Goal: Task Accomplishment & Management: Complete application form

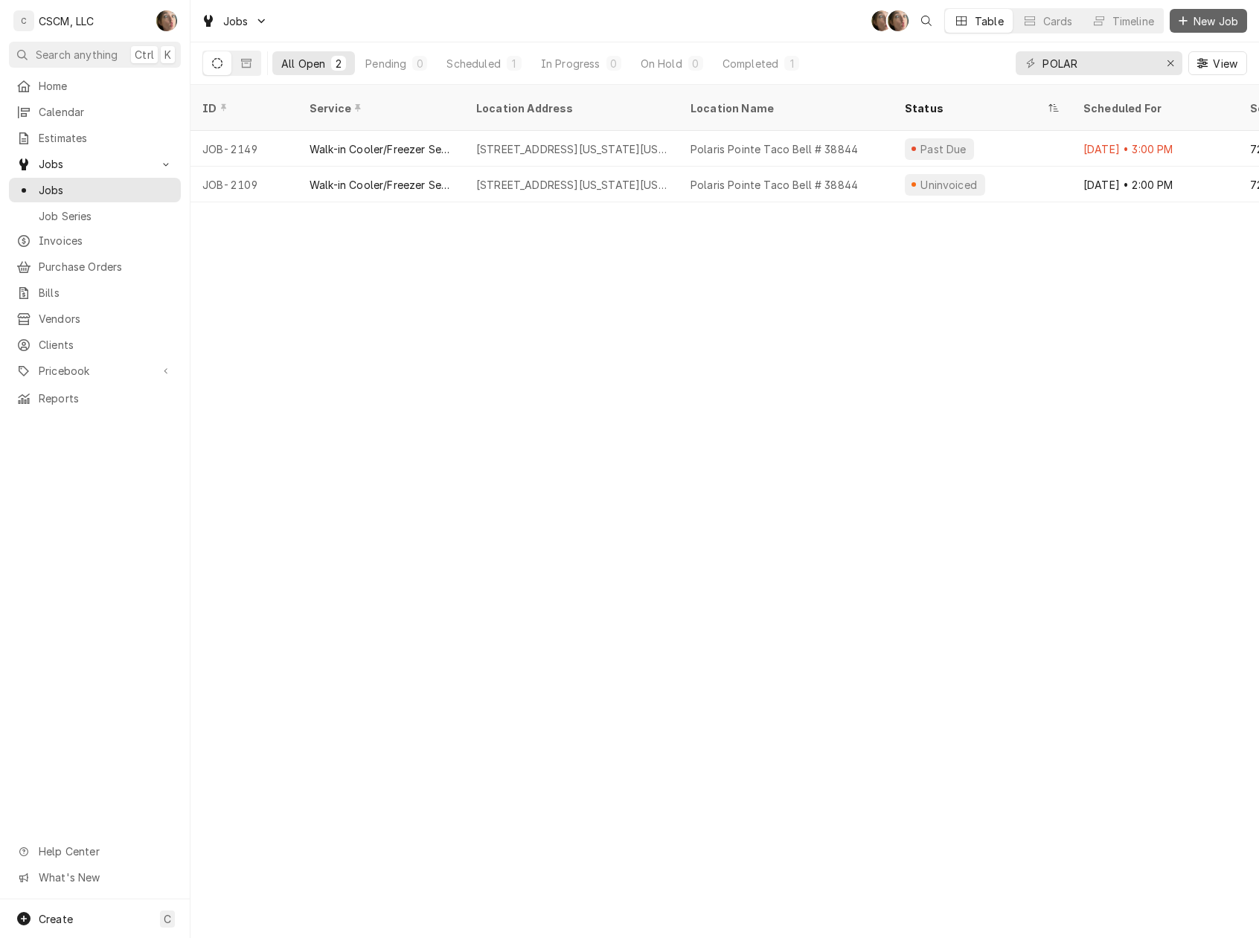
click at [1234, 21] on span "New Job" at bounding box center [1215, 21] width 51 height 16
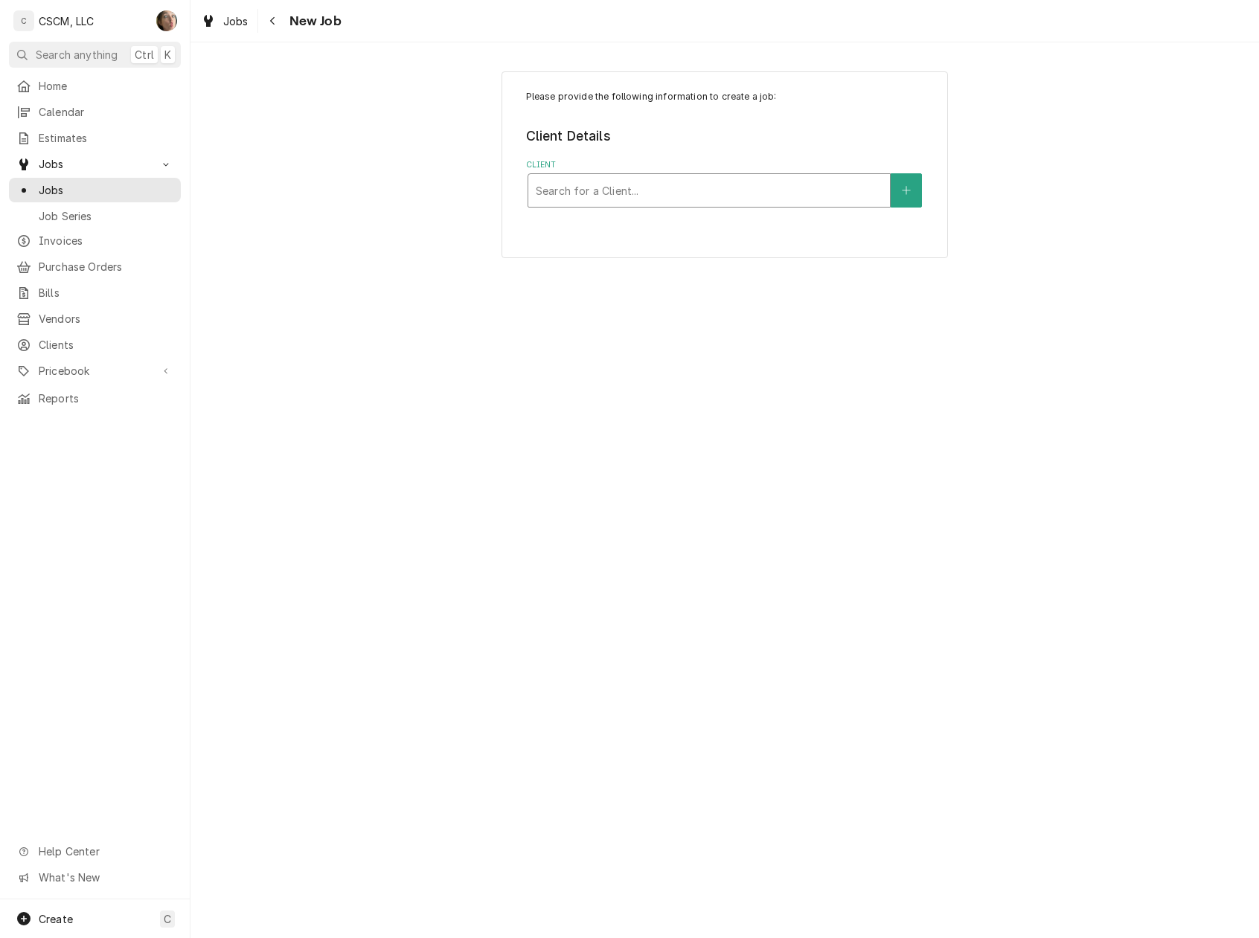
click at [772, 188] on div "Client" at bounding box center [709, 190] width 347 height 27
type input "KBP"
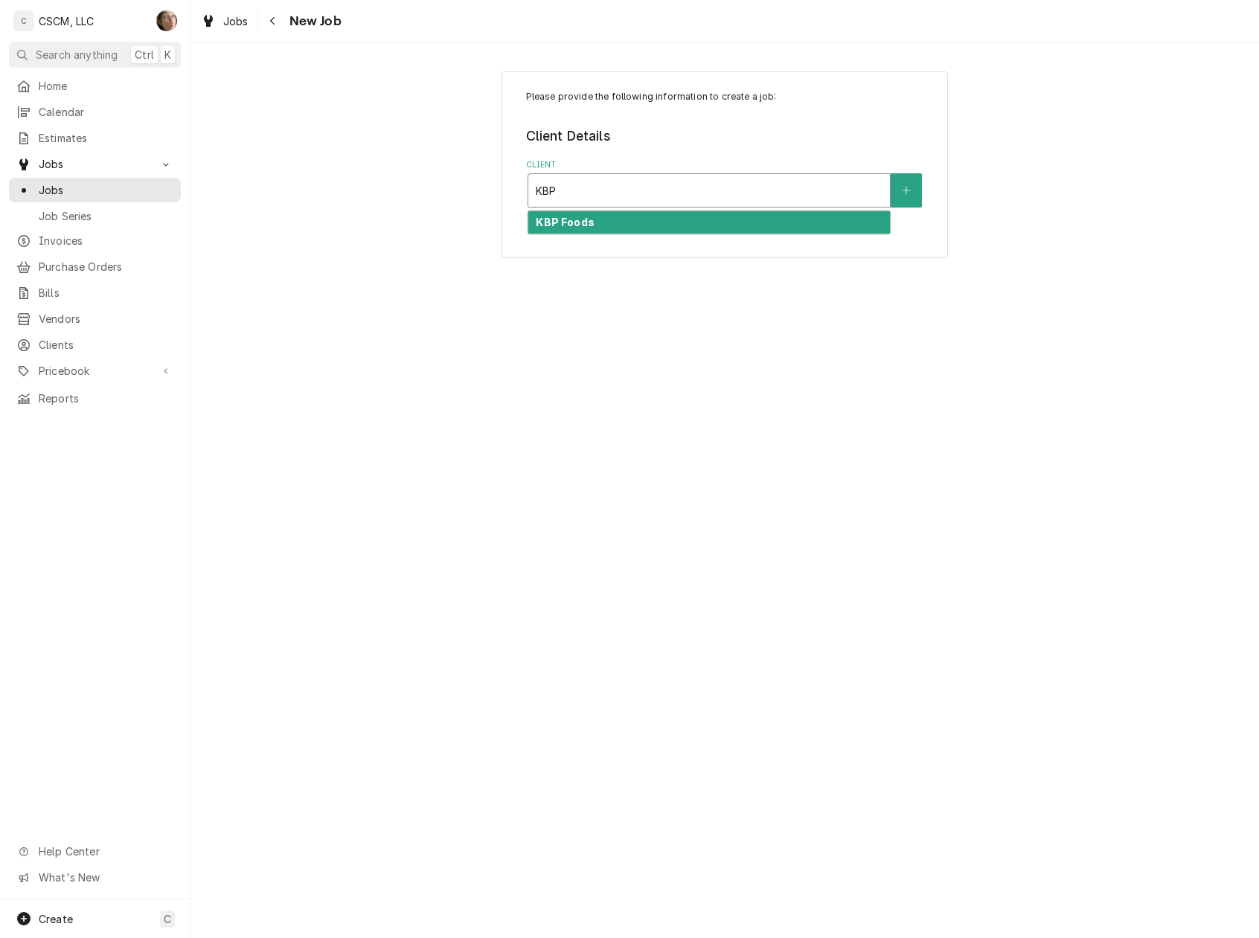
click at [751, 217] on div "KBP Foods" at bounding box center [709, 222] width 362 height 23
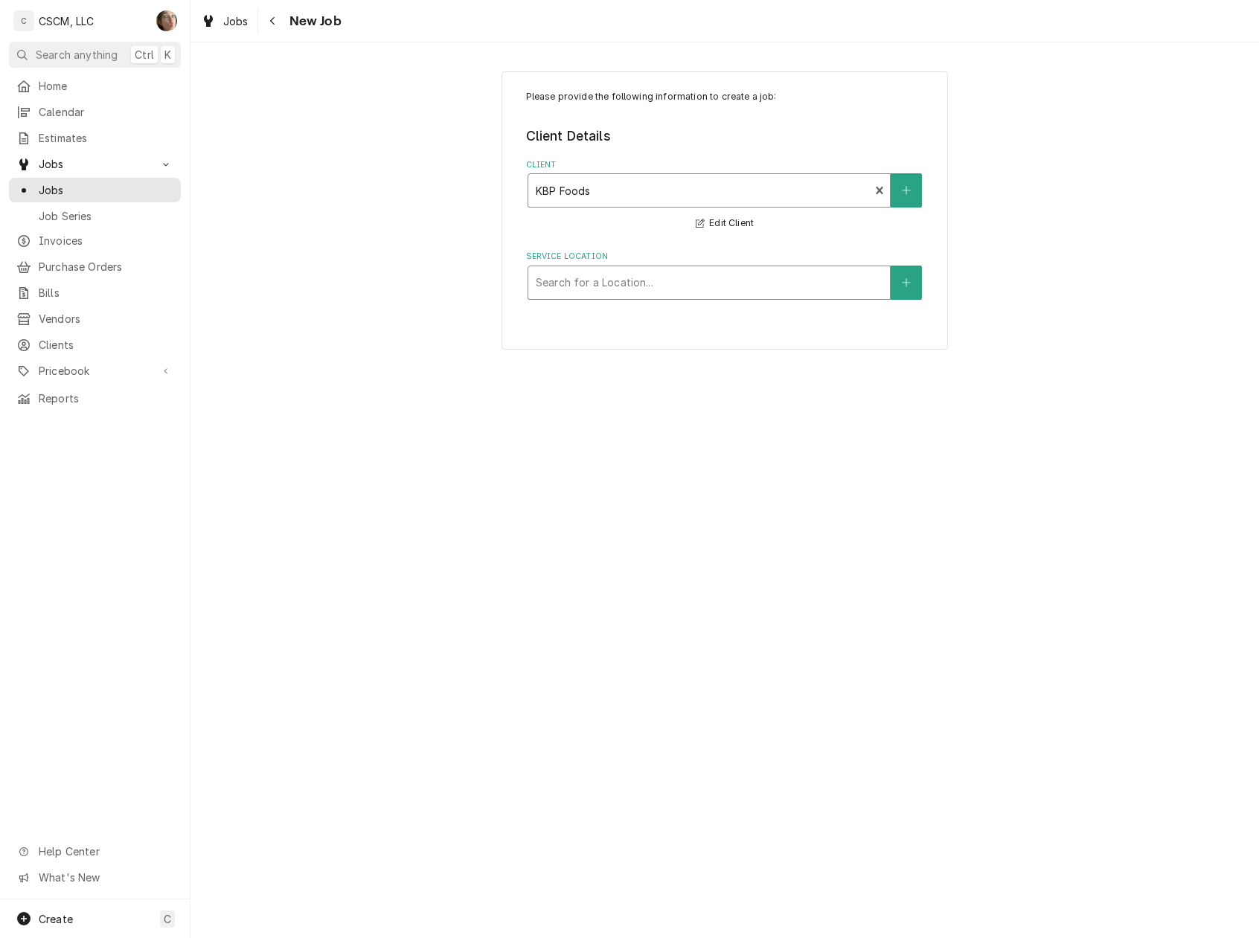
click at [658, 283] on div "Service Location" at bounding box center [709, 282] width 347 height 27
type input "POLA"
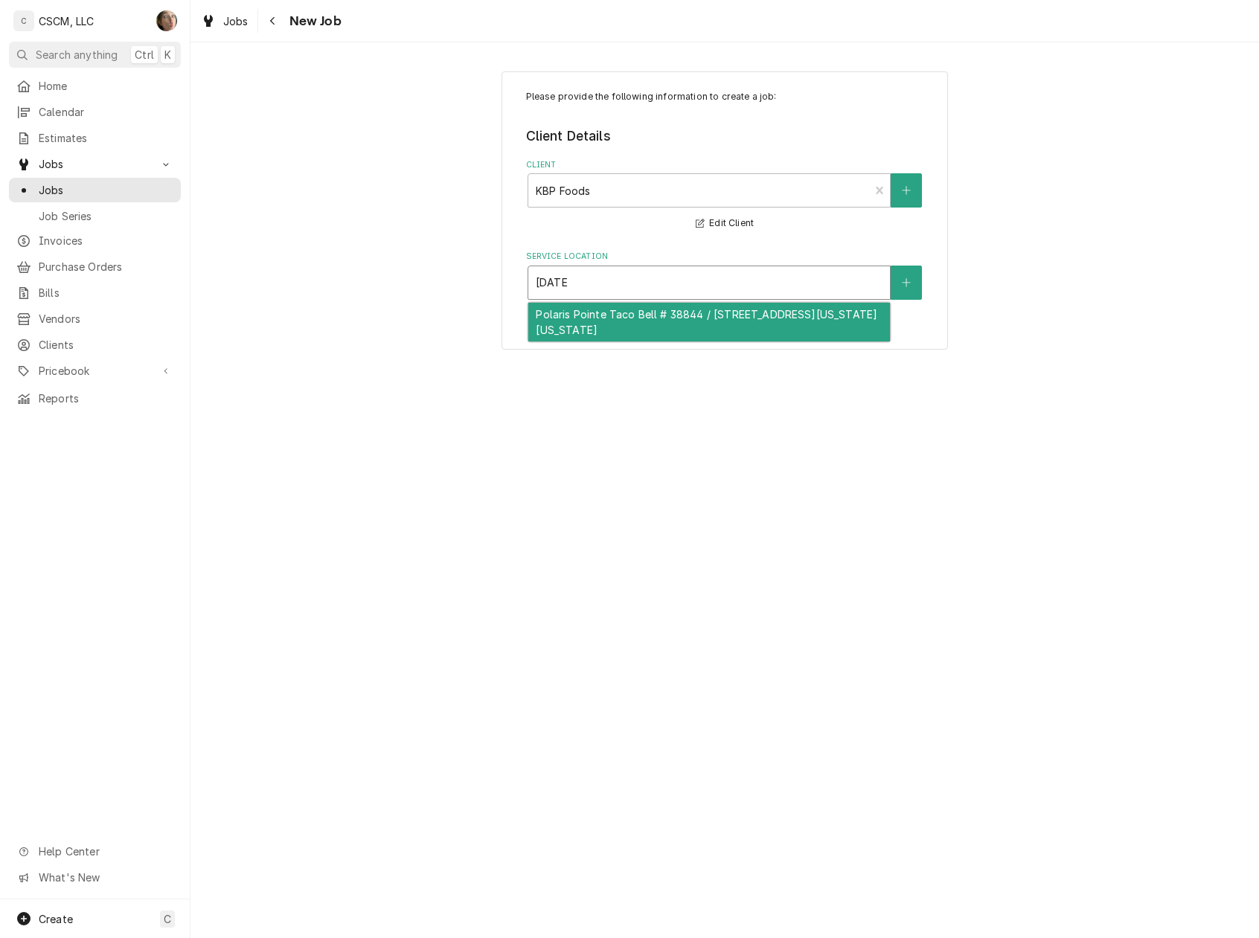
click at [650, 328] on div "Polaris Pointe Taco Bell # 38844 / 13014 Touchstone View, Colorado Springs, Col…" at bounding box center [709, 322] width 362 height 39
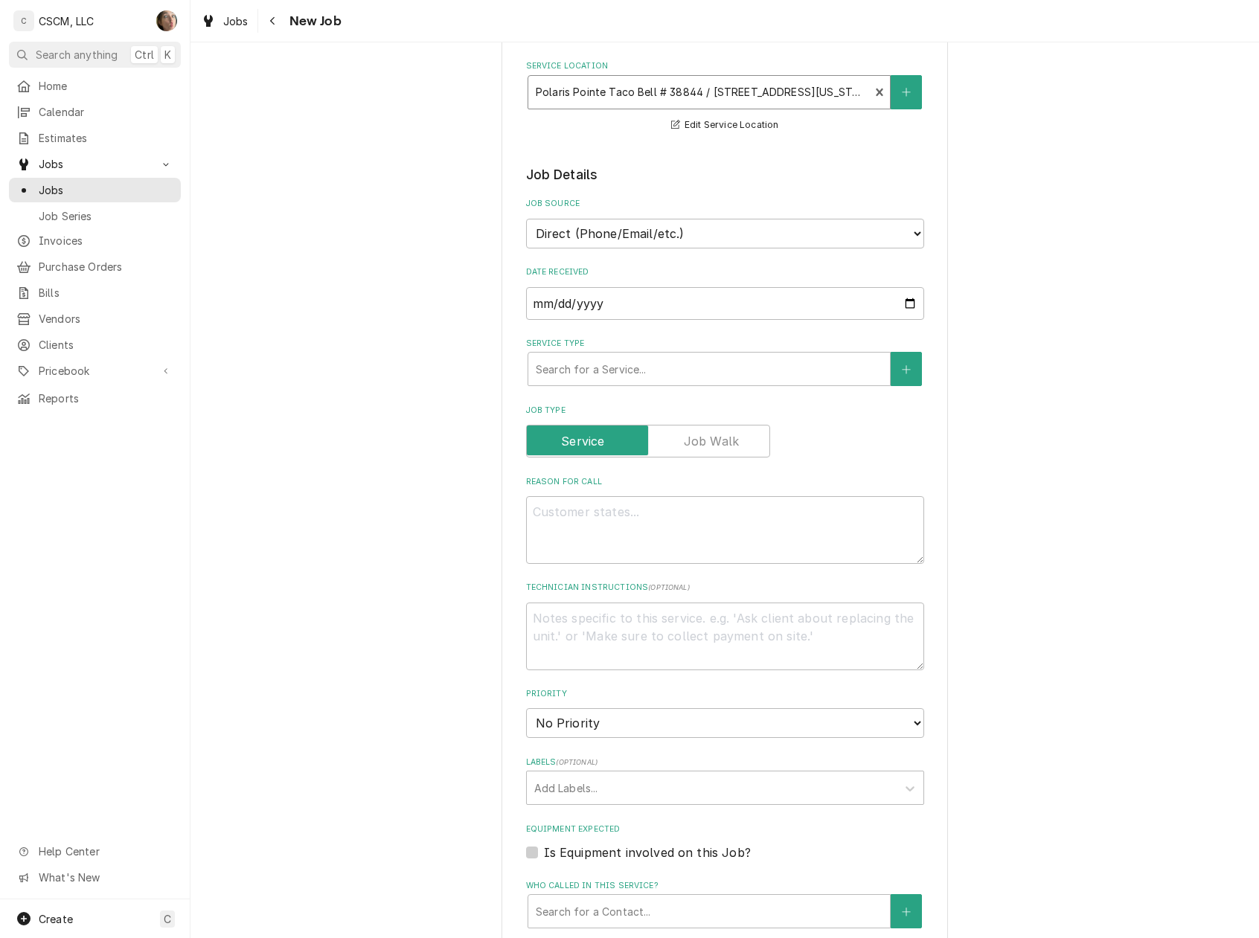
scroll to position [198, 0]
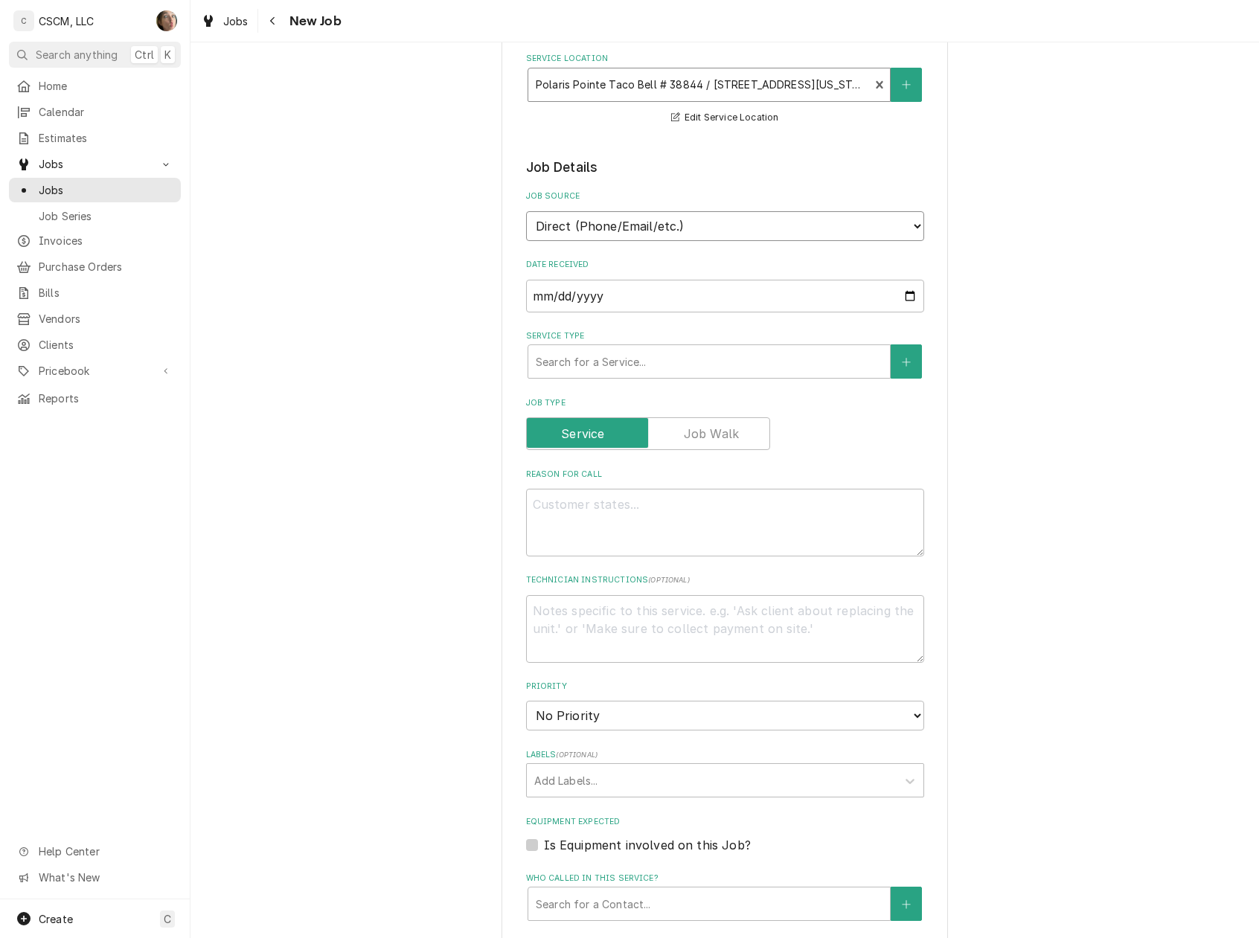
drag, startPoint x: 687, startPoint y: 229, endPoint x: 683, endPoint y: 238, distance: 10.0
click at [687, 229] on select "Direct (Phone/Email/etc.) Other" at bounding box center [725, 226] width 398 height 30
select select "100"
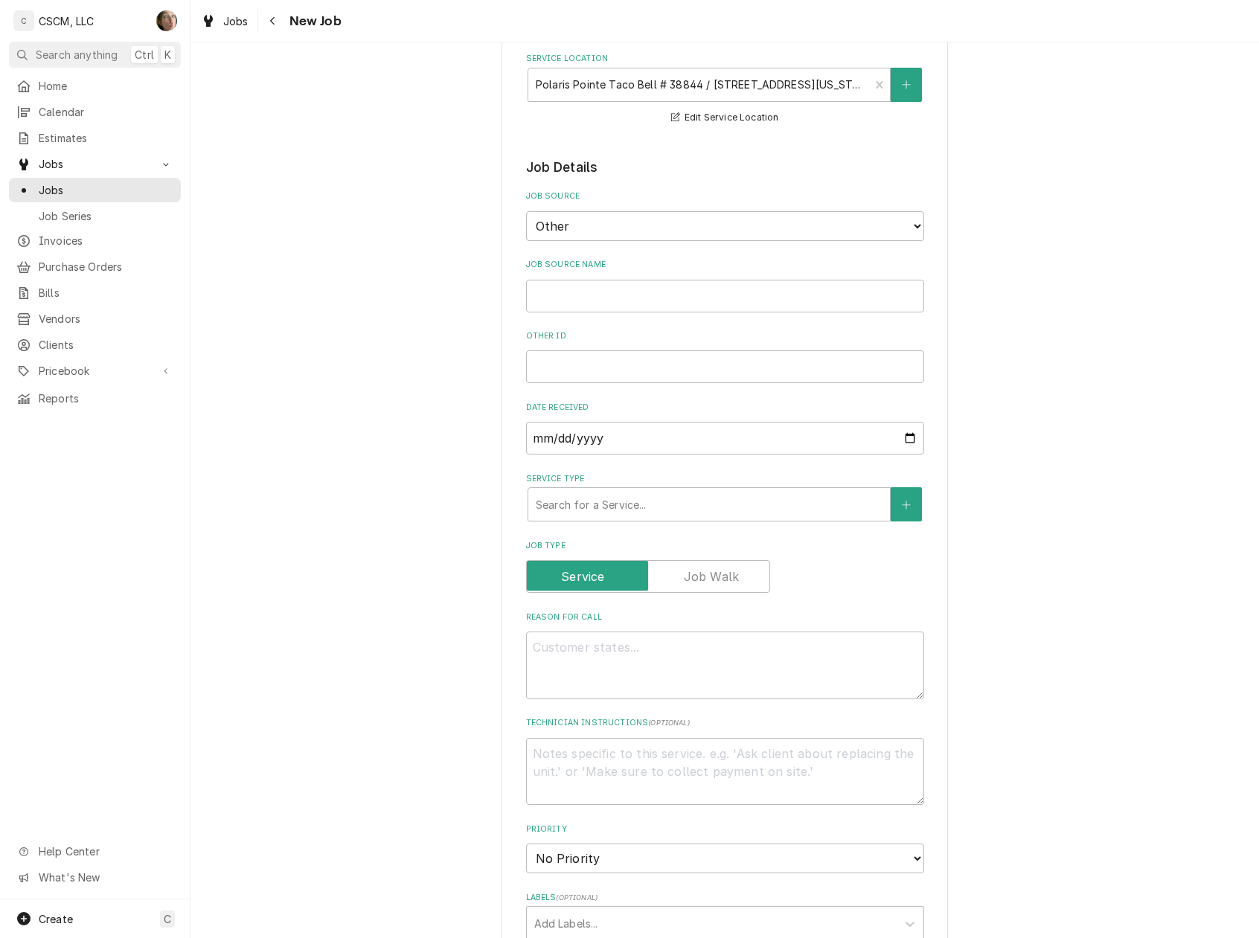
type textarea "x"
click at [650, 330] on label "Other ID" at bounding box center [725, 336] width 398 height 12
click at [650, 350] on input "Other ID" at bounding box center [725, 366] width 398 height 33
click at [658, 293] on input "Job Source Name" at bounding box center [725, 296] width 398 height 33
type input "v"
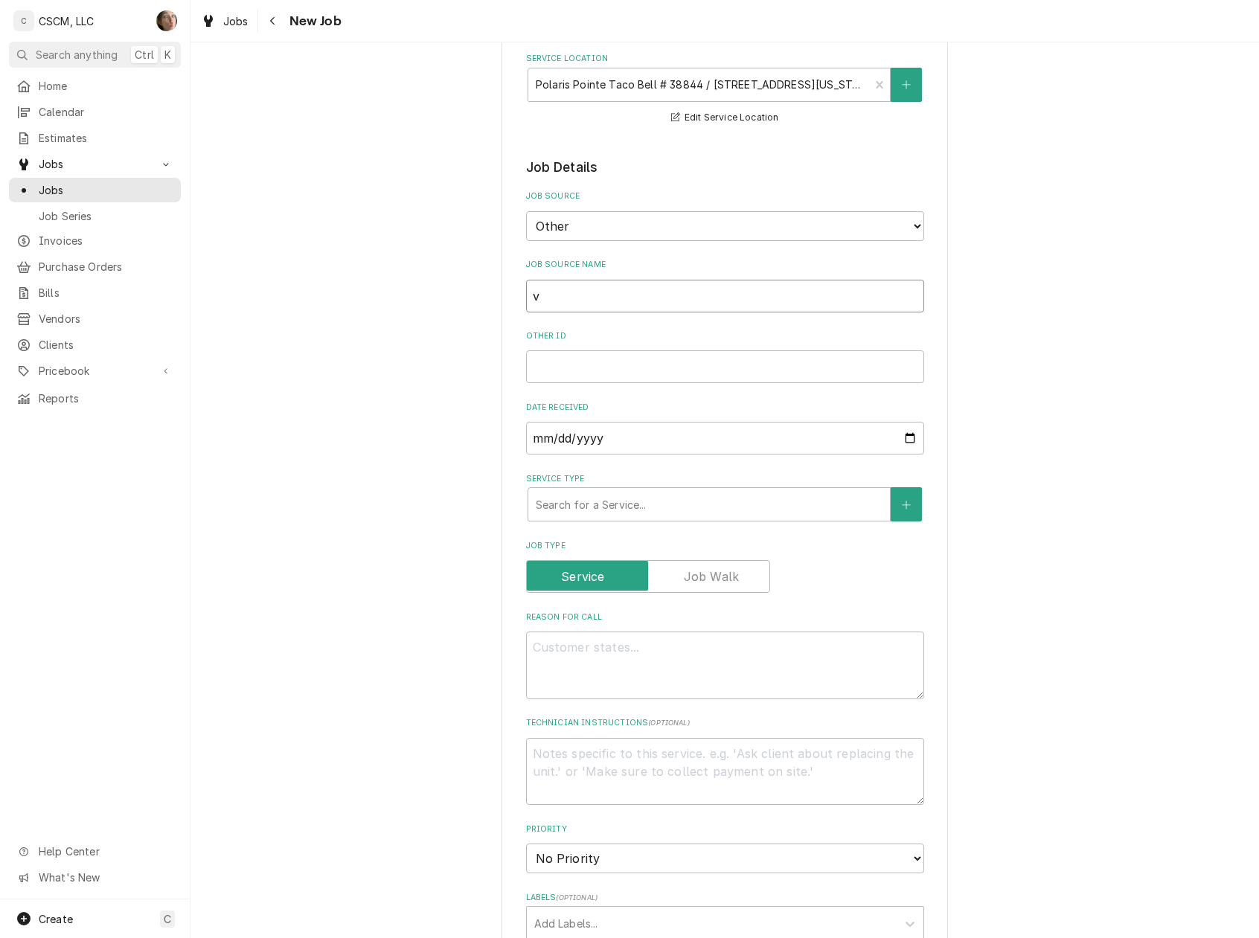
type textarea "x"
type input "vE"
type textarea "x"
type input "vER"
type textarea "x"
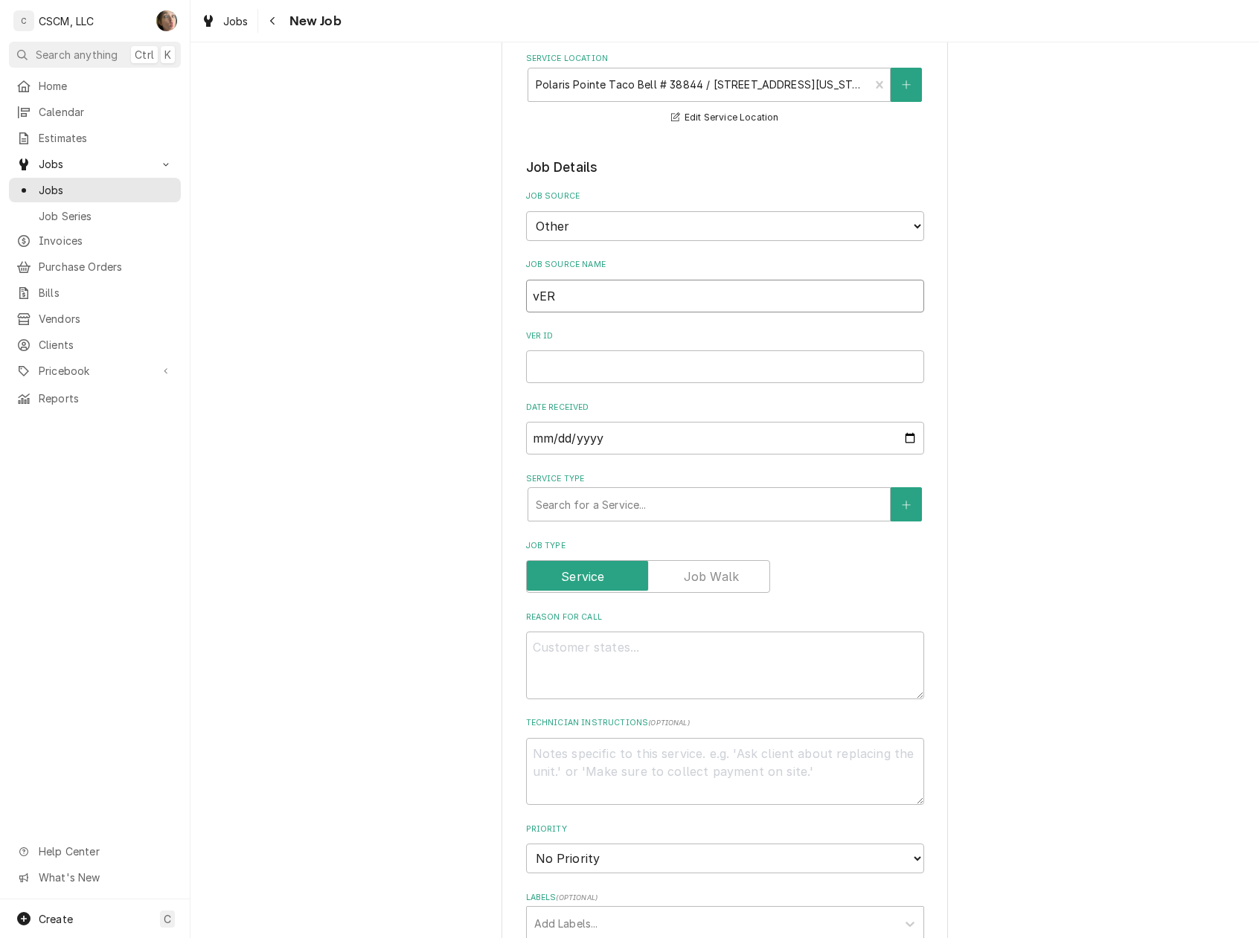
type input "vERI"
type textarea "x"
type input "vER"
type textarea "x"
type input "vE"
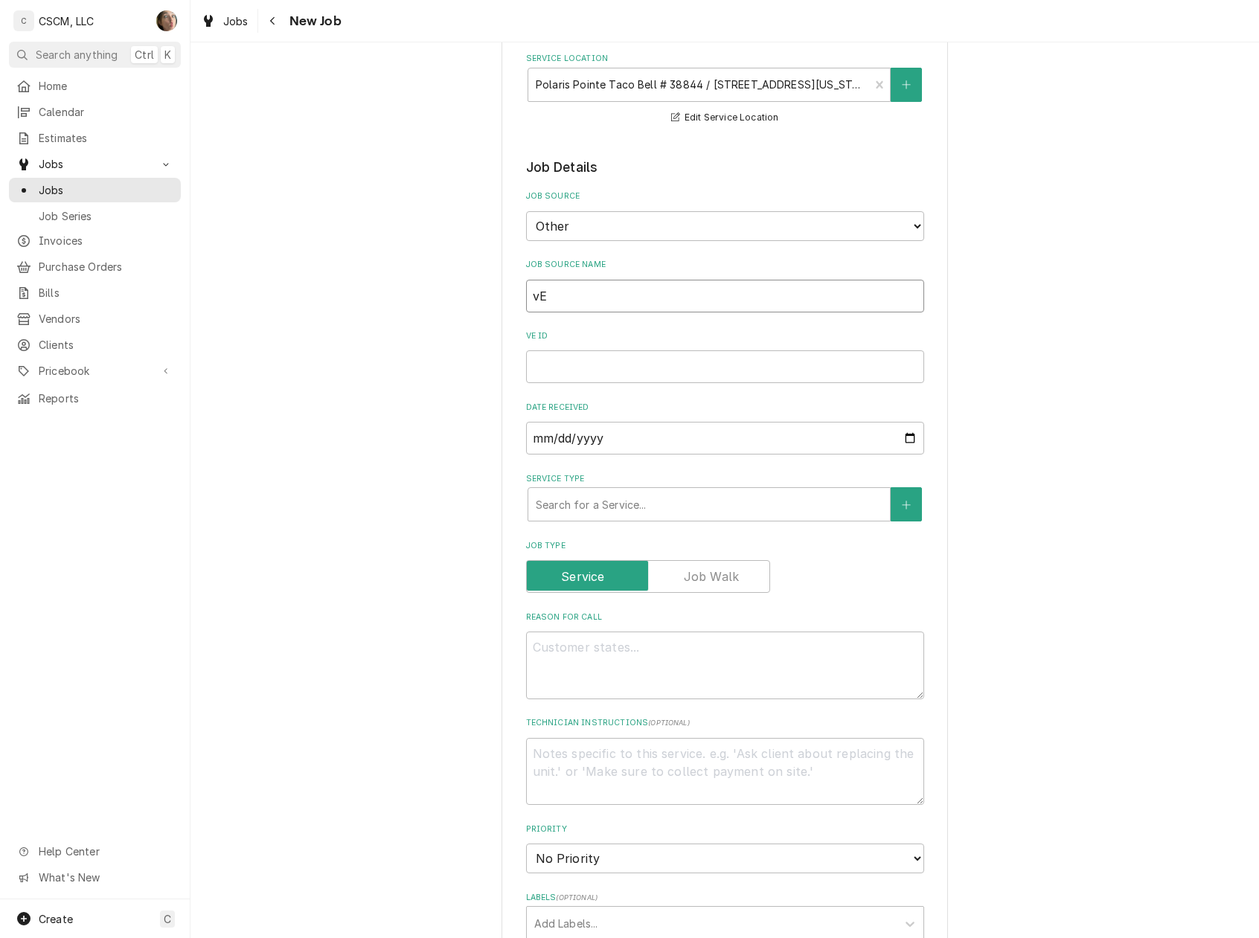
type textarea "x"
type input "v"
type textarea "x"
type input "C"
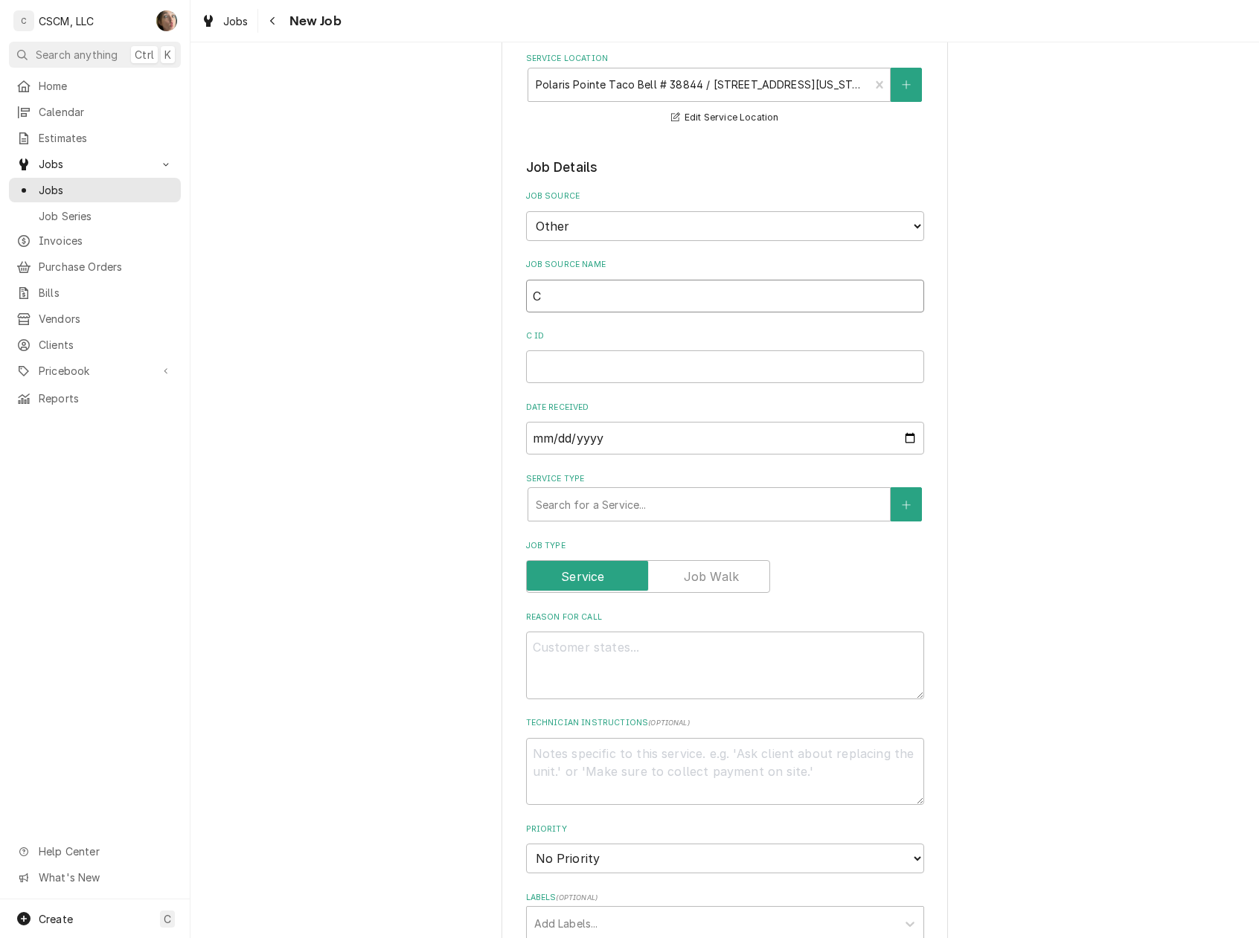
type textarea "x"
type input "V"
type textarea "x"
type input "Ve"
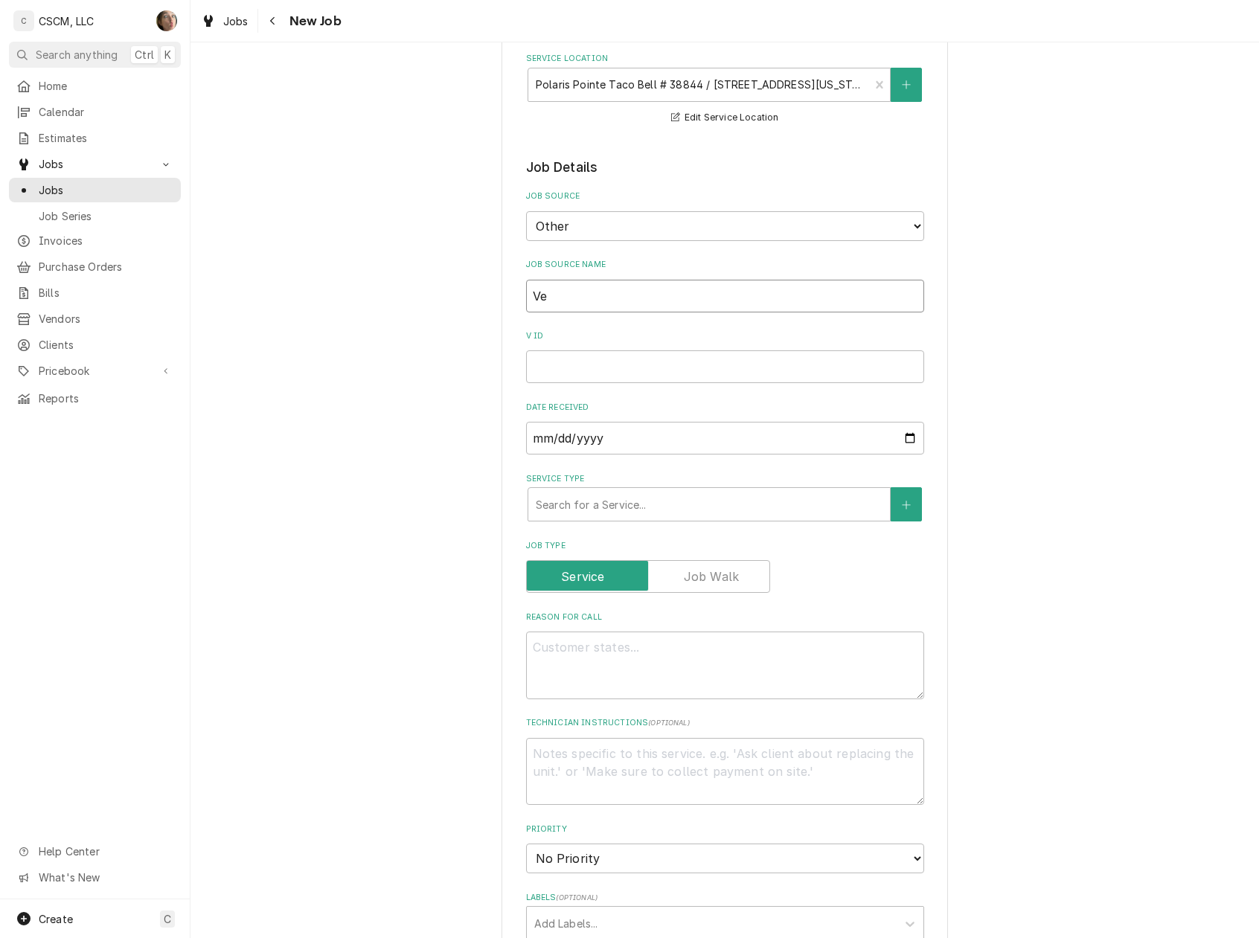
type textarea "x"
type input "Ver"
type textarea "x"
type input "Veri"
type textarea "x"
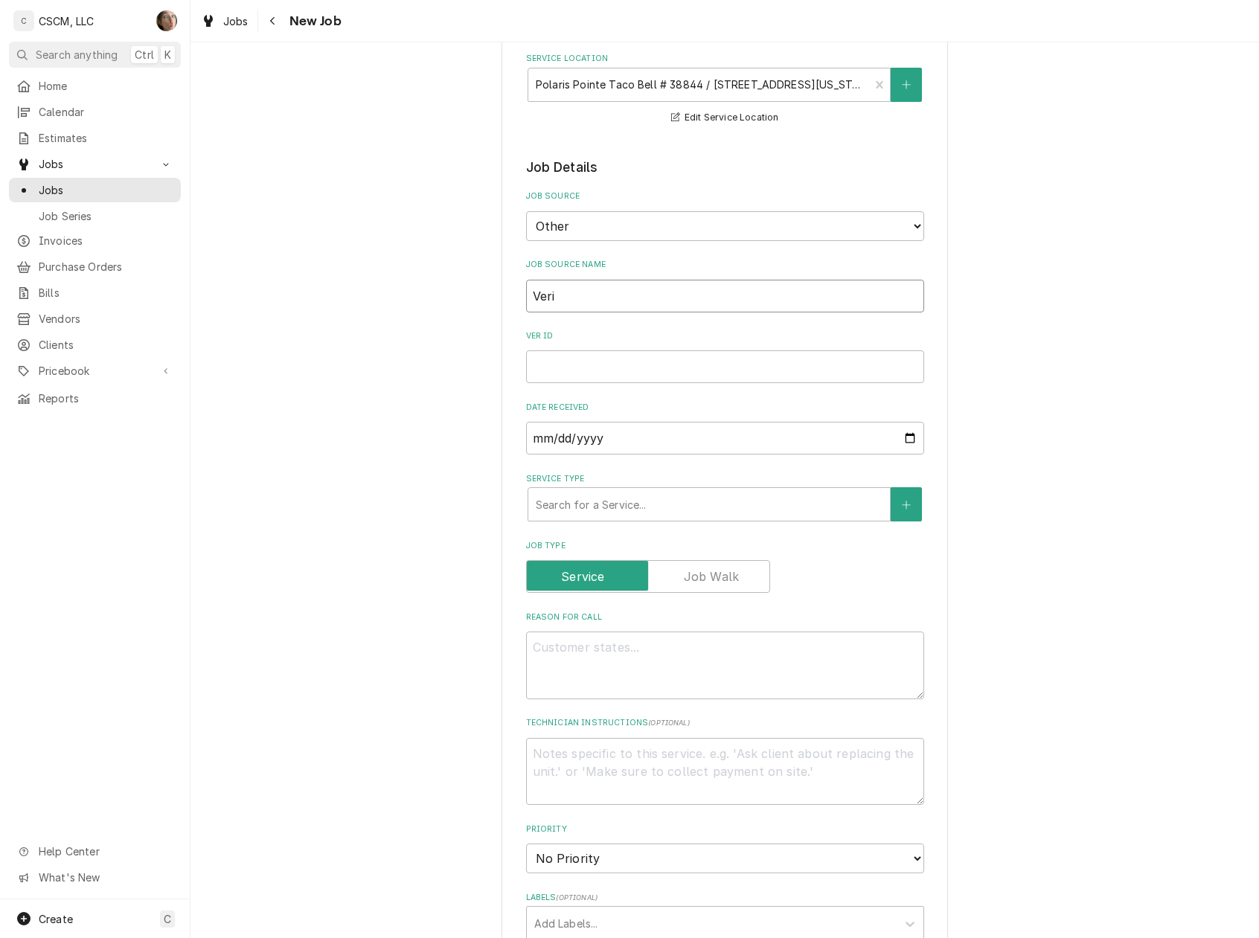
type input "Veris"
type textarea "x"
type input "Verisa"
type textarea "x"
type input "Verisae"
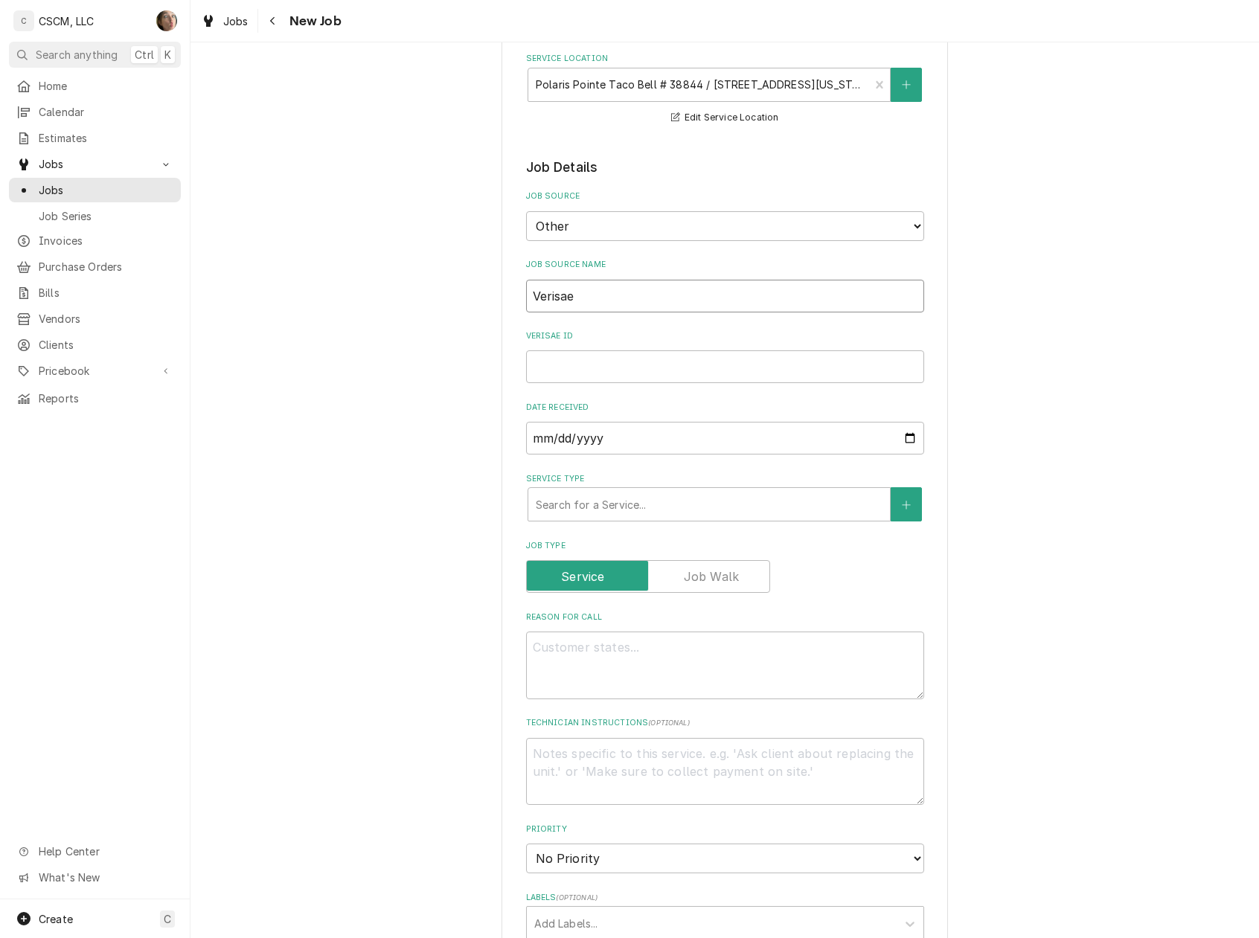
type textarea "x"
type input "Verisae"
click at [638, 638] on textarea "Reason For Call" at bounding box center [725, 666] width 398 height 68
click at [677, 655] on textarea "Reason For Call" at bounding box center [725, 666] width 398 height 68
paste textarea "CSCM Already fixed, just need to submit the order"
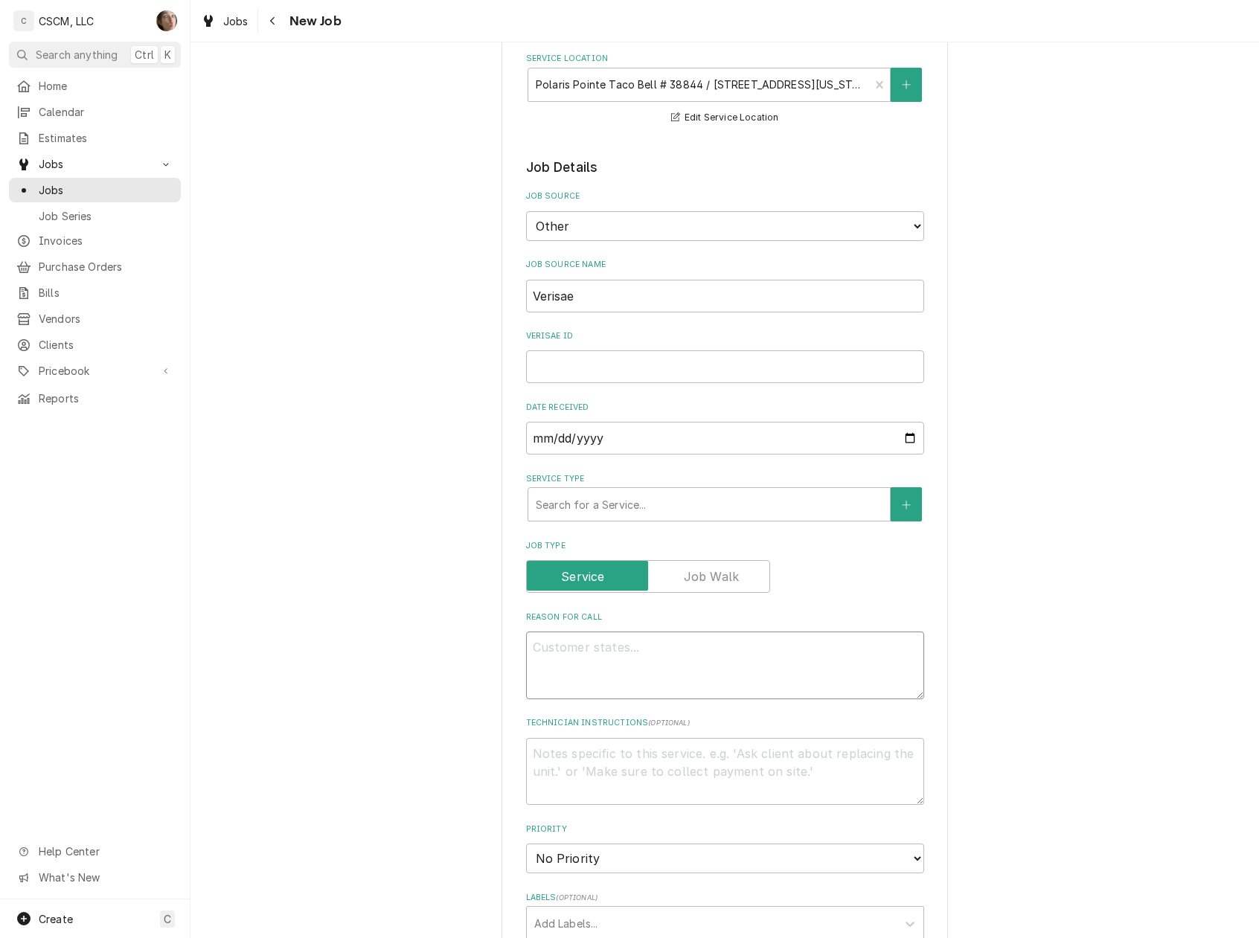
type textarea "x"
type textarea "CSCM Already fixed, just need to submit the order"
type textarea "x"
type textarea "CSCM Already fixed, just need to submit the order"
type textarea "x"
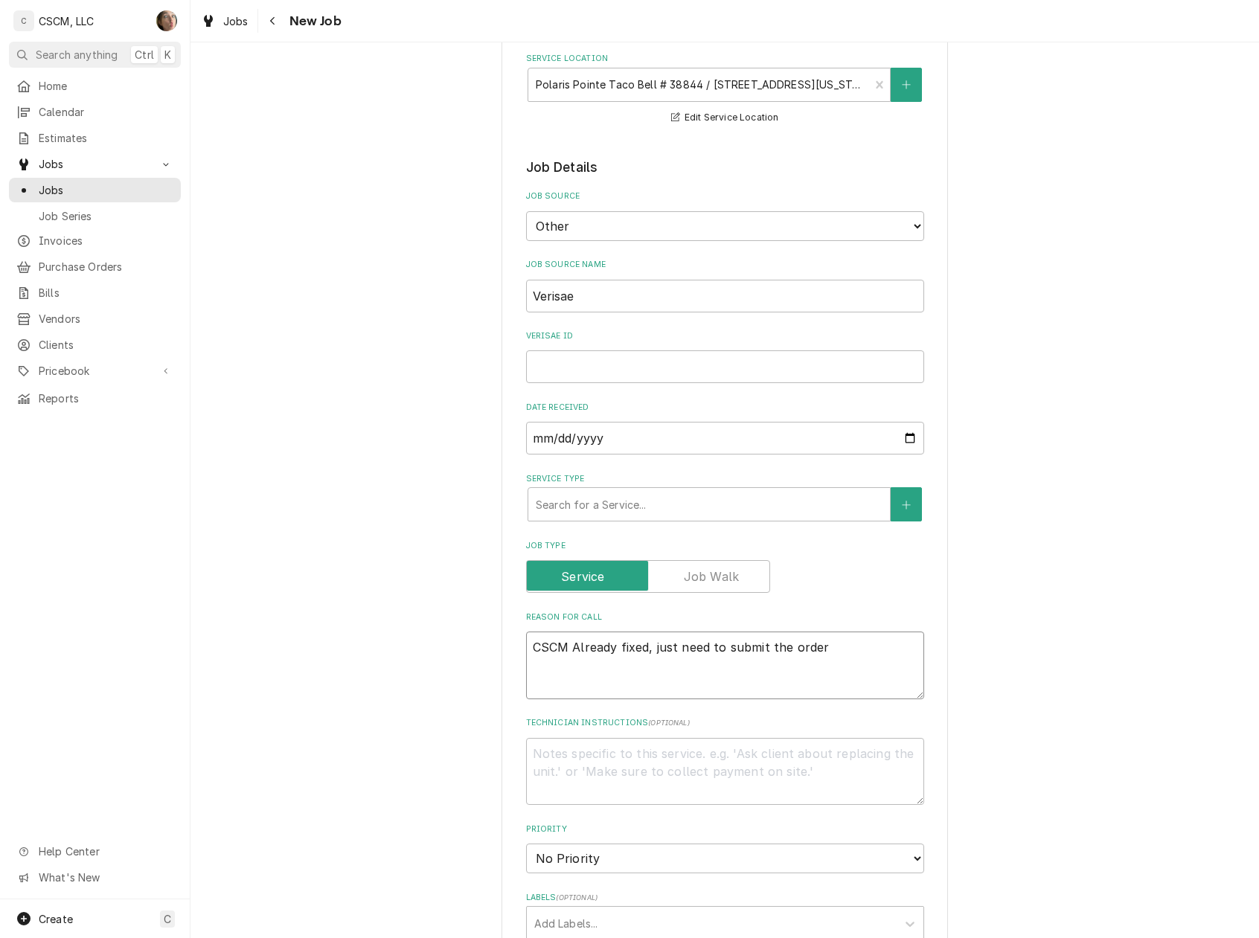
type textarea "CSCM Already fixed, just need to submit the order w"
type textarea "x"
type textarea "CSCM Already fixed, just need to submit the order wa"
type textarea "x"
type textarea "CSCM Already fixed, just need to submit the order wal"
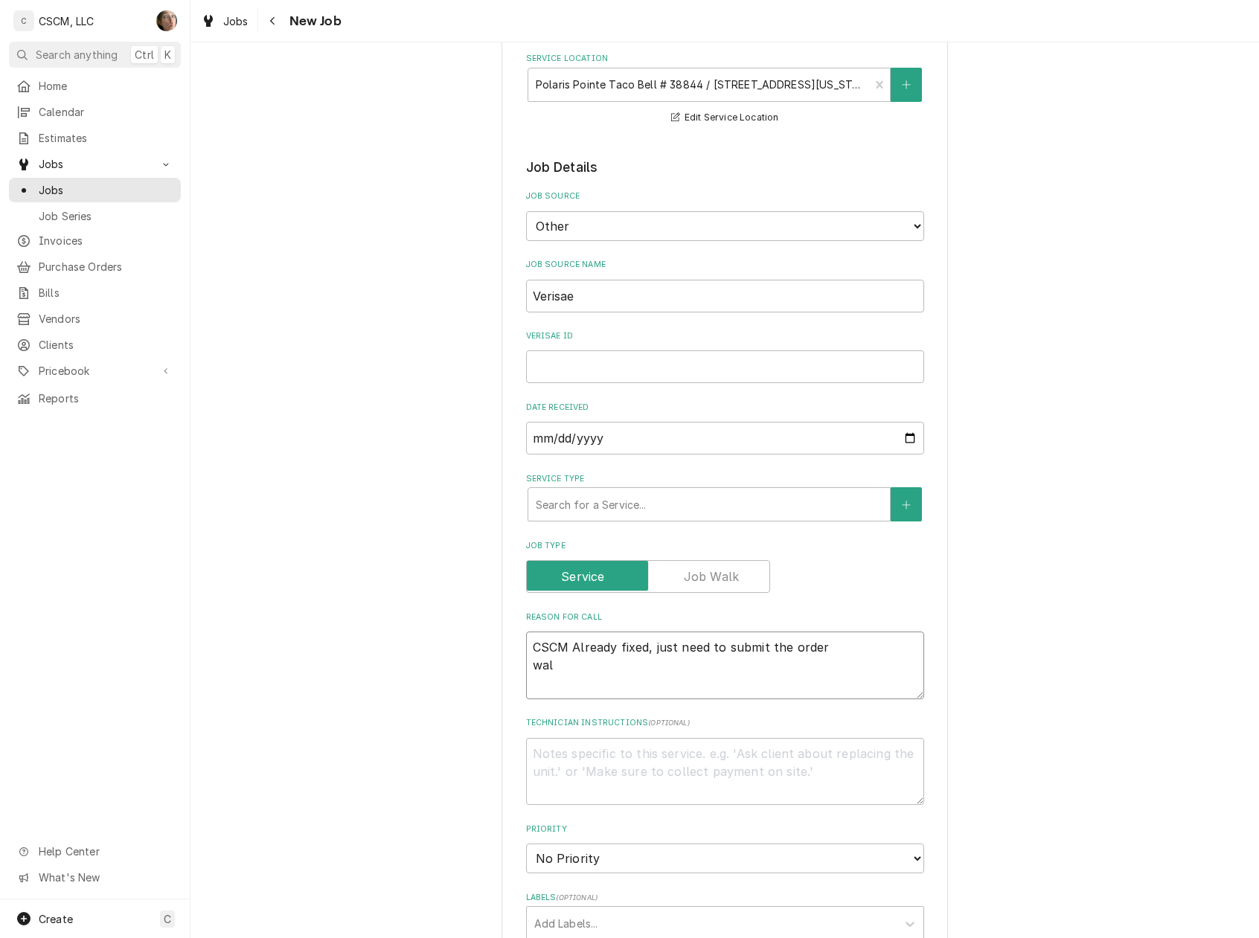
type textarea "x"
type textarea "CSCM Already fixed, just need to submit the order walk"
type textarea "x"
type textarea "CSCM Already fixed, just need to submit the order walk"
type textarea "x"
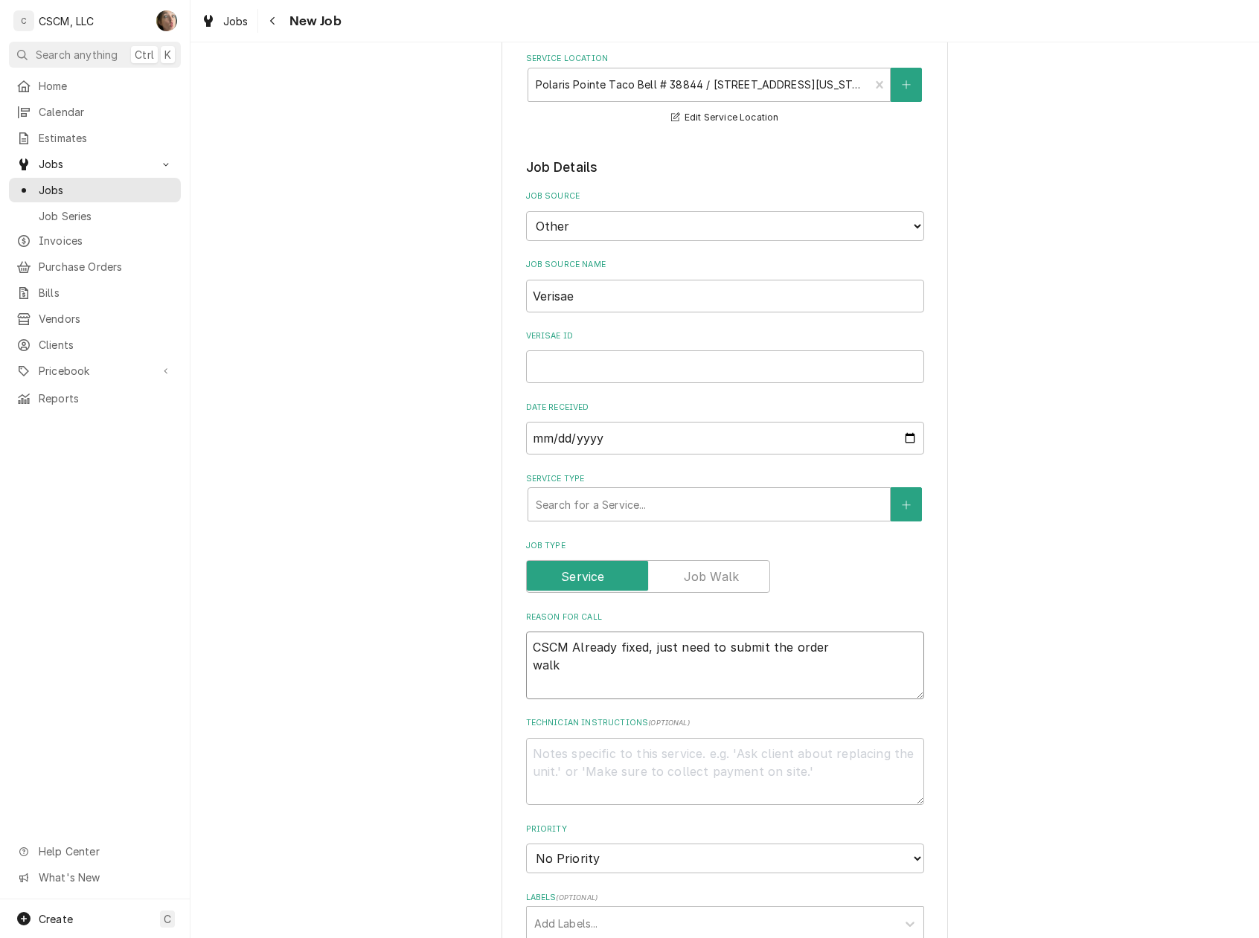
type textarea "CSCM Already fixed, just need to submit the order walk i"
type textarea "x"
type textarea "CSCM Already fixed, just need to submit the order walk in"
type textarea "x"
type textarea "CSCM Already fixed, just need to submit the order walk in"
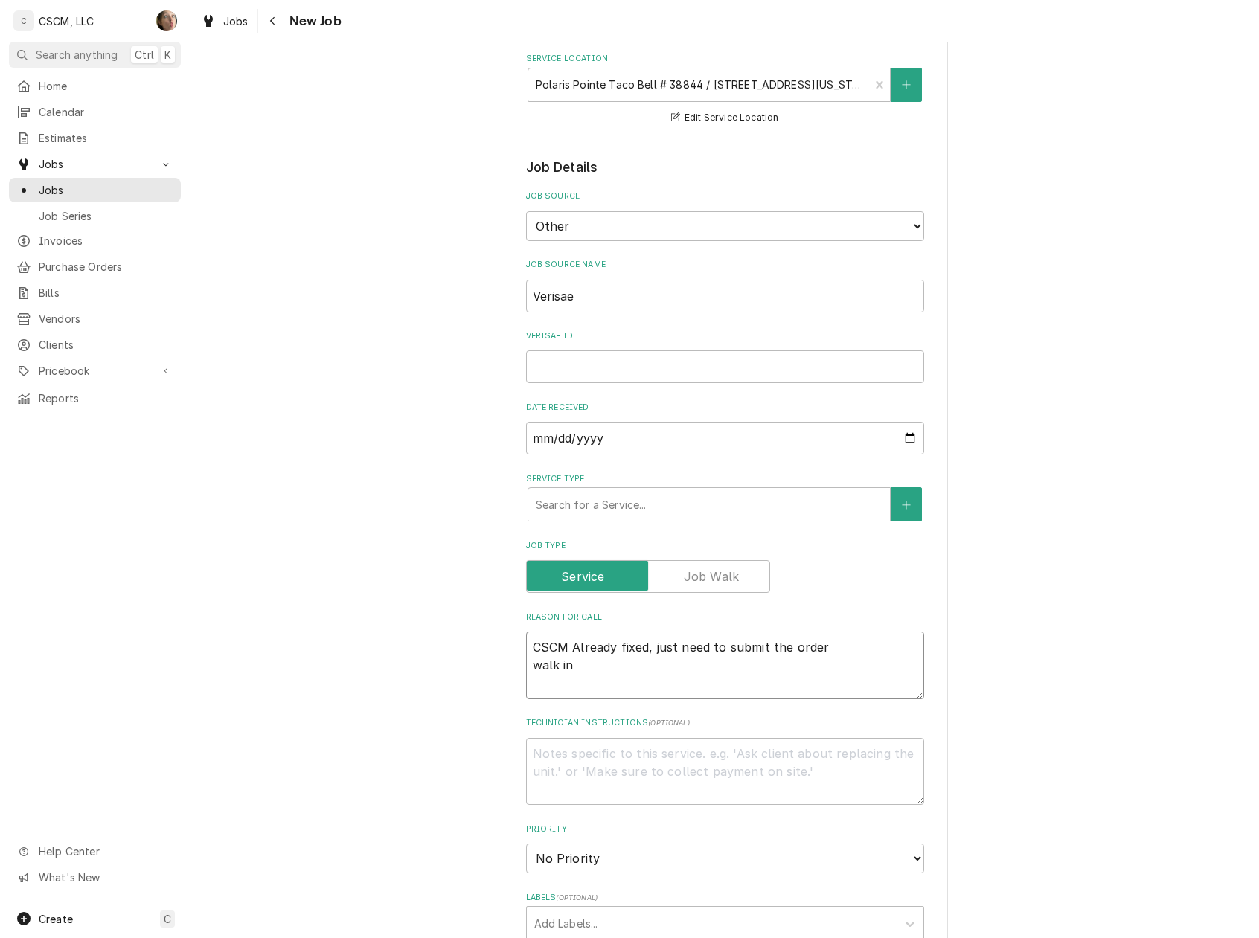
type textarea "x"
type textarea "CSCM Already fixed, just need to submit the order walk in v"
type textarea "x"
type textarea "CSCM Already fixed, just need to submit the order walk in ve"
type textarea "x"
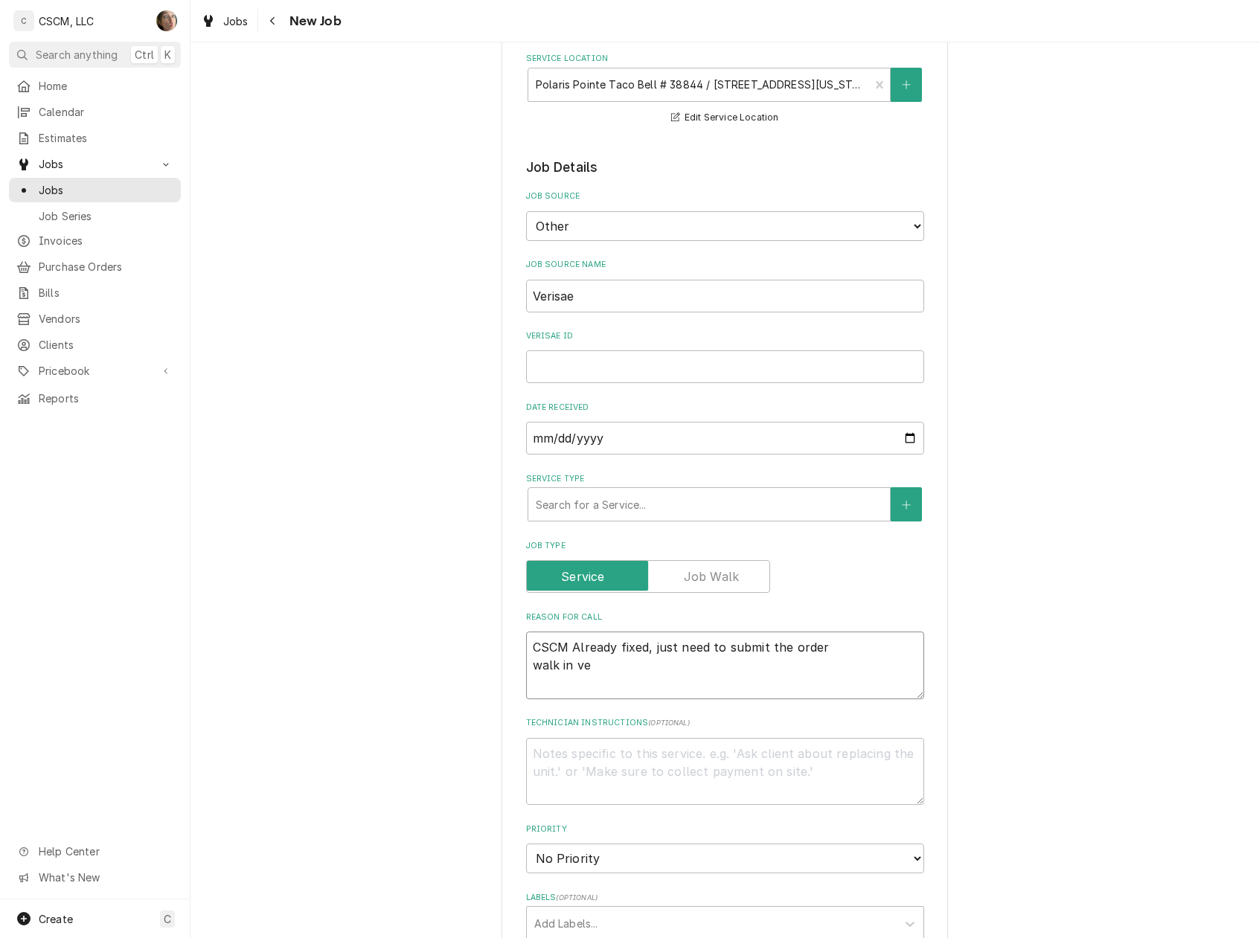
type textarea "CSCM Already fixed, just need to submit the order walk in veg"
type textarea "x"
type textarea "CSCM Already fixed, just need to submit the order walk in vegg"
type textarea "x"
type textarea "CSCM Already fixed, just need to submit the order walk in veggi"
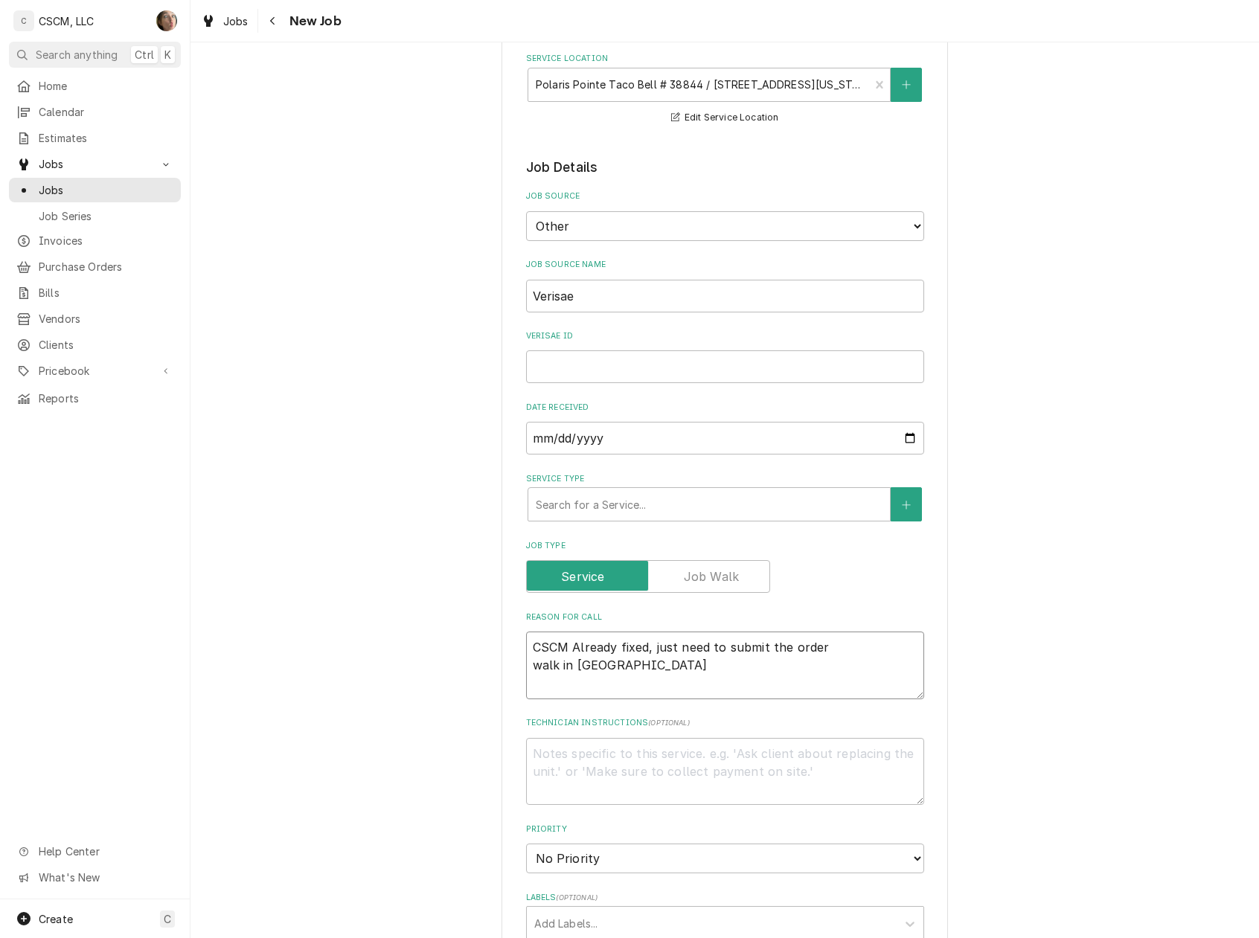
type textarea "x"
type textarea "CSCM Already fixed, just need to submit the order walk in veggie"
type textarea "x"
type textarea "CSCM Already fixed, just need to submit the order walk in veggie"
type textarea "x"
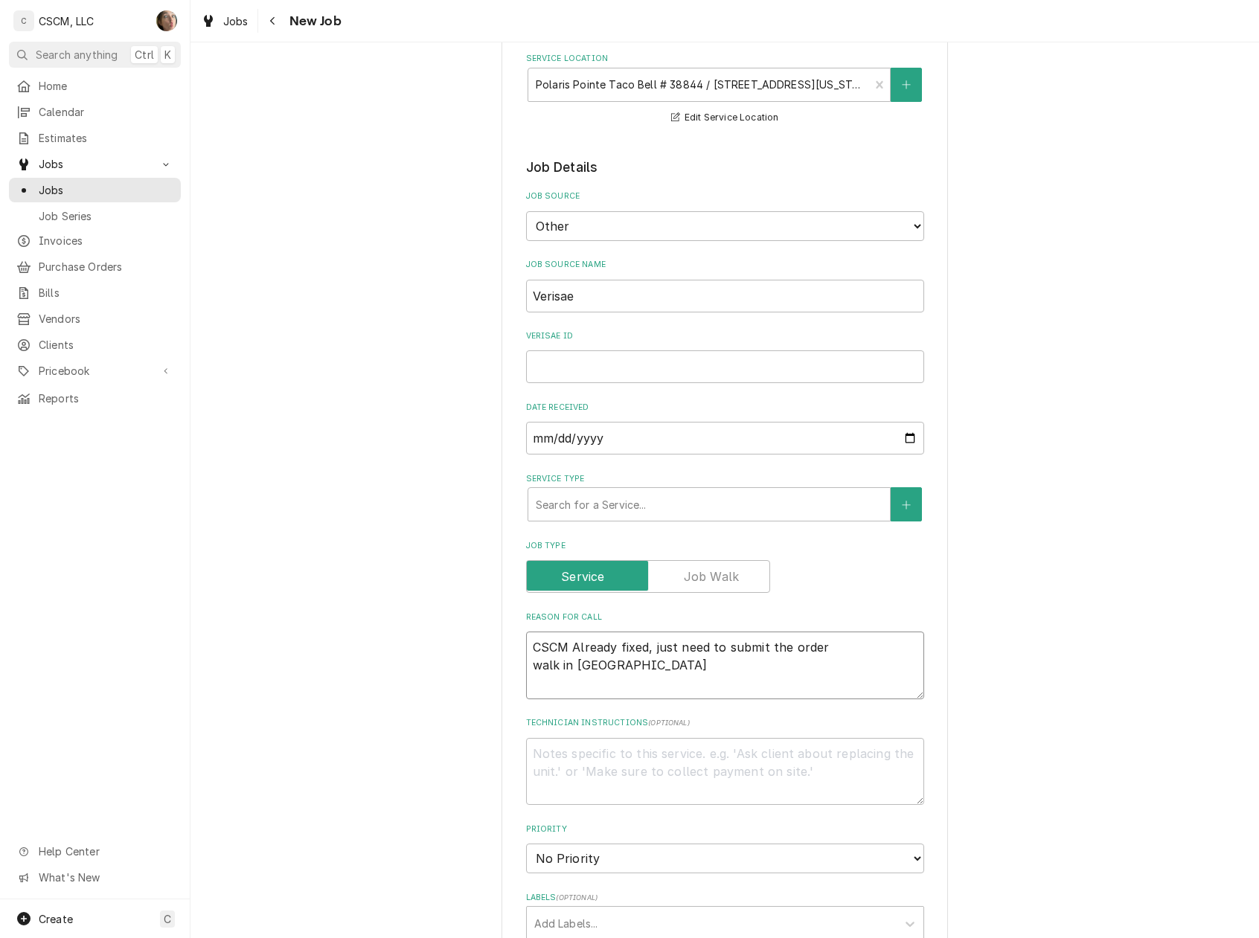
type textarea "CSCM Already fixed, just need to submit the order walk in veggie c"
type textarea "x"
type textarea "CSCM Already fixed, just need to submit the order walk in veggie co"
type textarea "x"
type textarea "CSCM Already fixed, just need to submit the order walk in veggie coo"
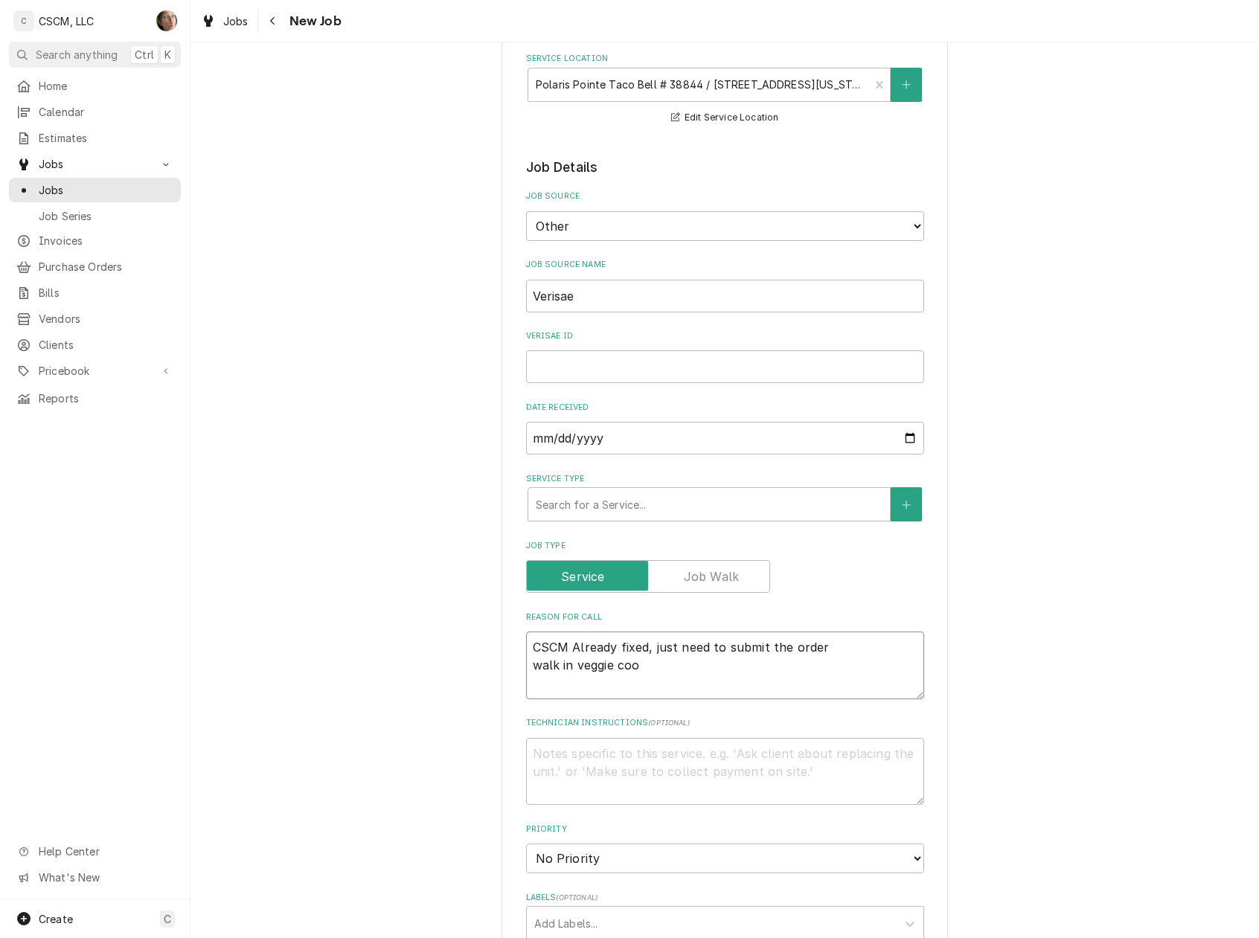
type textarea "x"
type textarea "CSCM Already fixed, just need to submit the order walk in veggie cool"
type textarea "x"
type textarea "CSCM Already fixed, just need to submit the order walk in veggie coole"
type textarea "x"
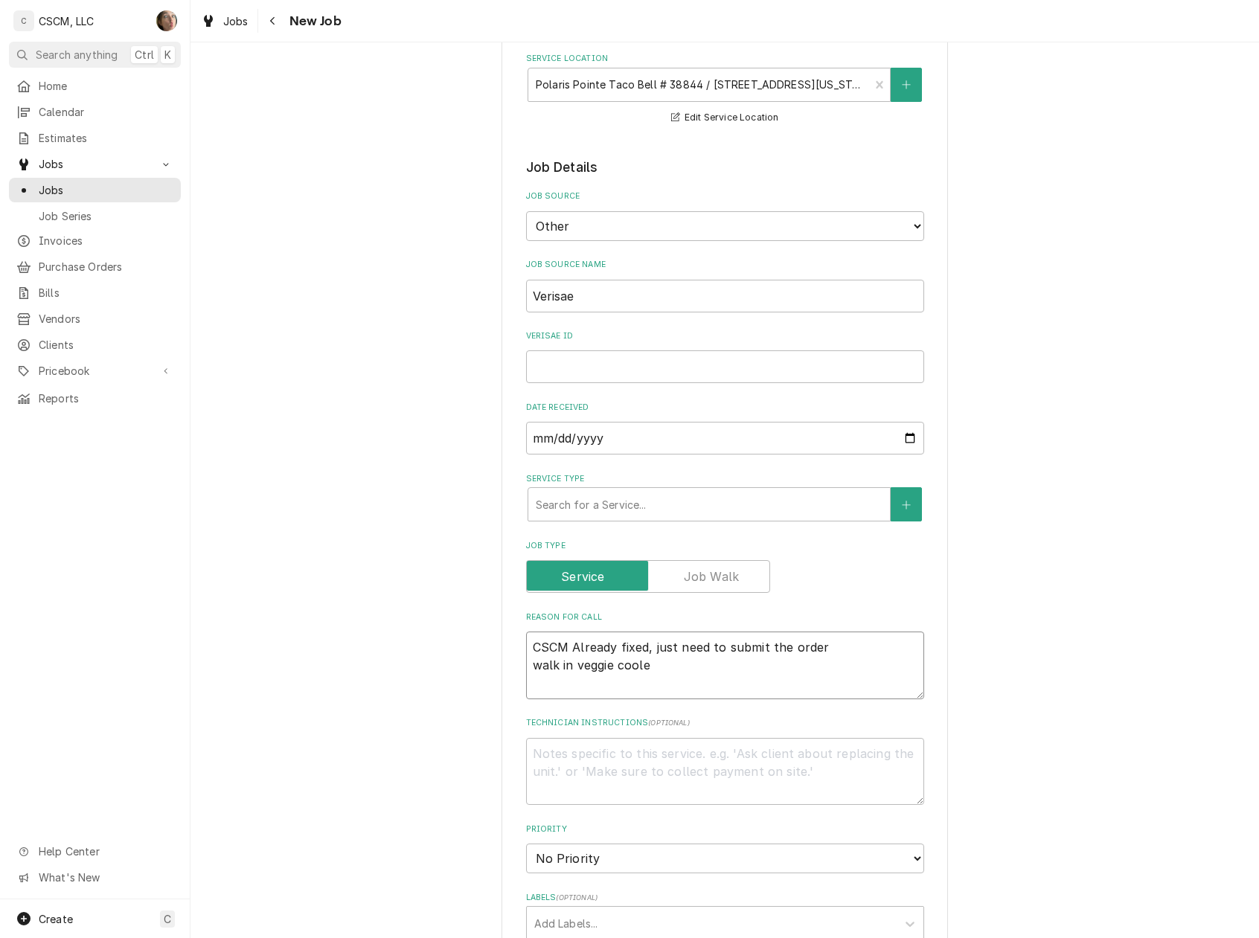
type textarea "CSCM Already fixed, just need to submit the order walk in veggie cooler"
type textarea "x"
type textarea "CSCM Already fixed, just need to submit the order walk in veggie cooler"
type textarea "x"
type textarea "CSCM Already fixed, just need to submit the order walk in veggie cooler"
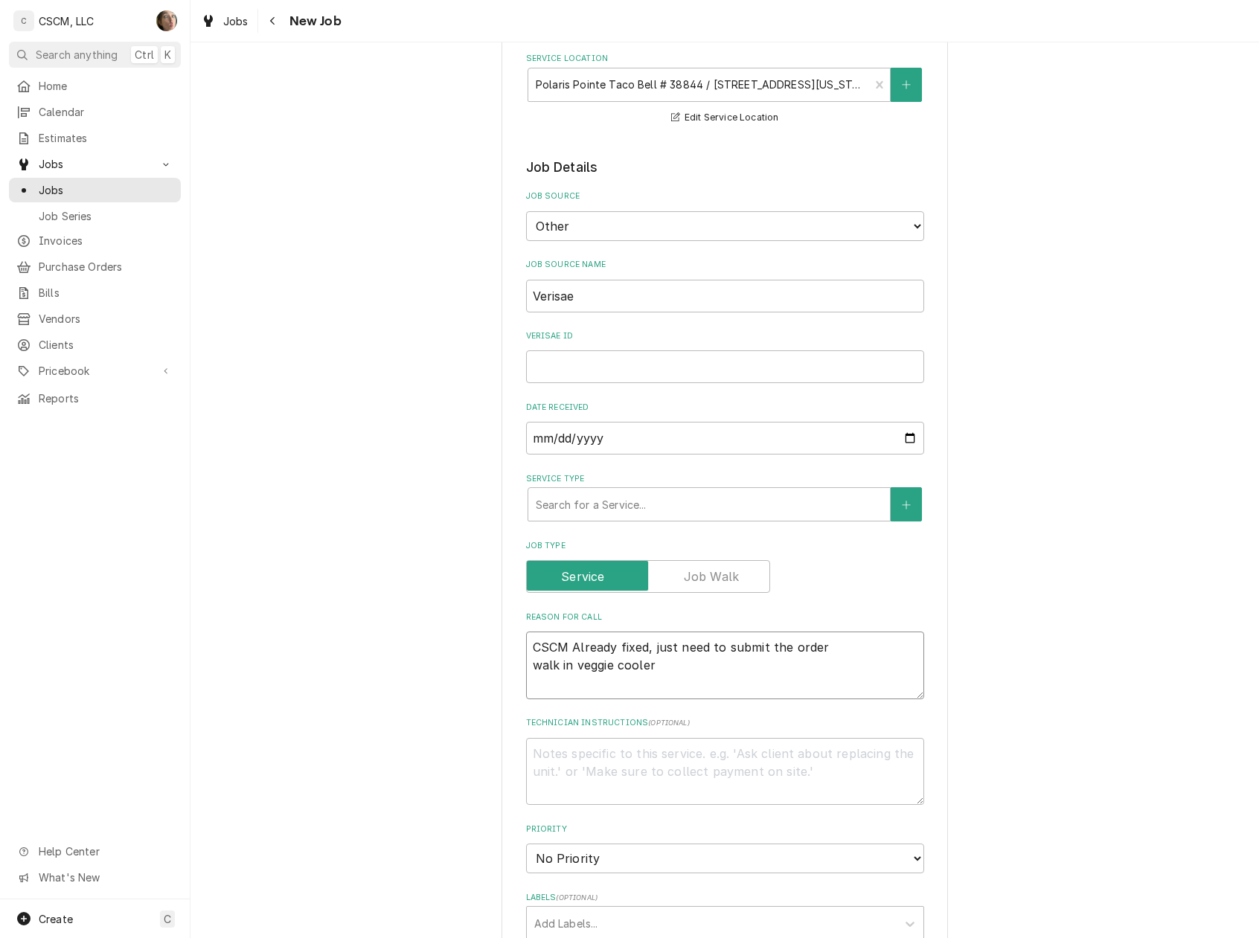
type textarea "x"
type textarea "CSCM Already fixed, just need to submit the order walk in veggie cooler N"
type textarea "x"
type textarea "CSCM Already fixed, just need to submit the order walk in veggie cooler NT"
type textarea "x"
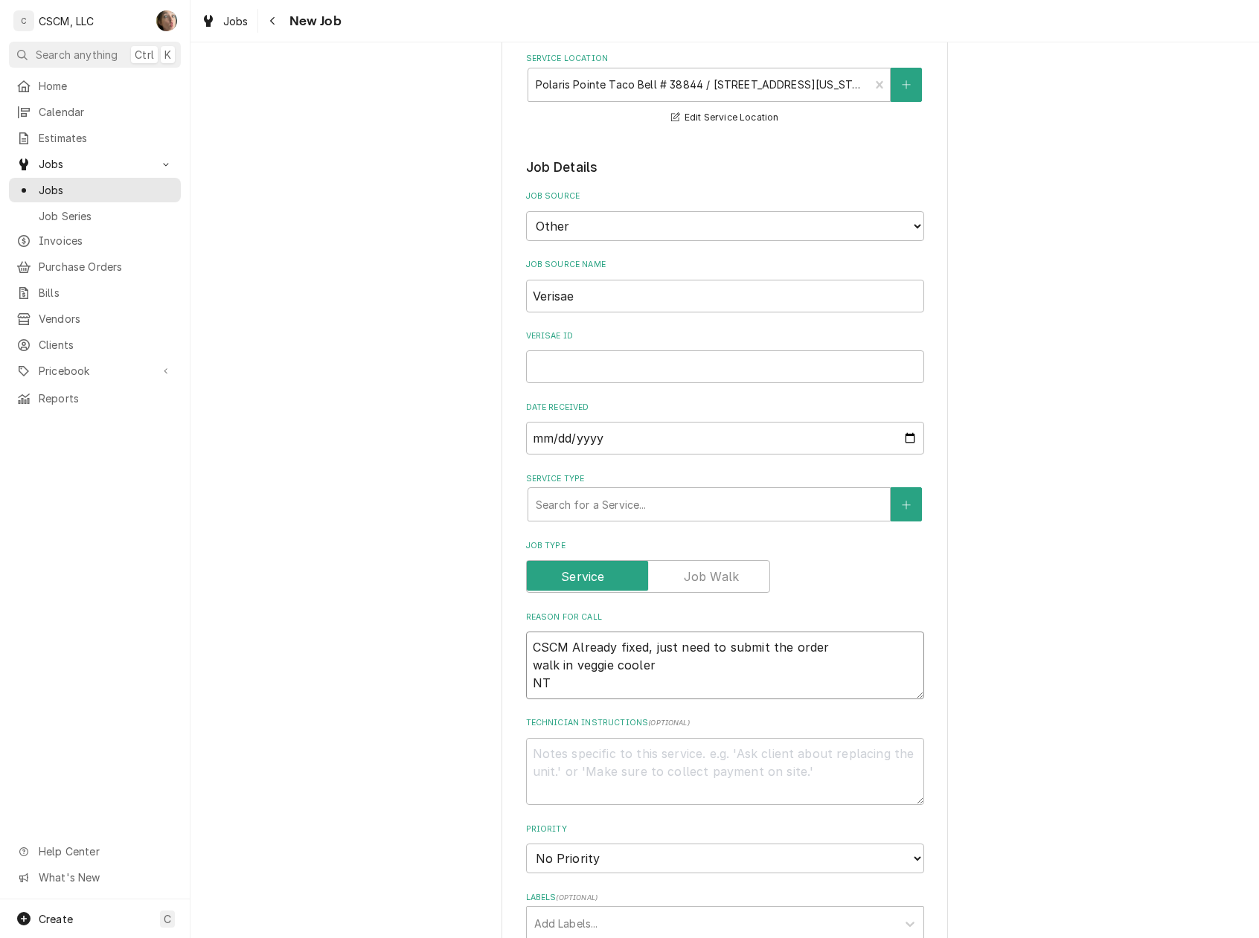
type textarea "CSCM Already fixed, just need to submit the order walk in veggie cooler NTE"
type textarea "x"
type textarea "CSCM Already fixed, just need to submit the order walk in veggie cooler NTE:"
type textarea "x"
type textarea "CSCM Already fixed, just need to submit the order walk in veggie cooler NTE:"
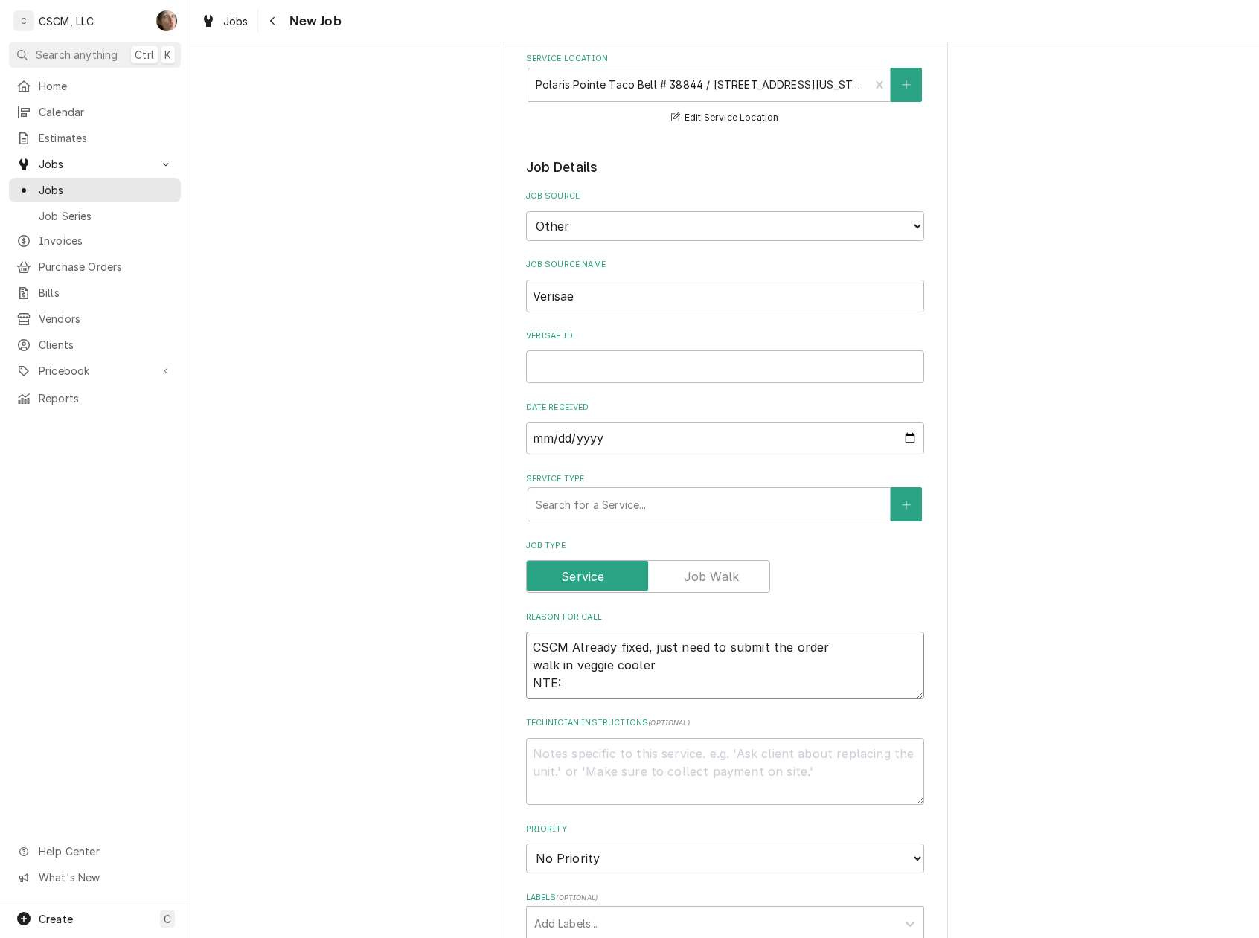
type textarea "x"
type textarea "CSCM Already fixed, just need to submit the order walk in veggie cooler NTE: $"
type textarea "x"
type textarea "CSCM Already fixed, just need to submit the order walk in veggie cooler NTE: $5"
type textarea "x"
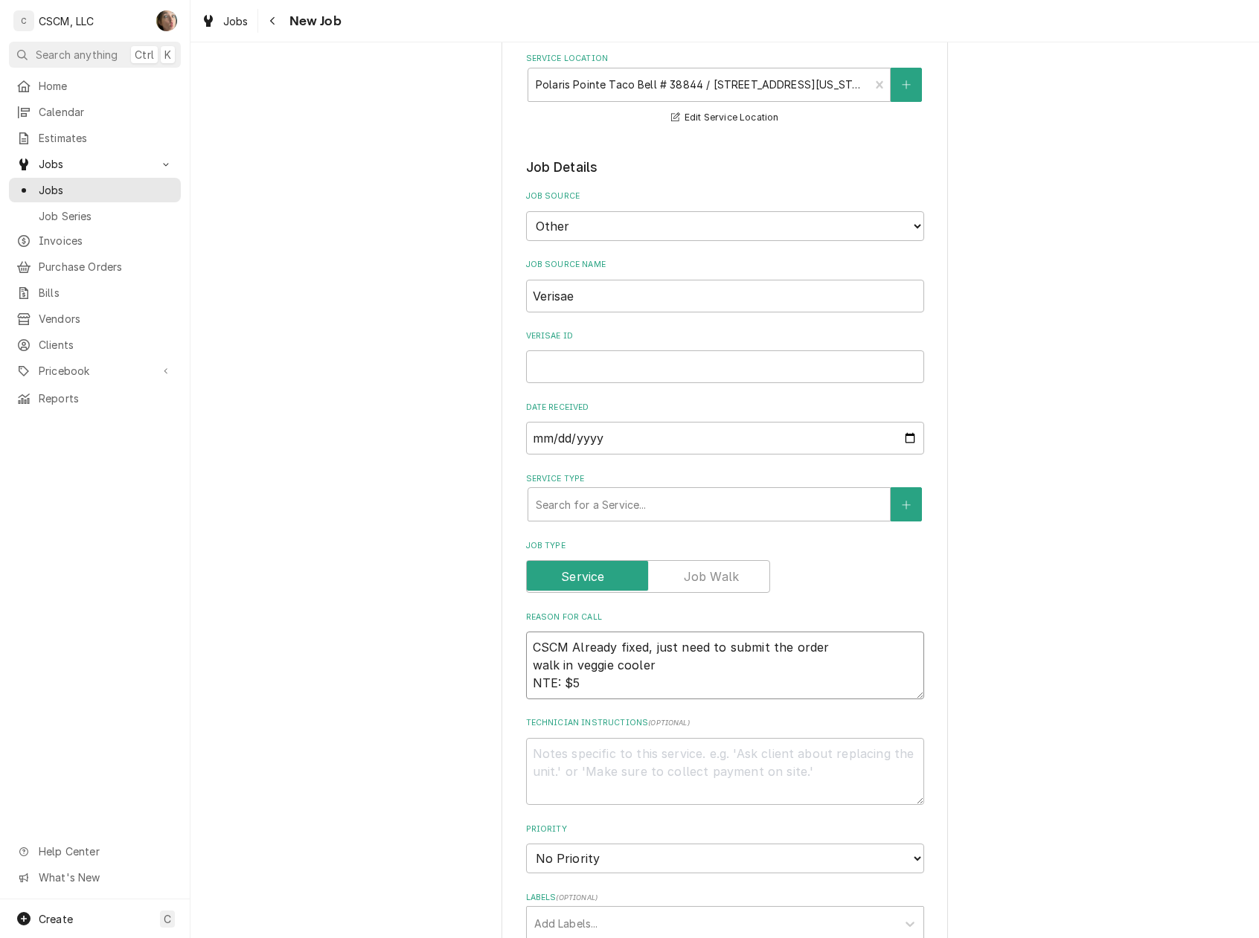
type textarea "CSCM Already fixed, just need to submit the order walk in veggie cooler NTE: $5-"
type textarea "x"
type textarea "CSCM Already fixed, just need to submit the order walk in veggie cooler NTE: $5…"
type textarea "x"
type textarea "CSCM Already fixed, just need to submit the order walk in veggie cooler NTE: $5-"
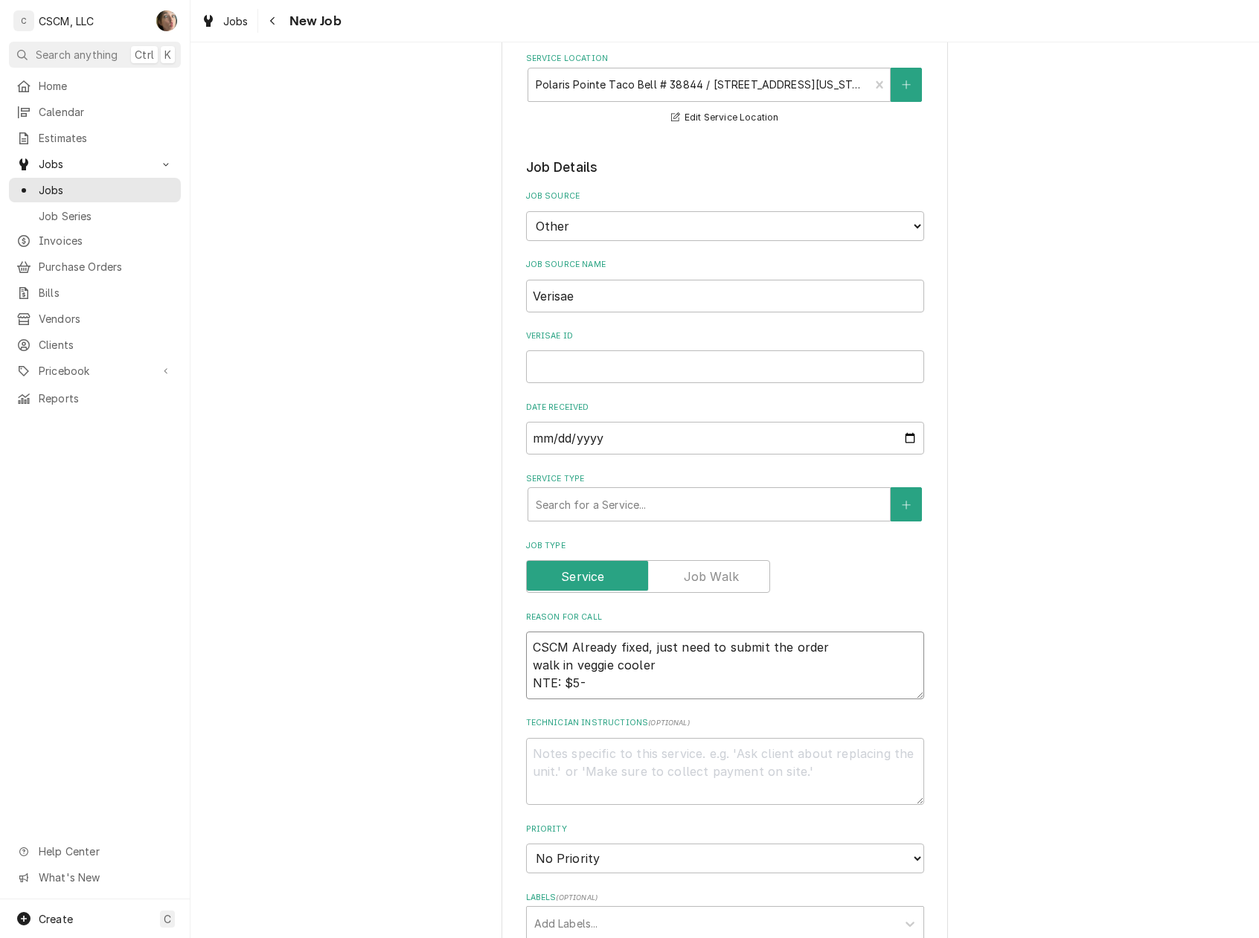
type textarea "x"
type textarea "CSCM Already fixed, just need to submit the order walk in veggie cooler NTE: $5"
type textarea "x"
type textarea "CSCM Already fixed, just need to submit the order walk in veggie cooler NTE: $50"
type textarea "x"
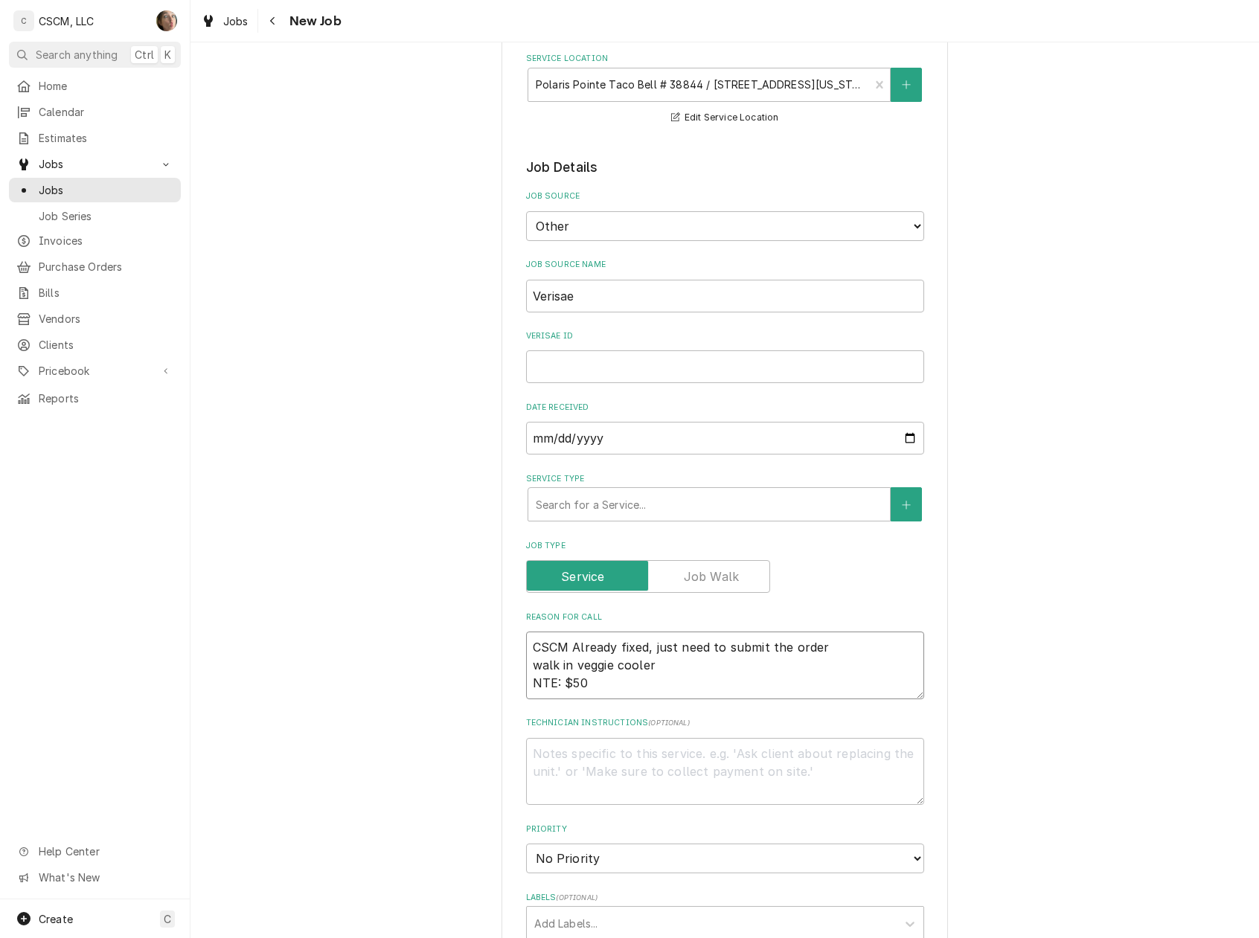
type textarea "CSCM Already fixed, just need to submit the order walk in veggie cooler NTE: $5…"
type textarea "x"
type textarea "CSCM Already fixed, just need to submit the order walk in veggie cooler NTE: $5…"
type textarea "x"
type textarea "CSCM Already fixed, just need to submit the order walk in veggie cooler NTE: $5…"
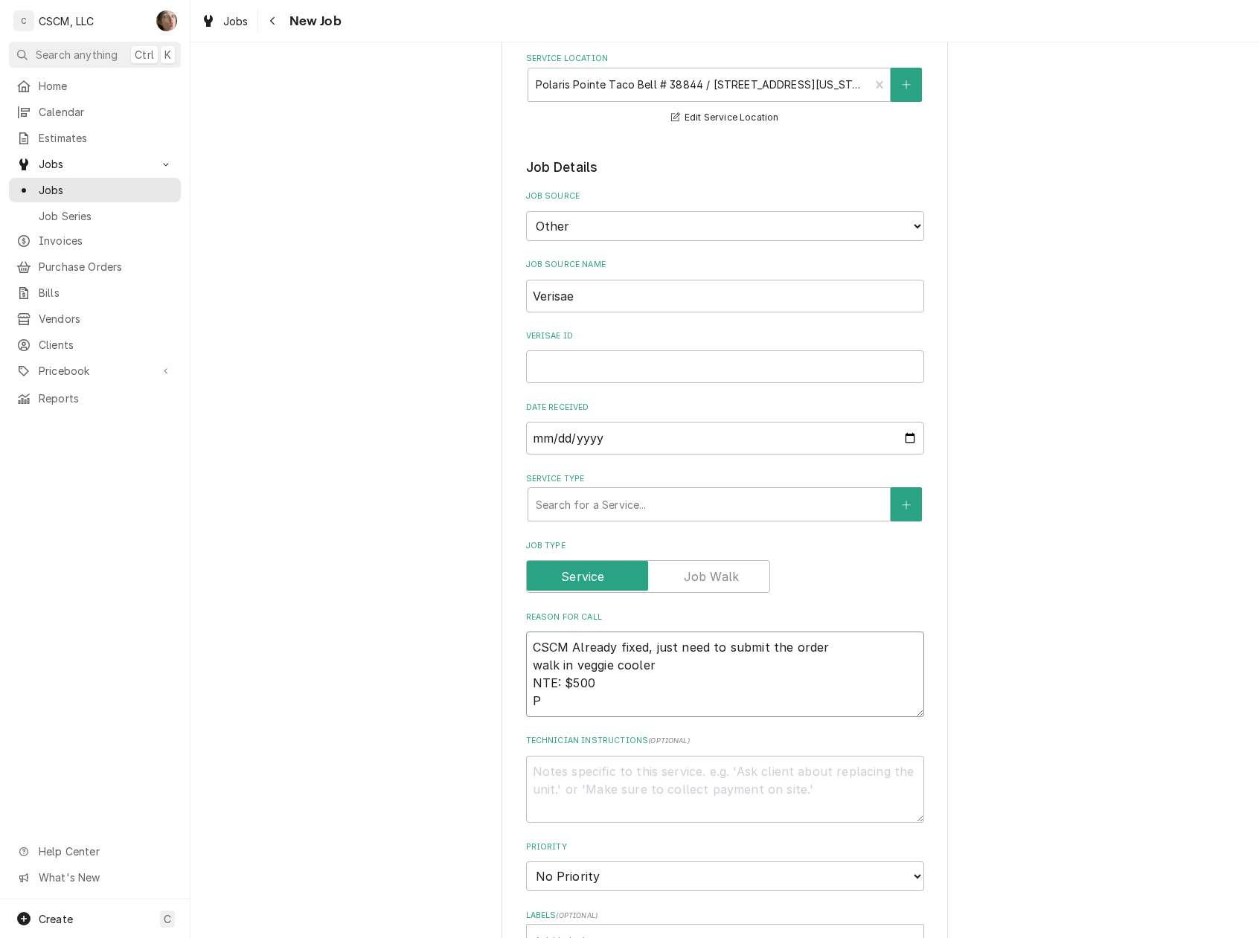
type textarea "x"
type textarea "CSCM Already fixed, just need to submit the order walk in veggie cooler NTE: $5…"
type textarea "x"
type textarea "CSCM Already fixed, just need to submit the order walk in veggie cooler NTE: $5…"
type textarea "x"
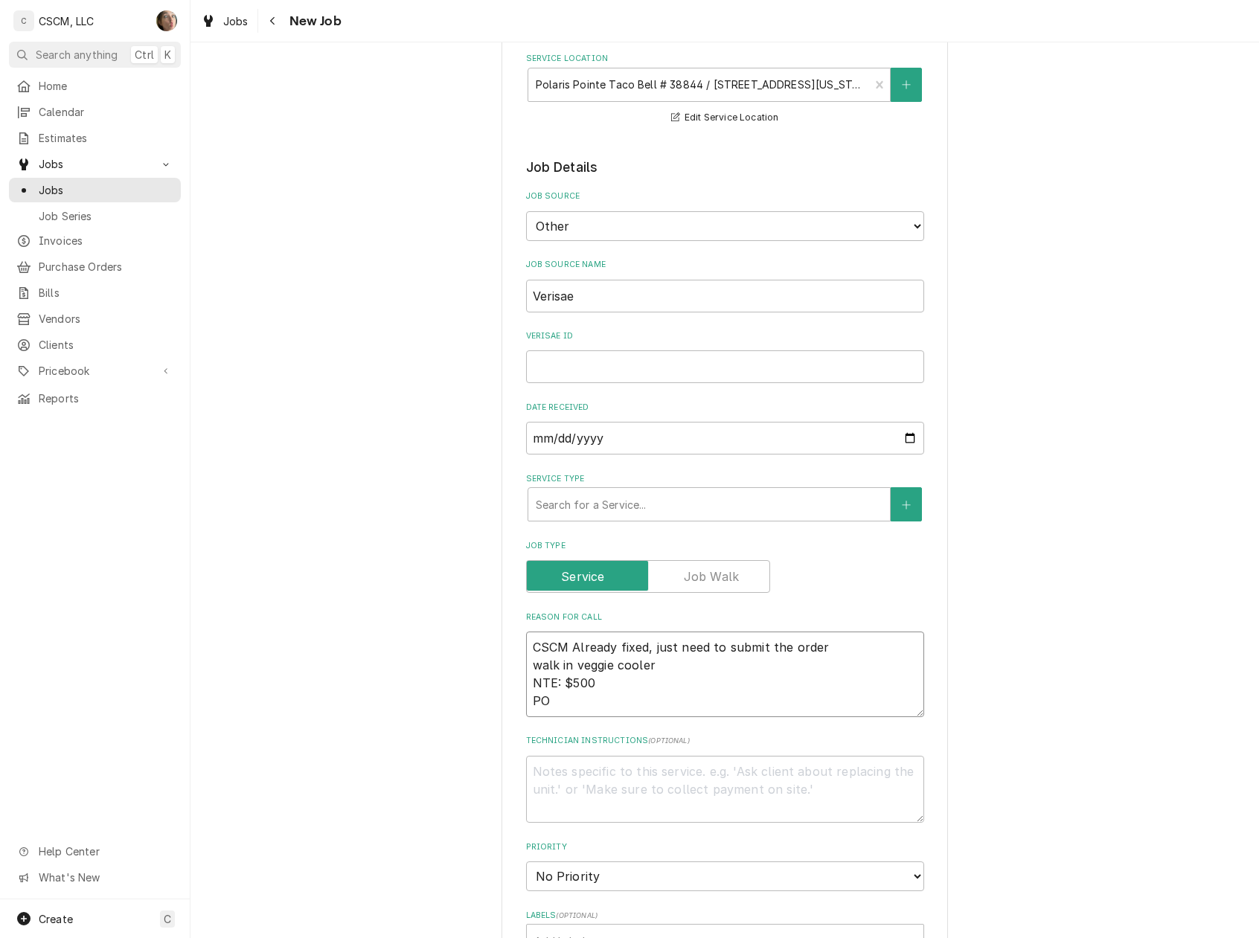
type textarea "CSCM Already fixed, just need to submit the order walk in veggie cooler NTE: $5…"
type textarea "x"
type textarea "CSCM Already fixed, just need to submit the order walk in veggie cooler NTE: $5…"
type textarea "x"
type textarea "CSCM Already fixed, just need to submit the order walk in veggie cooler NTE: $5…"
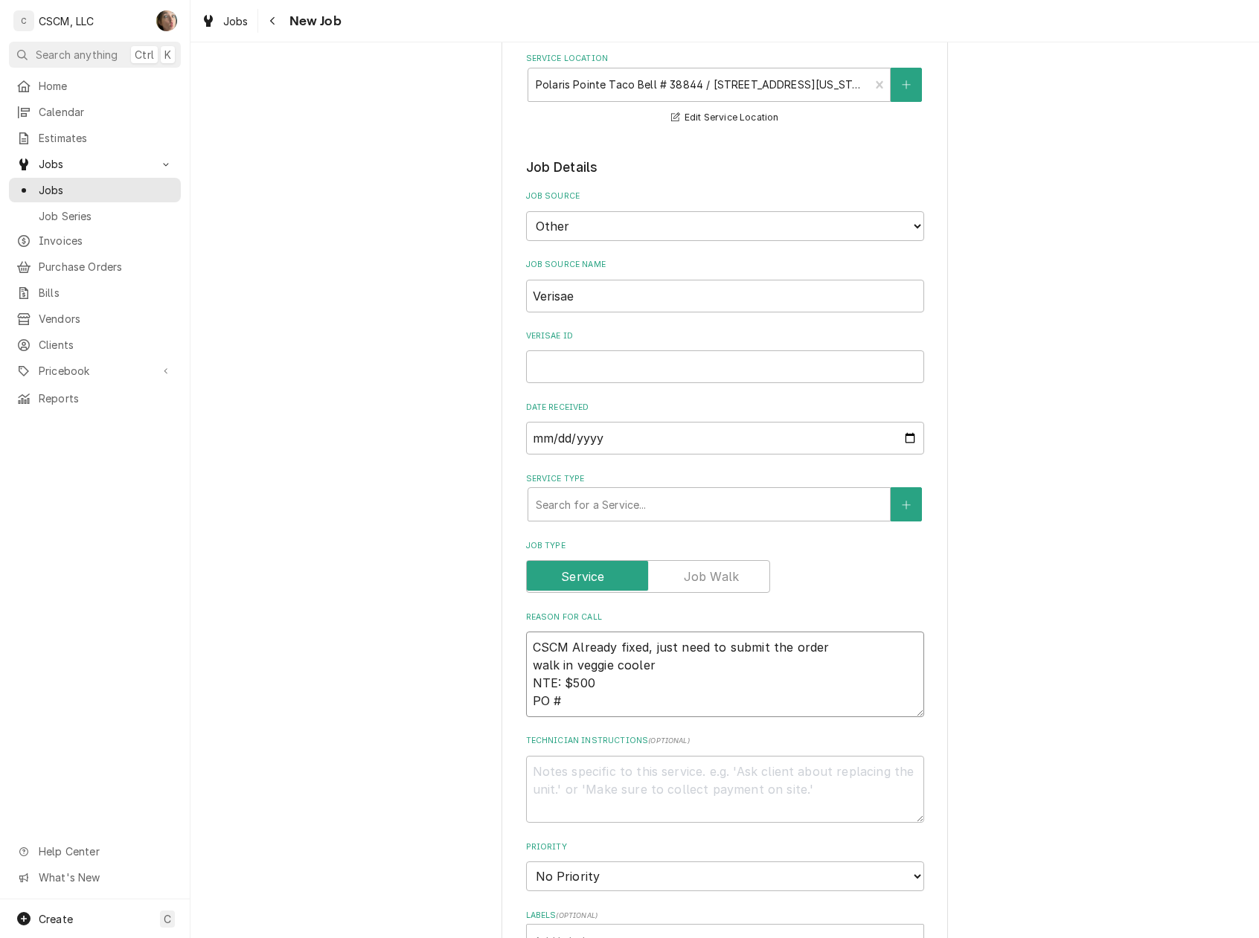
click at [715, 701] on textarea "CSCM Already fixed, just need to submit the order walk in veggie cooler NTE: $5…" at bounding box center [725, 675] width 398 height 86
paste textarea "72123521"
type textarea "x"
type textarea "CSCM Already fixed, just need to submit the order walk in veggie cooler NTE: $5…"
type textarea "x"
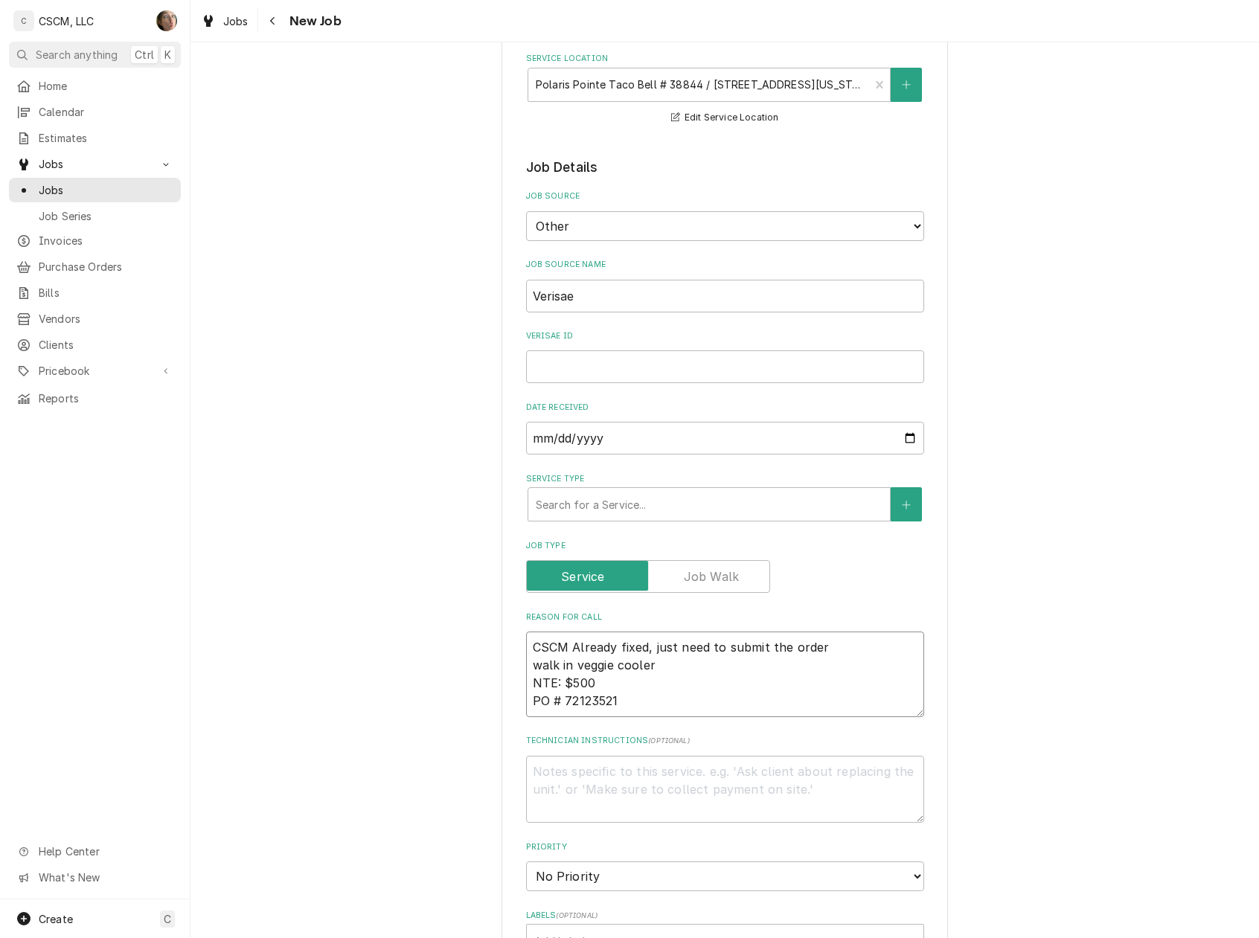
type textarea "CSCM Already fixed, just need to submit the order walk in veggie cooler NTE: $5…"
click at [562, 369] on input "Verisae ID" at bounding box center [725, 366] width 398 height 33
paste input "72123521"
type input "72123521"
type textarea "x"
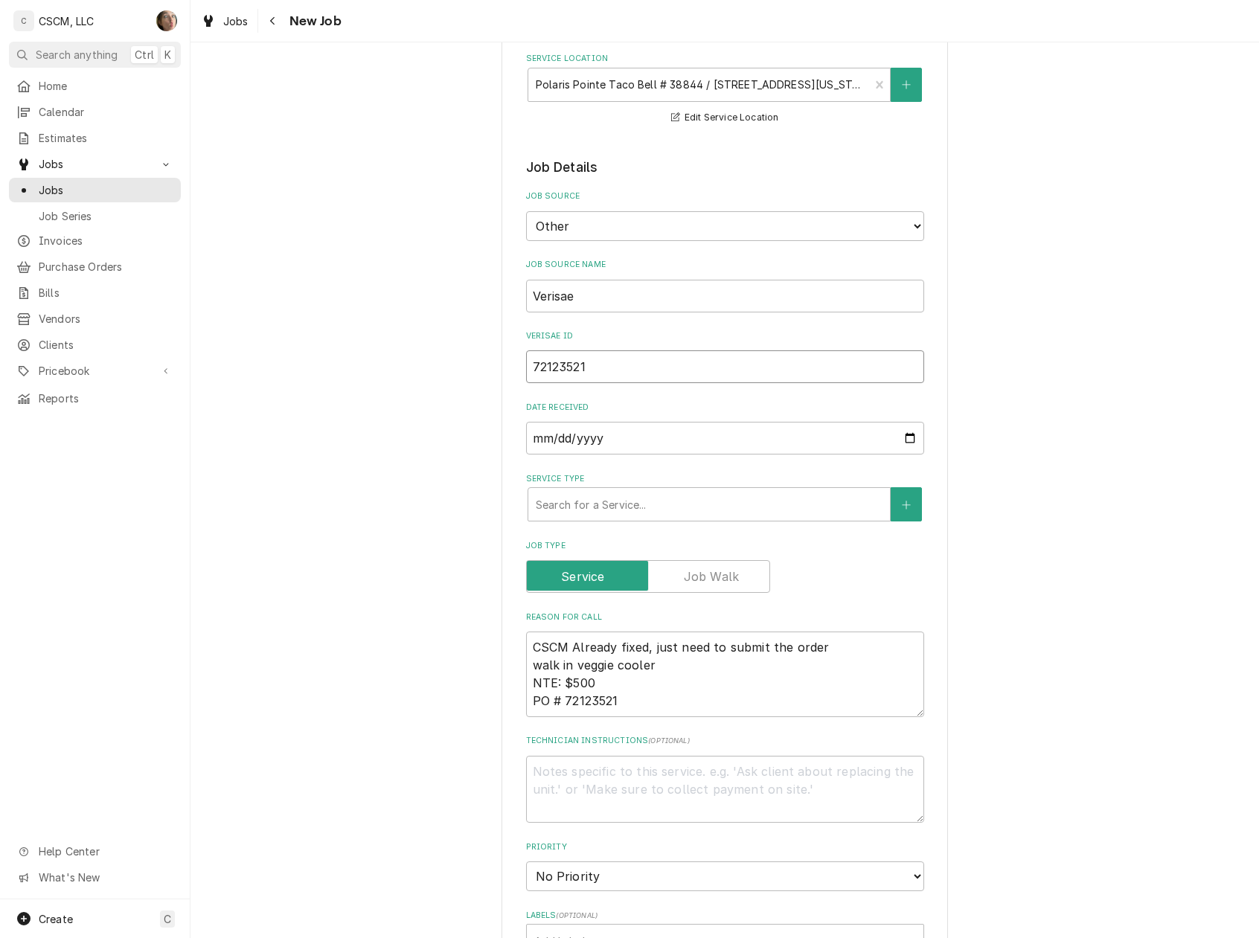
type input "72123521"
click at [653, 444] on input "2025-09-23" at bounding box center [725, 438] width 398 height 33
click at [638, 510] on div "Service Type" at bounding box center [709, 504] width 347 height 27
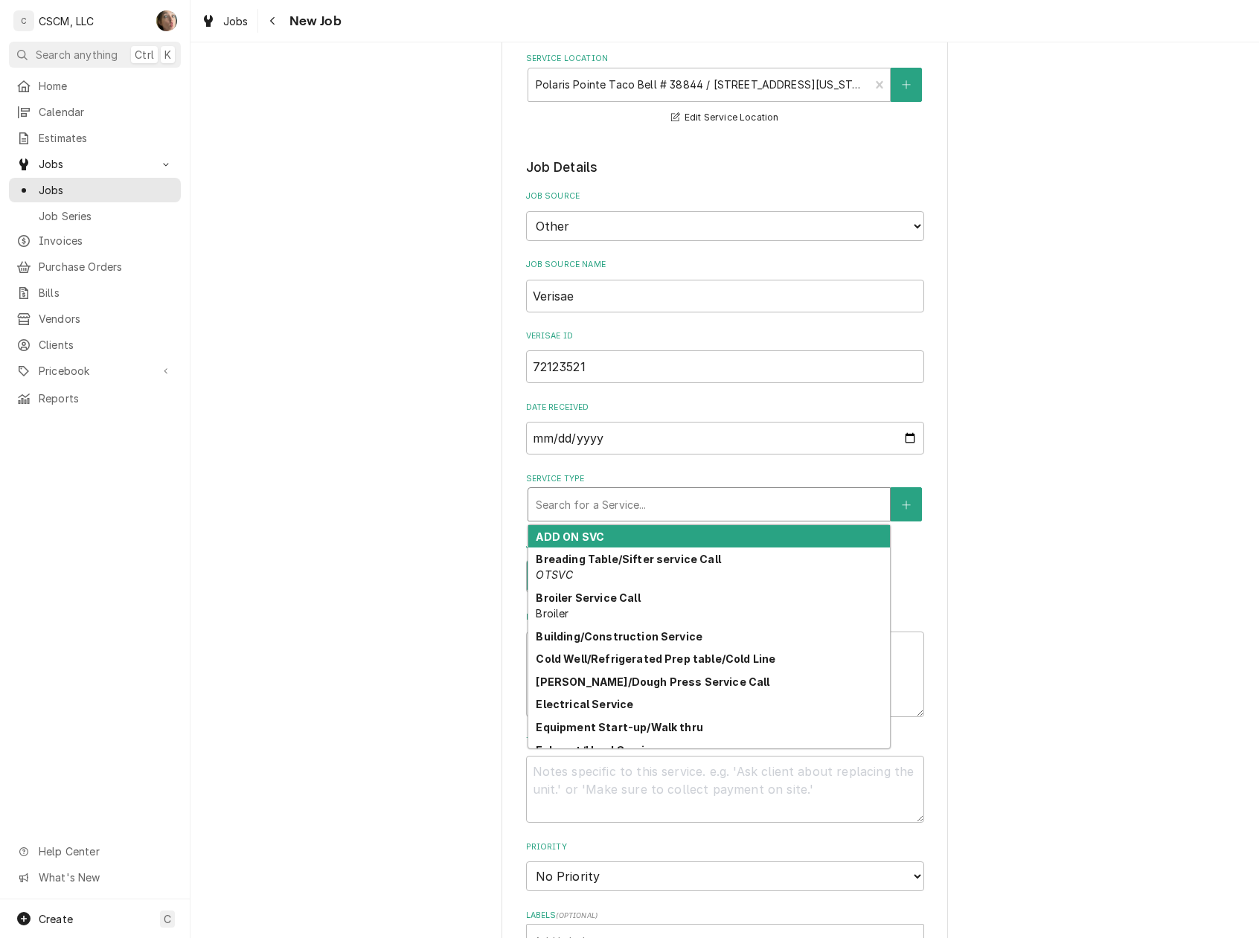
type textarea "x"
type input "W"
type textarea "x"
type input "WA"
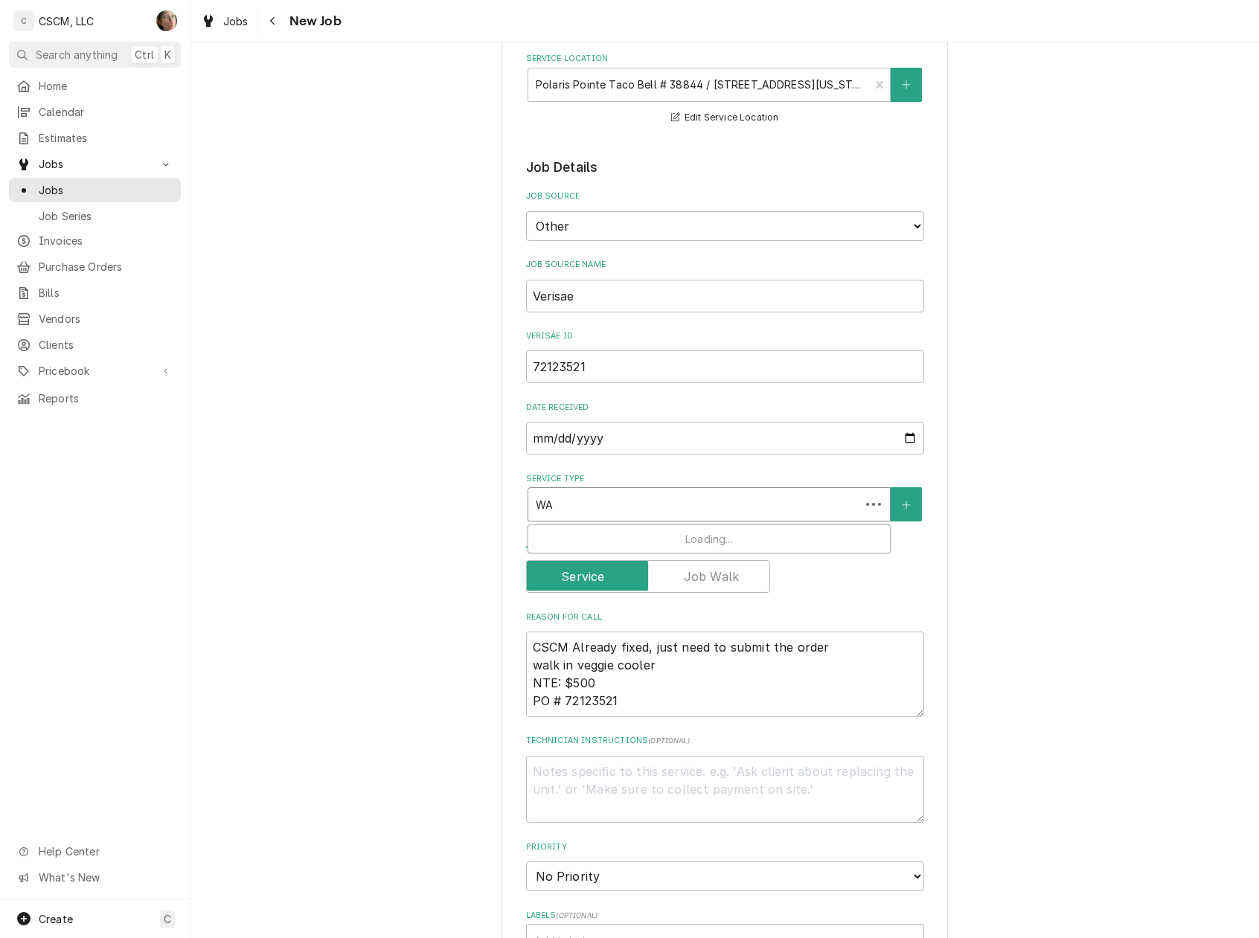
type textarea "x"
type input "WAL"
type textarea "x"
type input "WALK"
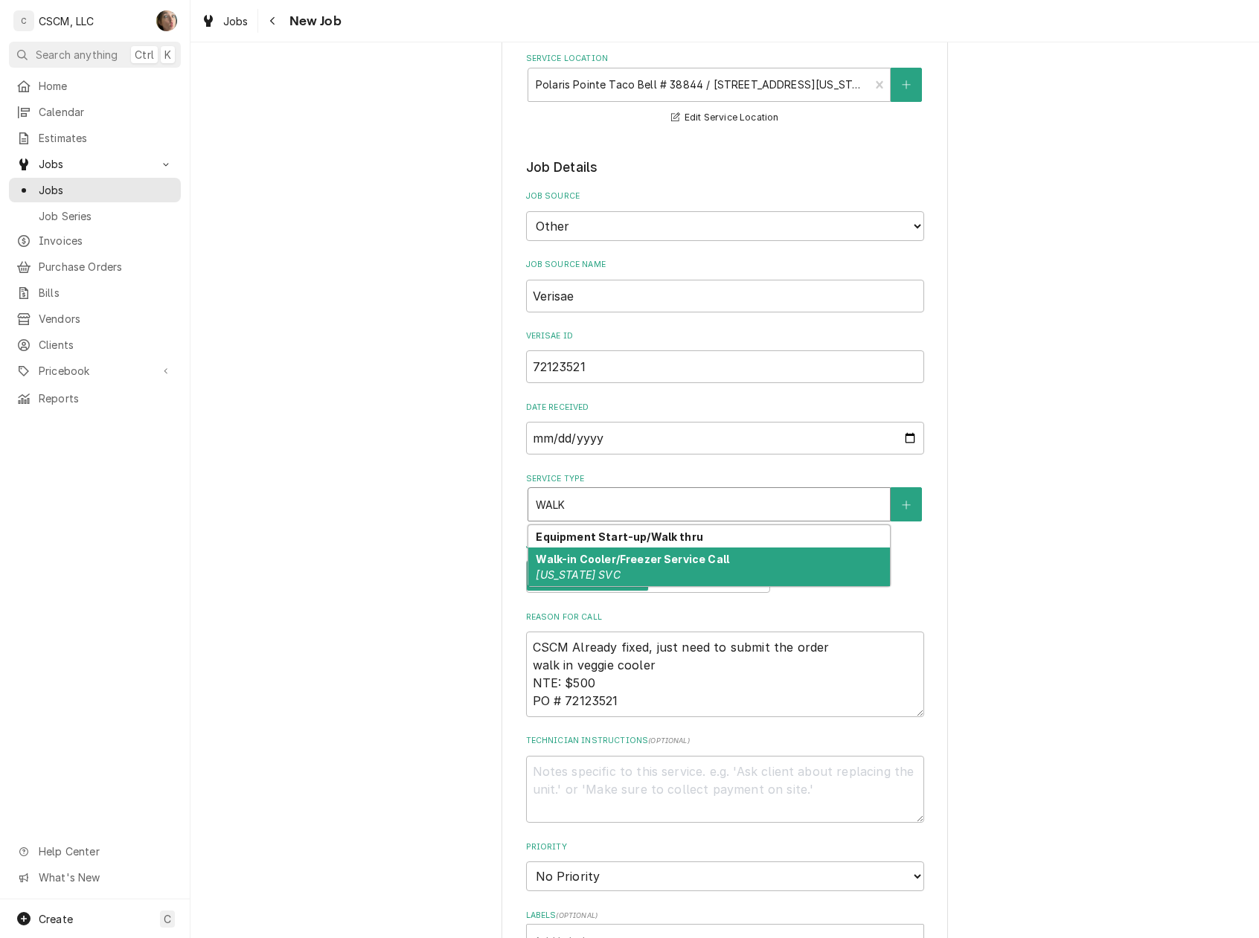
click at [591, 563] on strong "Walk-in Cooler/Freezer Service Call" at bounding box center [632, 559] width 193 height 13
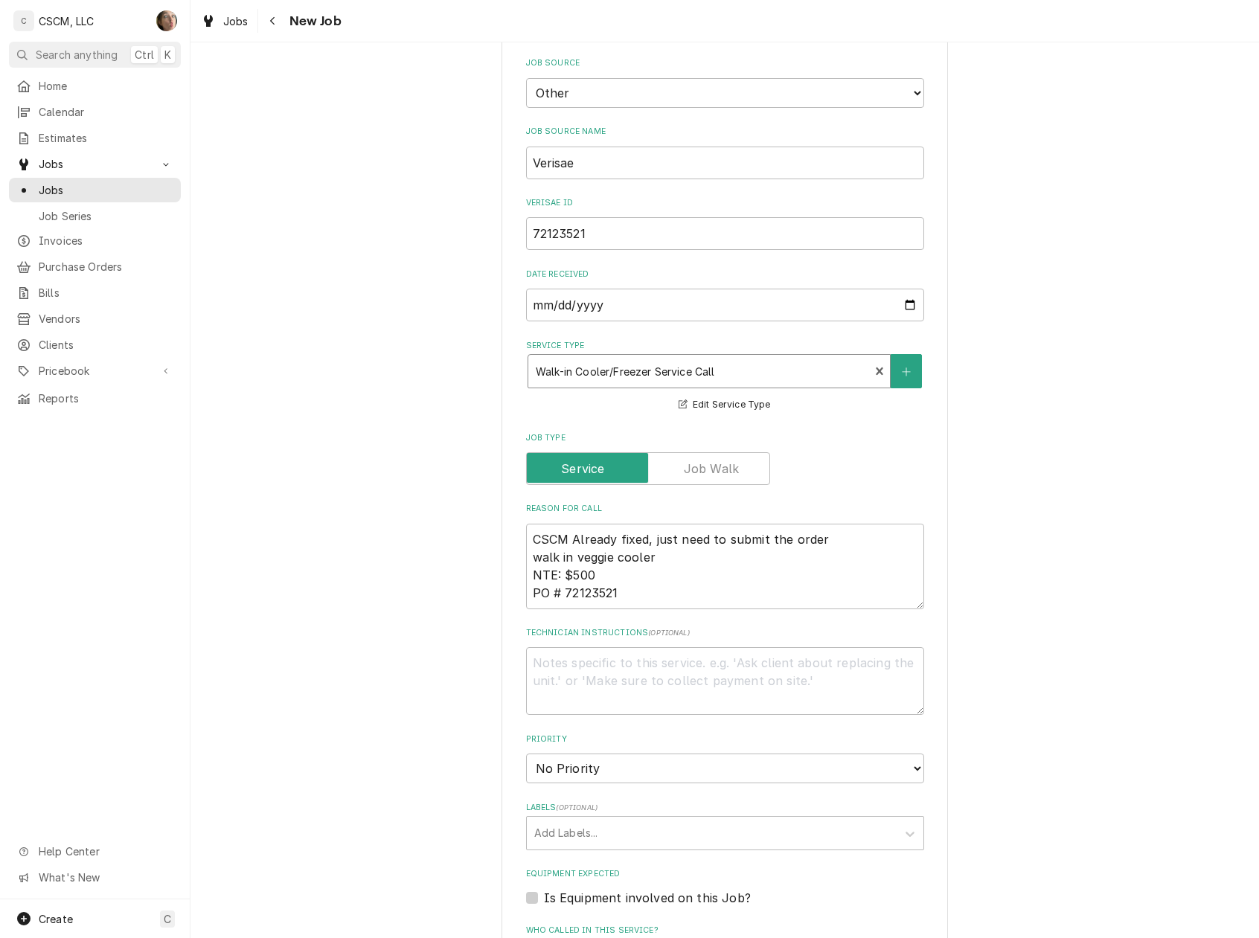
scroll to position [496, 0]
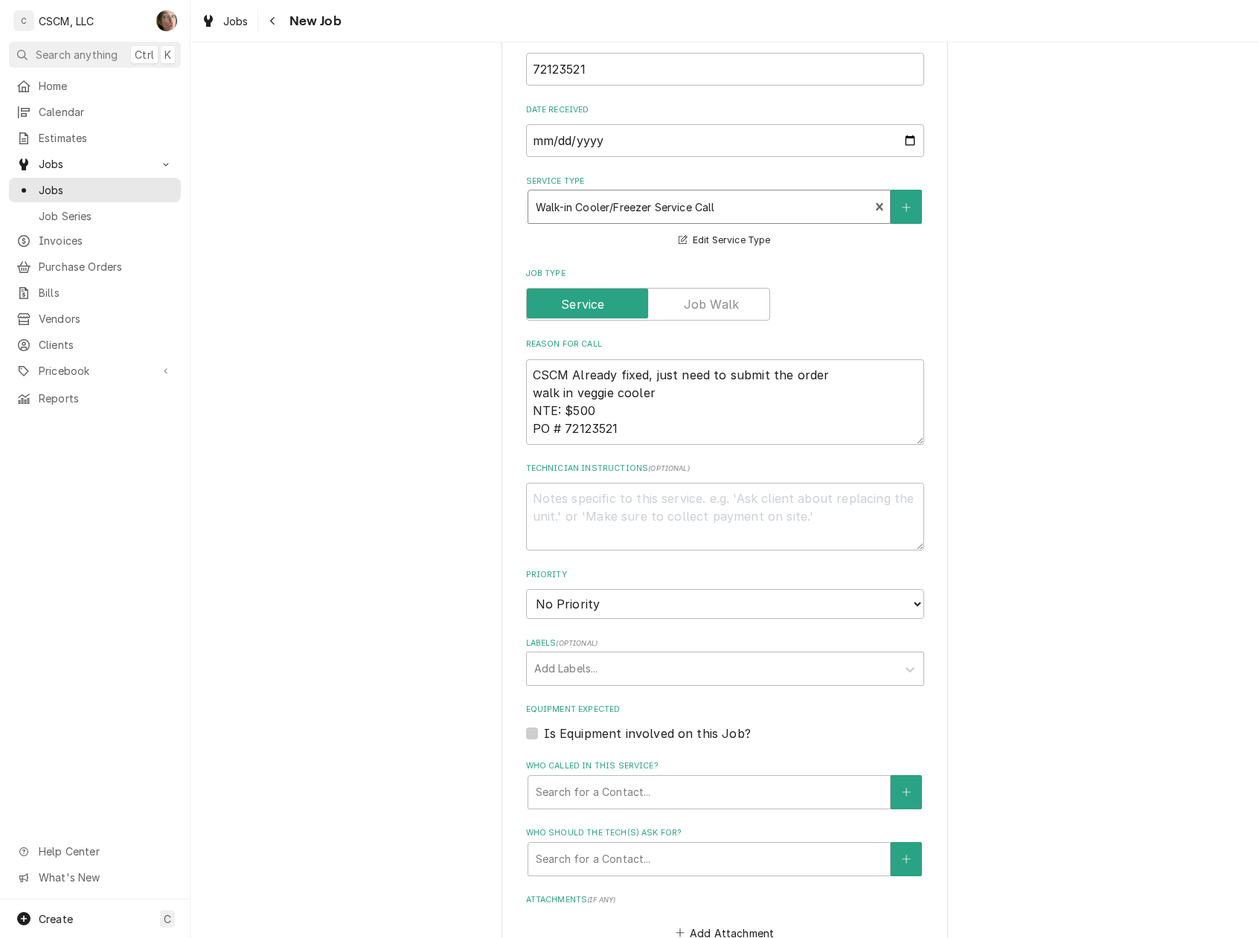
type textarea "x"
click at [618, 593] on select "No Priority Urgent High Medium Low" at bounding box center [725, 604] width 398 height 30
select select "2"
click at [526, 589] on select "No Priority Urgent High Medium Low" at bounding box center [725, 604] width 398 height 30
type textarea "x"
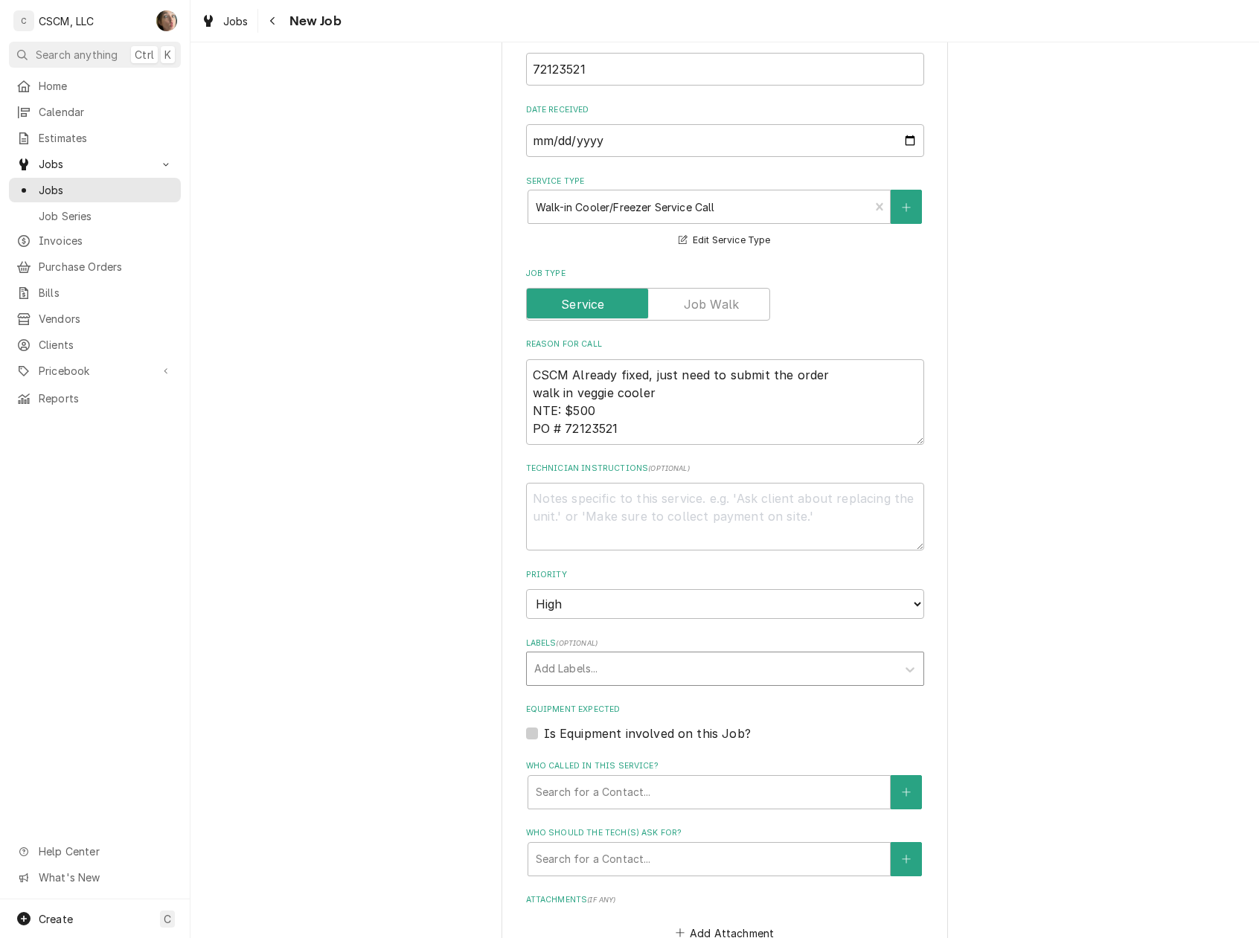
click at [611, 670] on div "Labels" at bounding box center [711, 669] width 355 height 27
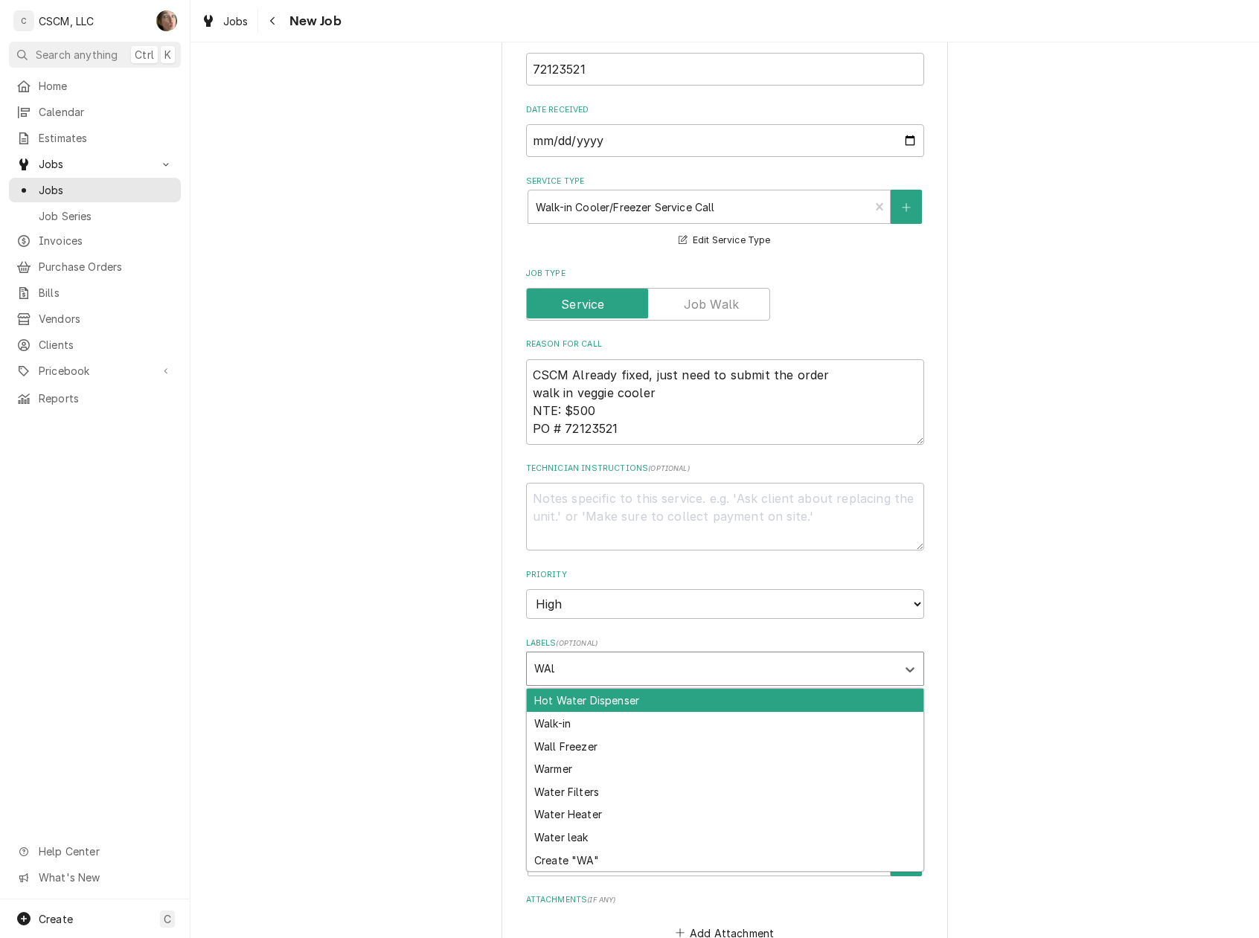
type input "WALK"
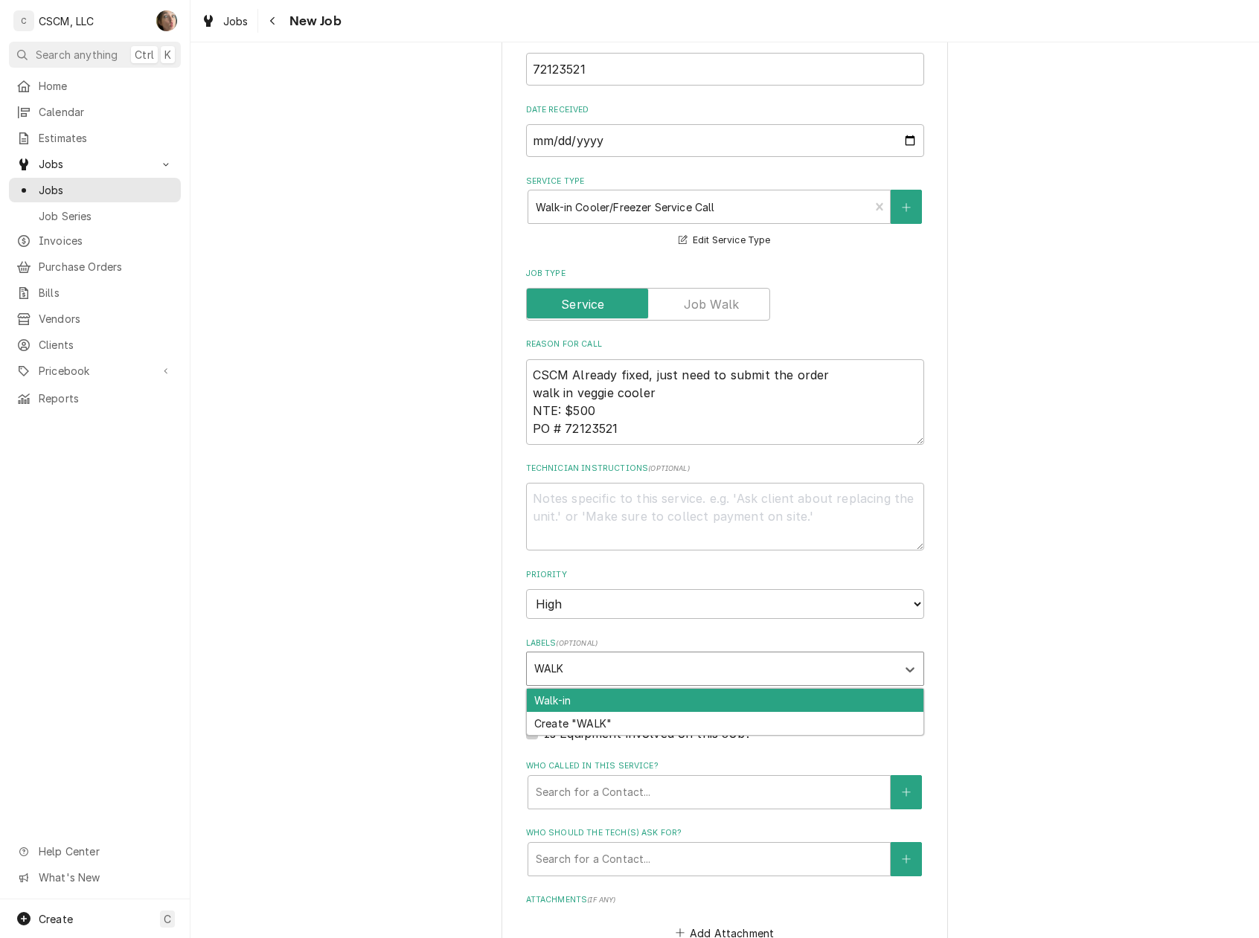
click at [606, 699] on div "Walk-in" at bounding box center [725, 700] width 397 height 23
type textarea "x"
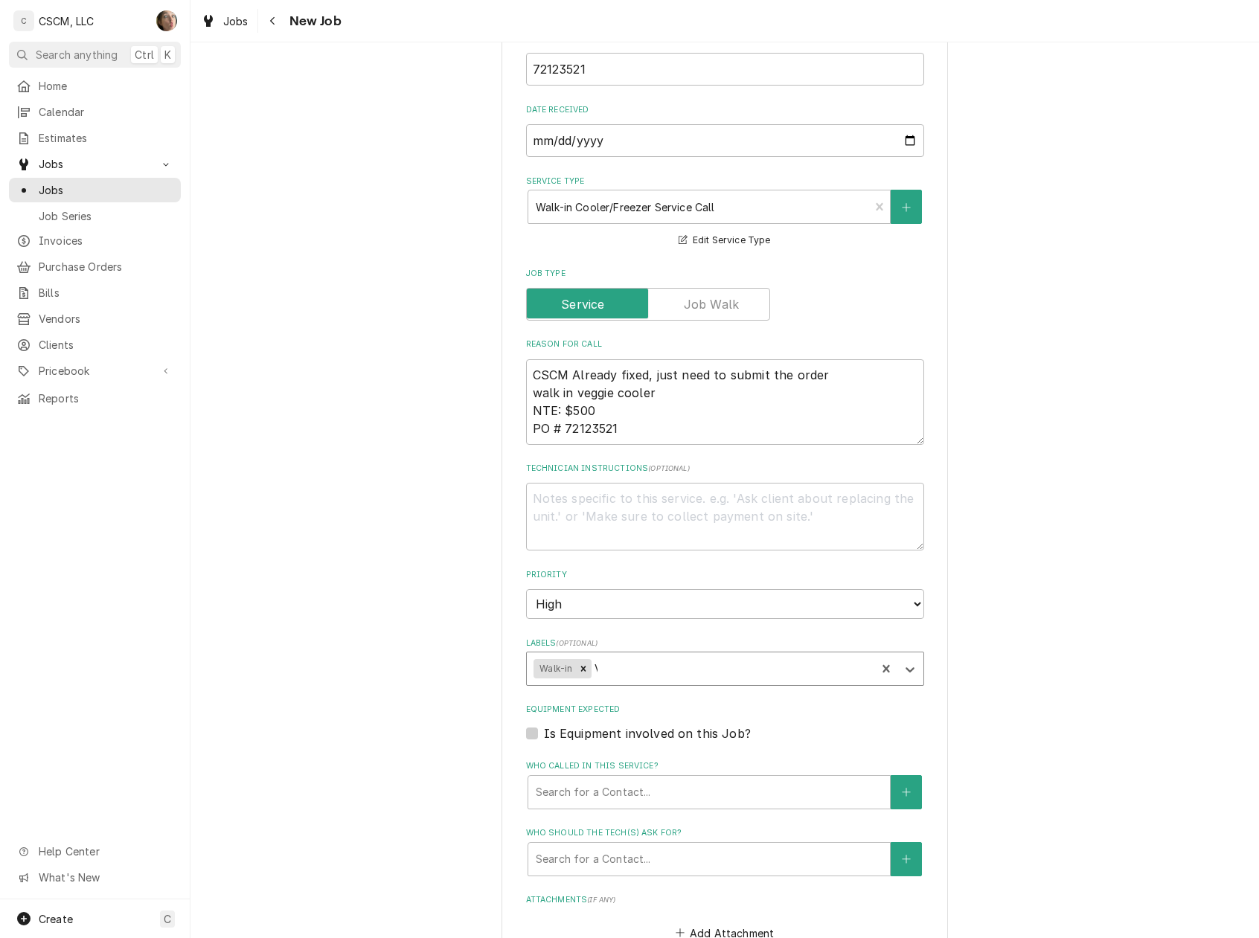
type input "VE"
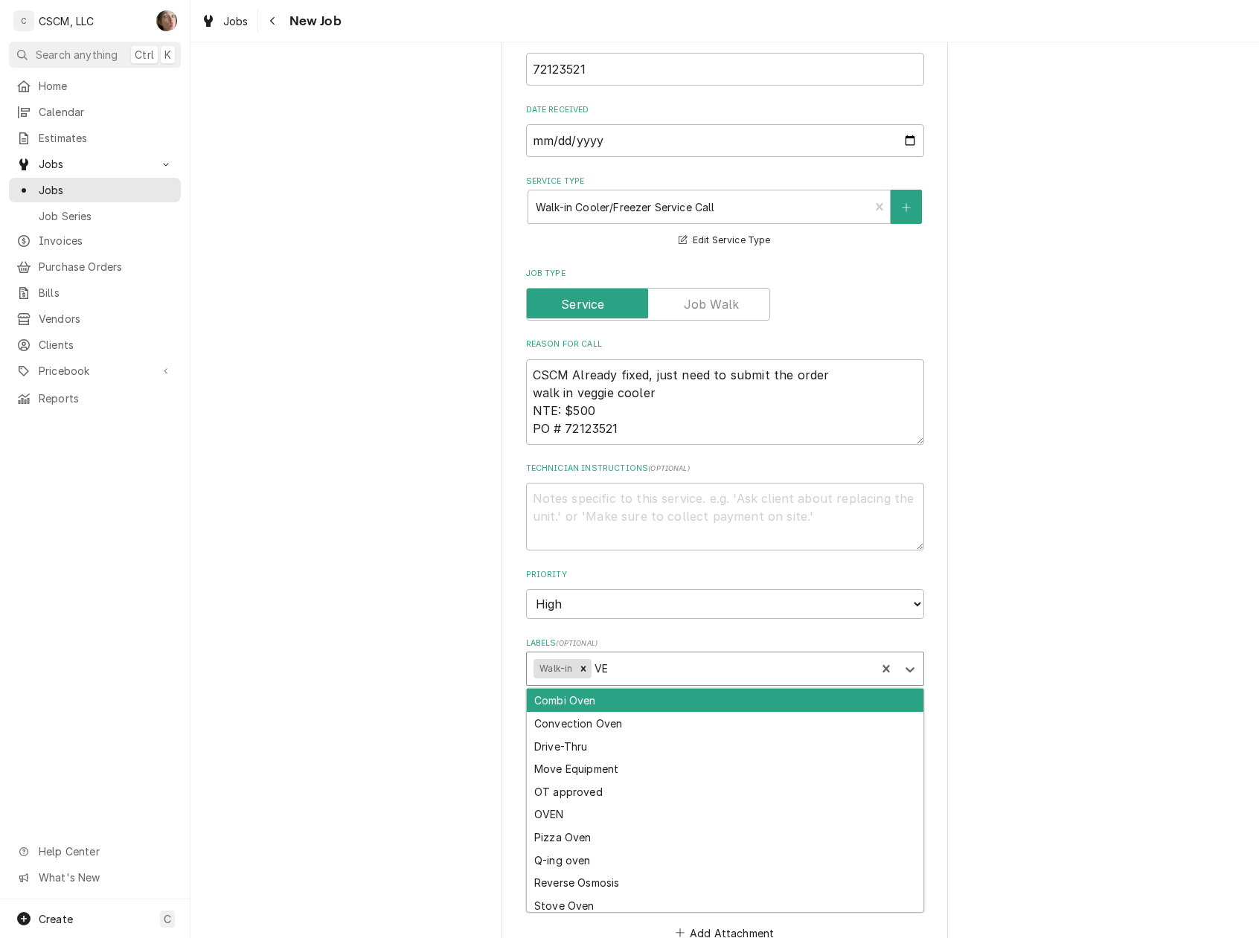
type textarea "x"
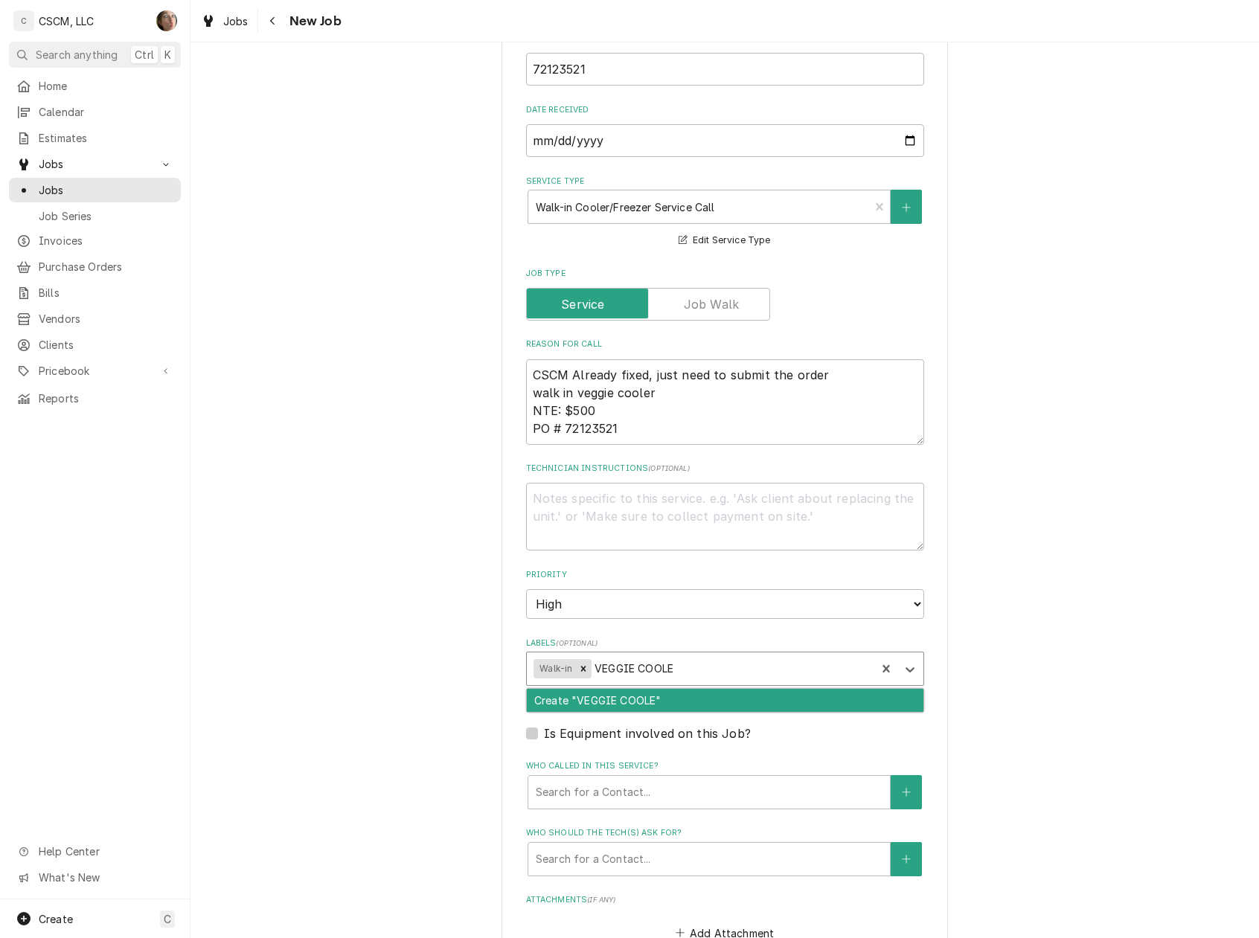
type input "VEGGIE COOLER"
click at [582, 699] on div "Create "VEGGIE COOLER"" at bounding box center [725, 700] width 397 height 23
type textarea "x"
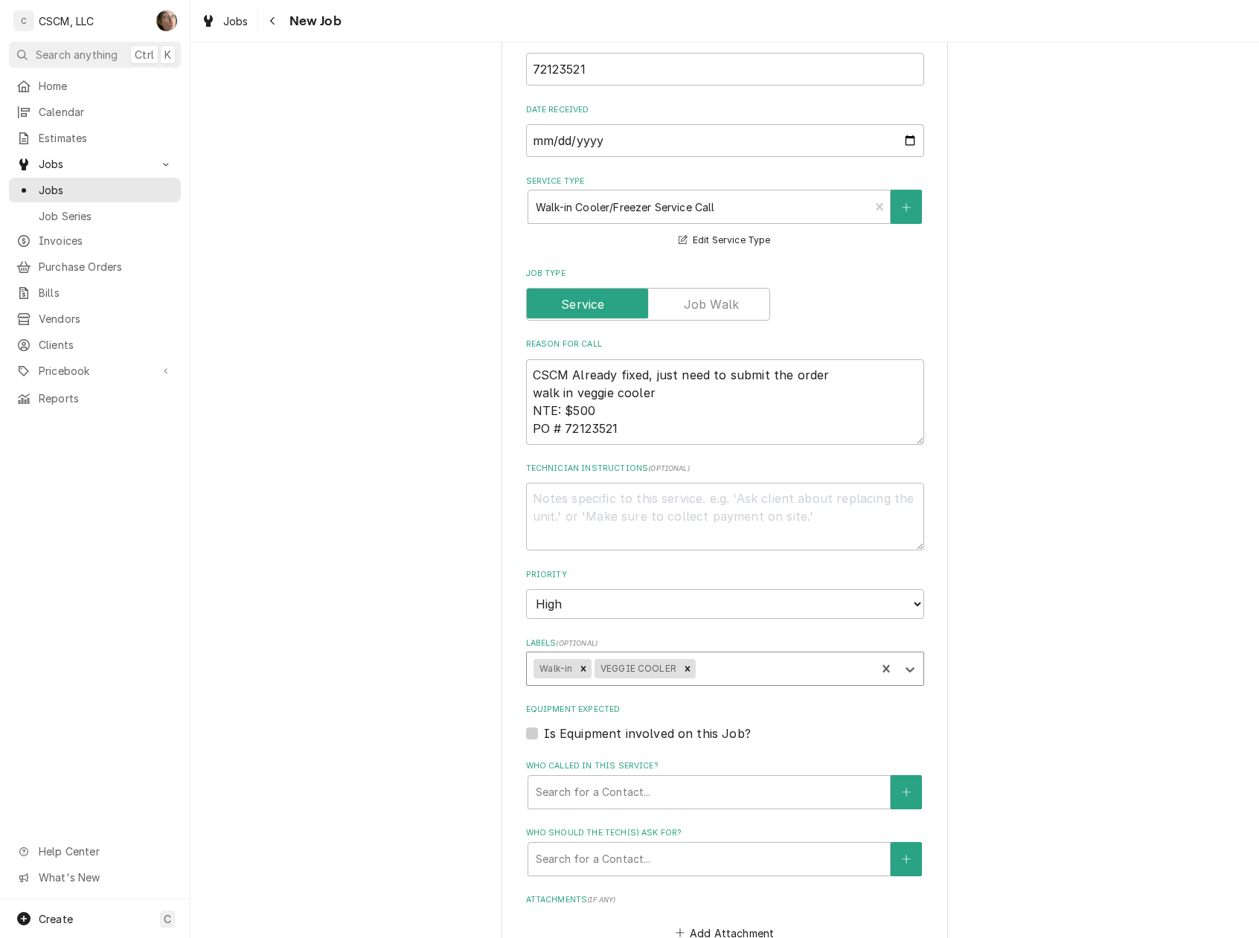
type textarea "x"
type input "COOLER"
click at [597, 714] on label "Equipment Expected" at bounding box center [725, 710] width 398 height 12
click at [597, 725] on input "Equipment Expected" at bounding box center [743, 741] width 398 height 33
checkbox input "true"
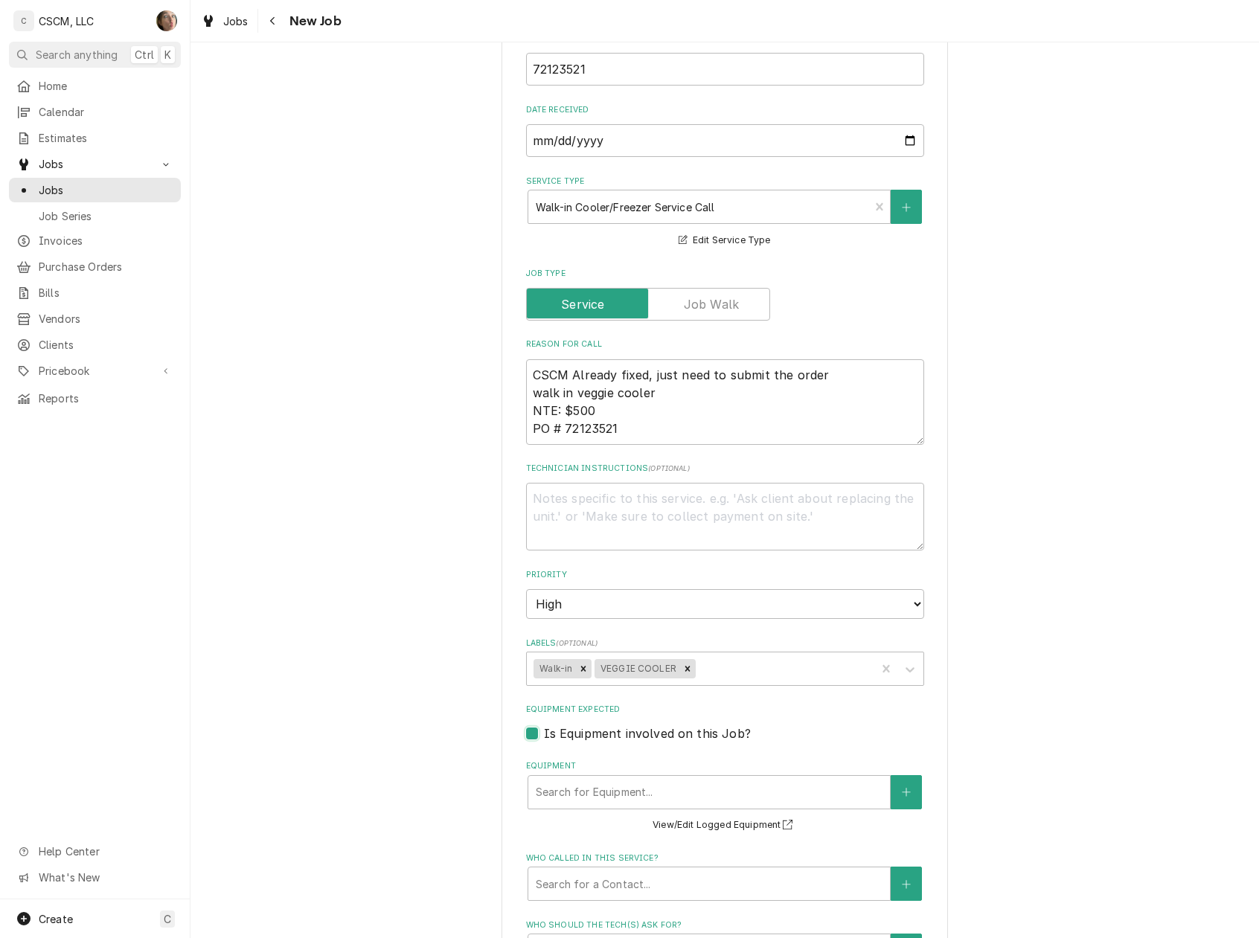
type textarea "x"
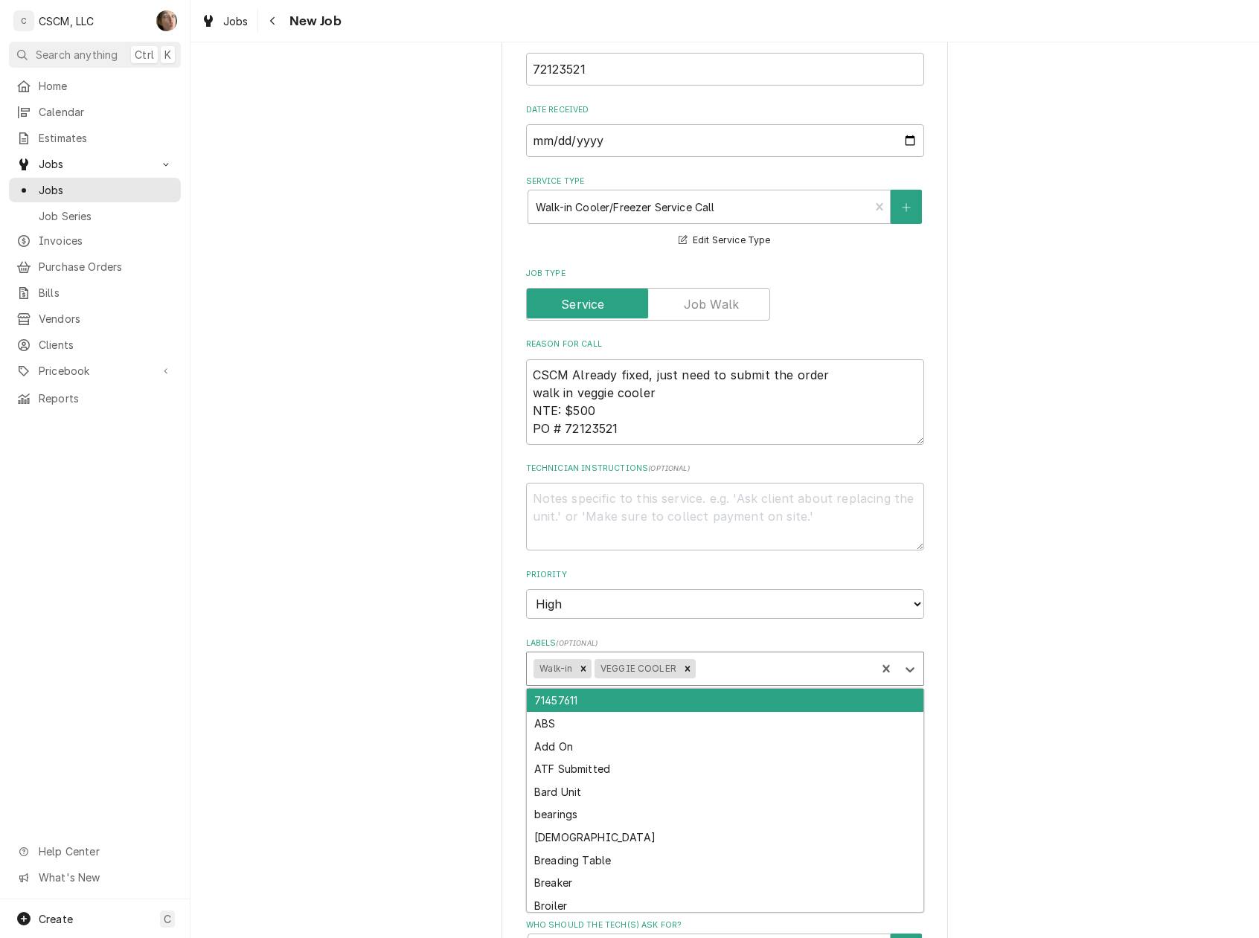
click at [745, 656] on div "Labels" at bounding box center [784, 669] width 170 height 27
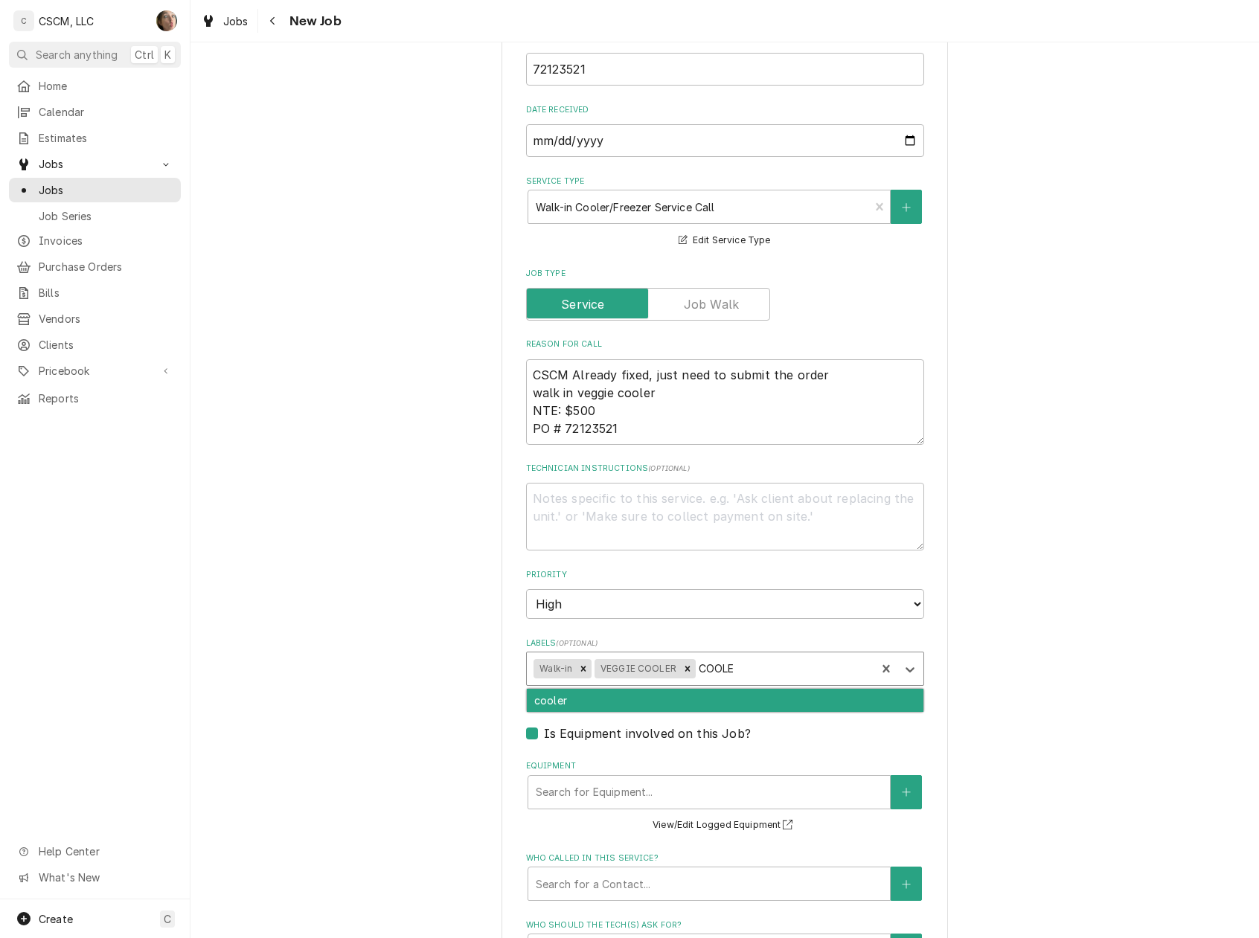
type input "COOLER"
click at [753, 699] on div "cooler" at bounding box center [725, 700] width 397 height 23
type textarea "x"
click at [575, 784] on div "Equipment" at bounding box center [709, 792] width 347 height 27
type textarea "x"
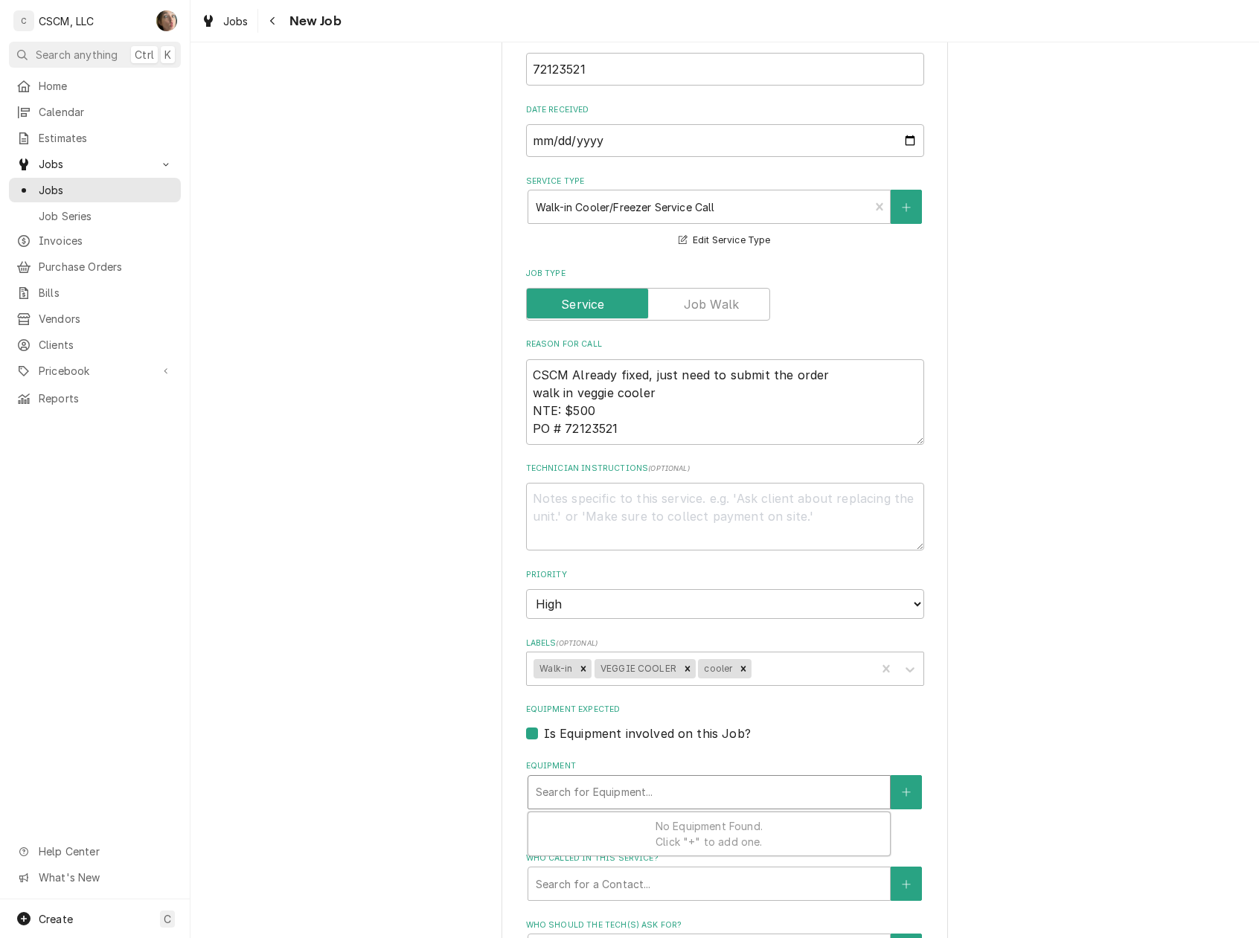
click at [544, 732] on label "Is Equipment involved on this Job?" at bounding box center [647, 734] width 207 height 18
click at [544, 732] on input "Equipment Expected" at bounding box center [743, 741] width 398 height 33
checkbox input "false"
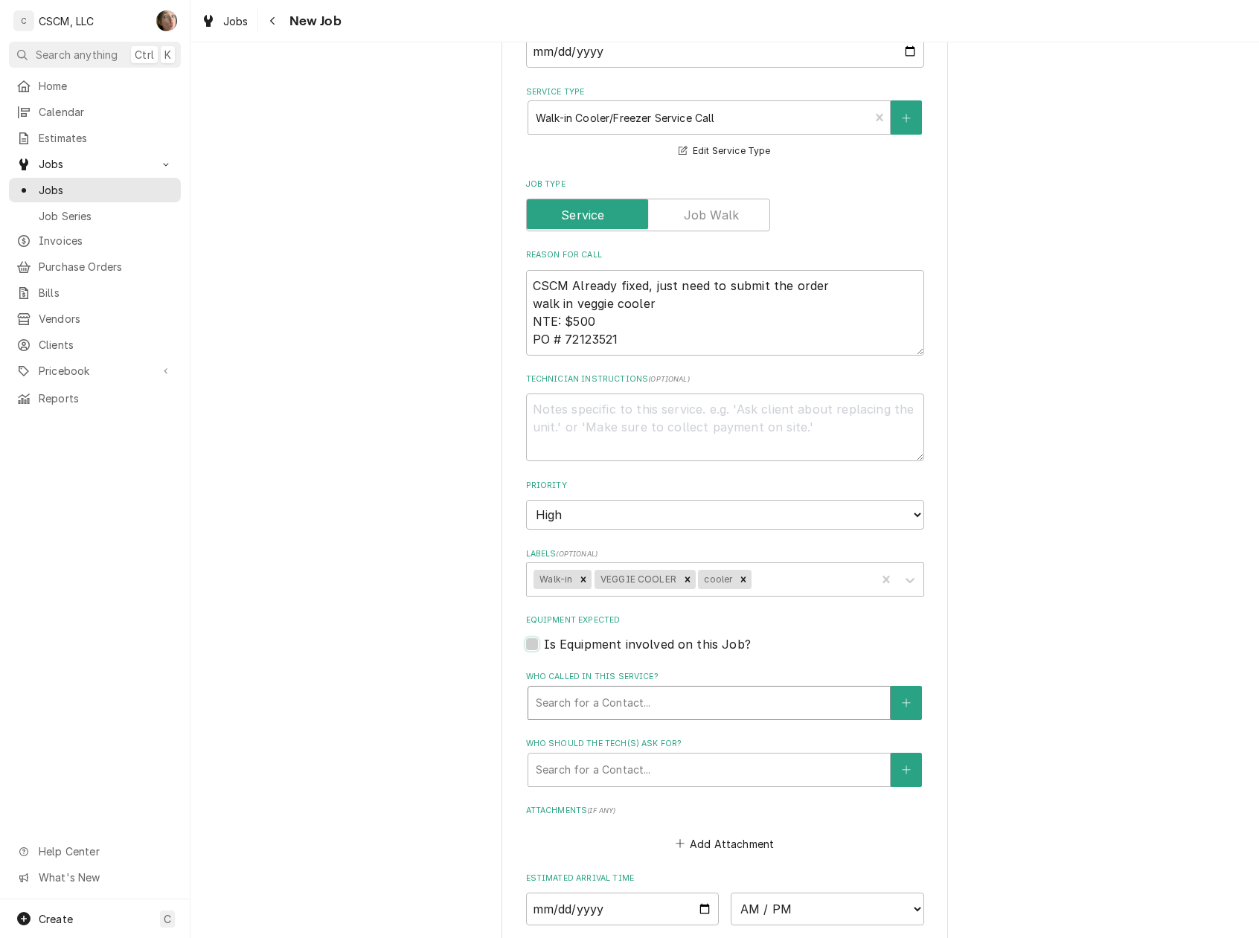
scroll to position [694, 0]
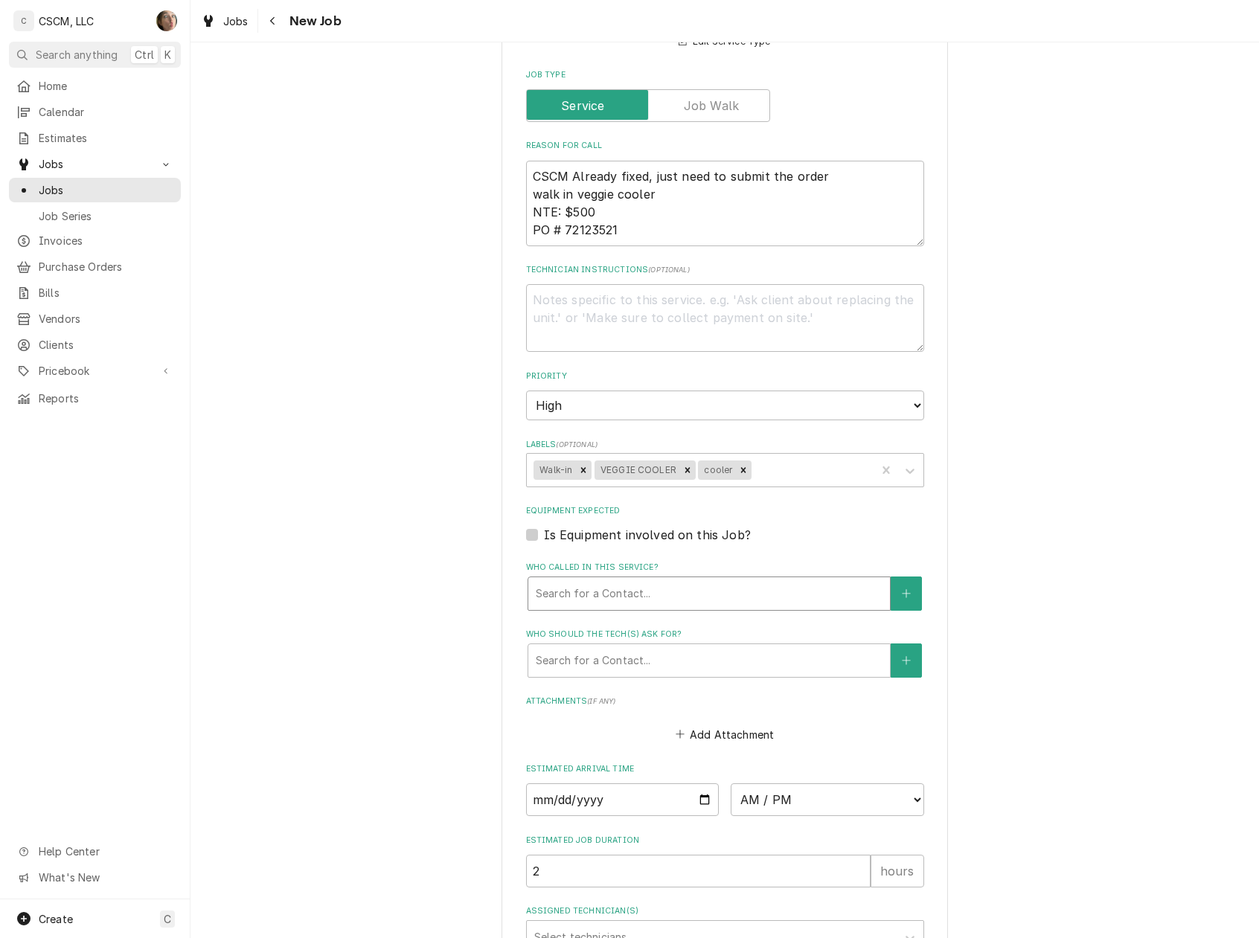
click at [635, 593] on div "Who called in this service?" at bounding box center [709, 593] width 347 height 27
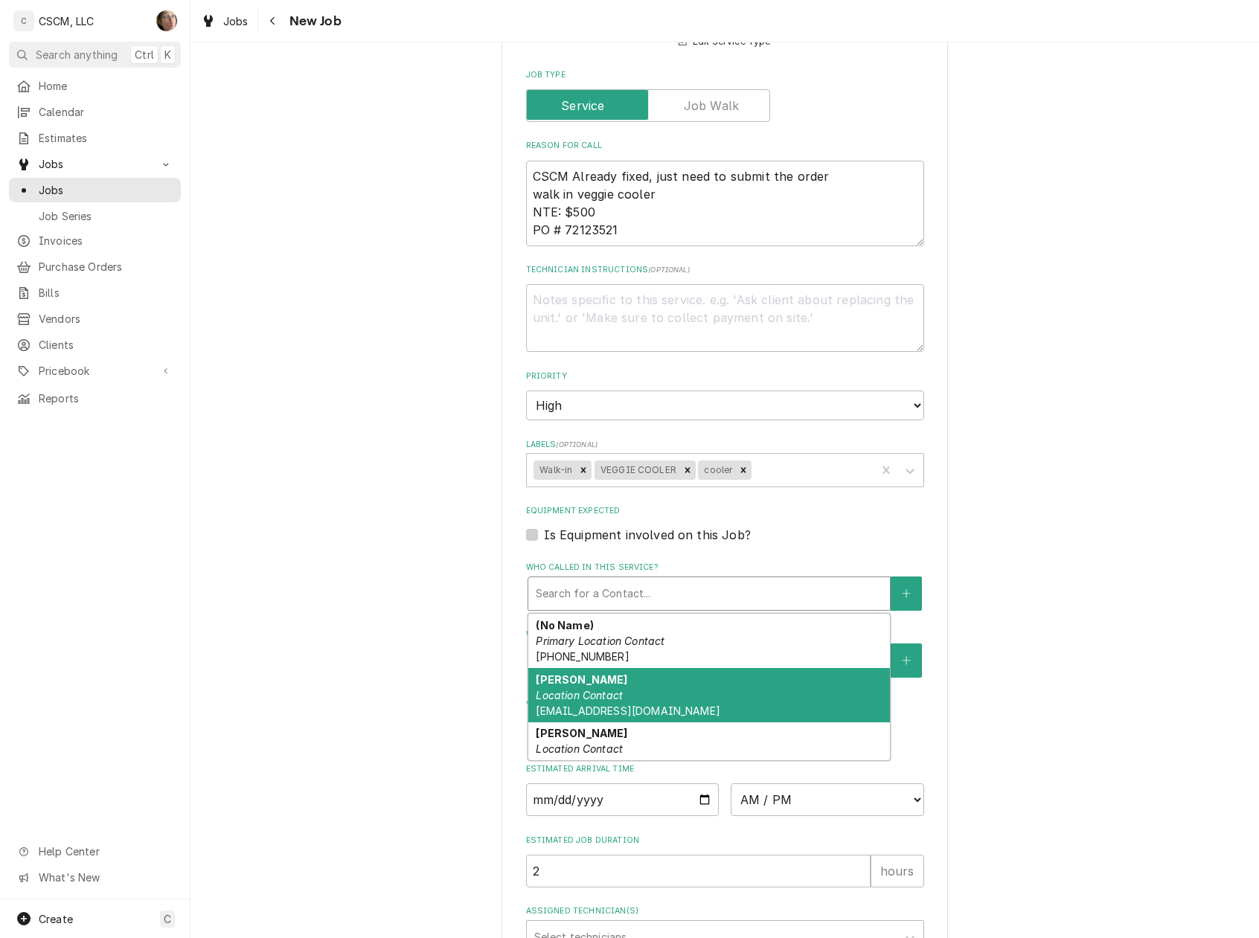
click at [613, 687] on div "Joe Schmidt Location Contact jschmidt@kbpfoods.com" at bounding box center [709, 695] width 362 height 54
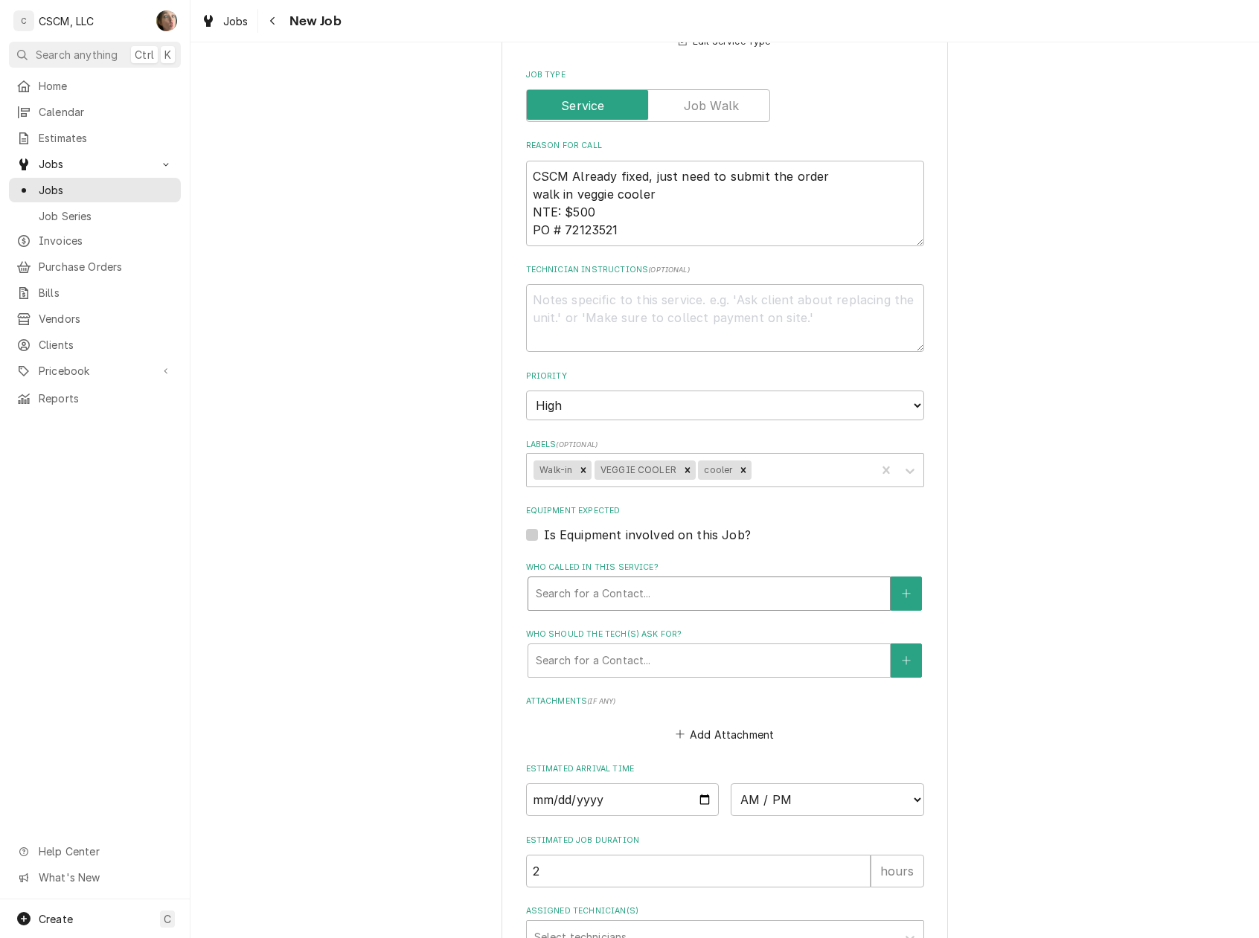
click at [830, 595] on div "Who called in this service?" at bounding box center [709, 593] width 347 height 27
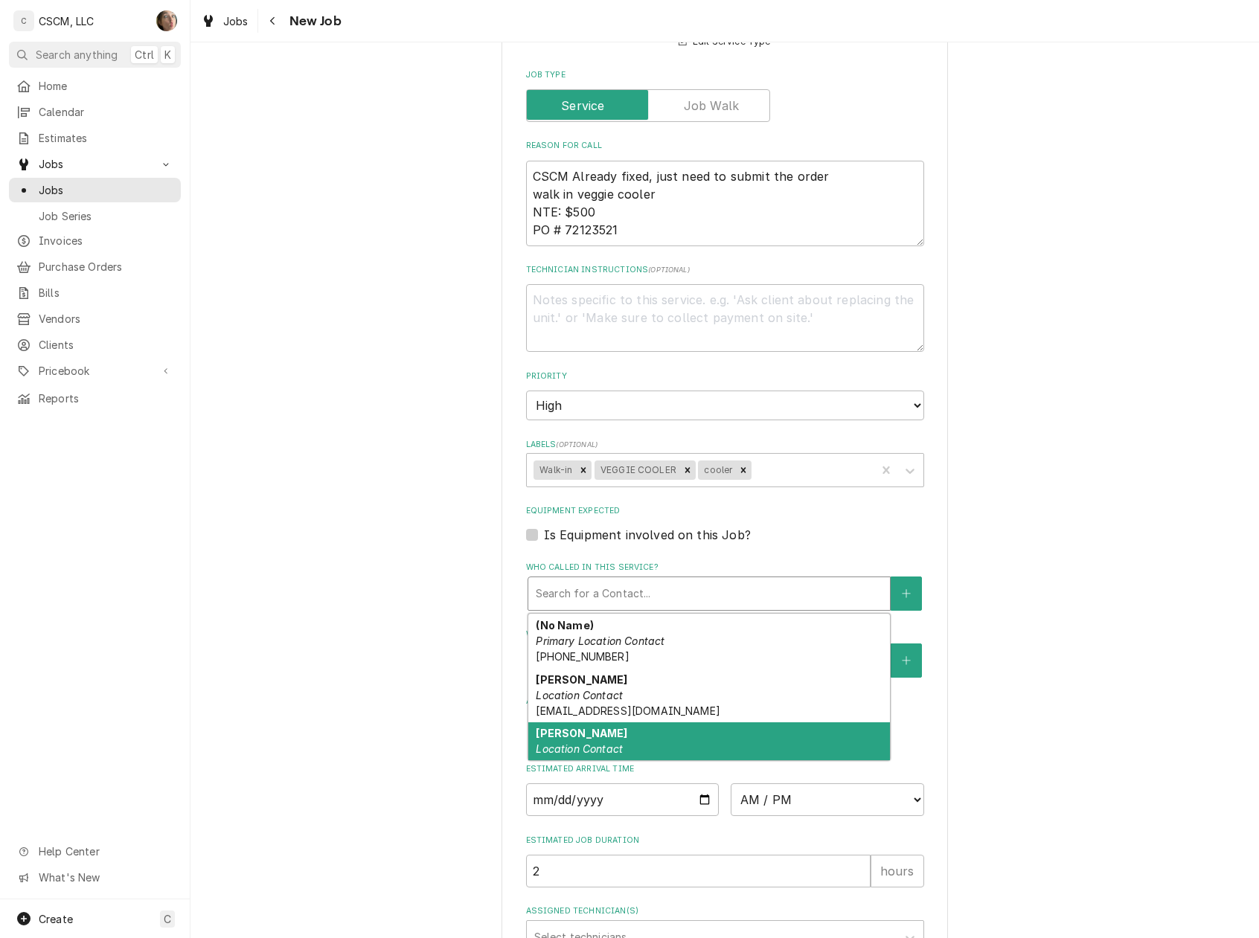
click at [711, 737] on div "Sophie Gerhards Location Contact" at bounding box center [709, 741] width 362 height 39
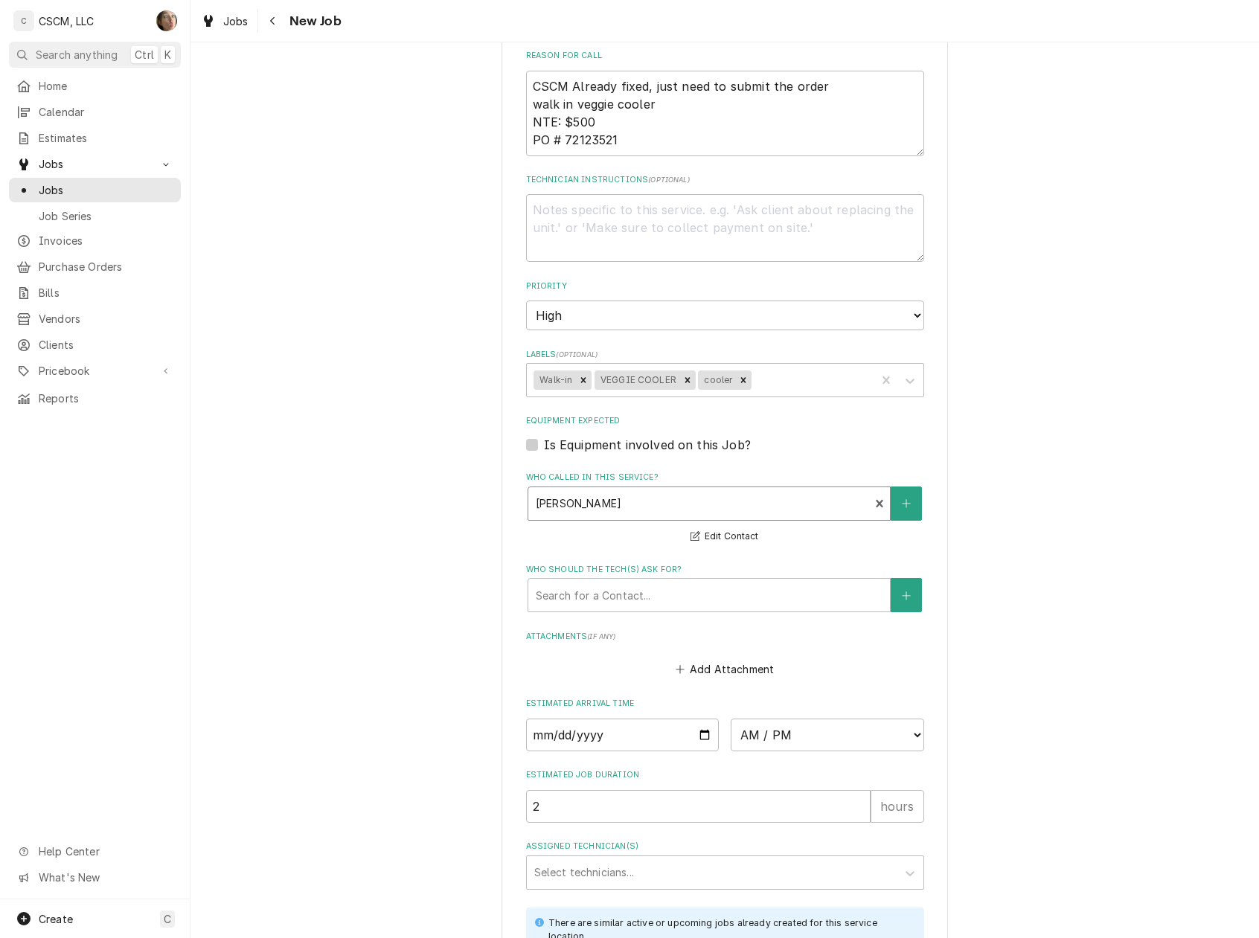
scroll to position [992, 0]
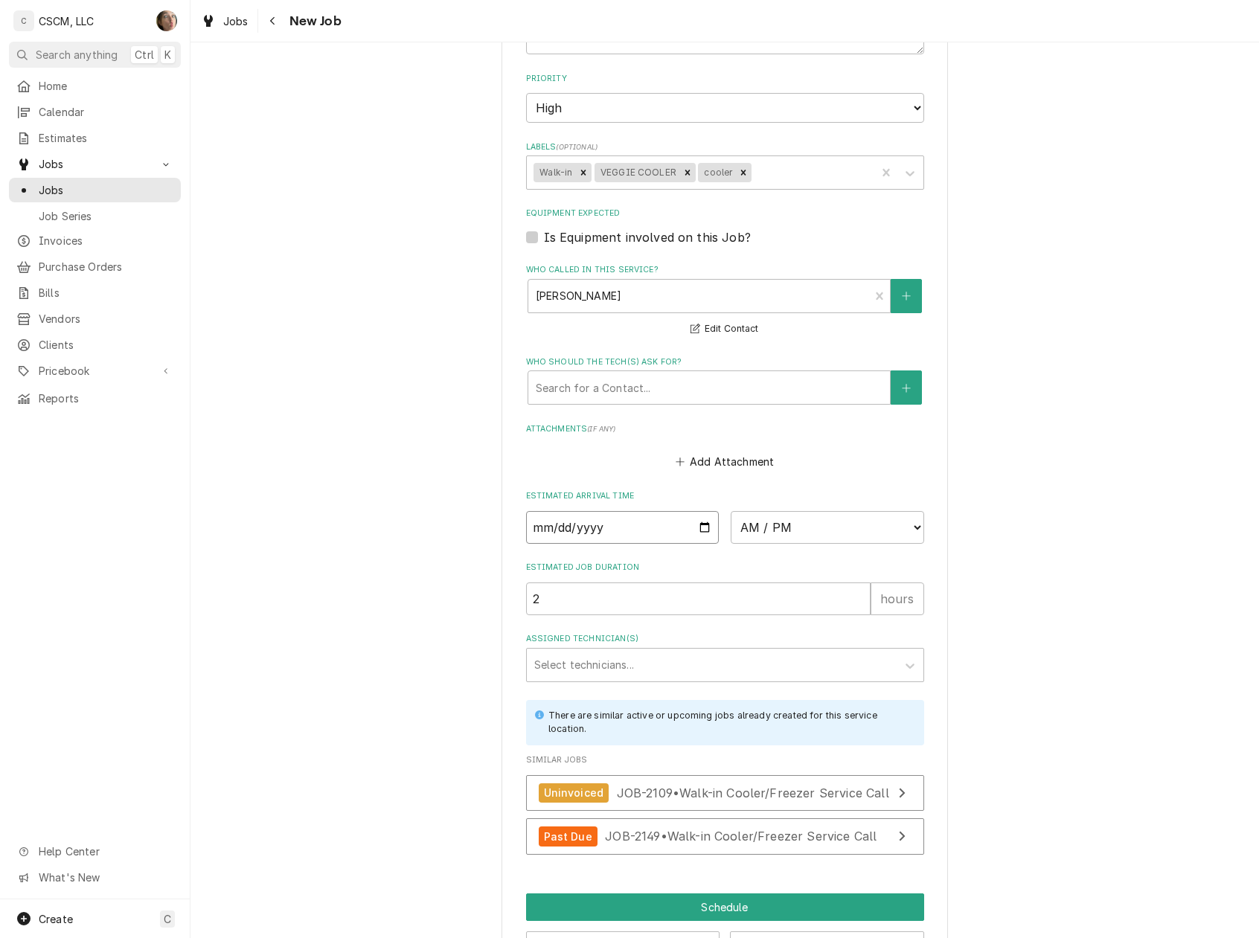
click at [696, 525] on input "Date" at bounding box center [622, 527] width 193 height 33
type textarea "x"
type input "2025-09-23"
click at [840, 530] on select "AM / PM 6:00 AM 6:15 AM 6:30 AM 6:45 AM 7:00 AM 7:15 AM 7:30 AM 7:45 AM 8:00 AM…" at bounding box center [827, 527] width 193 height 33
type textarea "x"
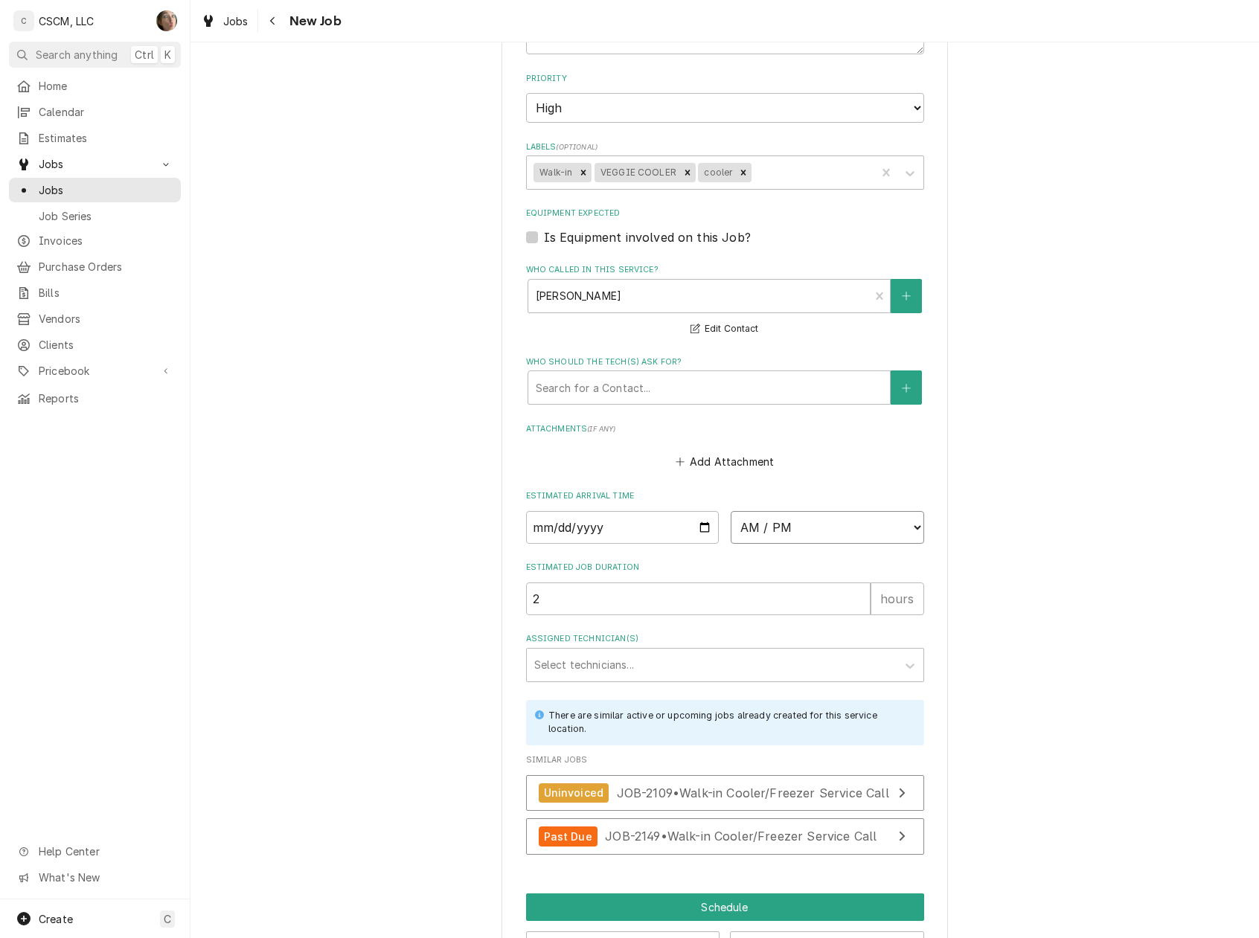
select select "16:00:00"
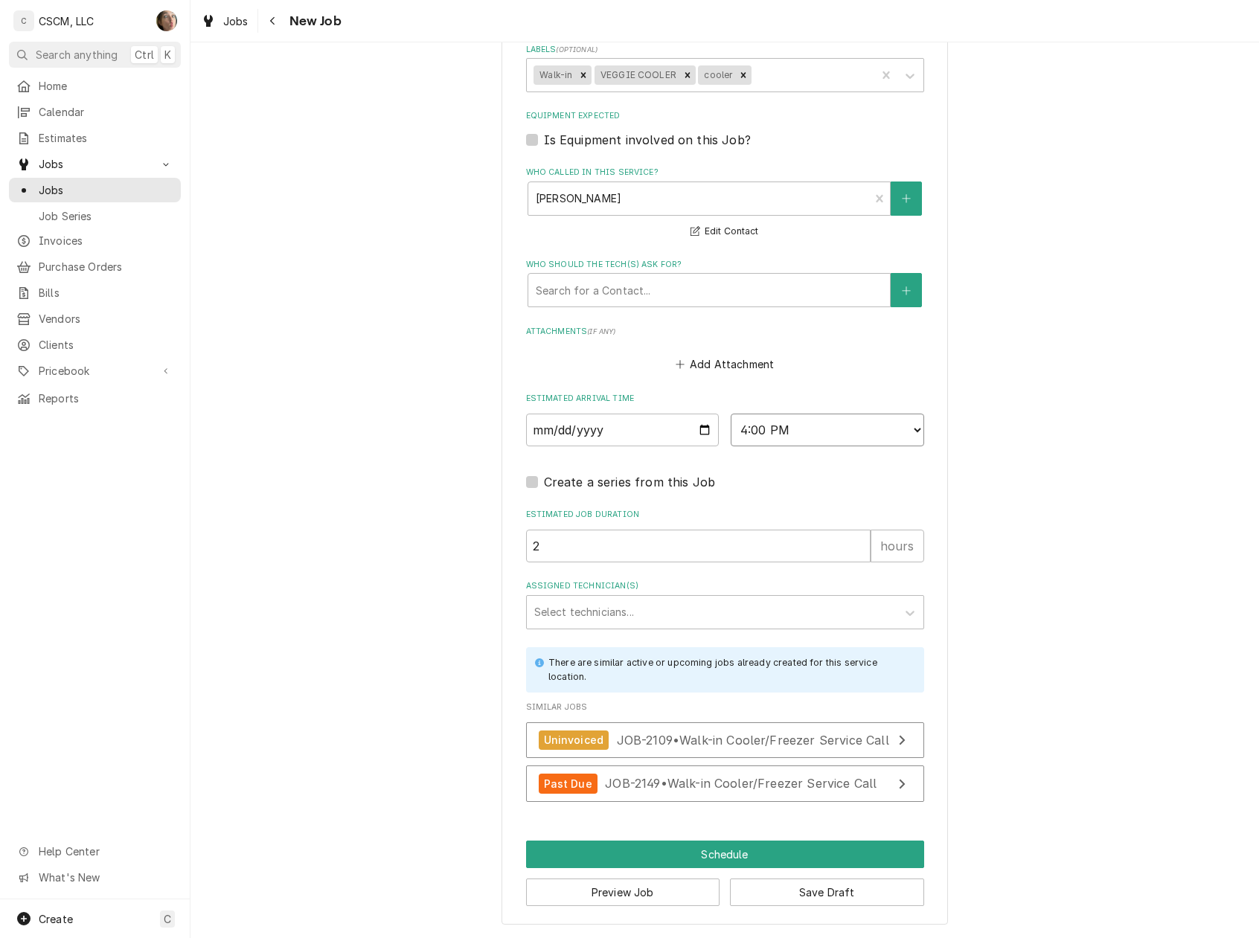
scroll to position [1093, 0]
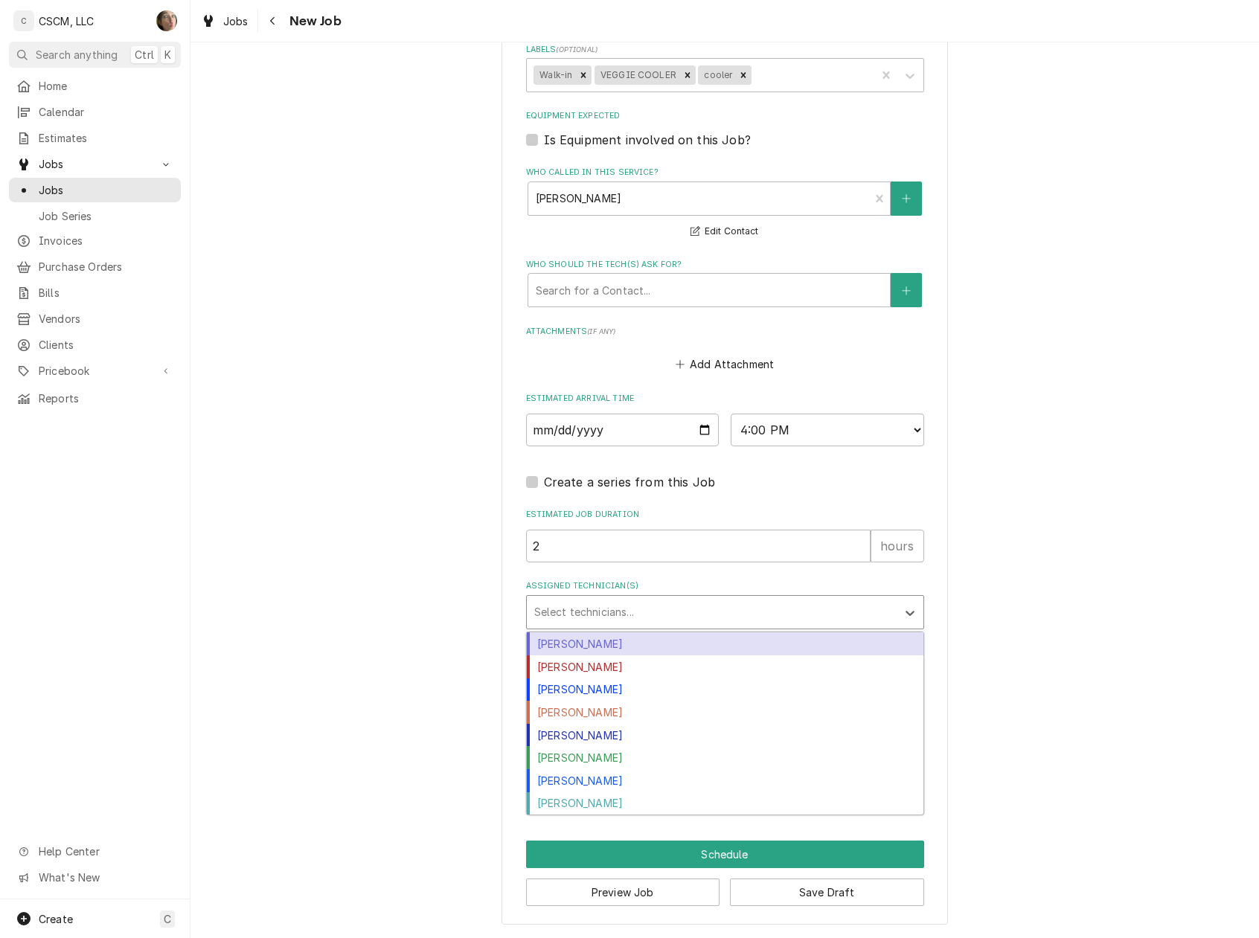
click at [605, 615] on div "Assigned Technician(s)" at bounding box center [711, 612] width 355 height 27
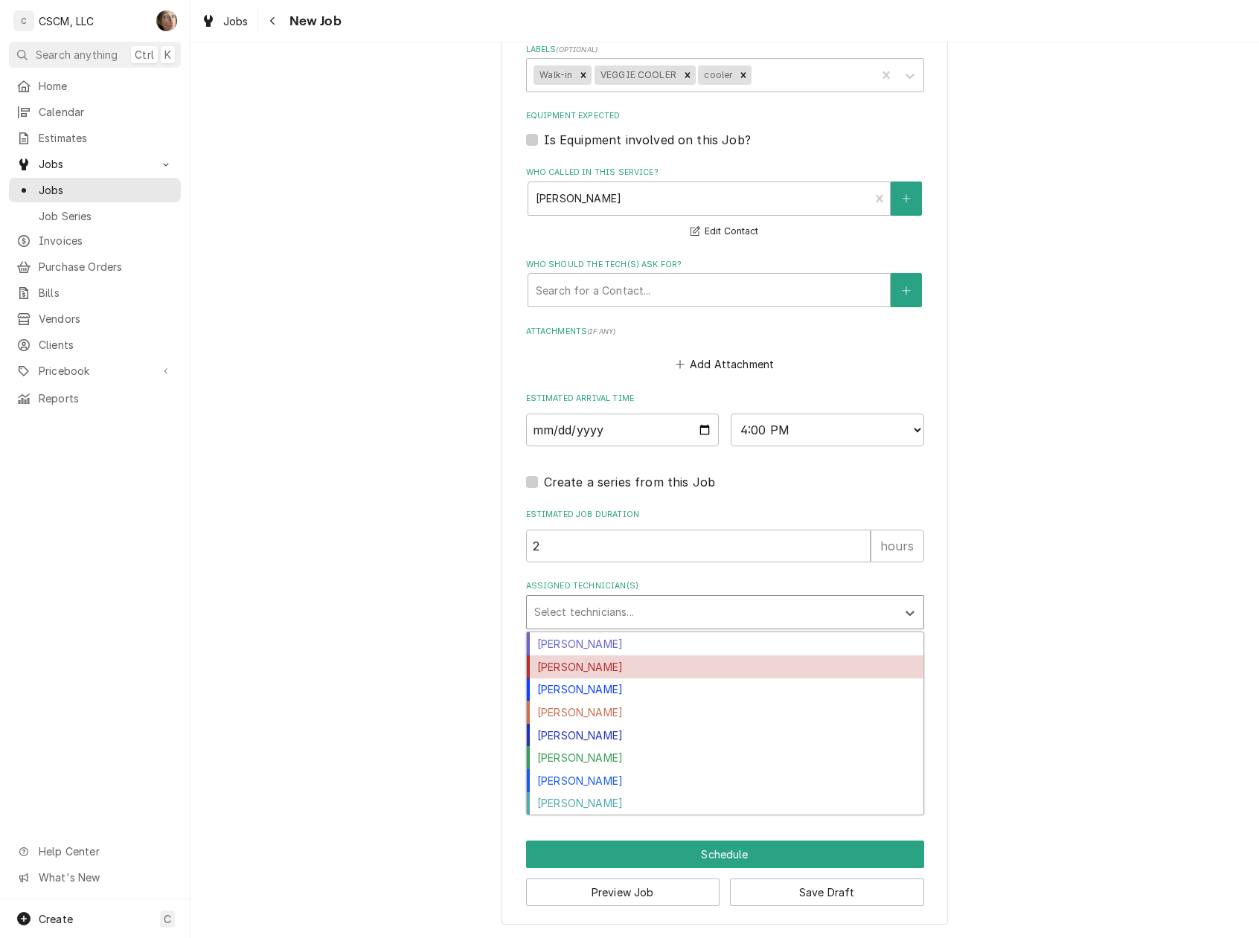
click at [590, 656] on div "Izaia Bain" at bounding box center [725, 667] width 397 height 23
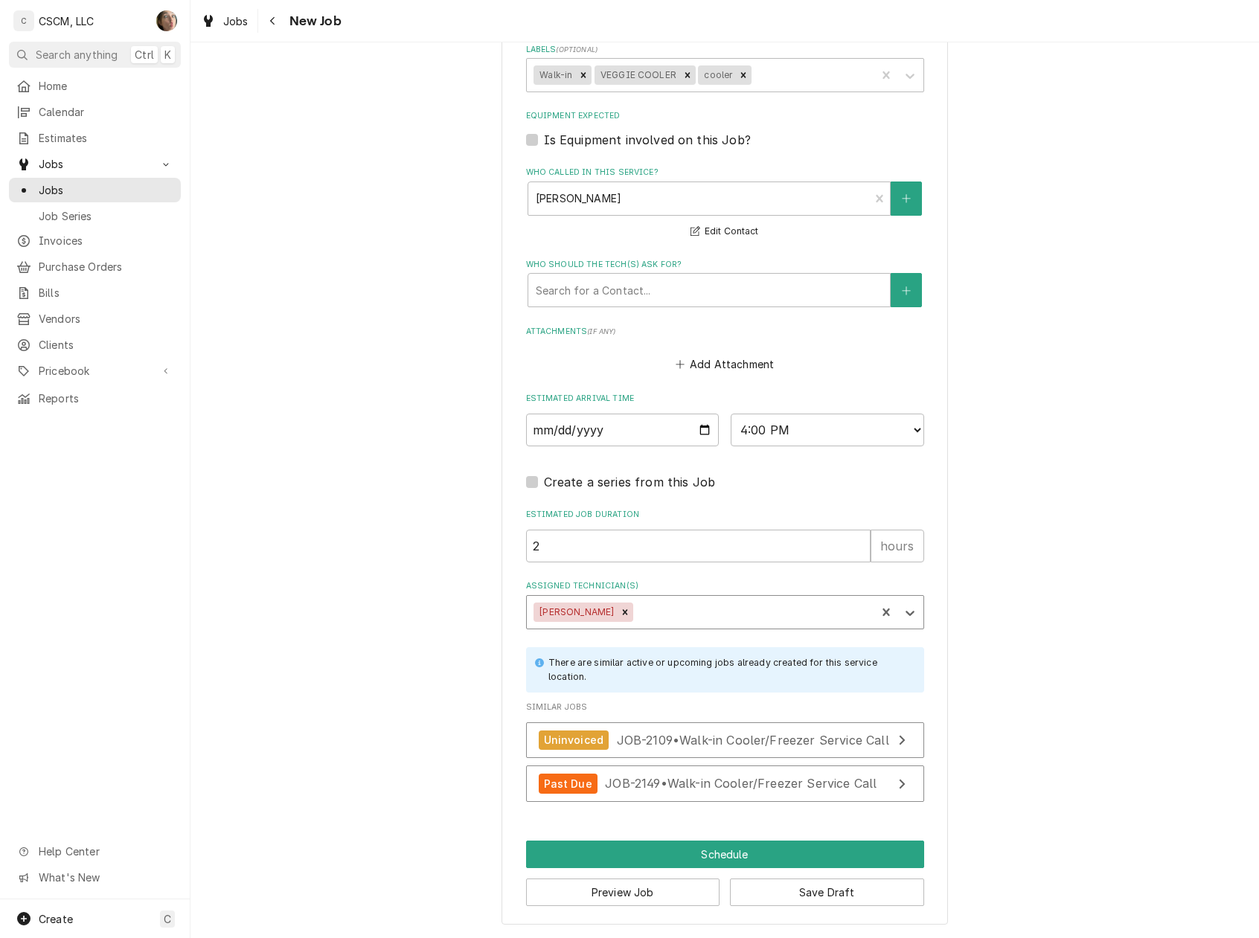
click at [711, 612] on div "Assigned Technician(s)" at bounding box center [752, 612] width 232 height 27
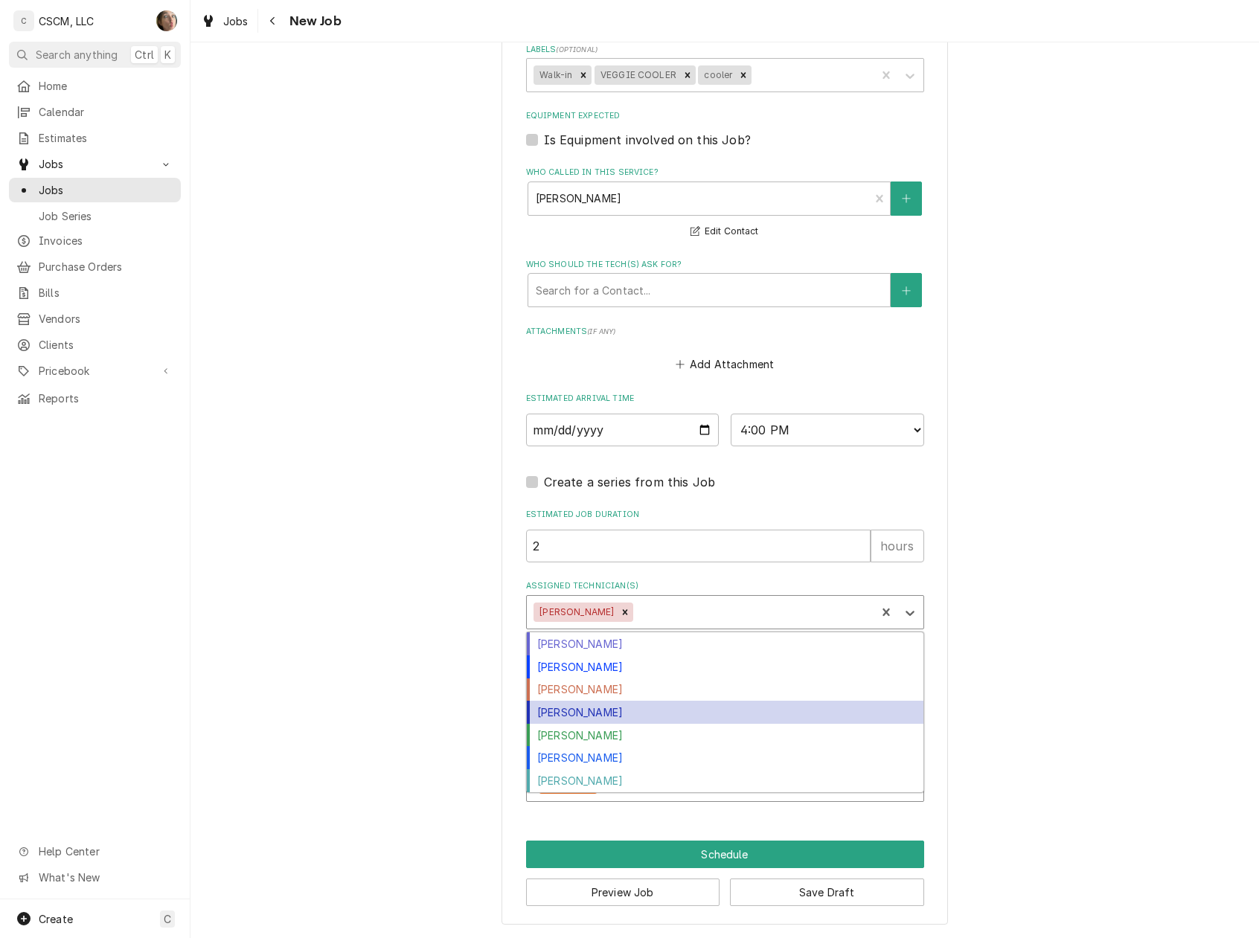
click at [658, 703] on div "Michal Wall" at bounding box center [725, 712] width 397 height 23
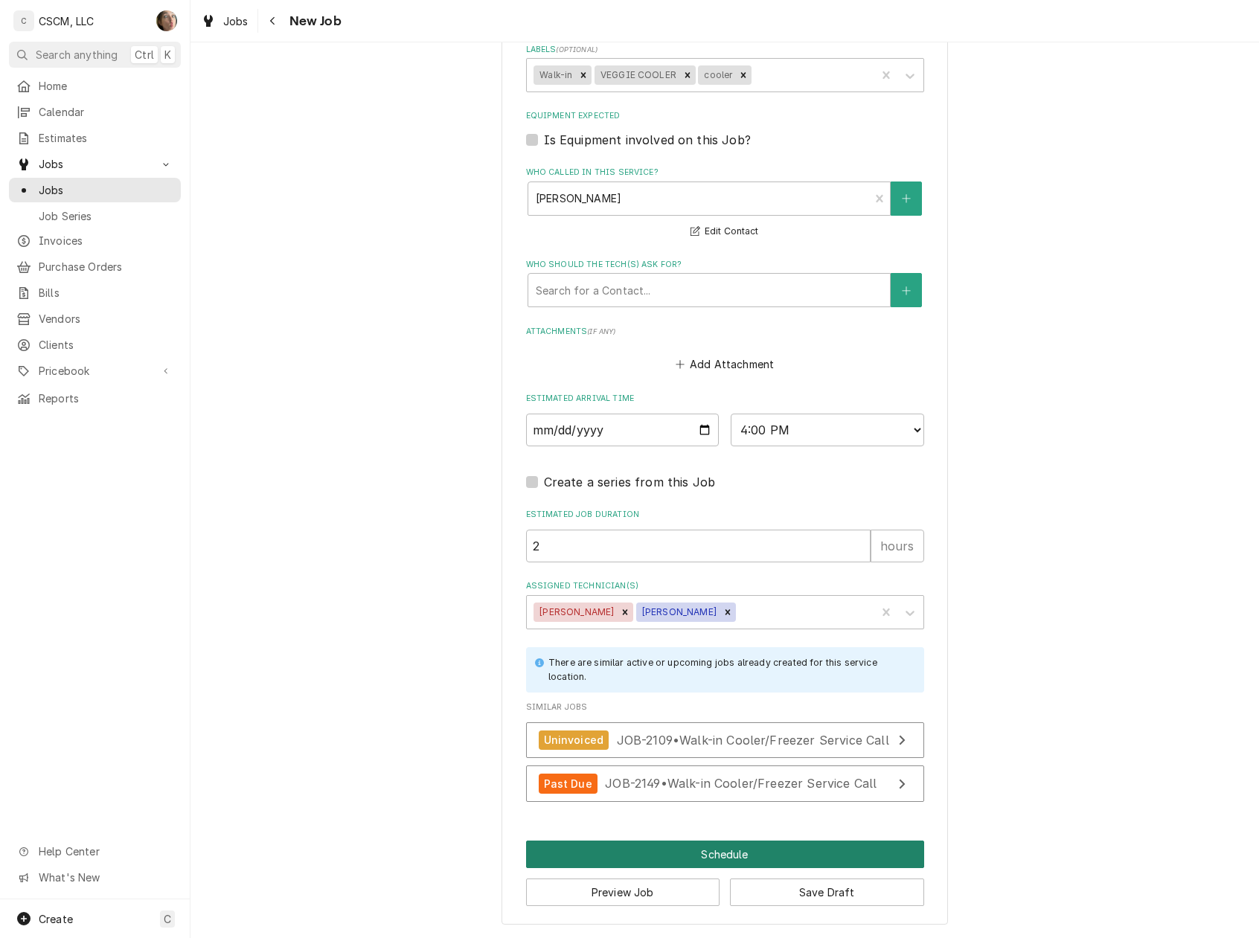
click at [789, 849] on button "Schedule" at bounding box center [725, 855] width 398 height 28
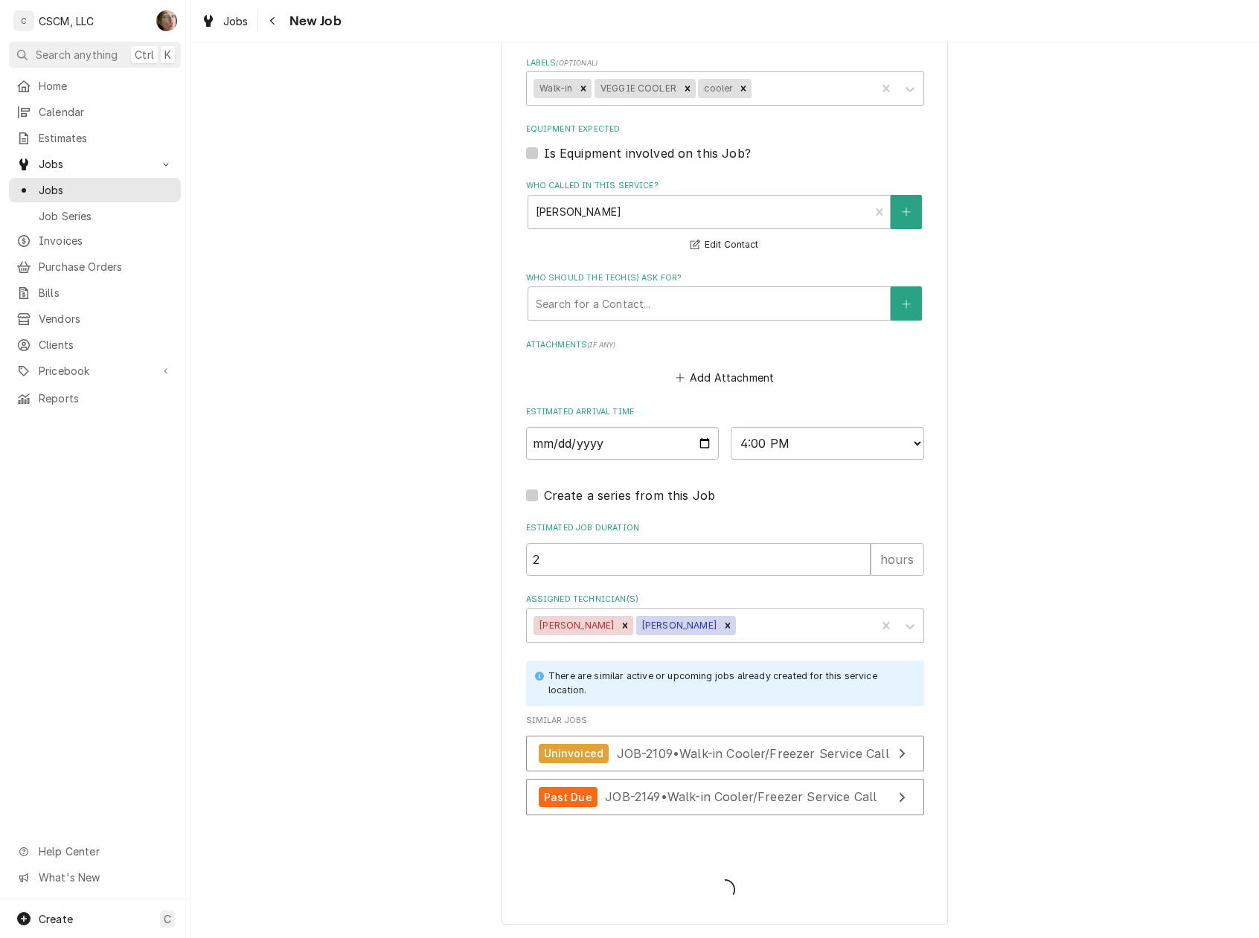
type textarea "x"
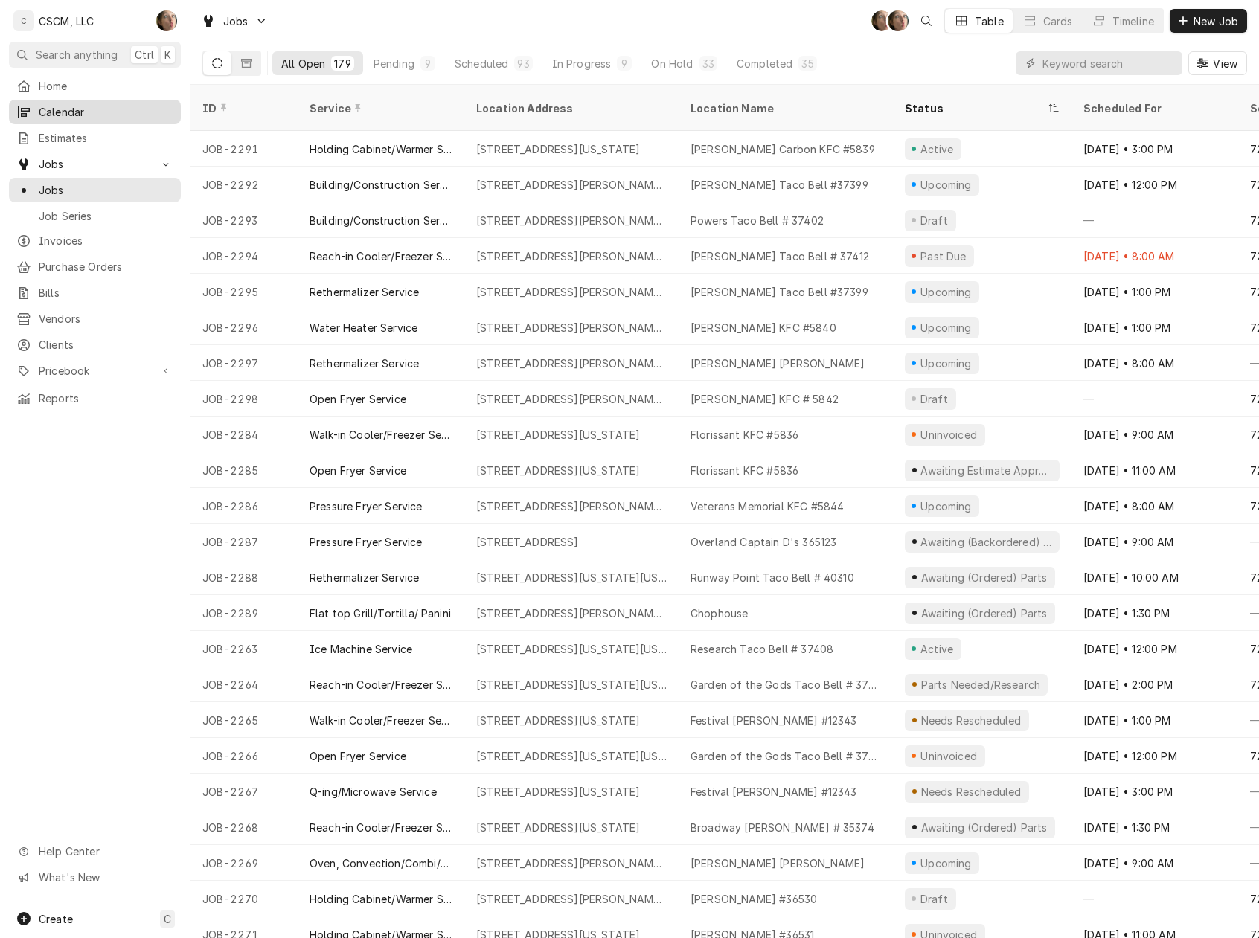
click at [82, 107] on span "Calendar" at bounding box center [106, 112] width 135 height 16
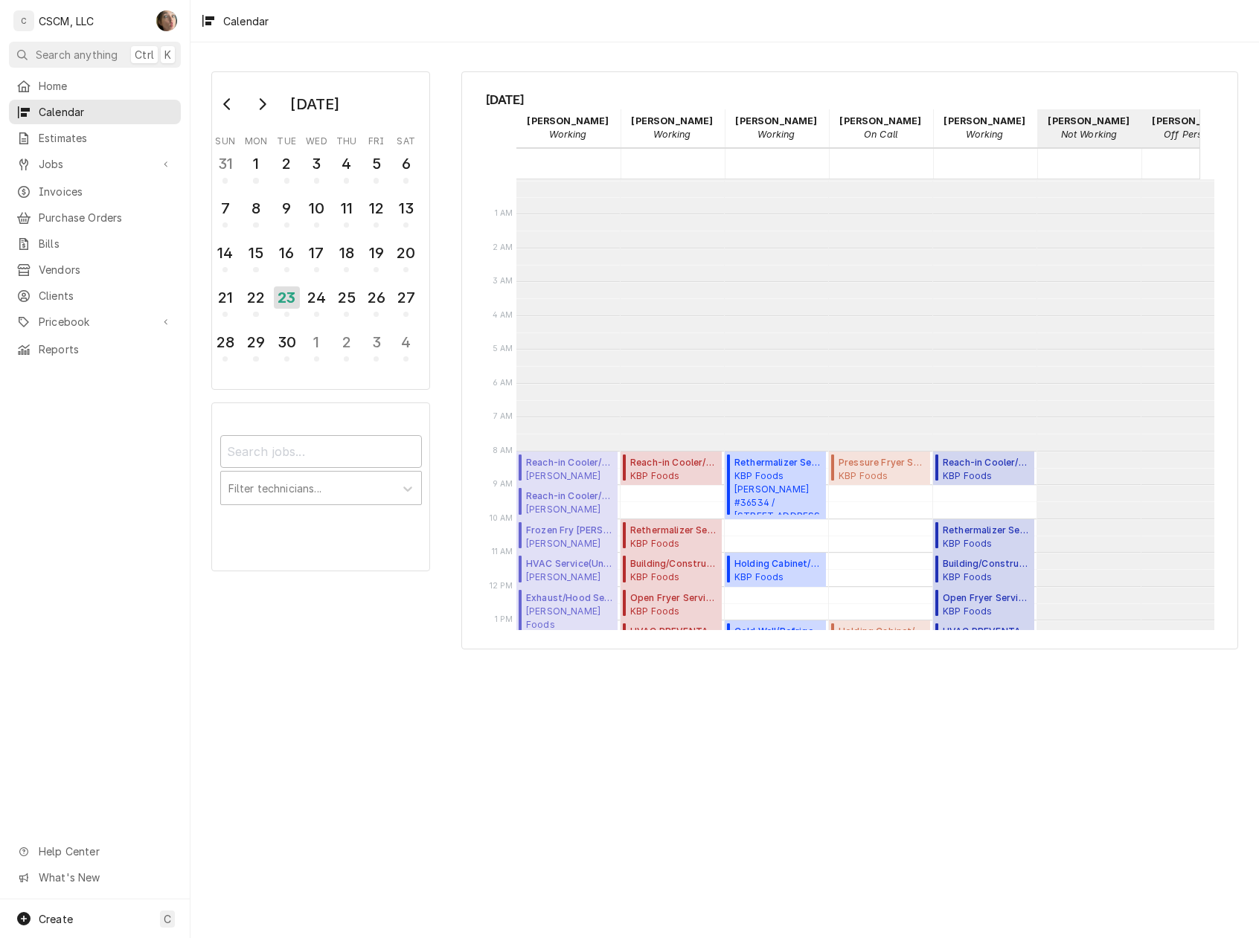
scroll to position [271, 0]
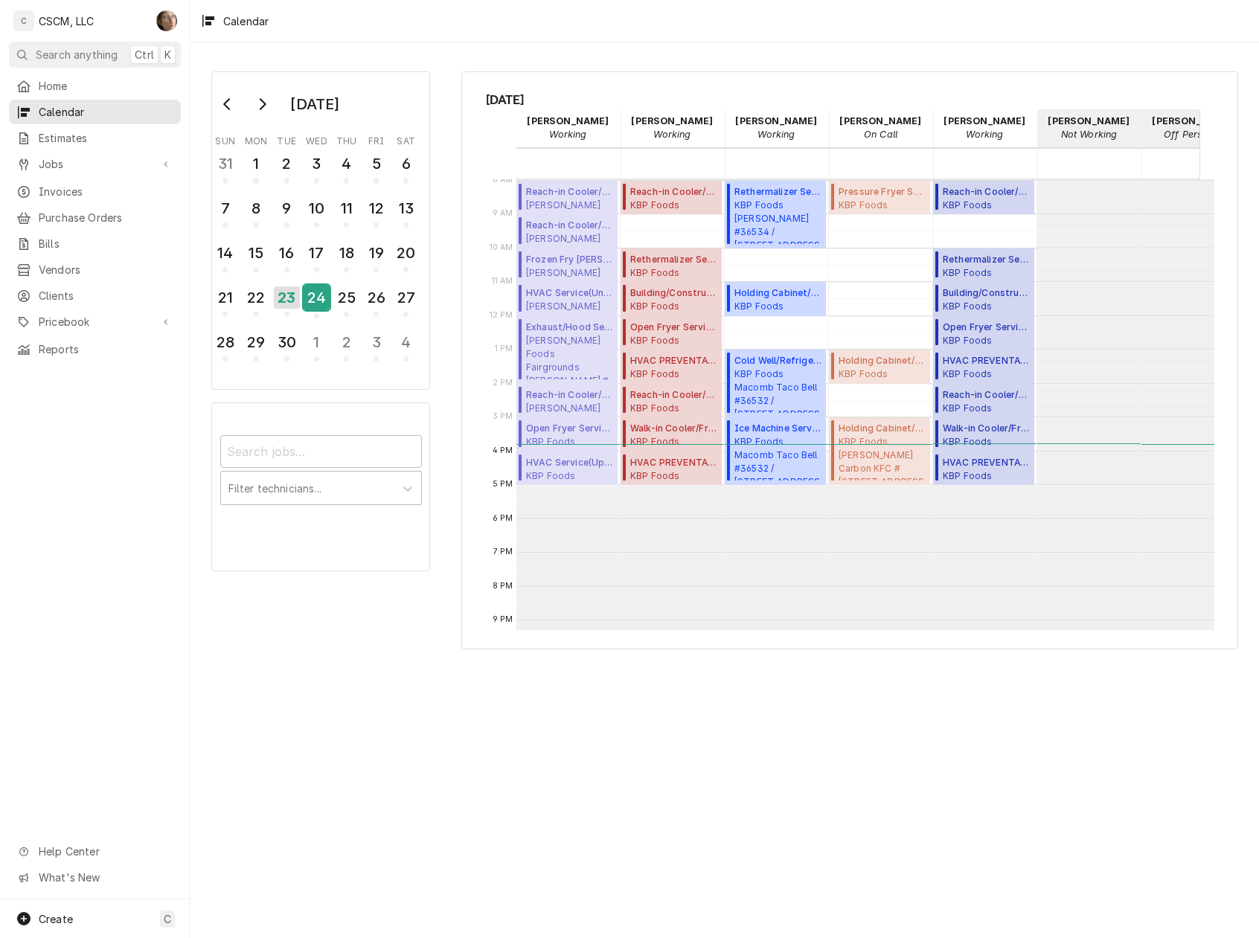
click at [314, 296] on div "24" at bounding box center [317, 297] width 26 height 25
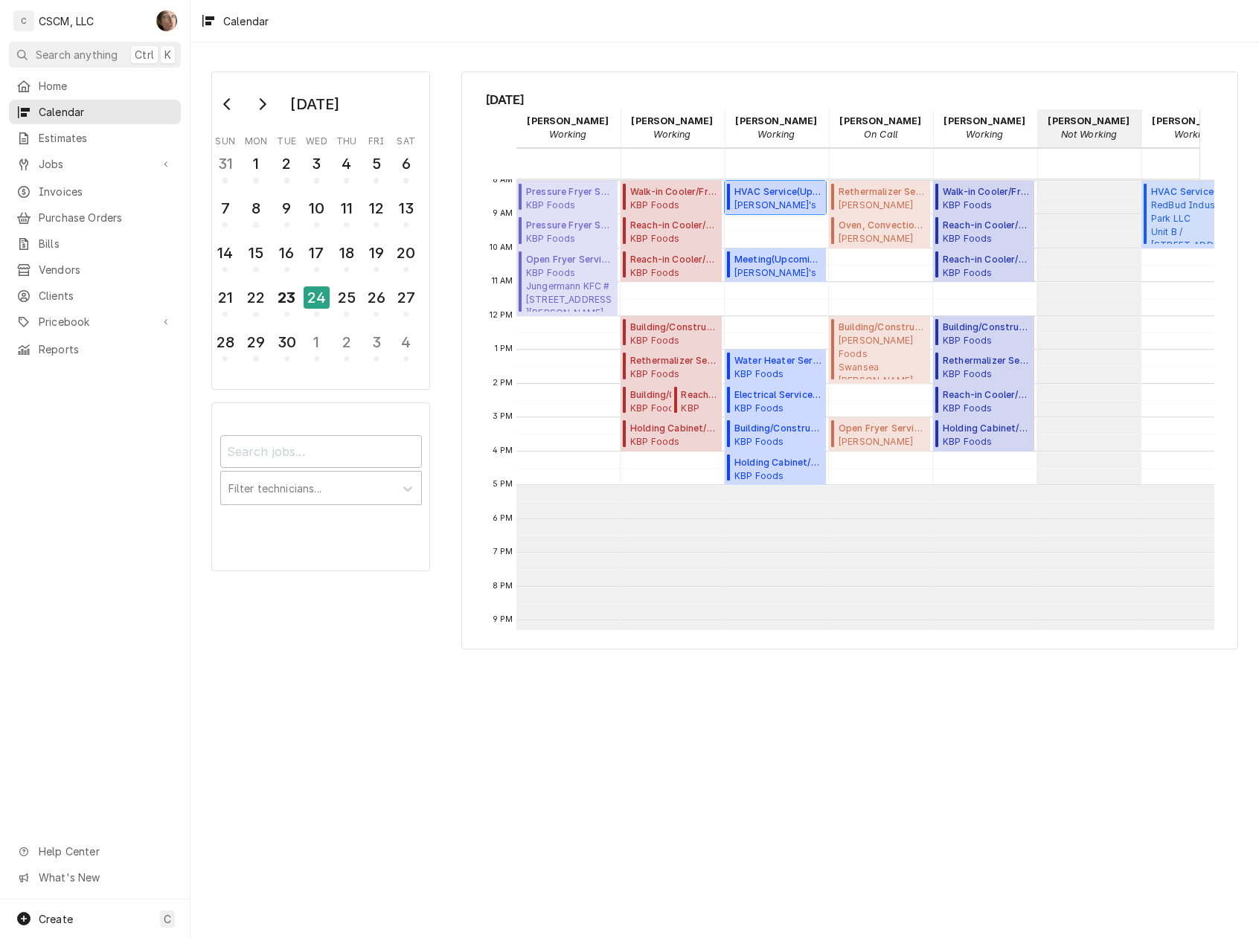
click at [765, 204] on span "Joe's Pizza Joe's Pizza Godfrey / 5775 Godfrey Rd Suite A, Godfrey, IL 62035" at bounding box center [777, 205] width 87 height 12
click at [751, 266] on span "Joe's Pizza Joe's Pizza East Alton / 17 Eastgate Plaza, East Alton, Illinois 62…" at bounding box center [777, 272] width 87 height 12
click at [762, 369] on span "KBP Foods Arnold KFC #5840 / 1436 Jeffco Blvd, Arnold, Missouri 63010" at bounding box center [777, 374] width 87 height 12
click at [775, 408] on span "KBP Foods Mehlville KFC #5841 / 4071 Union Rd, Mehlville, Missouri 63129" at bounding box center [777, 408] width 87 height 12
click at [783, 437] on span "KBP Foods Mehlville KFC #5841 / 4071 Union Rd, Mehlville, Missouri 63129" at bounding box center [777, 441] width 87 height 12
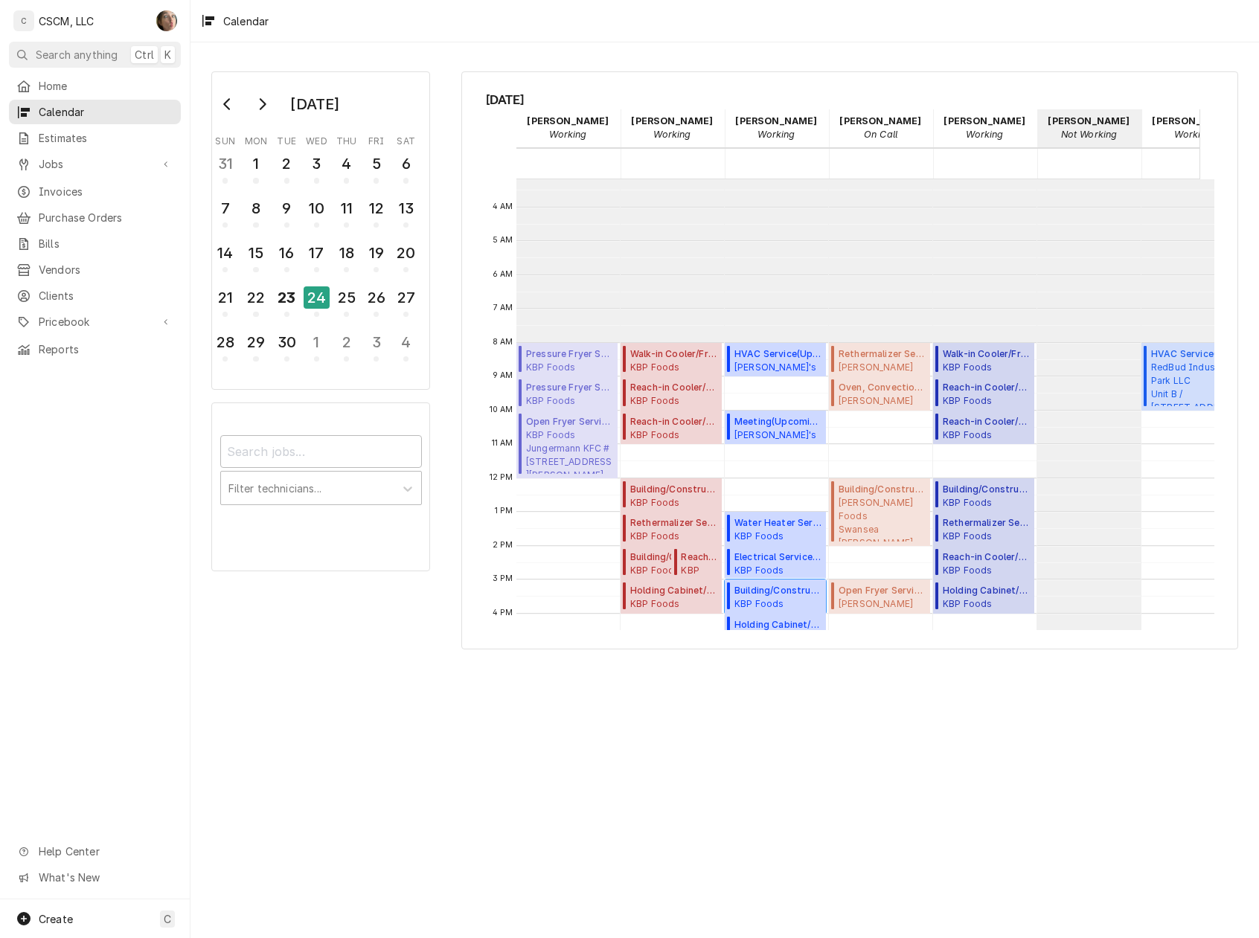
scroll to position [0, 0]
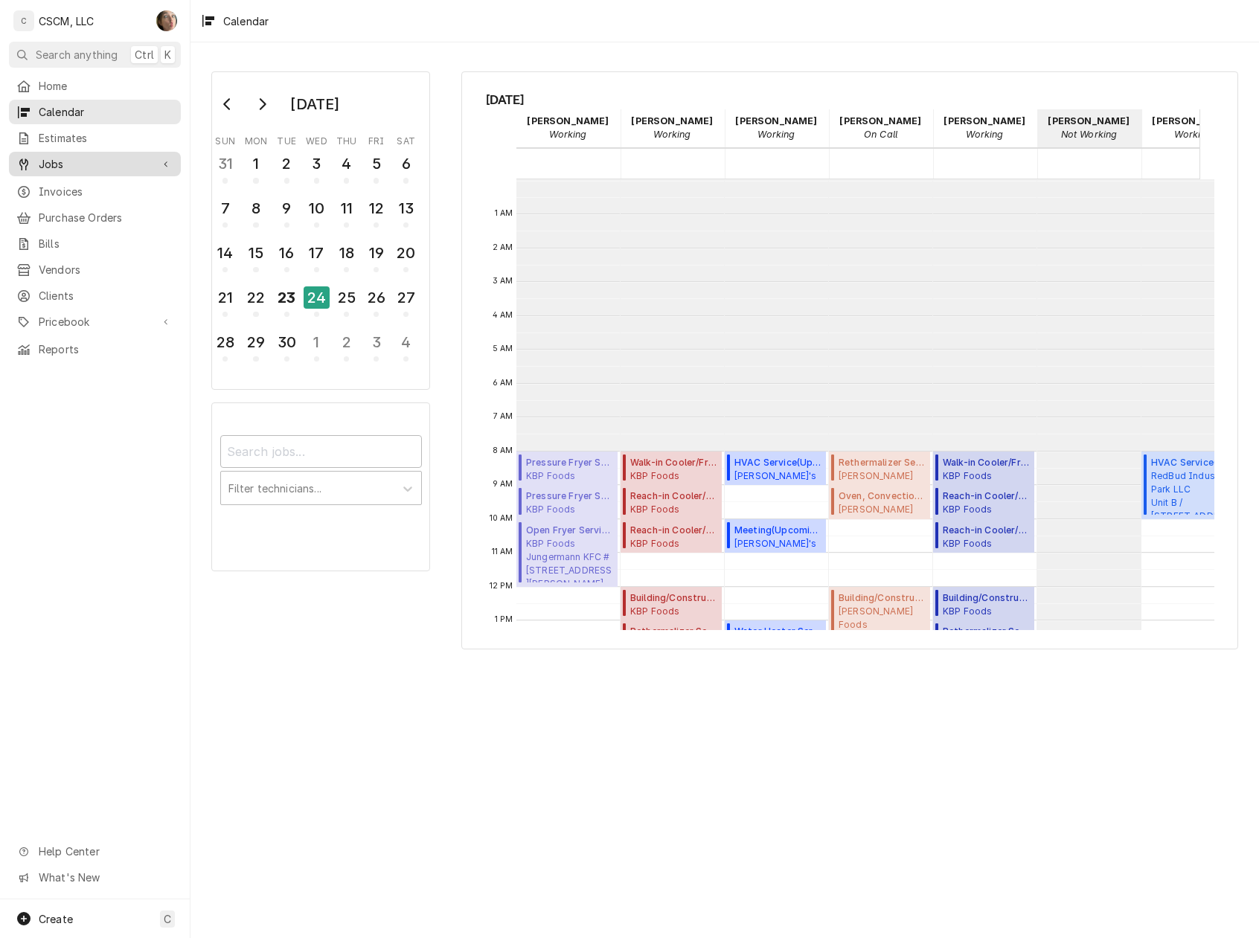
click at [80, 152] on link "Jobs" at bounding box center [95, 164] width 172 height 25
click at [73, 204] on link "Job Series" at bounding box center [95, 216] width 172 height 25
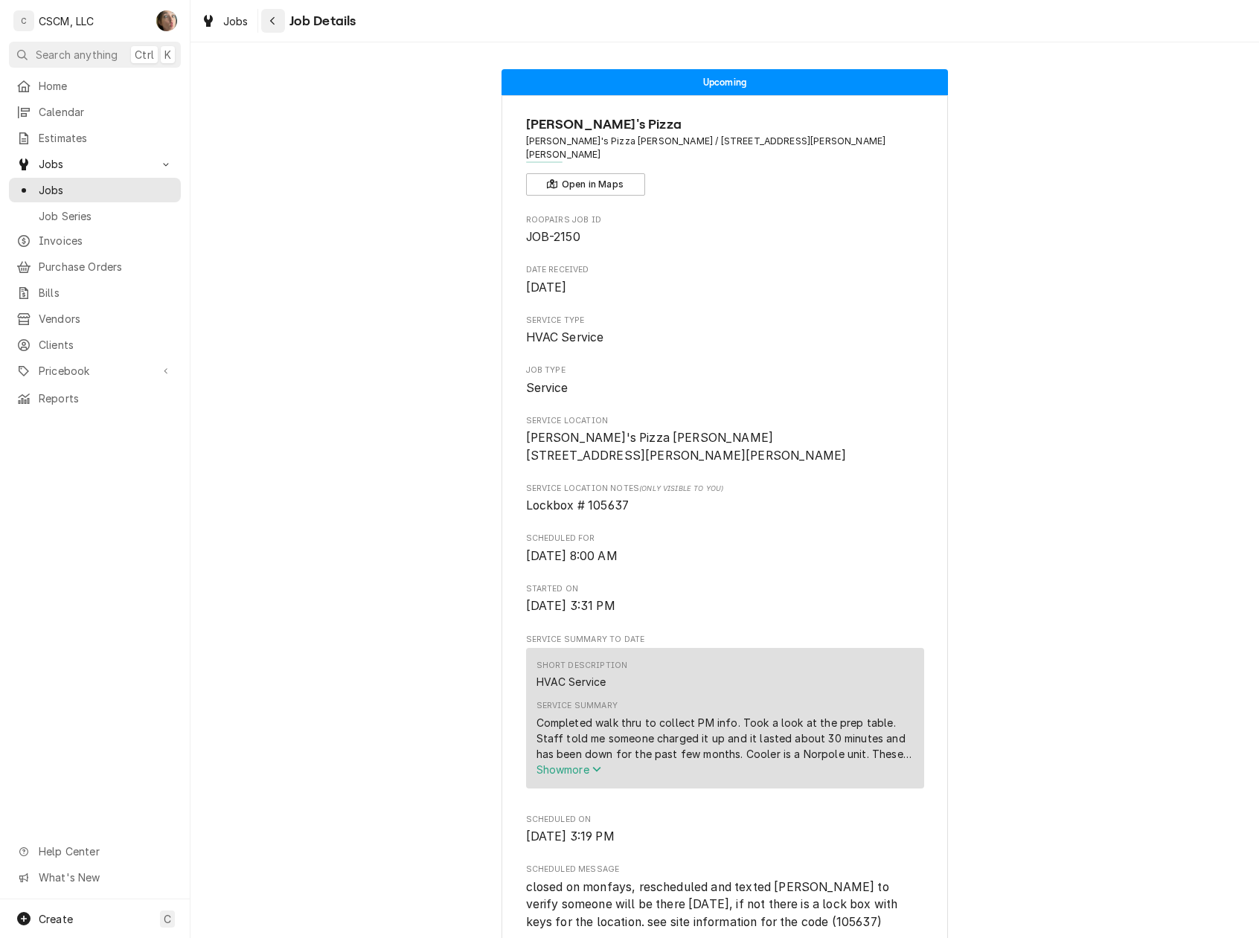
click at [271, 22] on icon "Navigate back" at bounding box center [272, 21] width 7 height 10
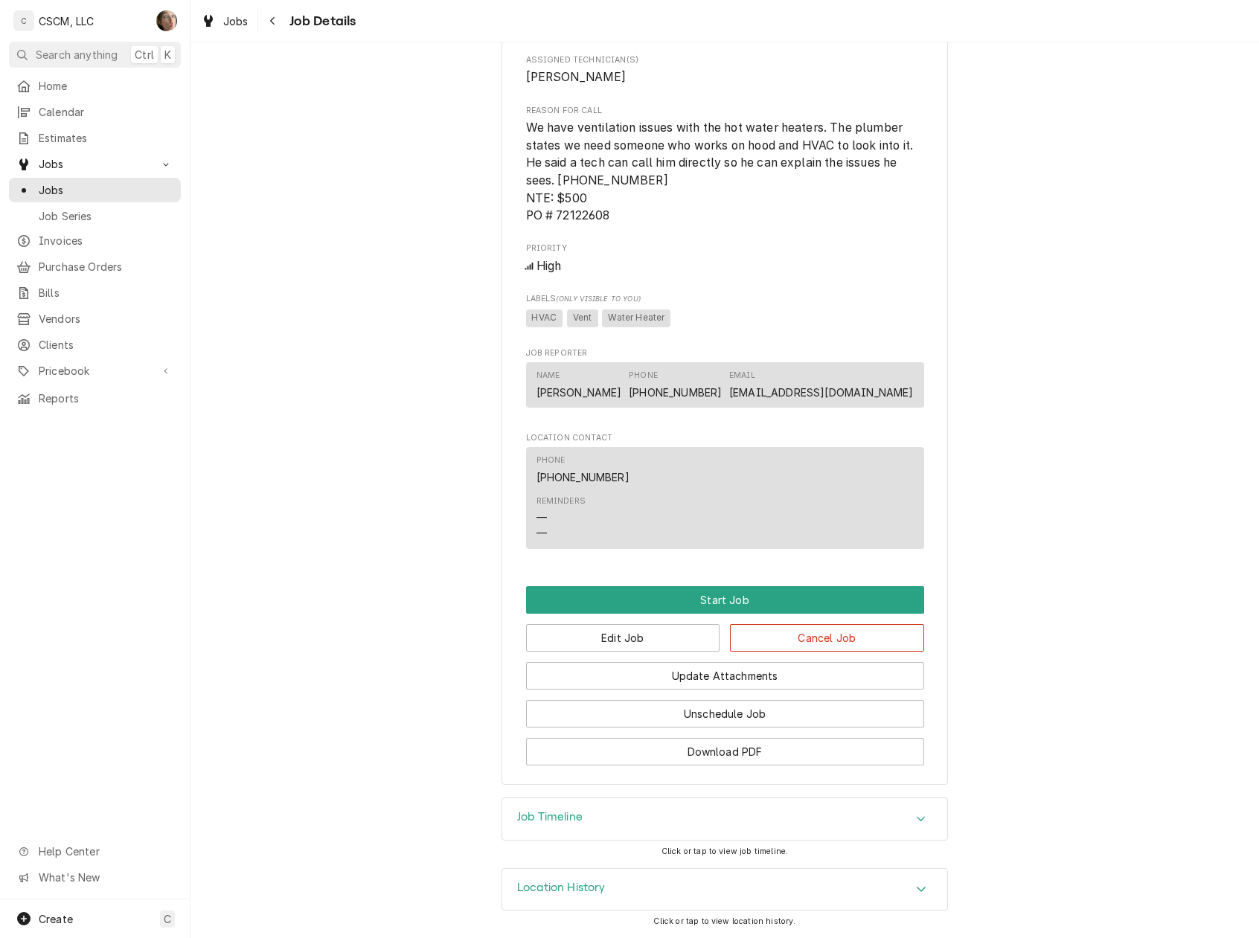
scroll to position [914, 0]
click at [757, 807] on div "Job Timeline" at bounding box center [724, 819] width 445 height 42
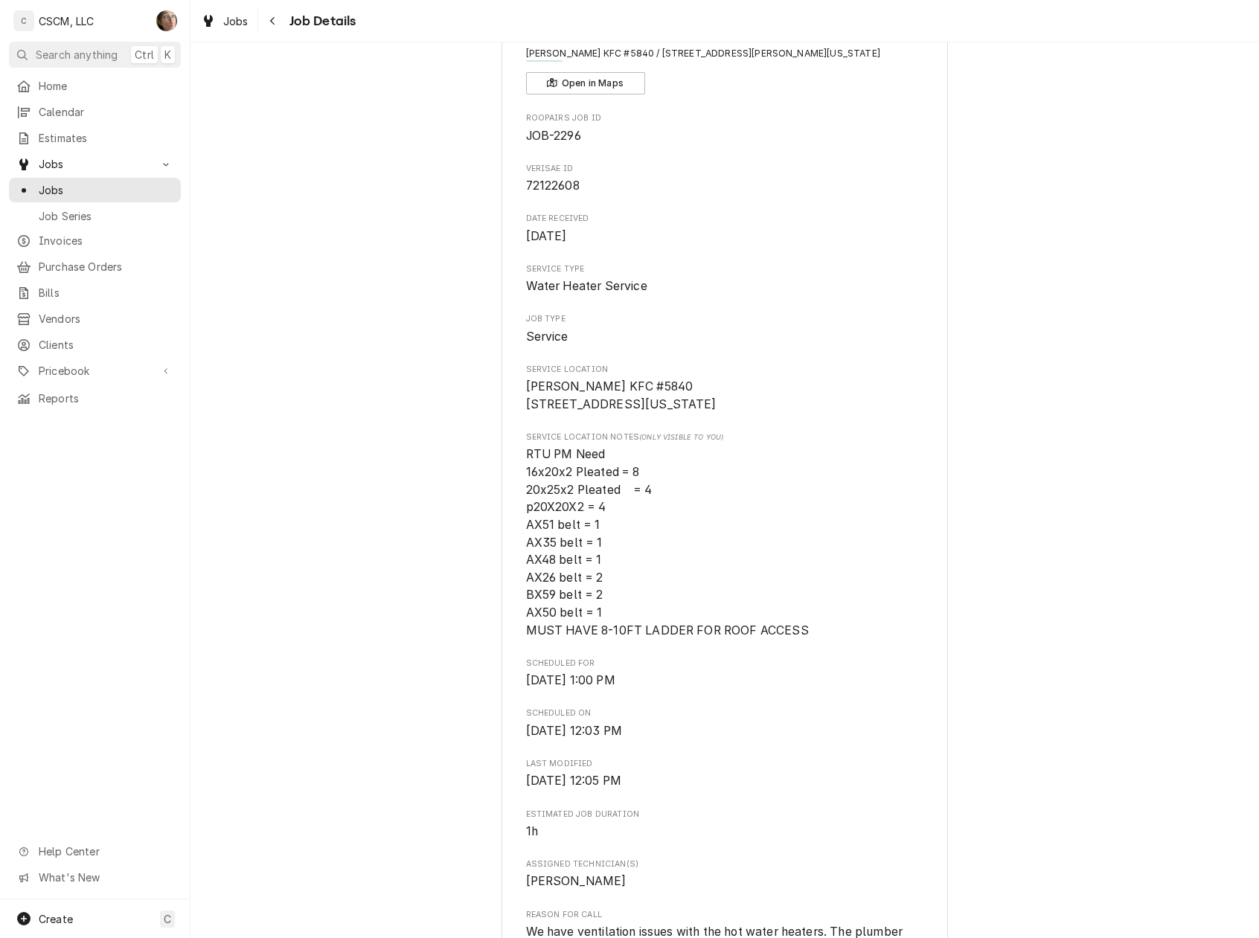
scroll to position [0, 0]
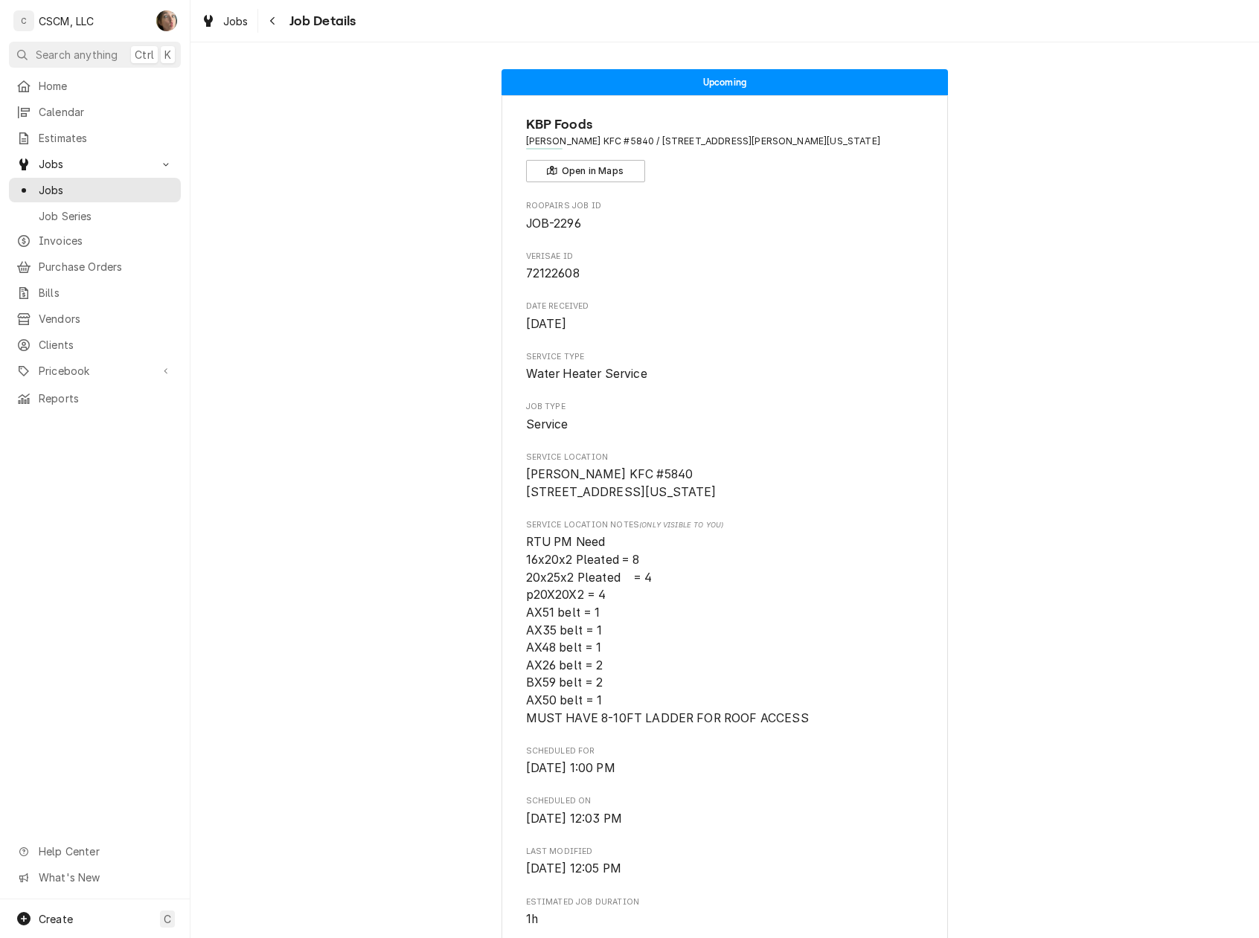
click at [408, 429] on div "Upcoming KBP Foods Arnold KFC #5840 / 1436 Jeffco Blvd, Arnold, Missouri 63010 …" at bounding box center [724, 874] width 1068 height 1632
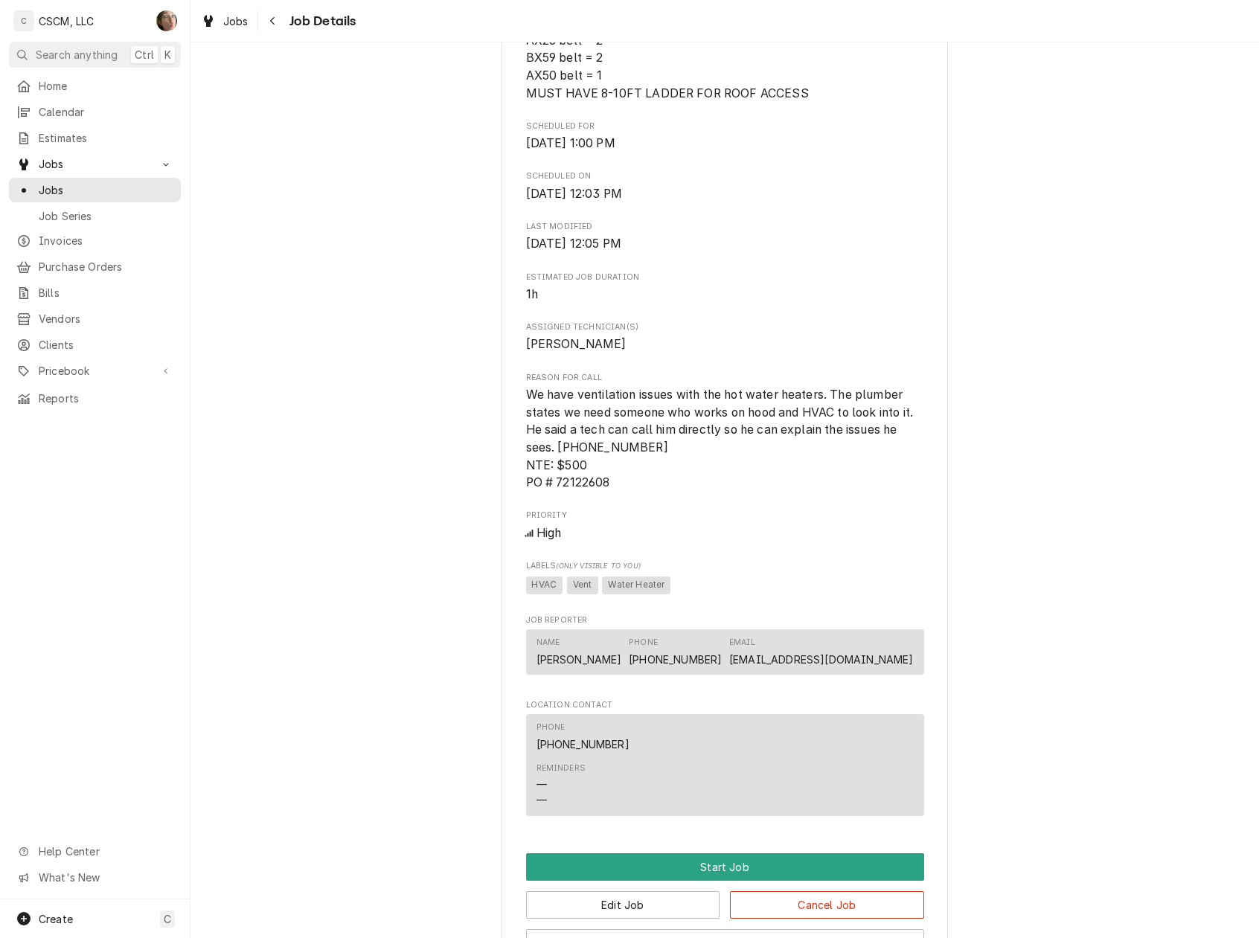
scroll to position [694, 0]
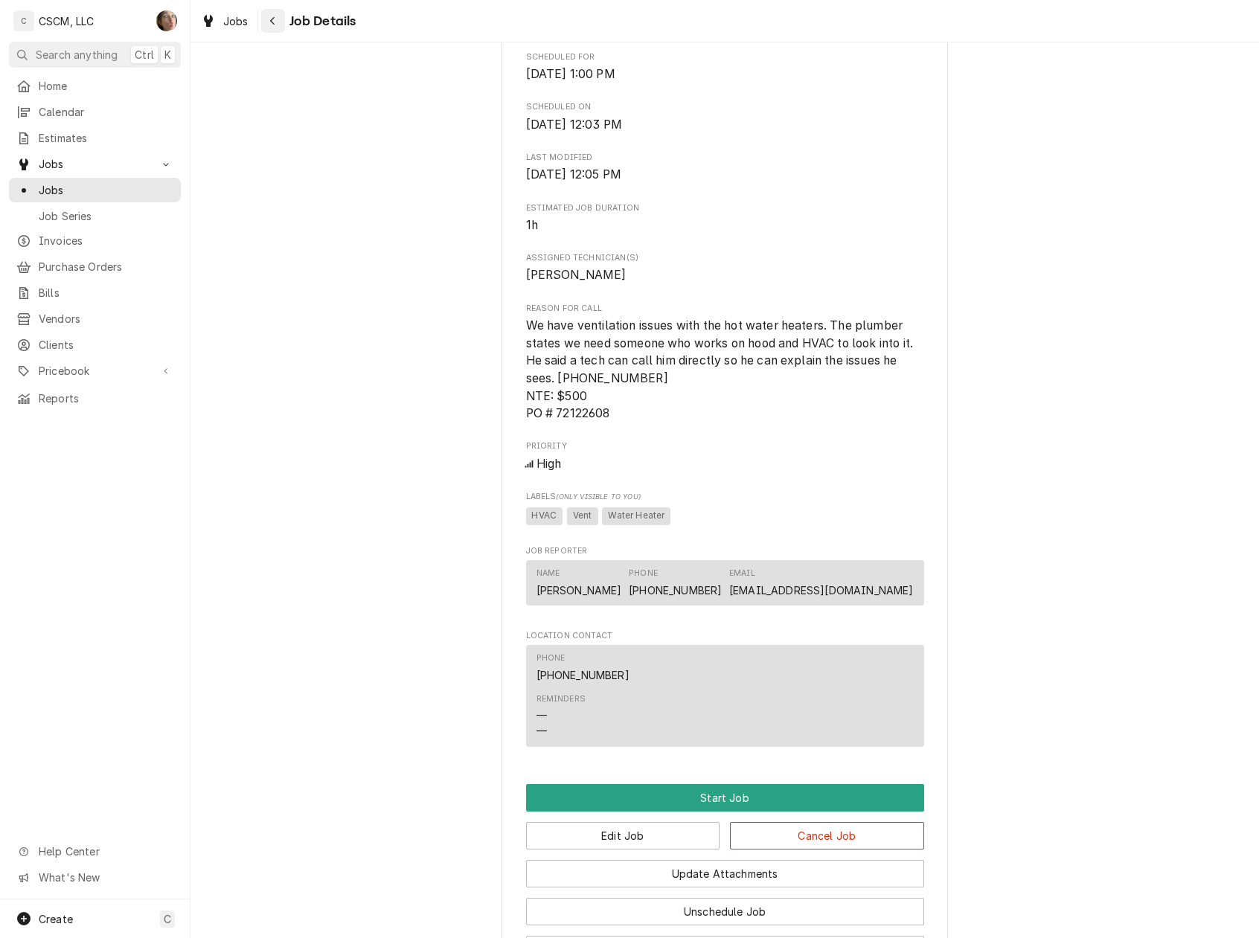
click at [266, 18] on div "Navigate back" at bounding box center [273, 20] width 15 height 15
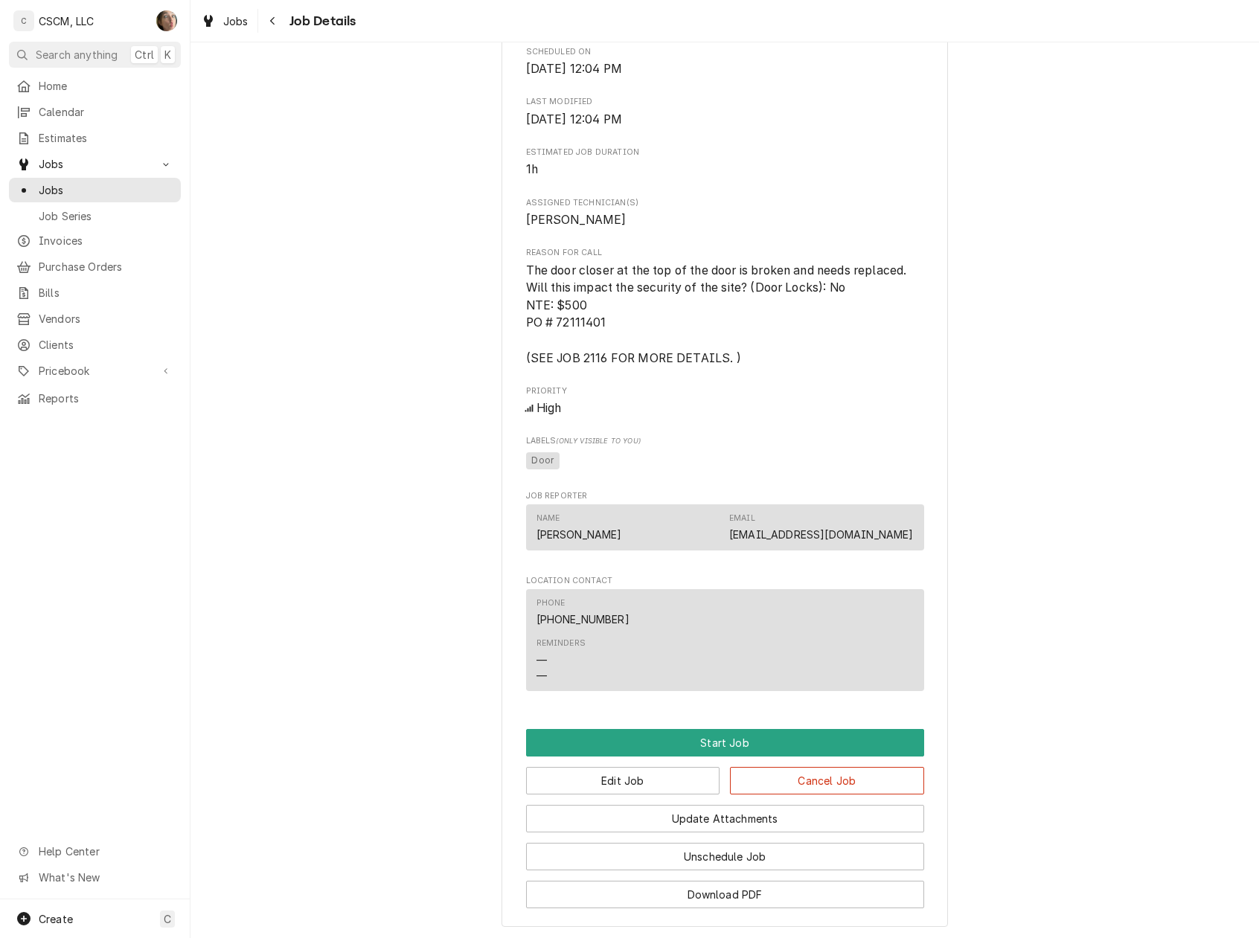
scroll to position [844, 0]
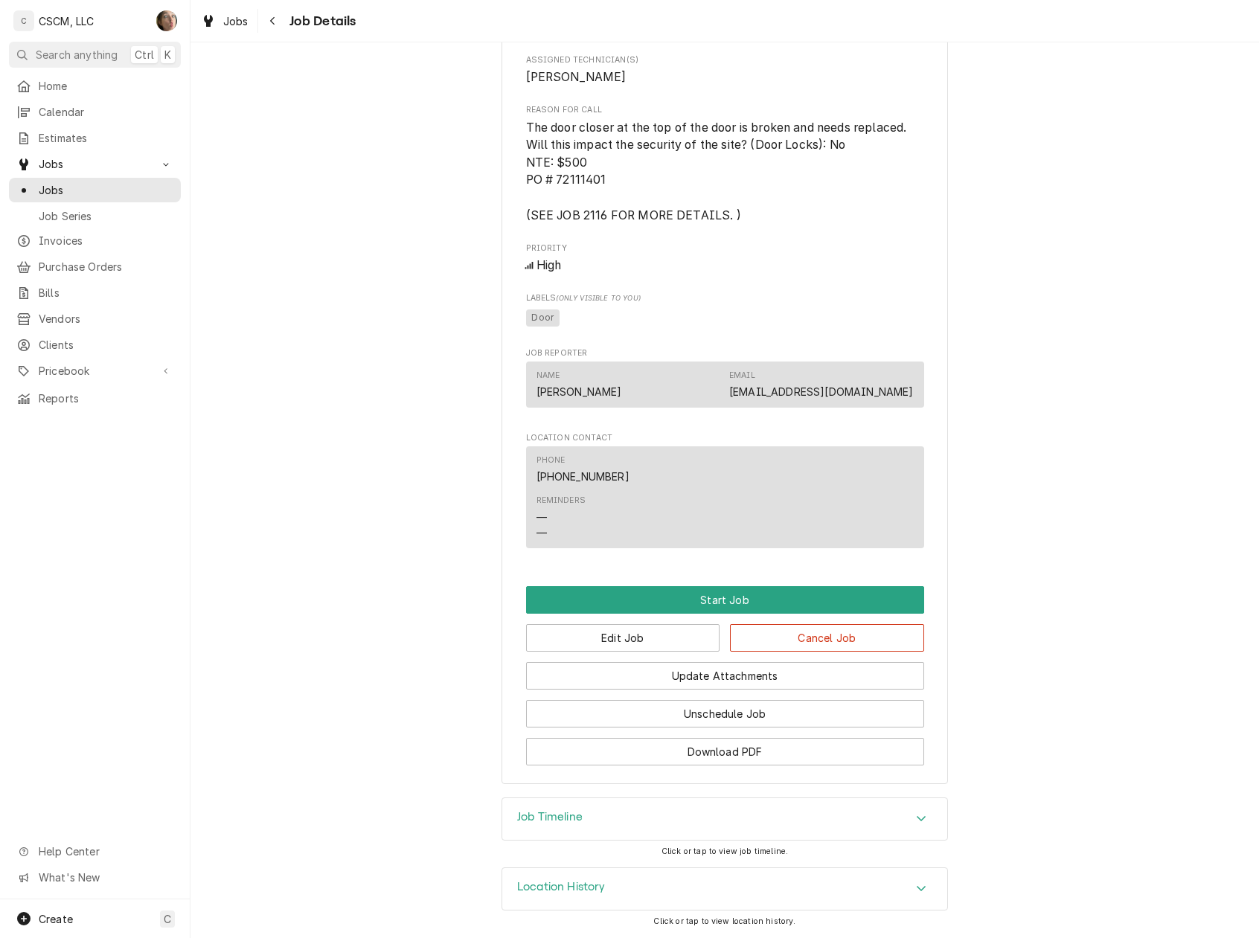
click at [664, 814] on div "Job Timeline" at bounding box center [724, 819] width 445 height 42
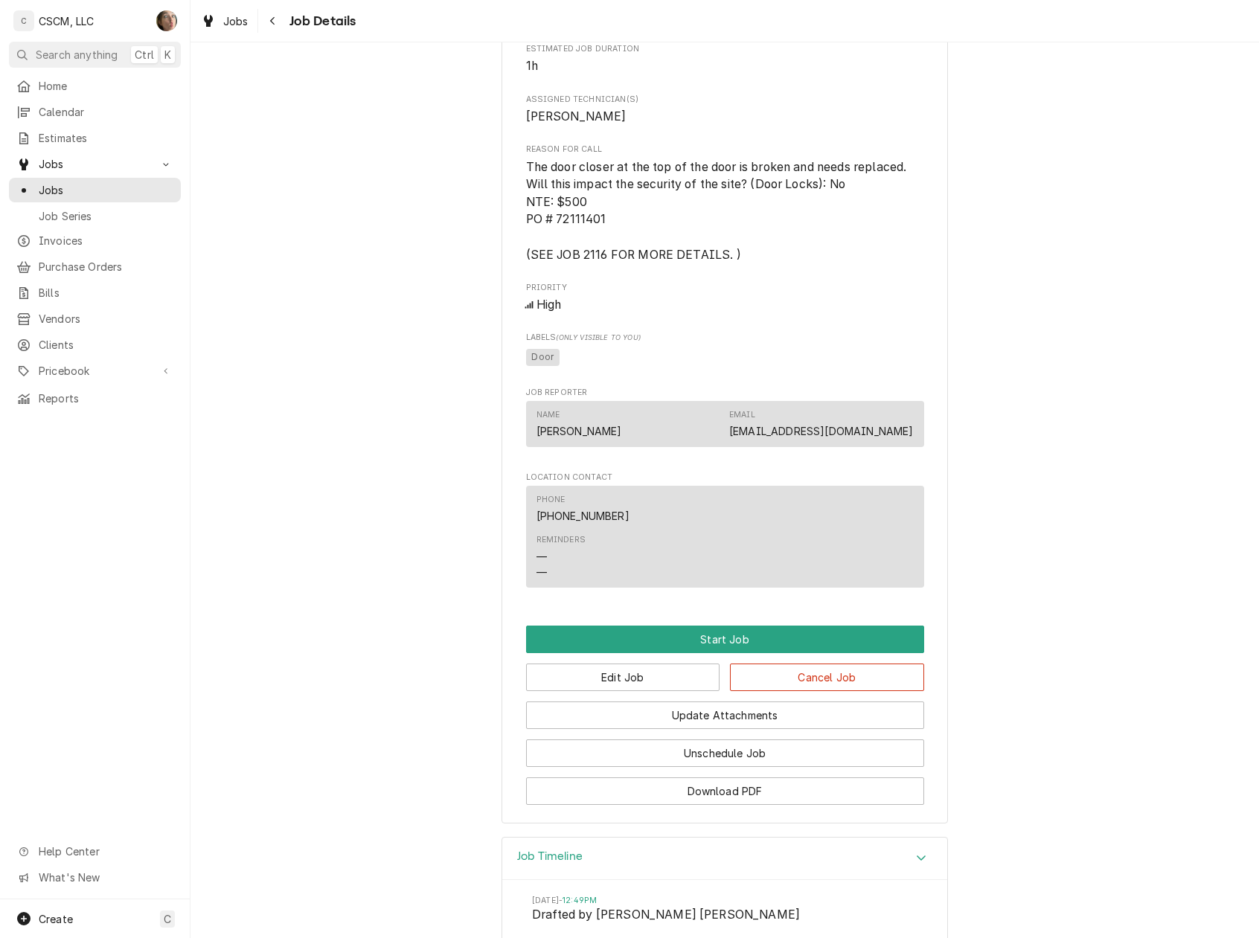
scroll to position [793, 0]
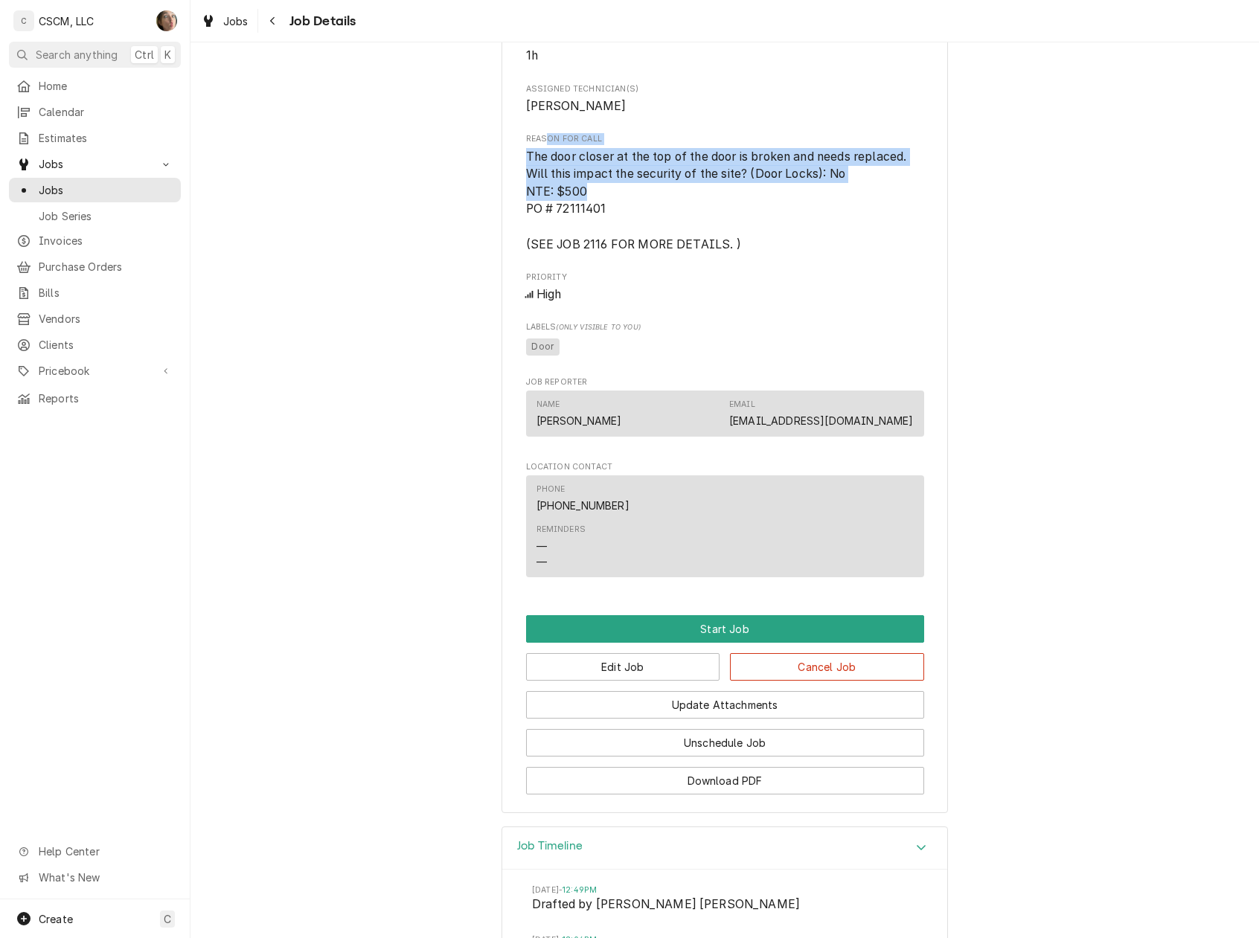
drag, startPoint x: 650, startPoint y: 203, endPoint x: 536, endPoint y: 158, distance: 121.6
click at [536, 158] on div "Reason For Call The door closer at the top of the door is broken and needs repl…" at bounding box center [725, 193] width 398 height 120
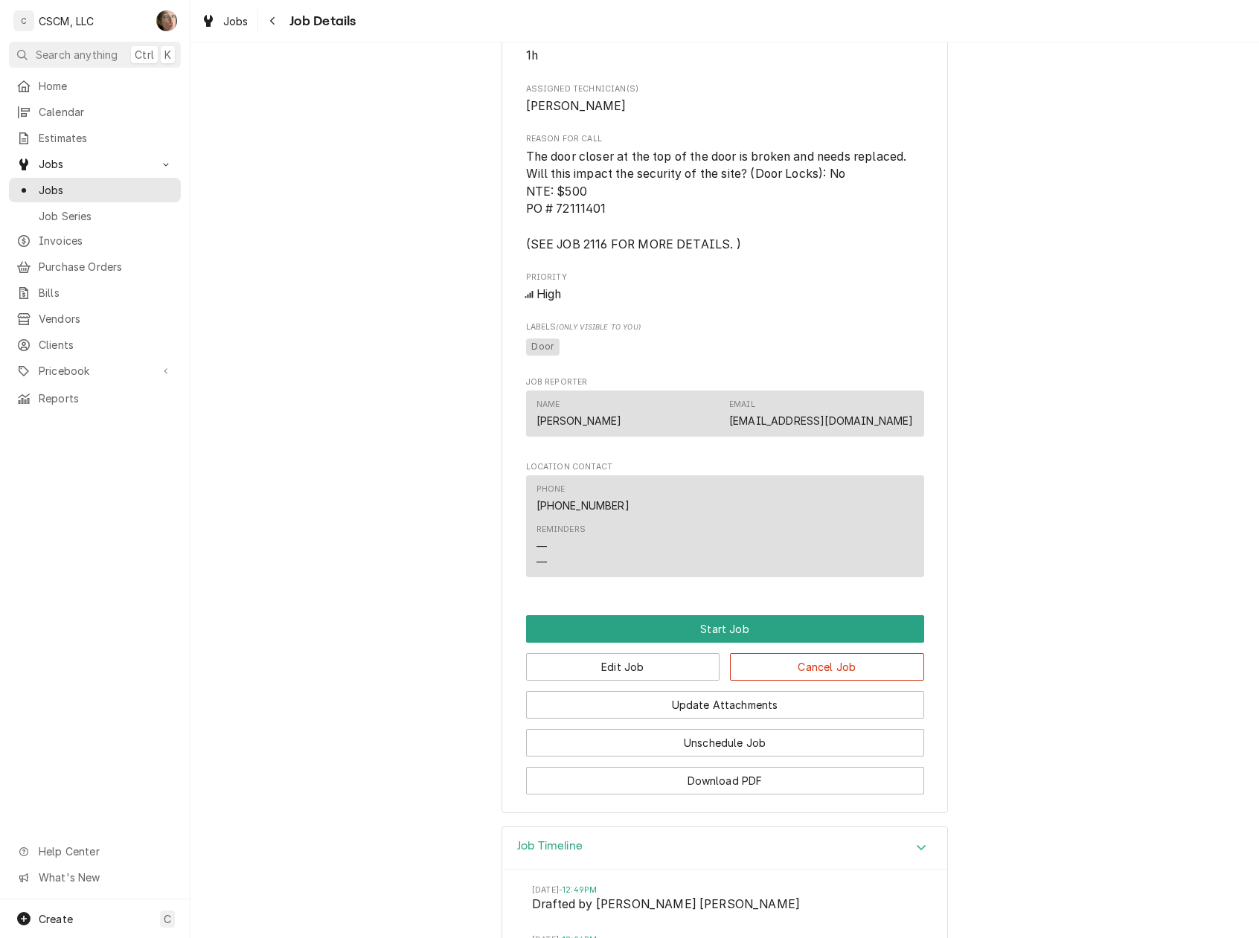
drag, startPoint x: 536, startPoint y: 158, endPoint x: 780, endPoint y: 244, distance: 257.9
click at [780, 244] on span "The door closer at the top of the door is broken and needs replaced. Will this …" at bounding box center [725, 201] width 398 height 106
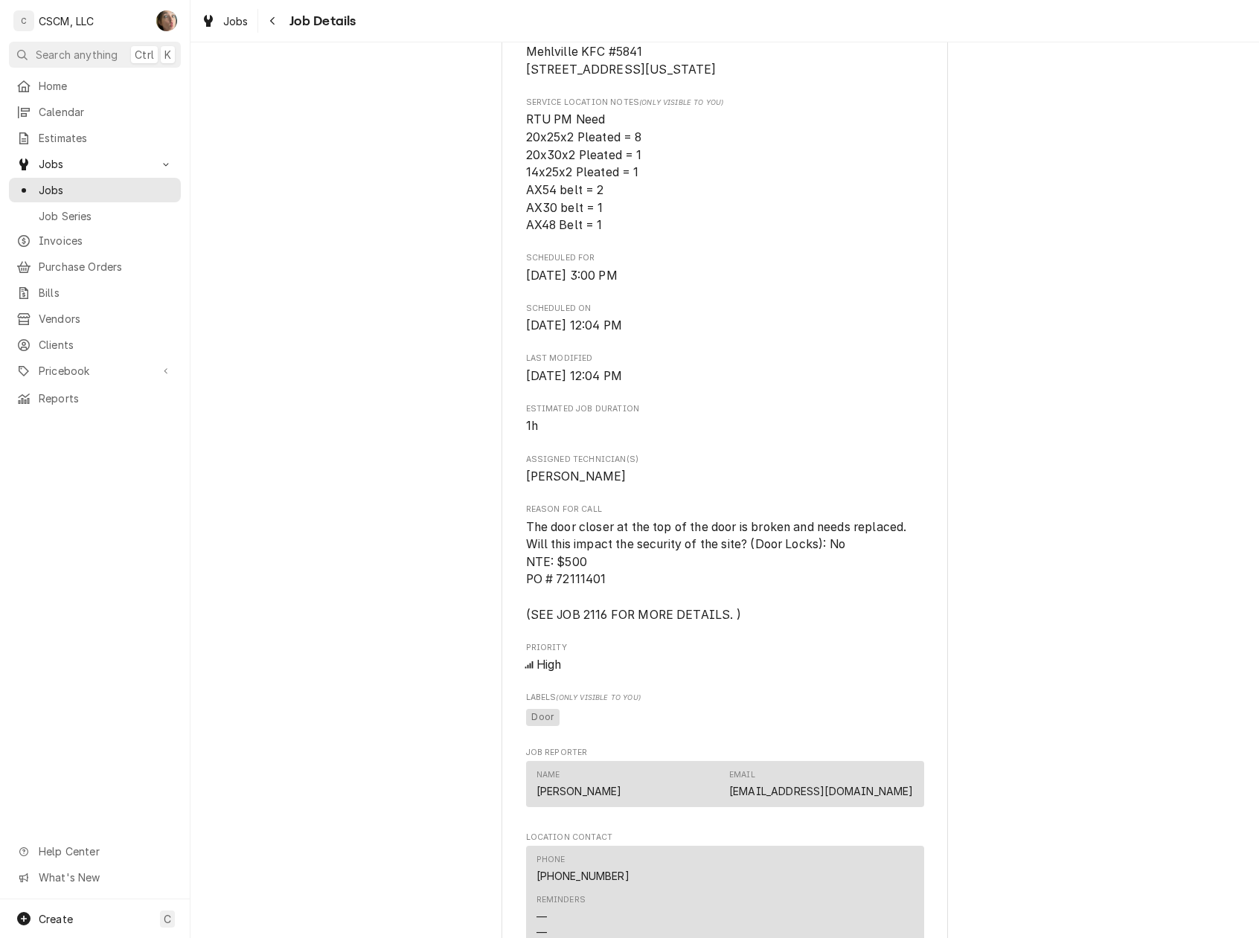
scroll to position [0, 0]
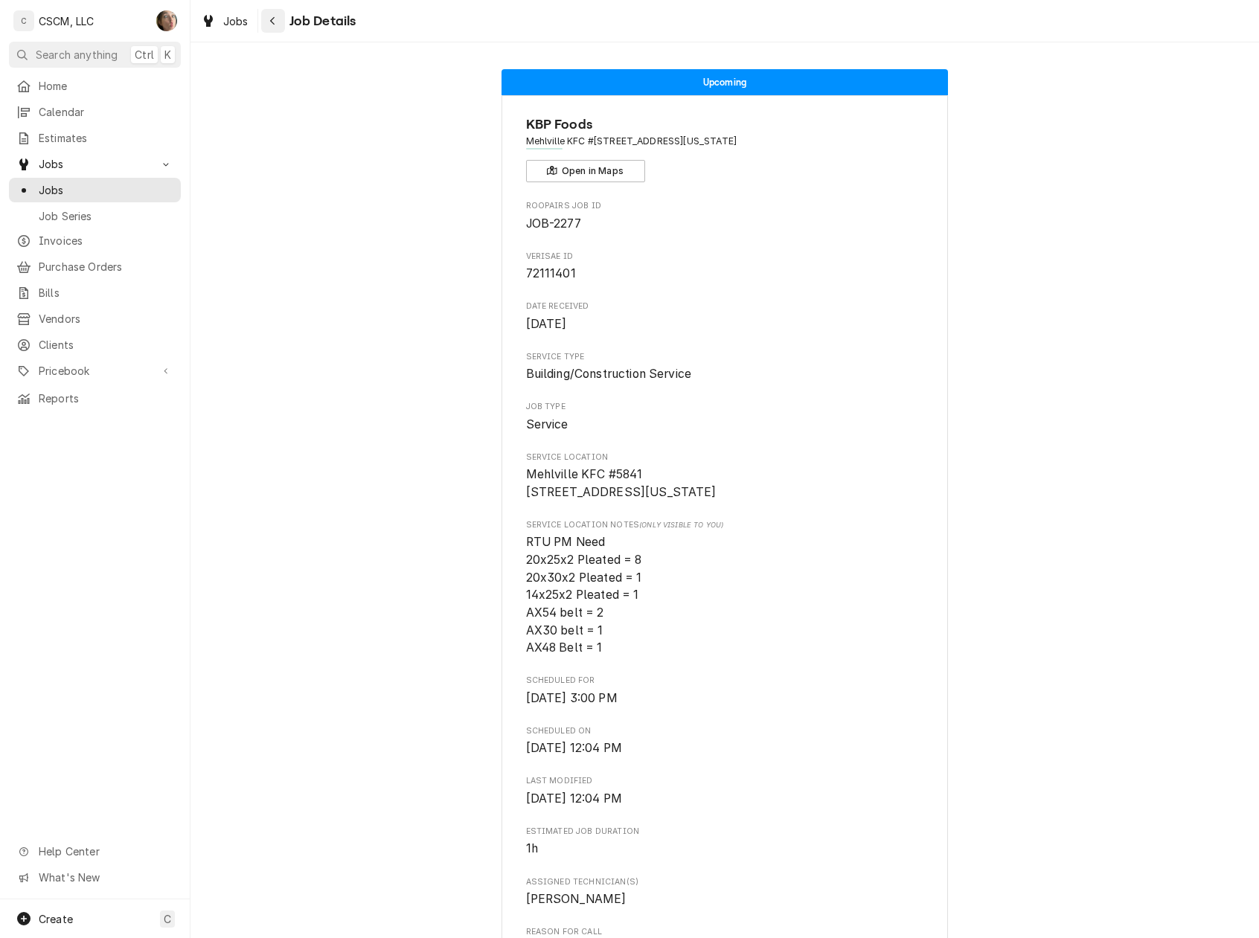
click at [272, 16] on icon "Navigate back" at bounding box center [272, 21] width 7 height 10
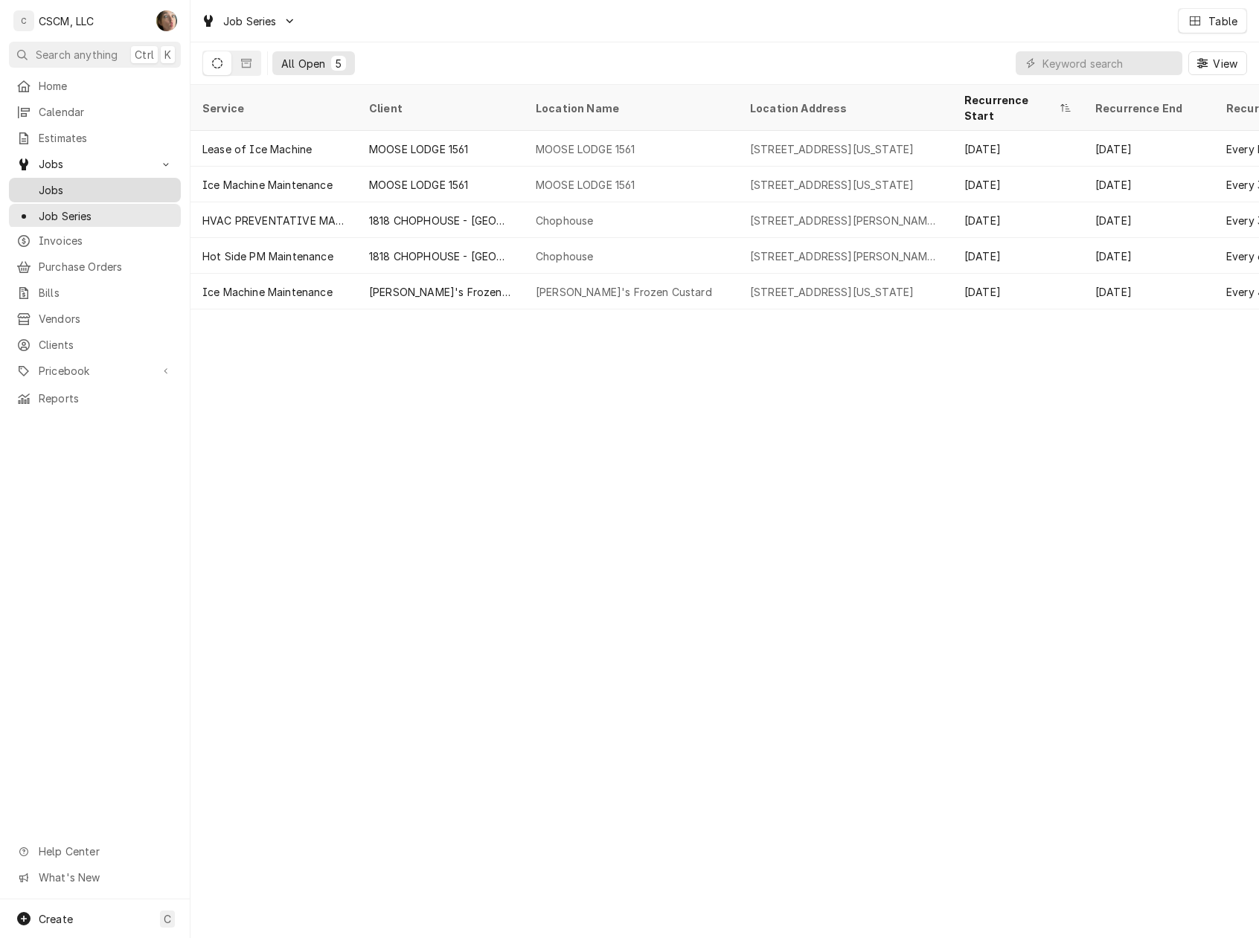
click at [63, 185] on span "Jobs" at bounding box center [106, 190] width 135 height 16
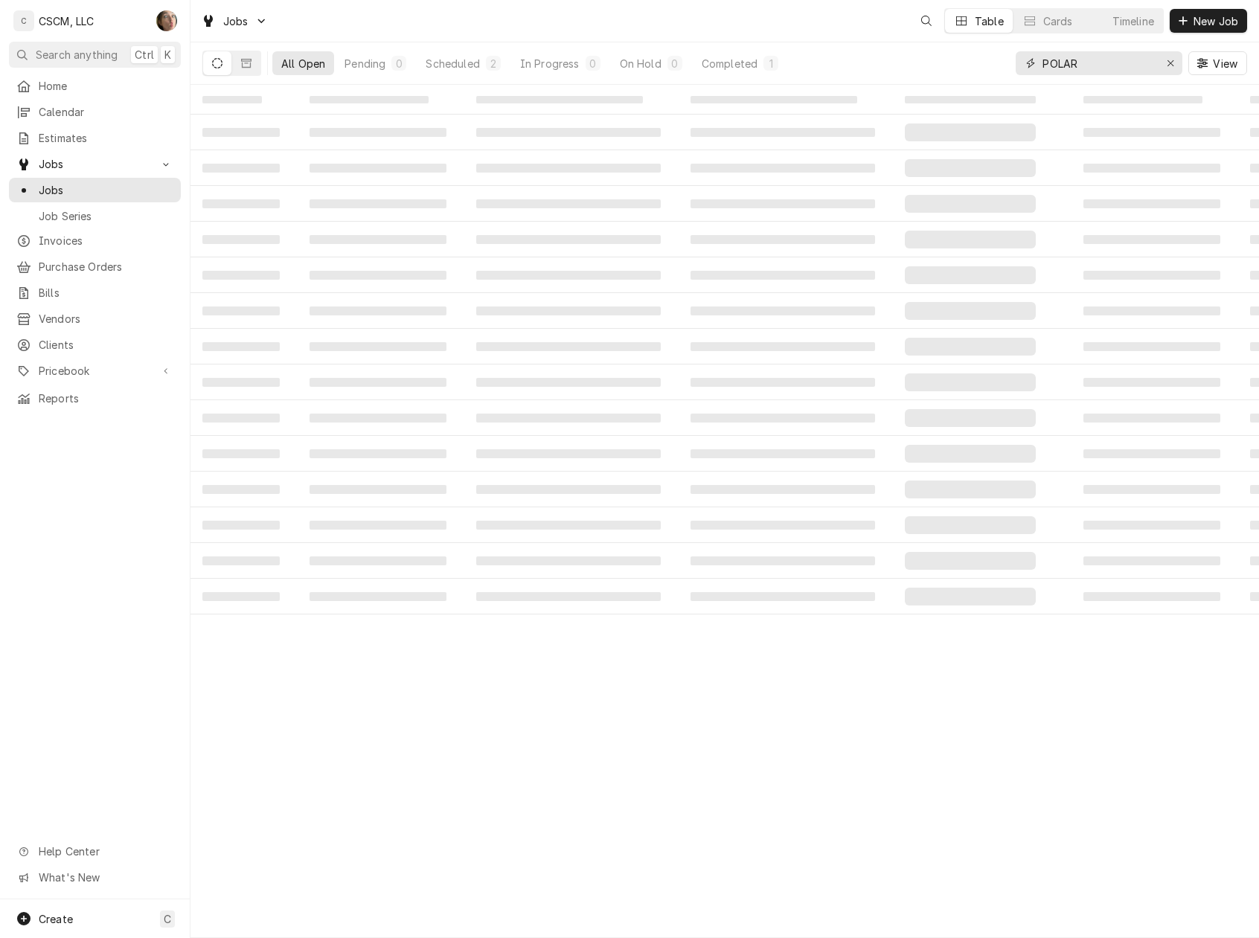
click at [1058, 57] on input "POLAR" at bounding box center [1098, 63] width 112 height 24
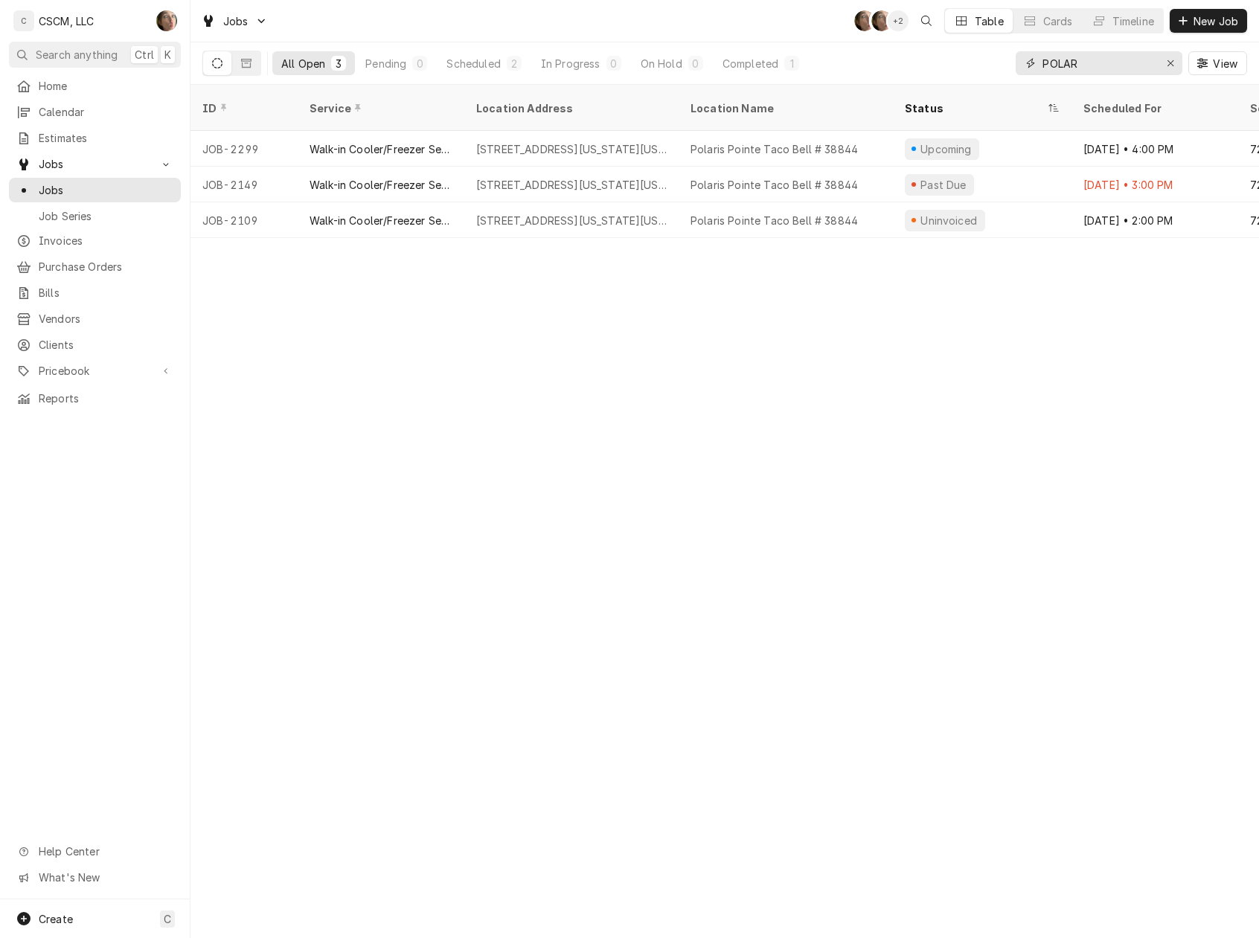
drag, startPoint x: 1103, startPoint y: 57, endPoint x: 796, endPoint y: 40, distance: 307.0
click at [801, 40] on div "Jobs SH SH + 2 Table Cards Timeline New Job All Open 3 Pending 0 Scheduled 2 In…" at bounding box center [724, 42] width 1068 height 85
type input "2116"
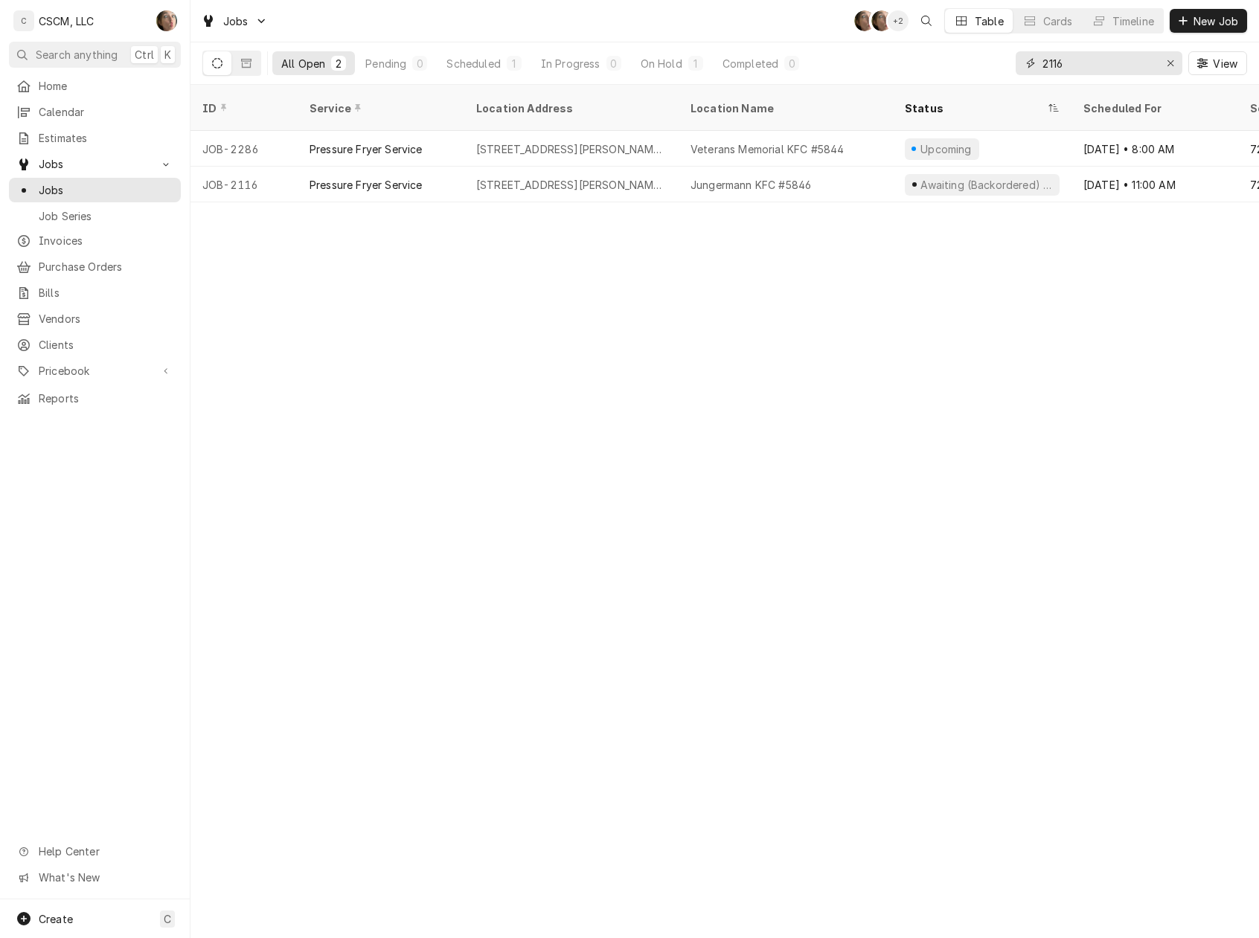
drag, startPoint x: 1108, startPoint y: 63, endPoint x: 527, endPoint y: 25, distance: 582.3
click at [527, 25] on div "Jobs SH SH + 2 Table Cards Timeline New Job All Open 2 Pending 0 Scheduled 1 In…" at bounding box center [724, 42] width 1068 height 85
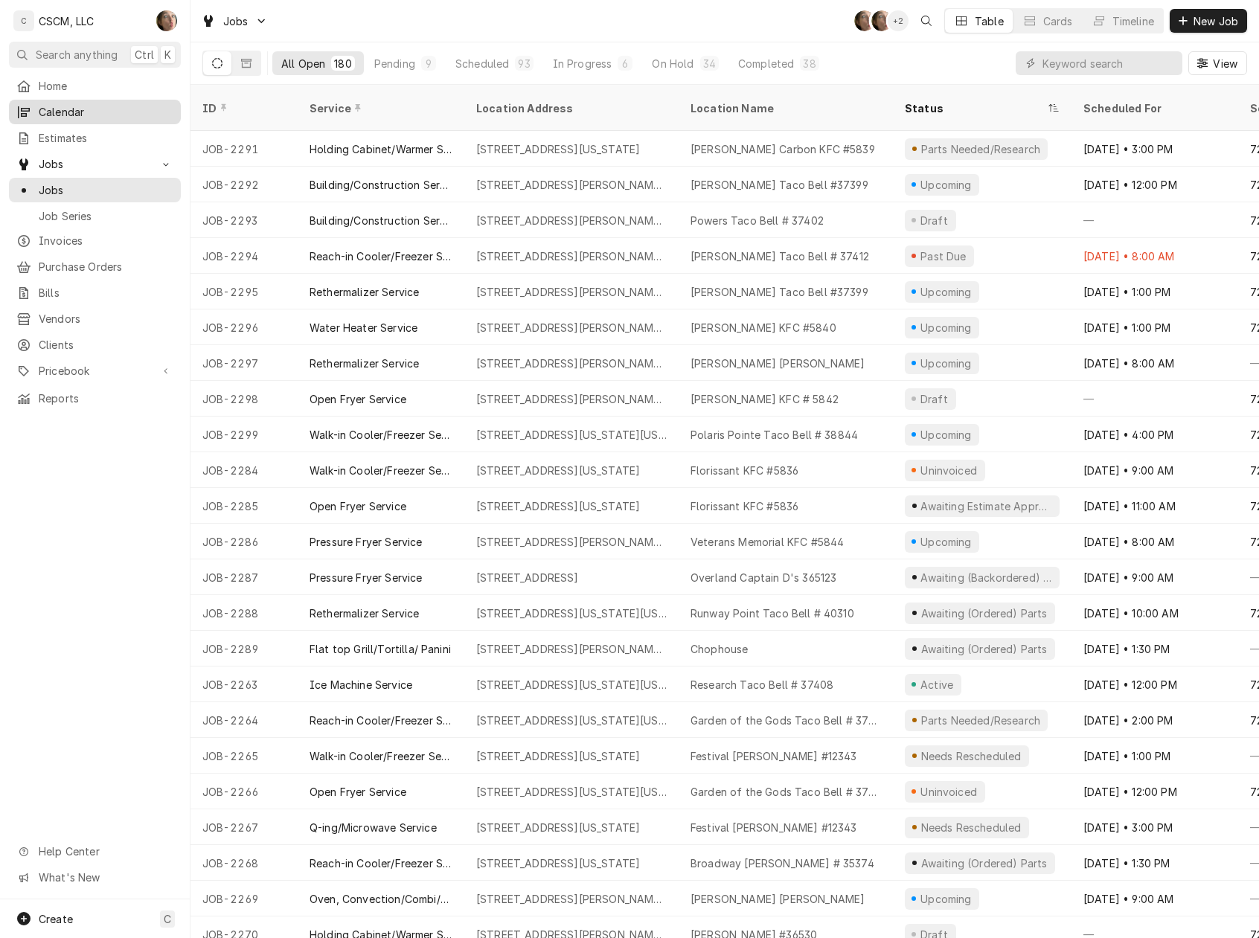
click at [72, 118] on link "Calendar" at bounding box center [95, 112] width 172 height 25
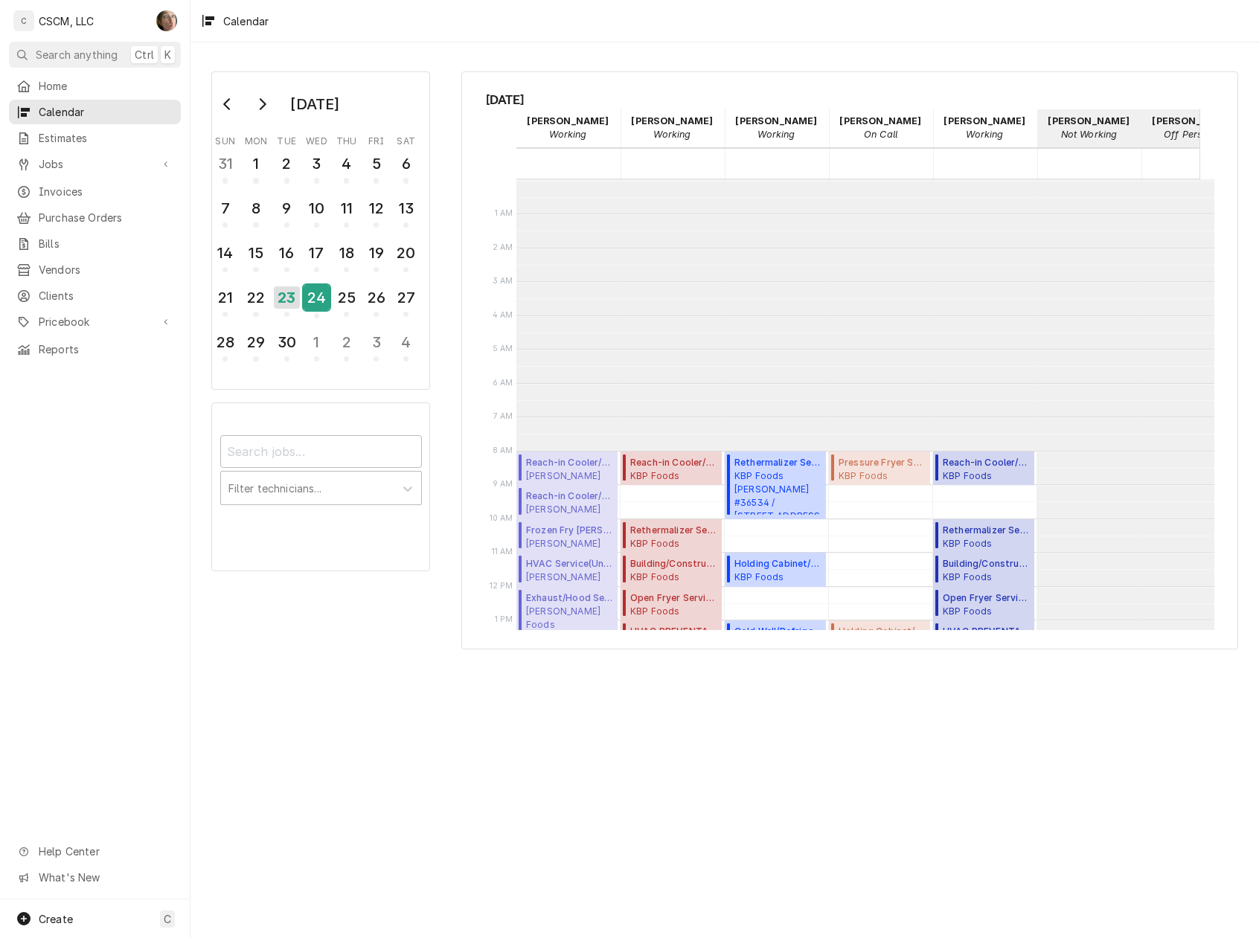
scroll to position [271, 0]
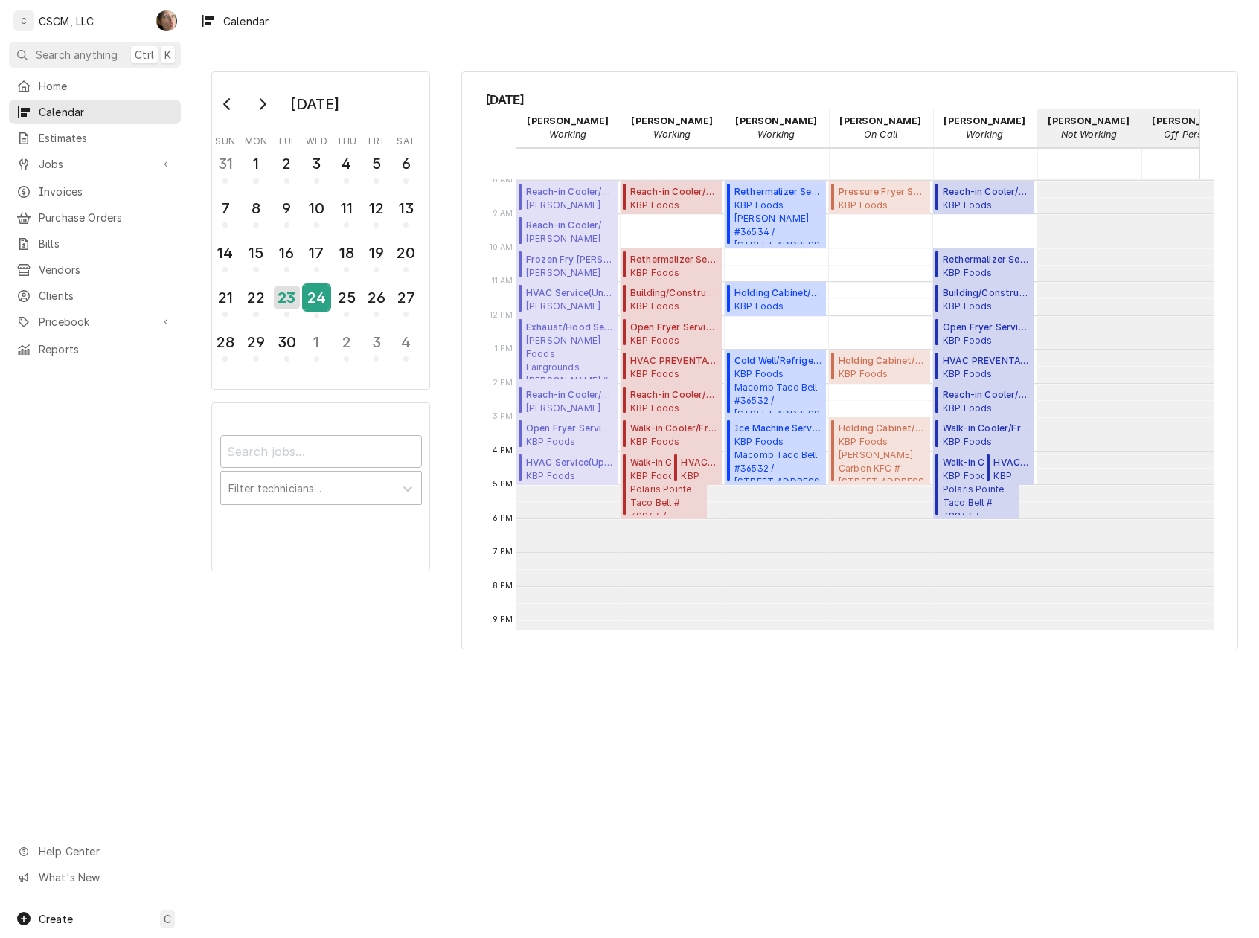
click at [316, 304] on div "24" at bounding box center [317, 297] width 26 height 25
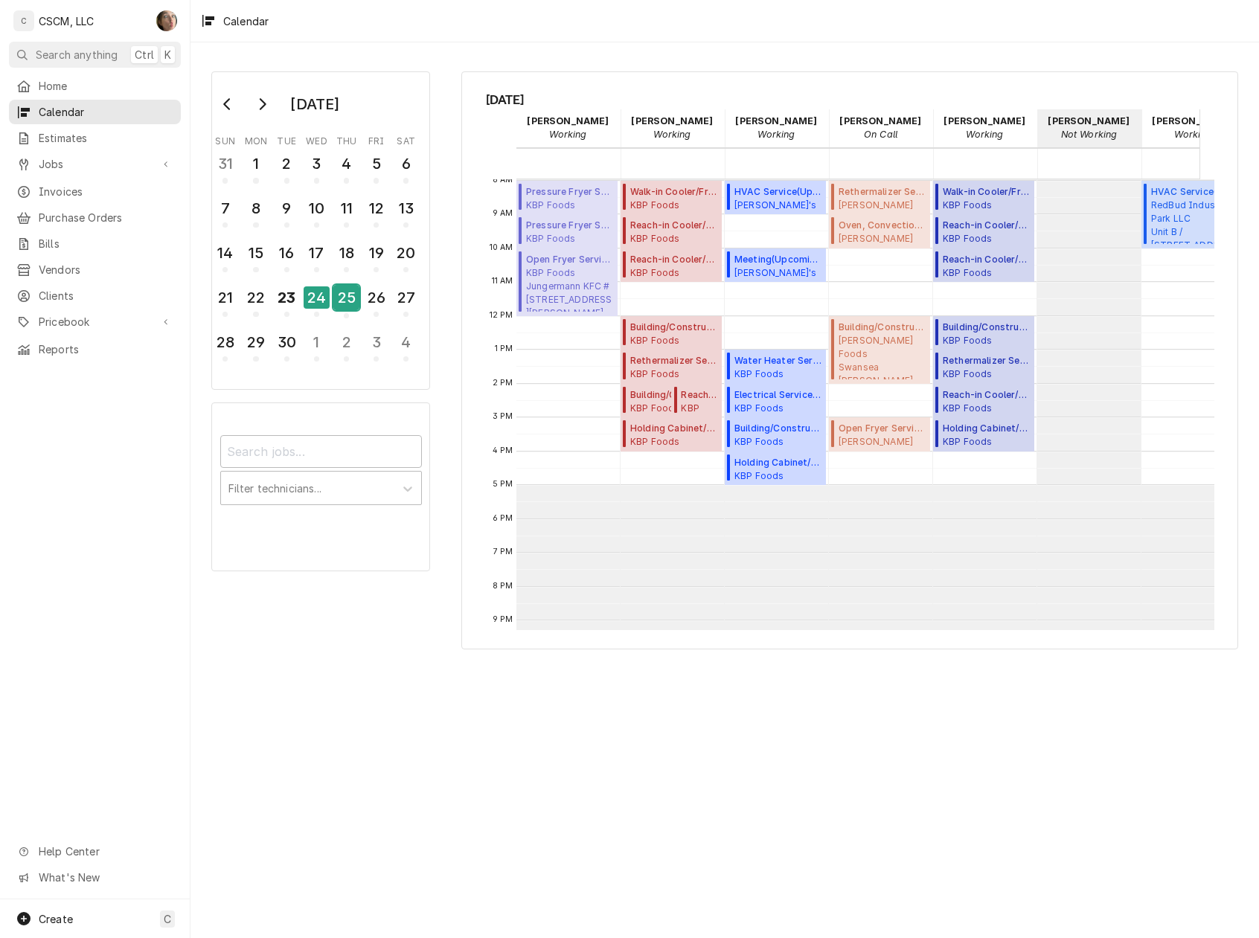
click at [349, 287] on div "25" at bounding box center [346, 297] width 26 height 25
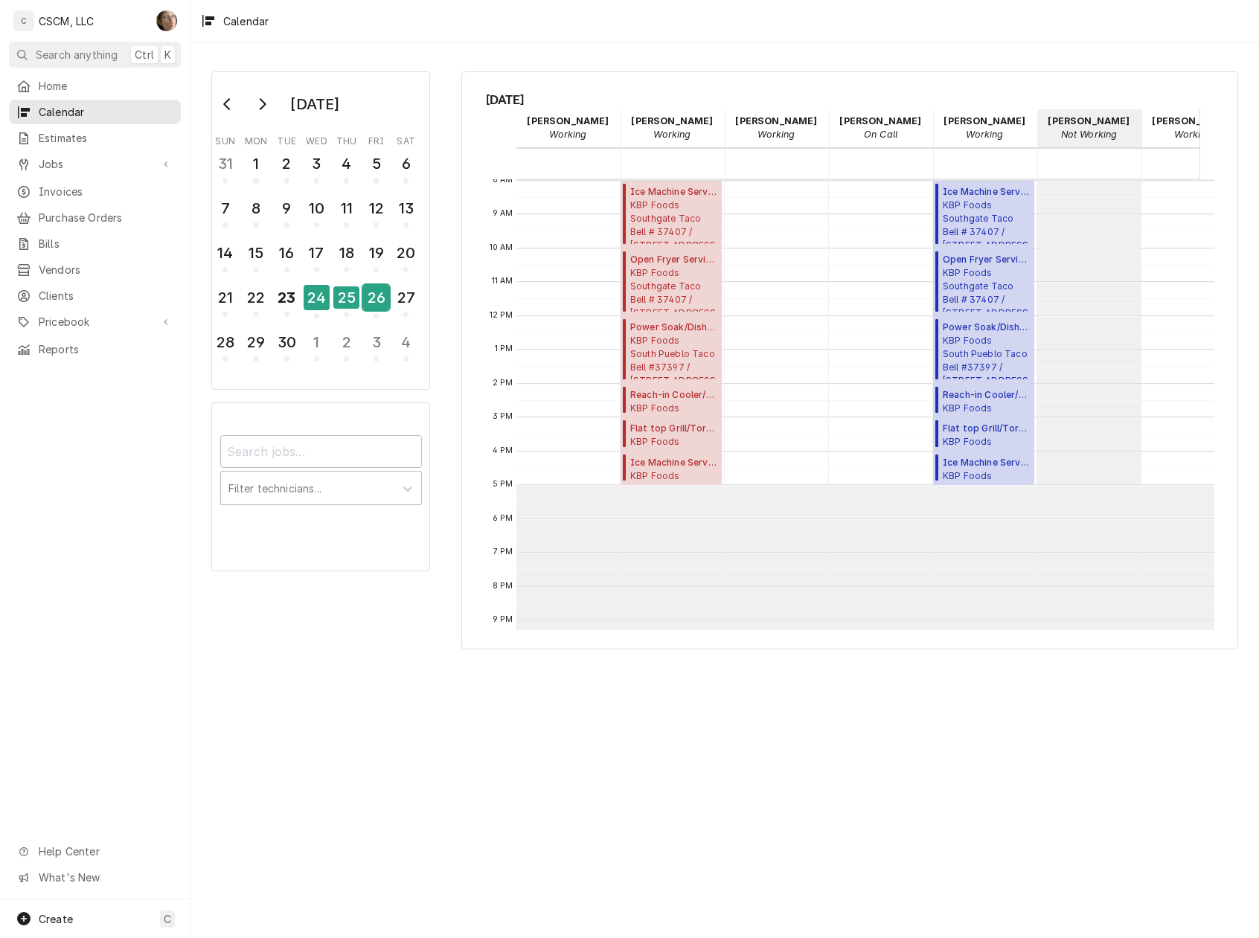
click at [376, 304] on div "26" at bounding box center [376, 297] width 26 height 25
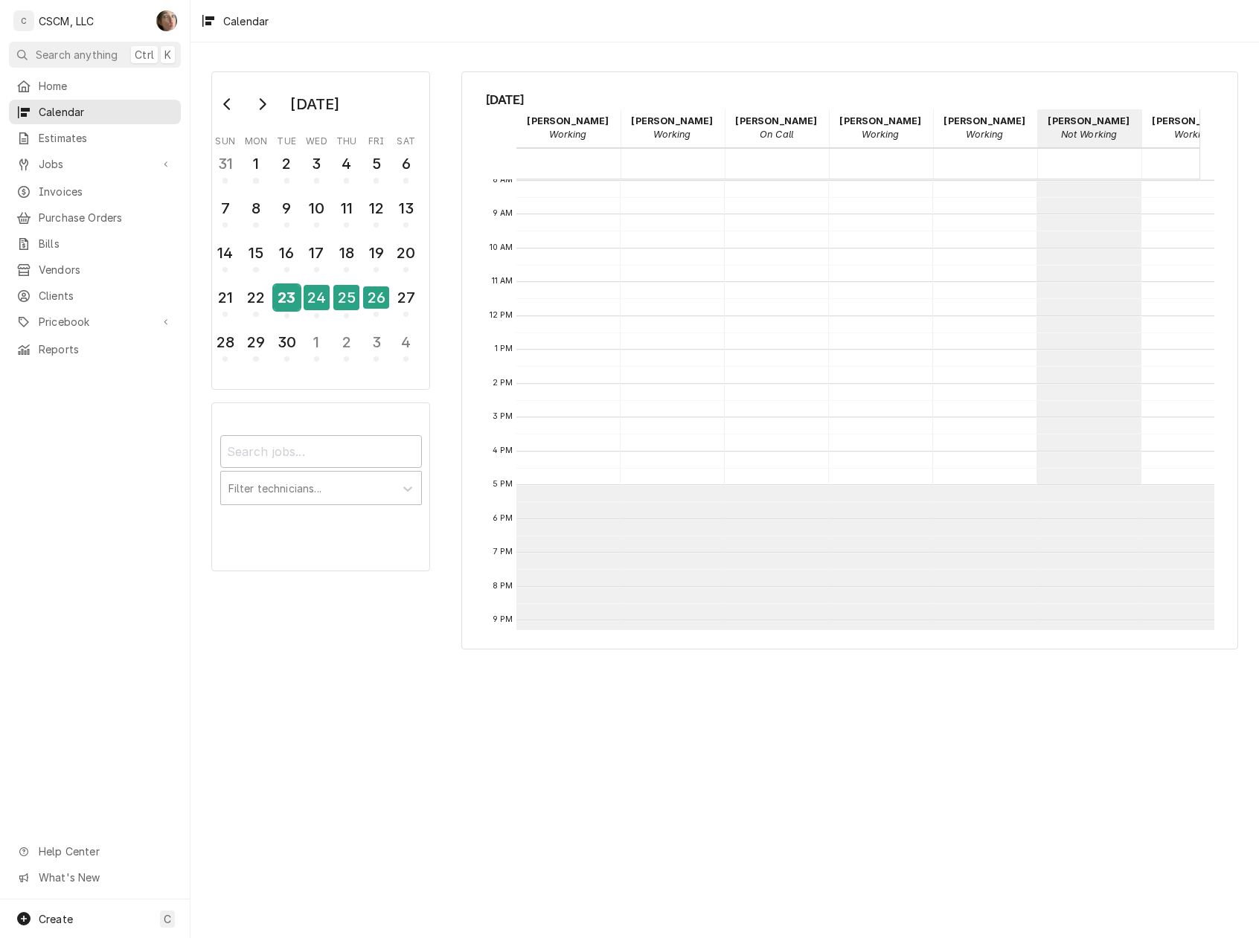
click at [289, 299] on div "23" at bounding box center [287, 297] width 26 height 25
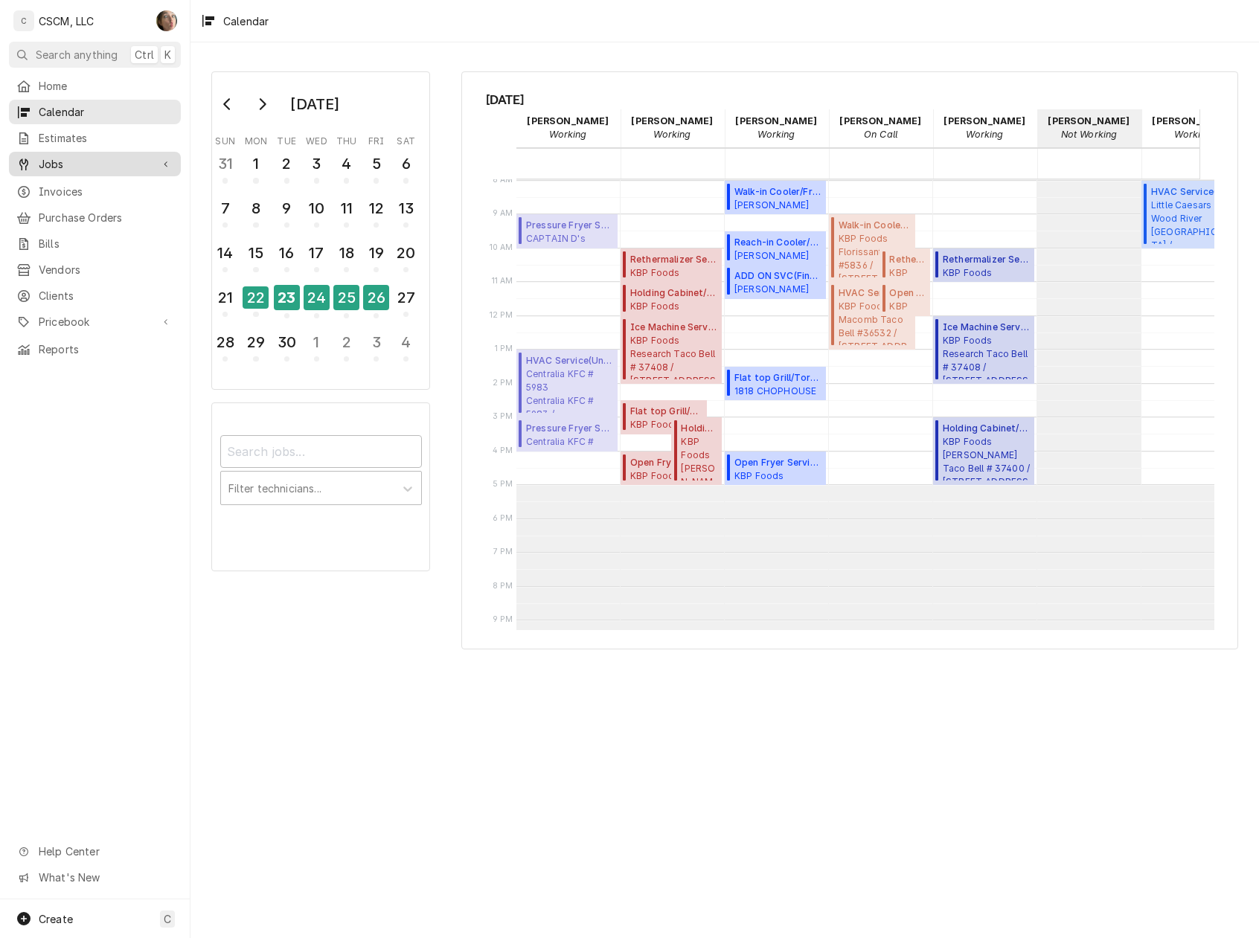
click at [72, 164] on span "Jobs" at bounding box center [95, 164] width 112 height 16
click at [65, 185] on span "Jobs" at bounding box center [106, 190] width 135 height 16
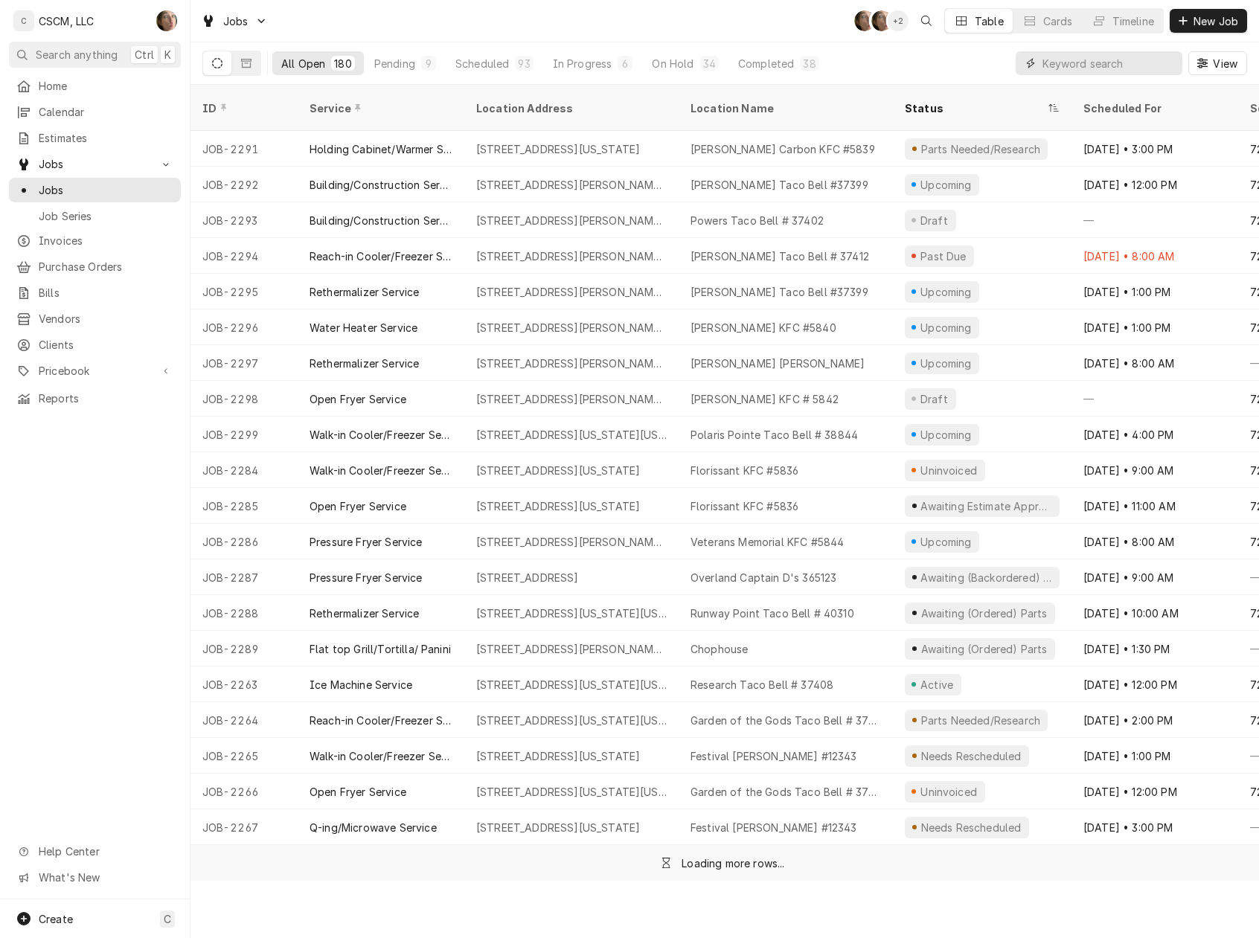
click at [1113, 67] on input "Dynamic Content Wrapper" at bounding box center [1108, 63] width 132 height 24
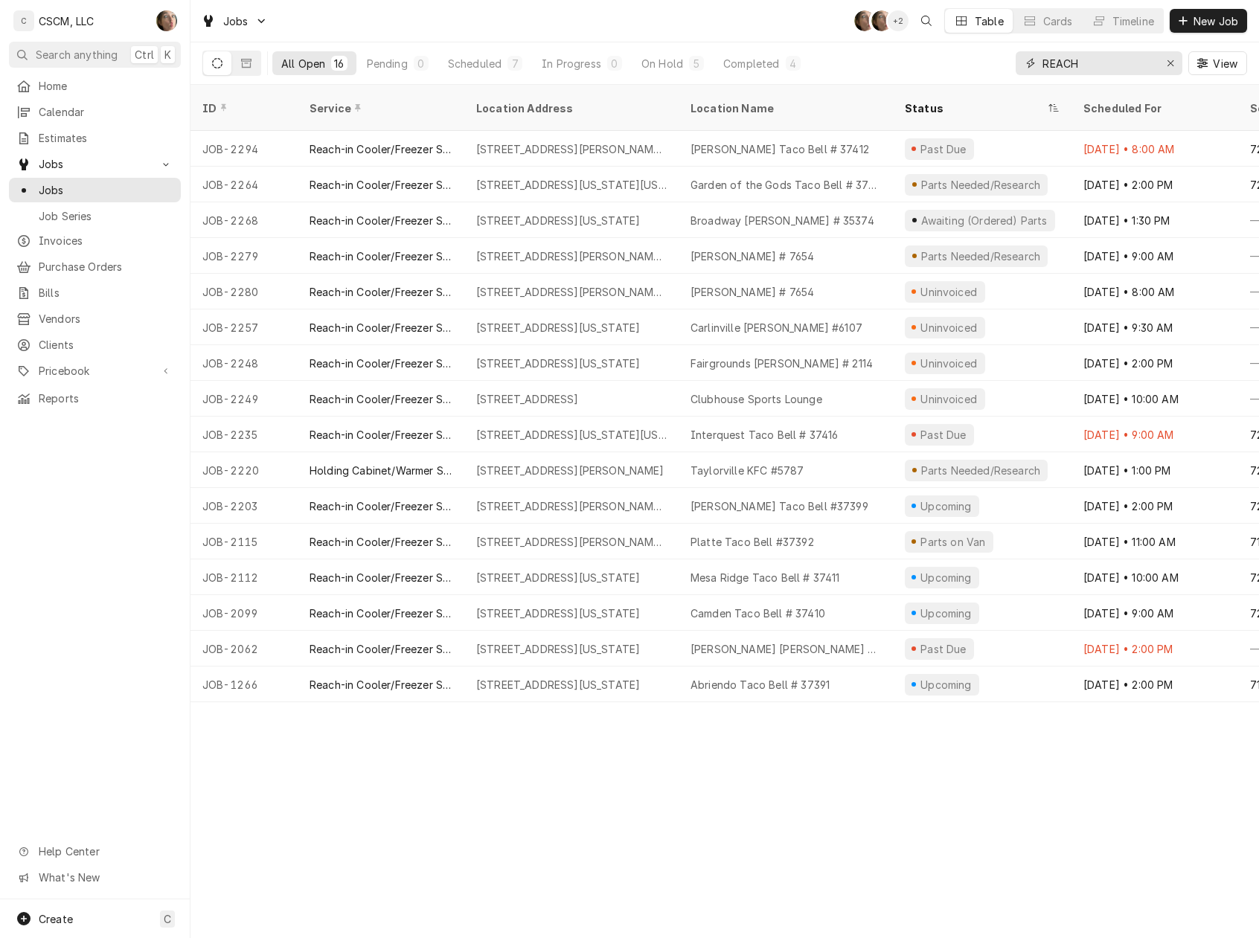
type input "REACH"
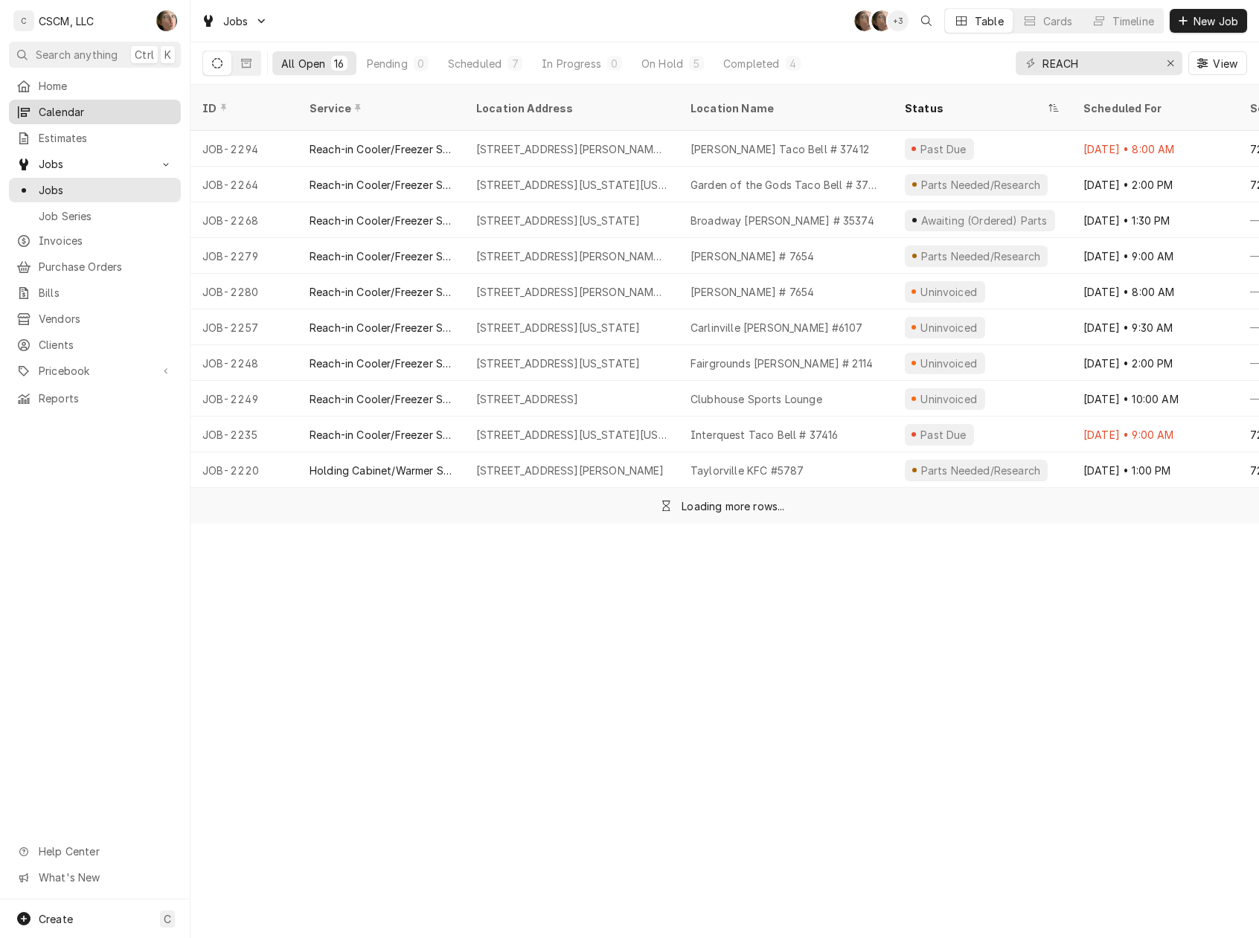
click at [60, 108] on span "Calendar" at bounding box center [106, 112] width 135 height 16
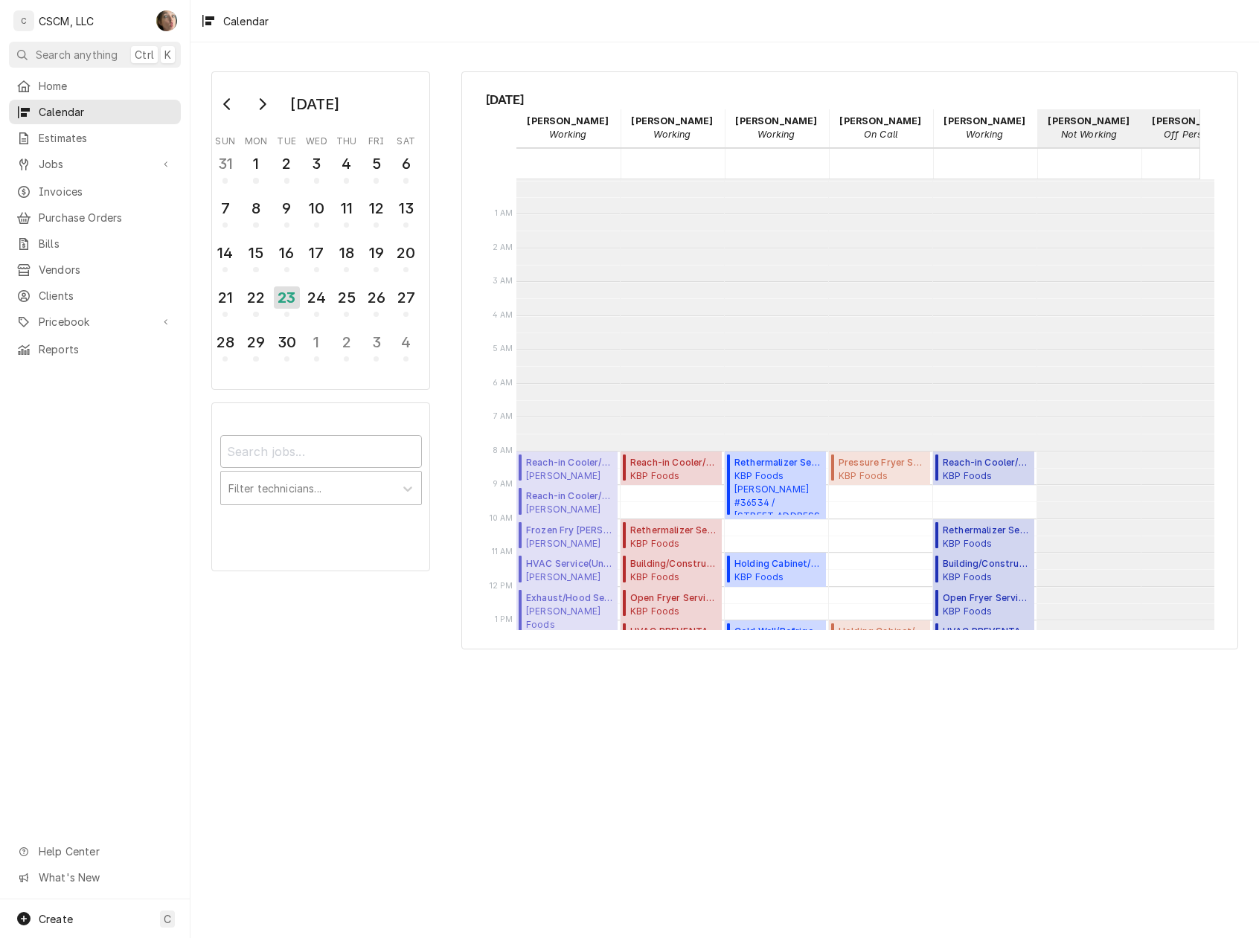
scroll to position [271, 0]
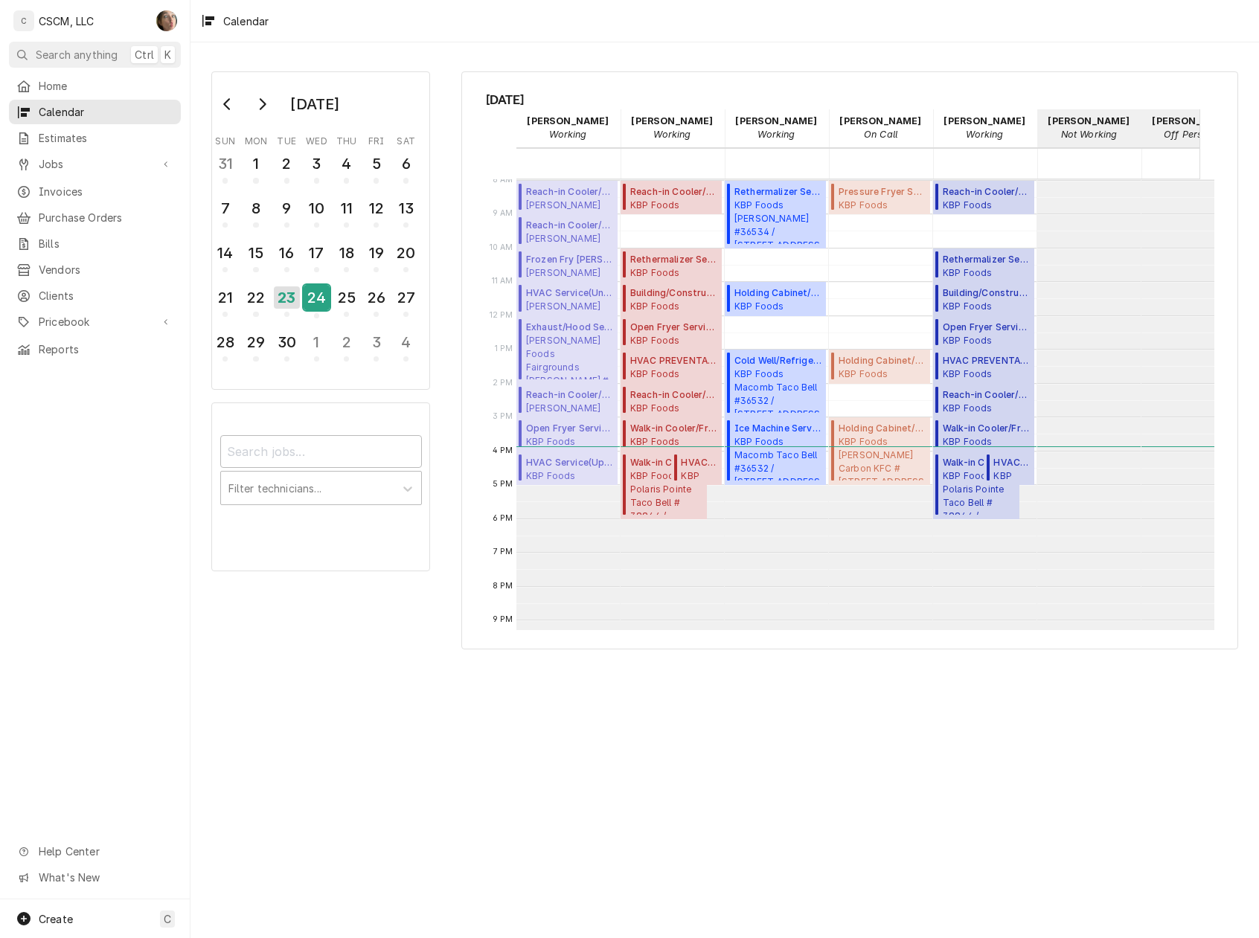
click at [310, 289] on div "24" at bounding box center [317, 297] width 26 height 25
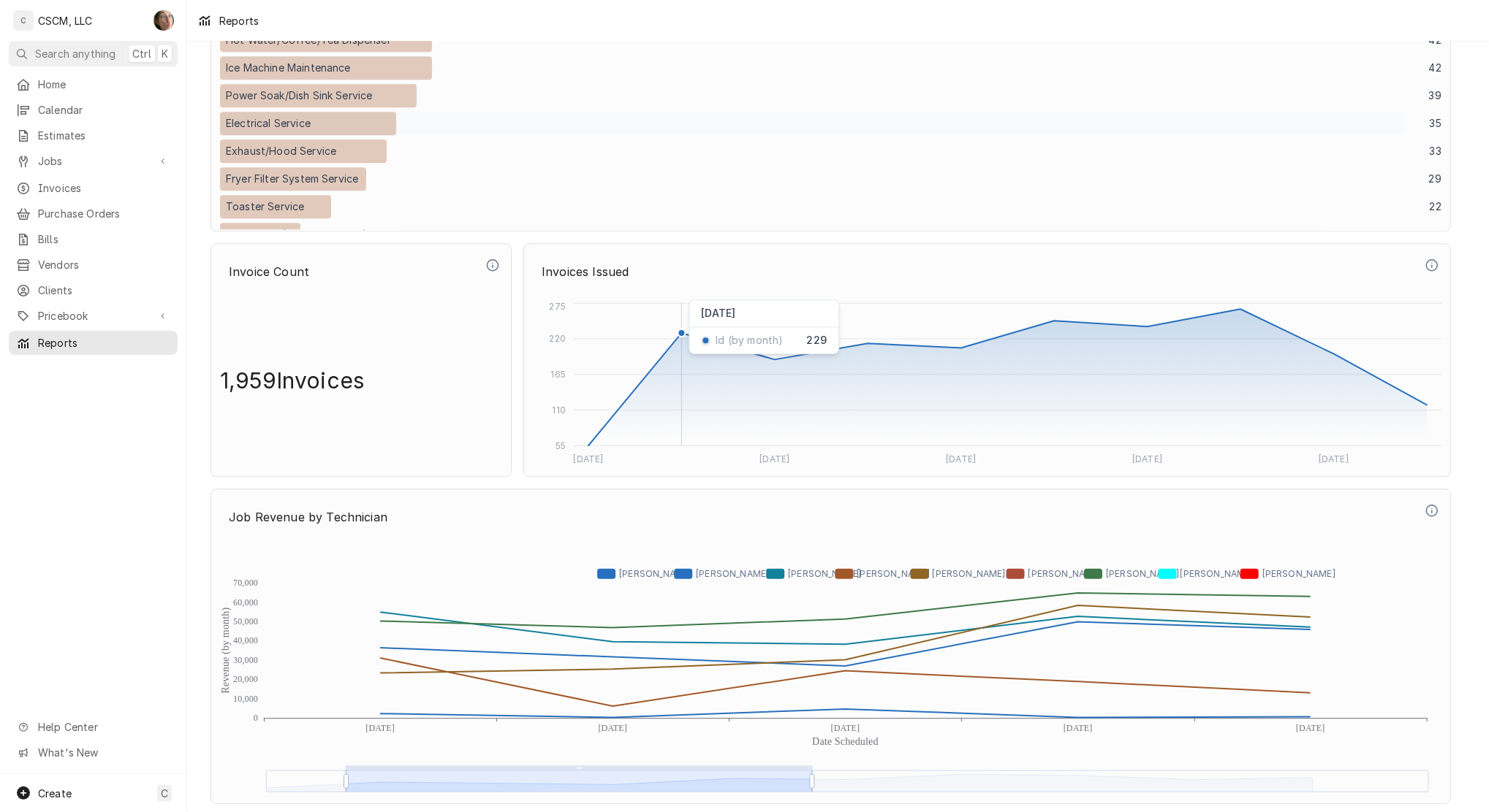
scroll to position [2893, 0]
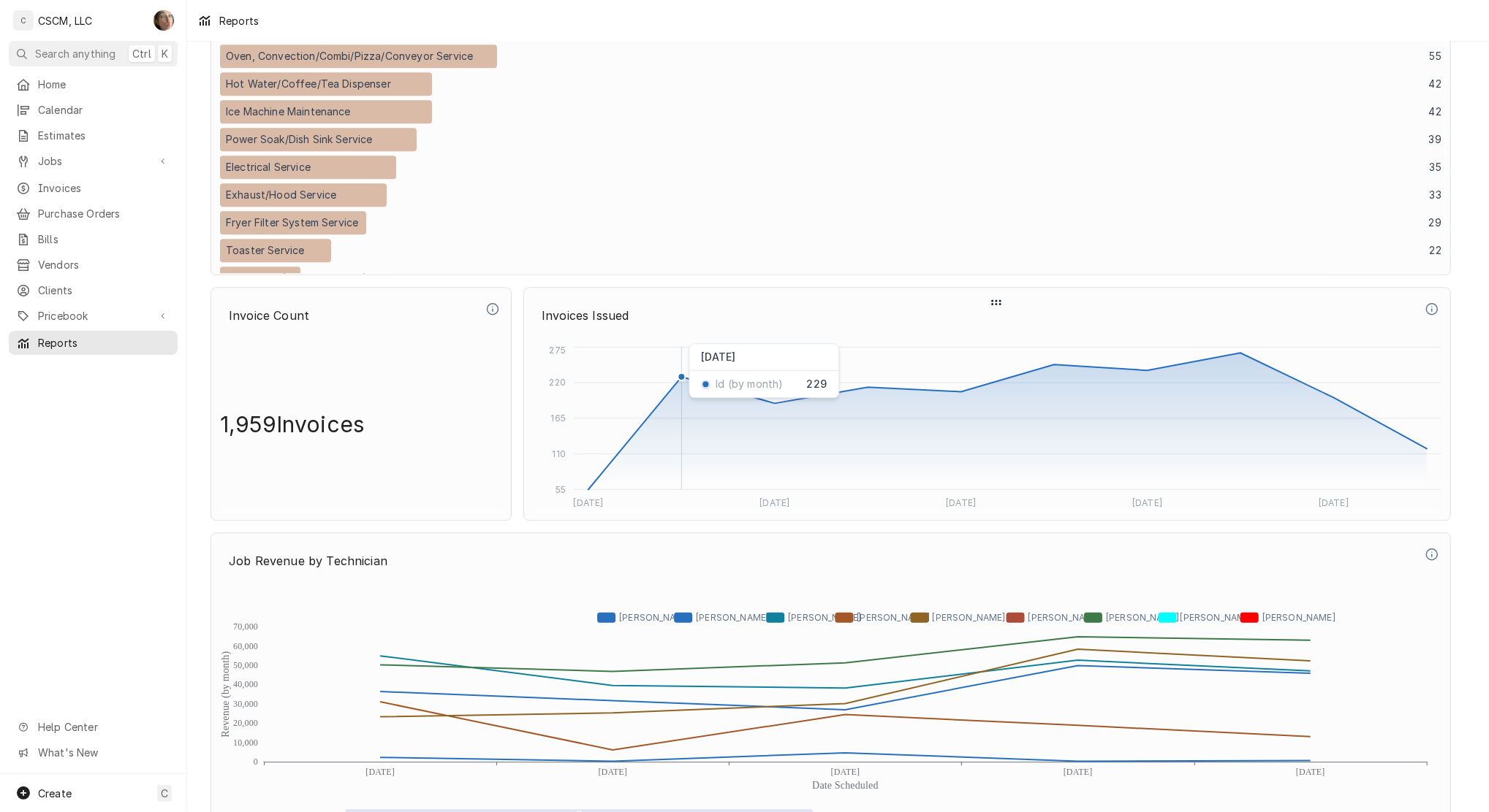
click at [700, 387] on icon "Dynamic Content Wrapper" at bounding box center [1007, 420] width 838 height 136
click at [707, 384] on icon "Dynamic Content Wrapper" at bounding box center [1007, 420] width 838 height 136
click at [1432, 306] on icon "Dynamic Content Wrapper" at bounding box center [1431, 308] width 13 height 13
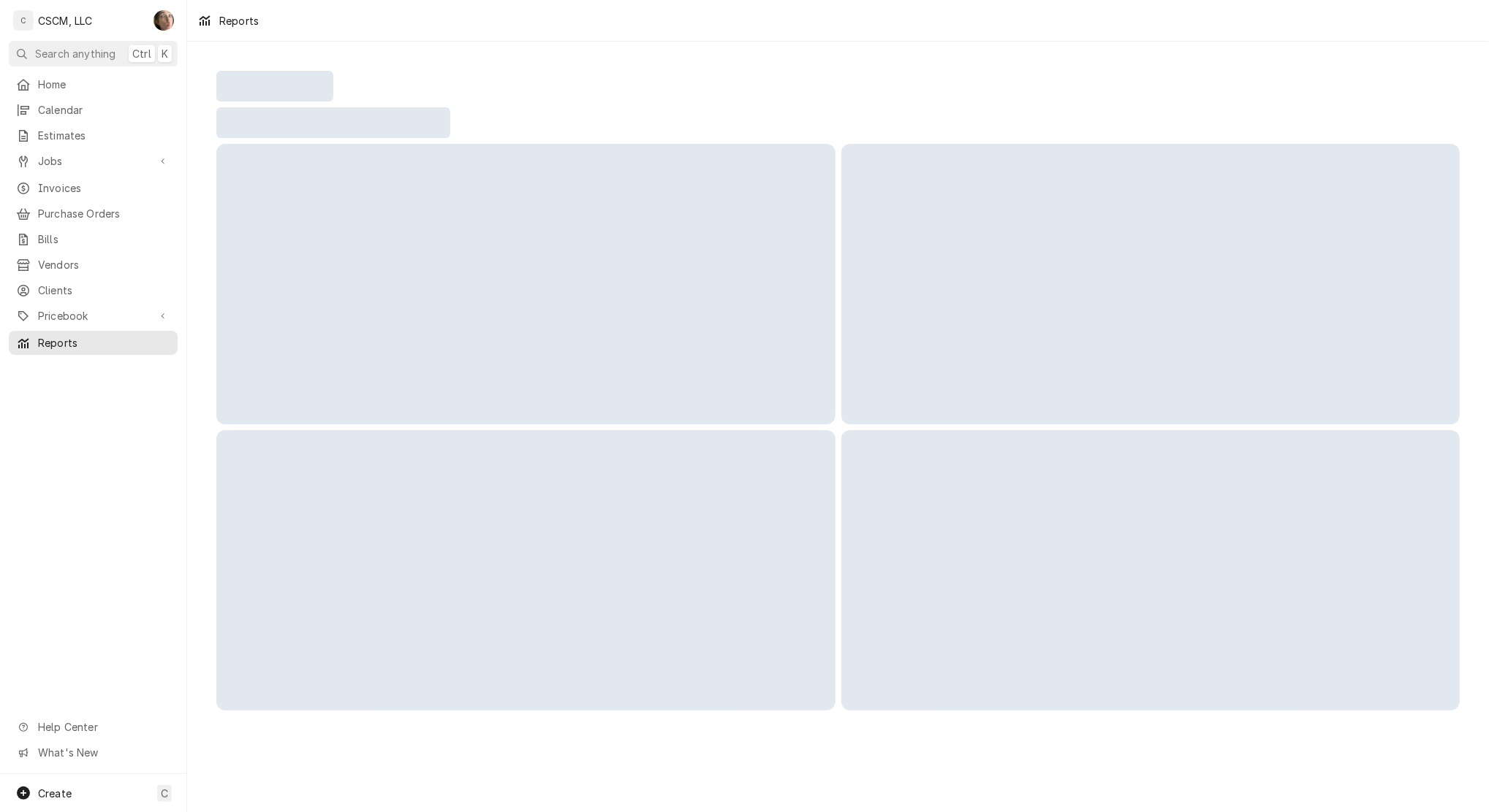
scroll to position [0, 0]
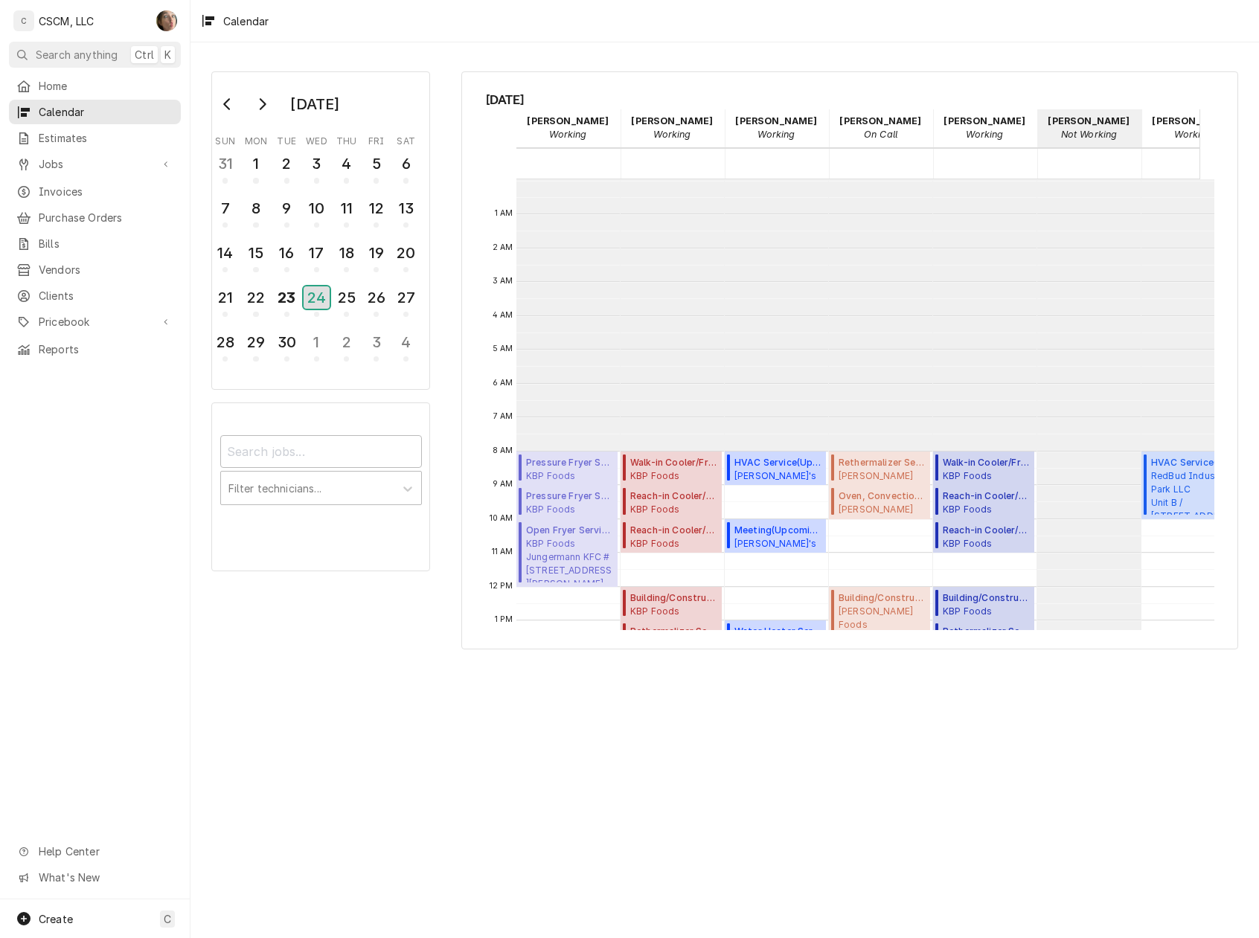
scroll to position [271, 0]
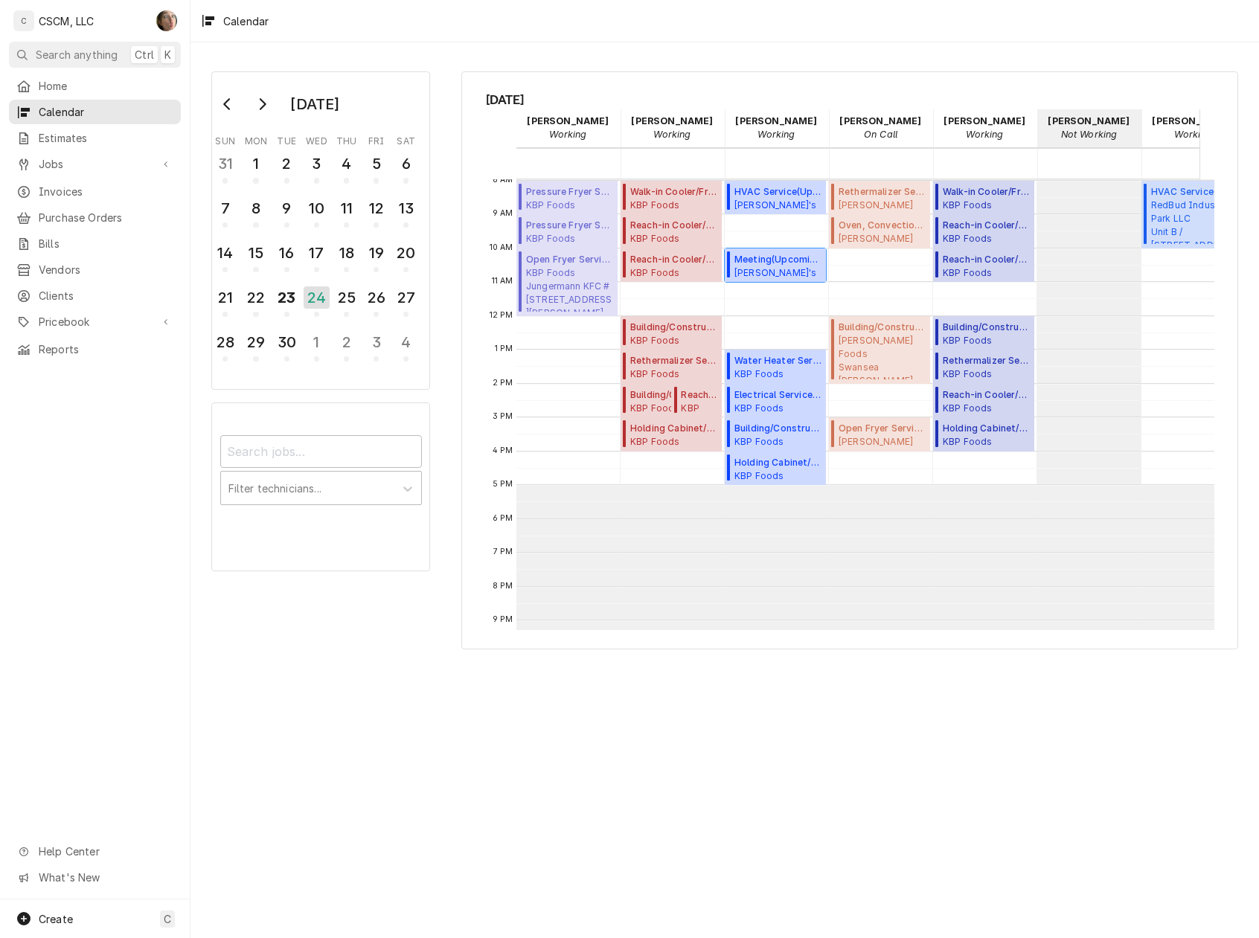
click at [775, 257] on span "Meeting ( Upcoming )" at bounding box center [777, 259] width 87 height 13
click at [789, 274] on span "Joe's Pizza Joe's Pizza East Alton / 17 Eastgate Plaza, East Alton, Illinois 62…" at bounding box center [777, 272] width 87 height 12
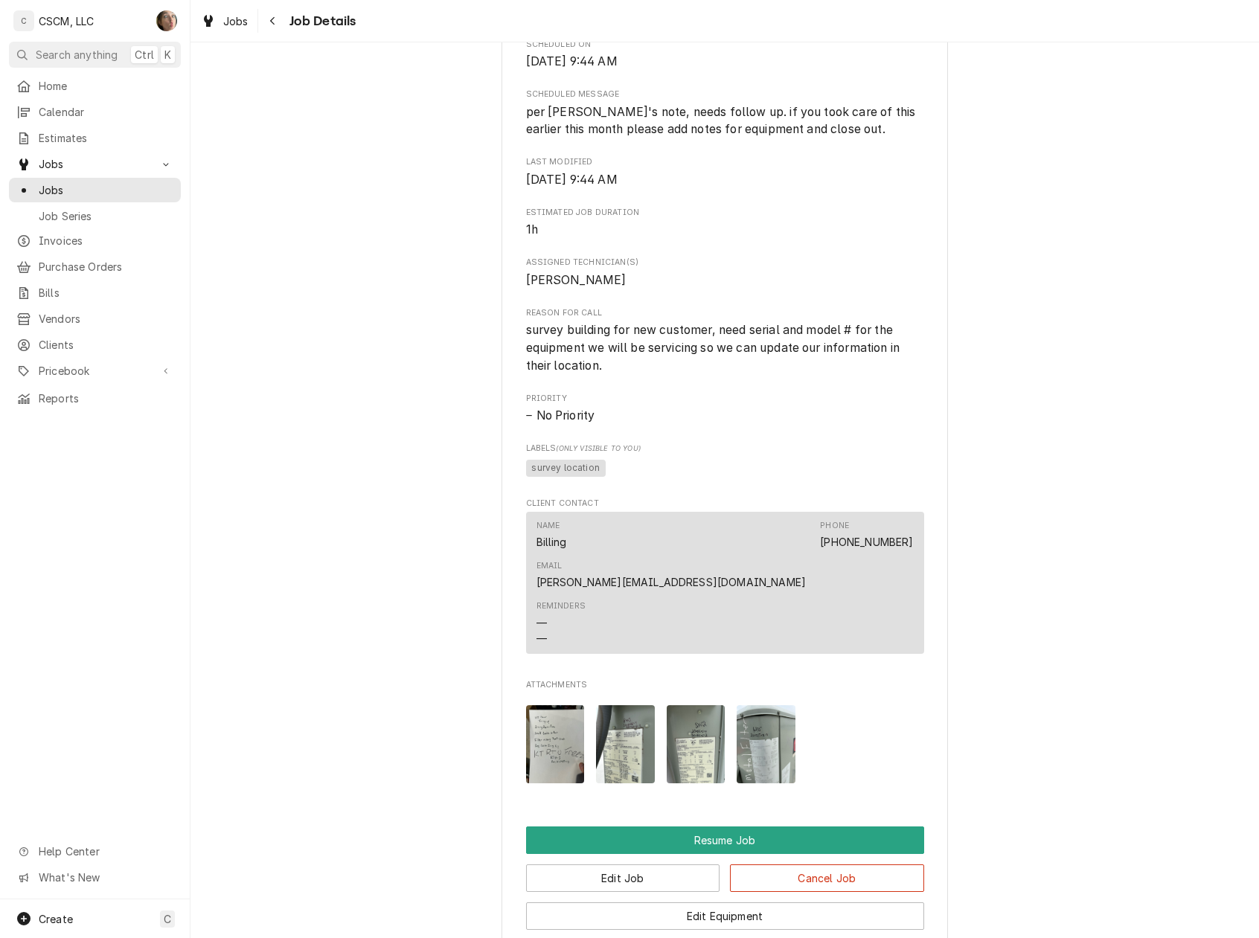
scroll to position [911, 0]
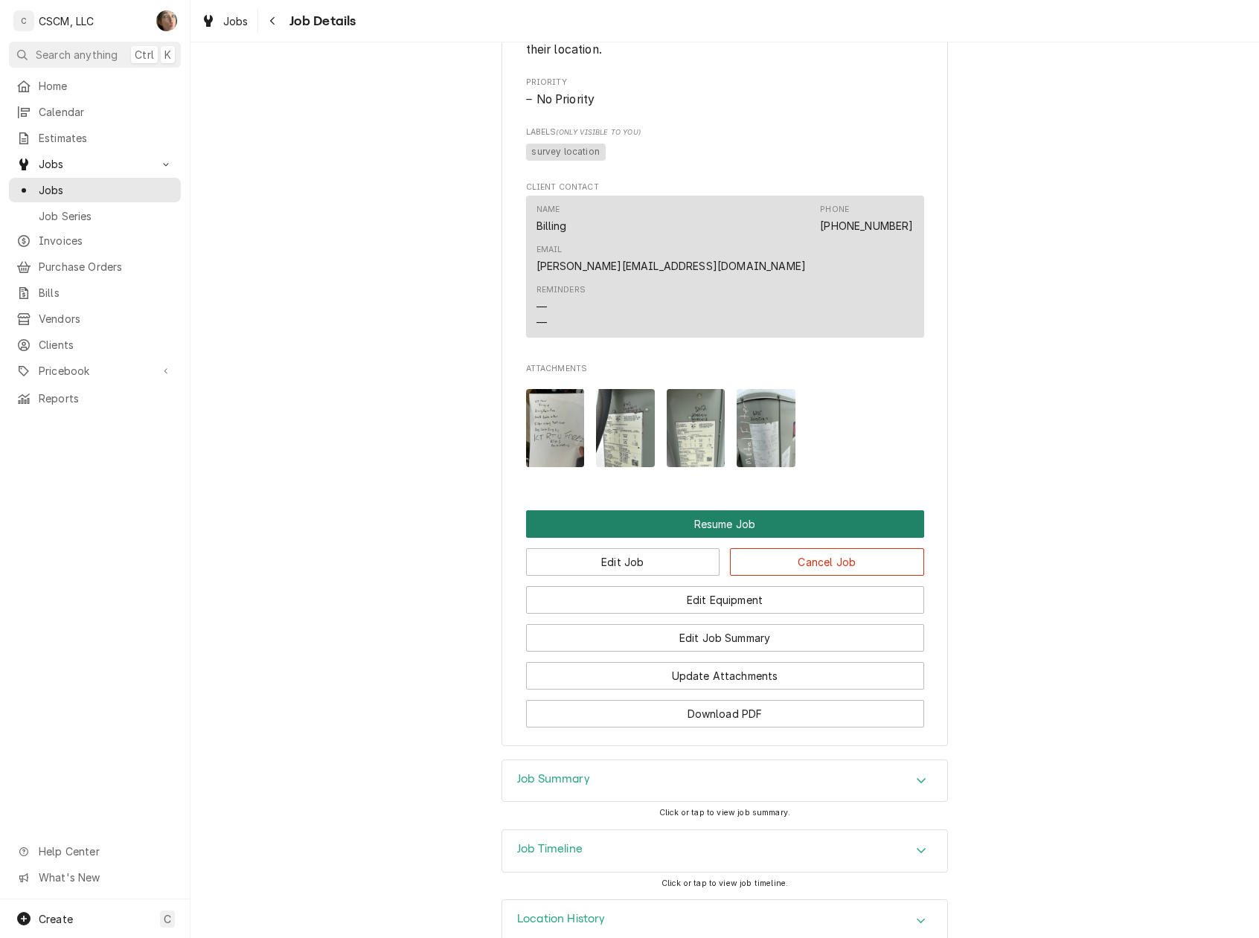
click at [685, 510] on button "Resume Job" at bounding box center [725, 524] width 398 height 28
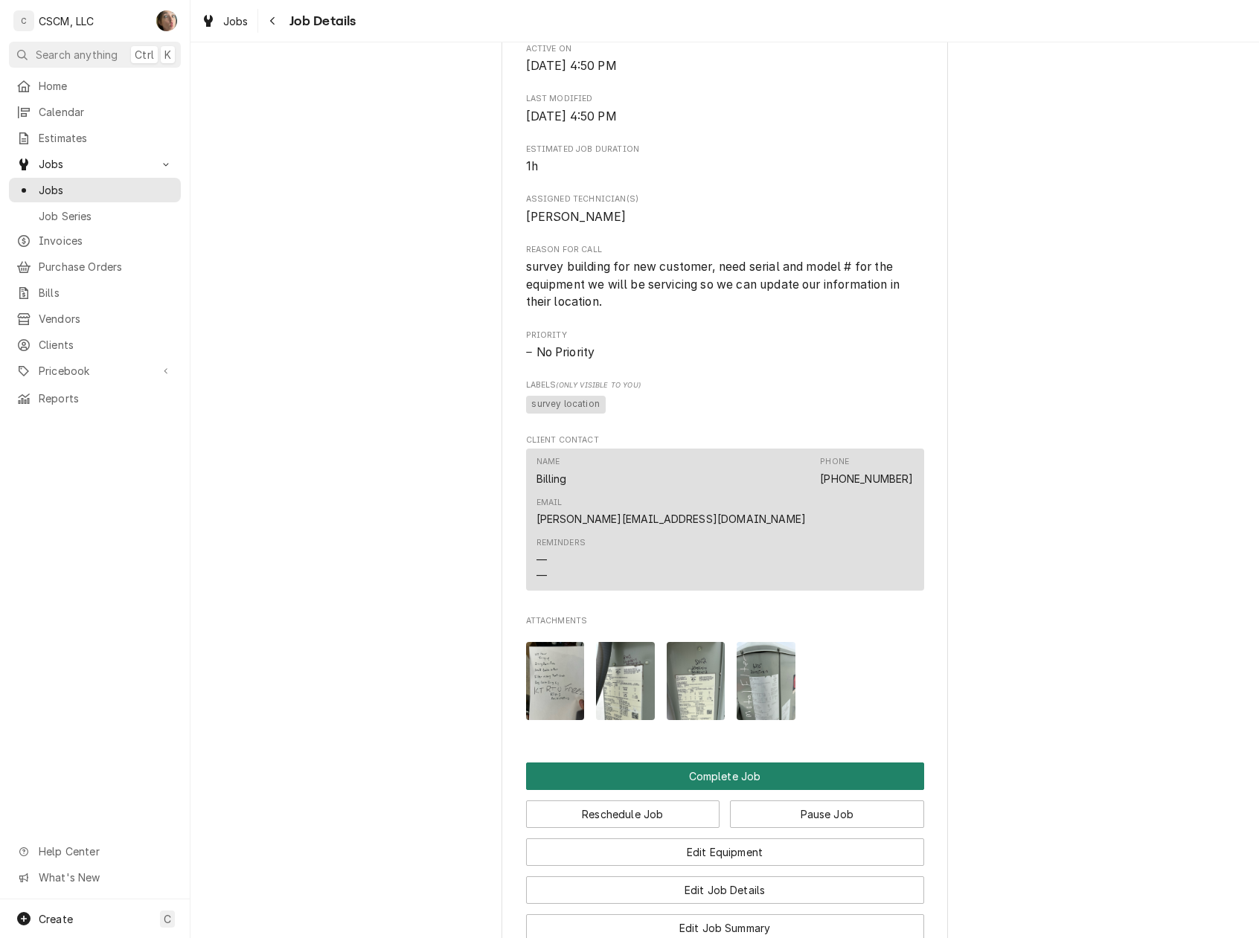
scroll to position [882, 0]
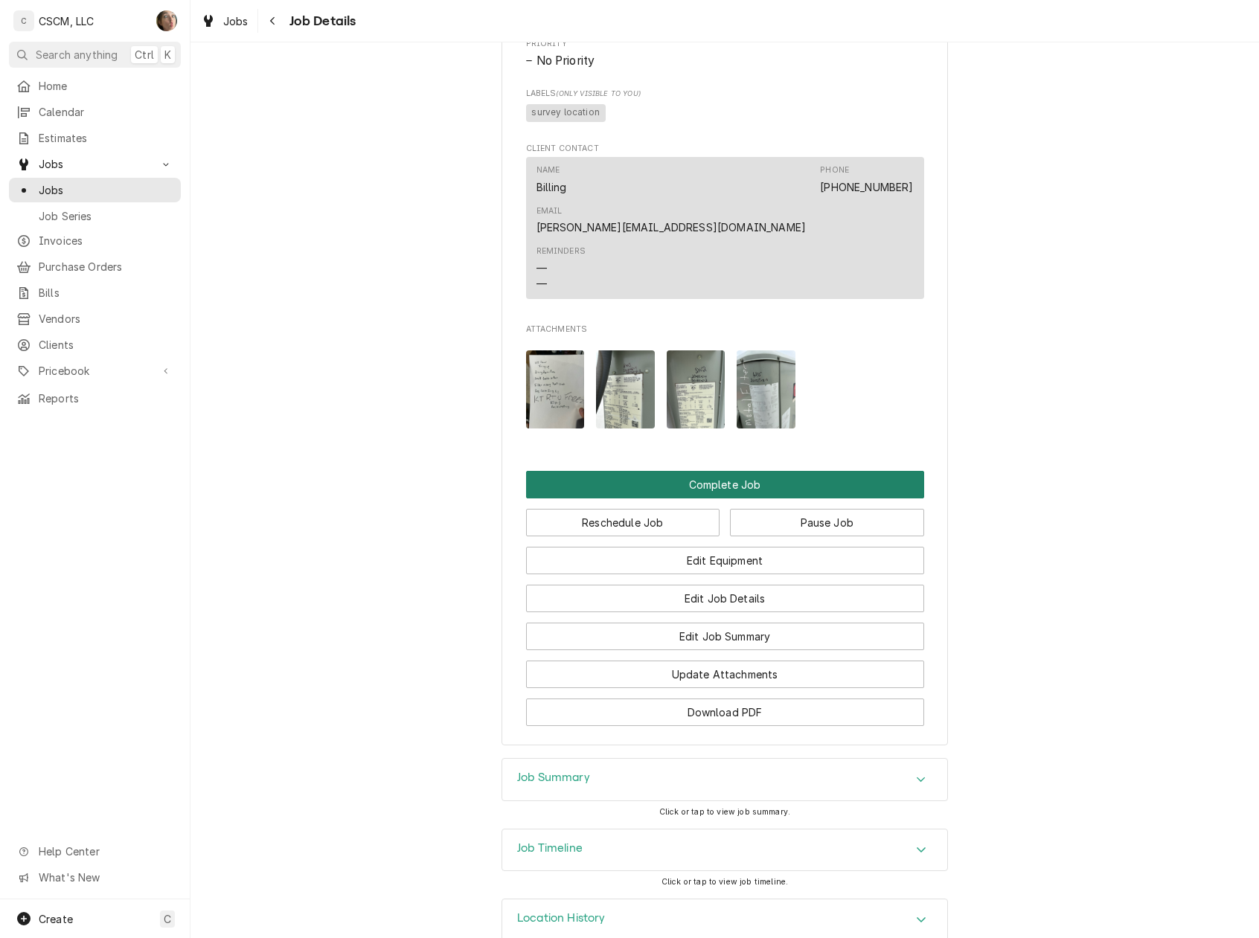
click at [718, 471] on button "Complete Job" at bounding box center [725, 485] width 398 height 28
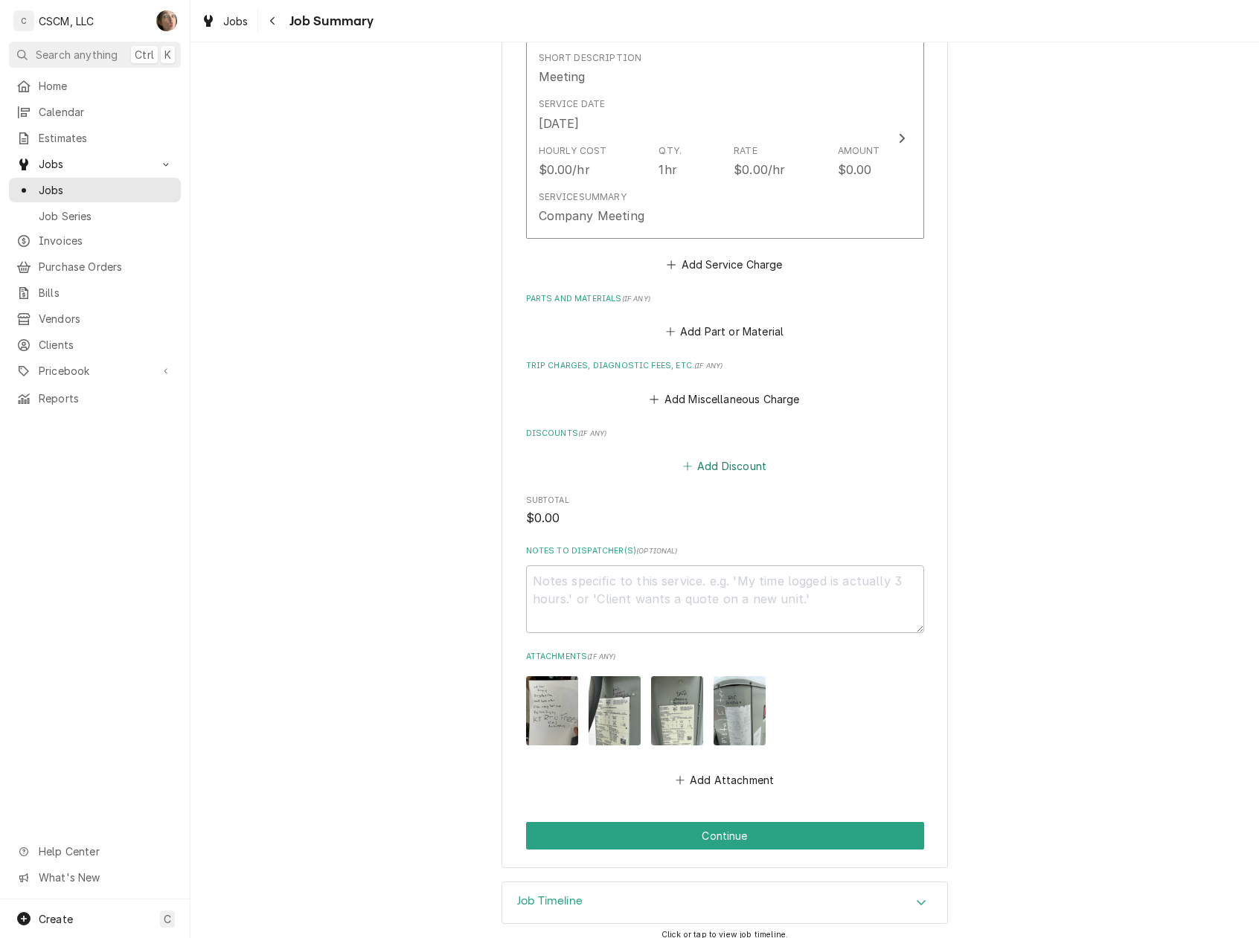
scroll to position [403, 0]
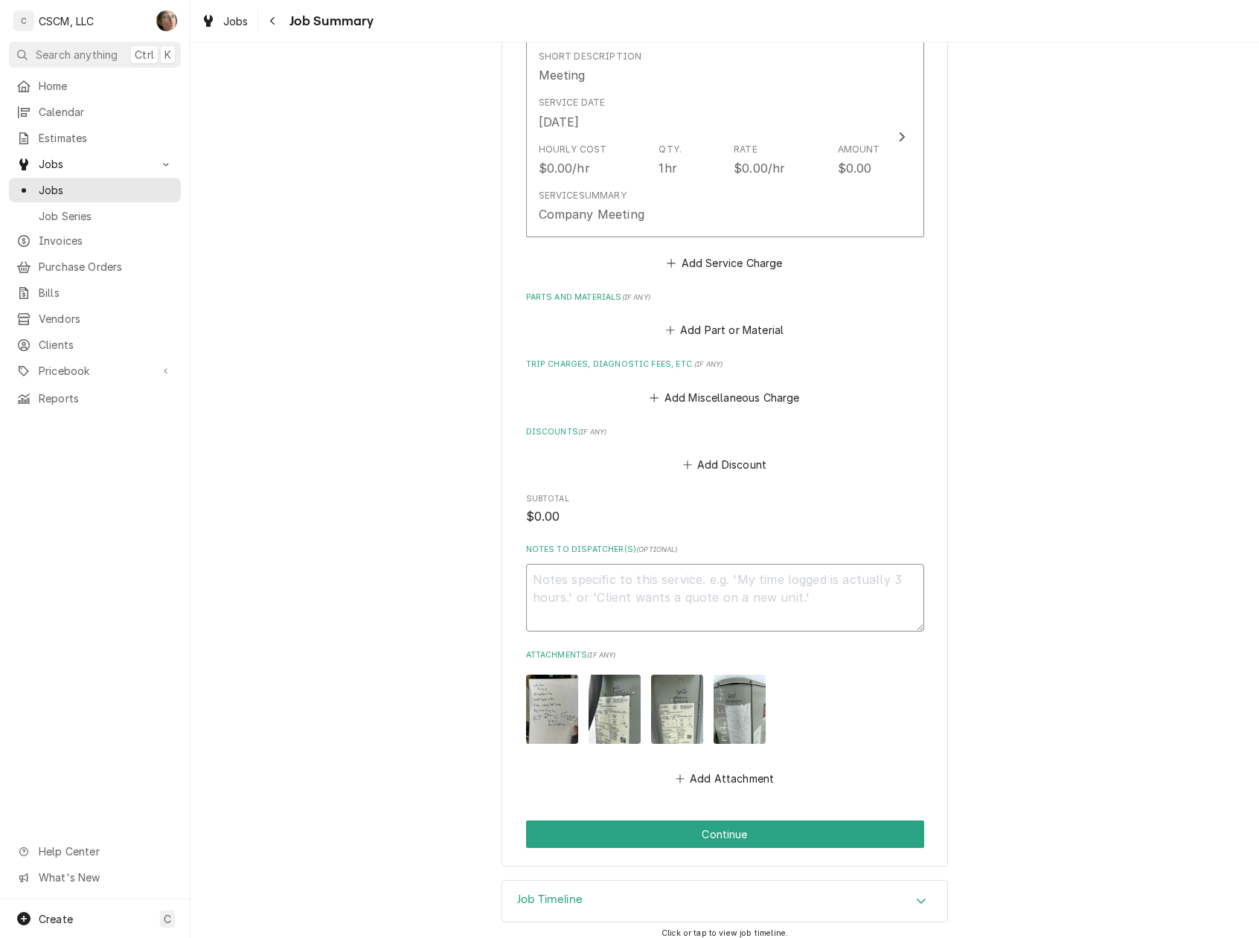
click at [615, 573] on textarea "Notes to Dispatcher(s) ( optional )" at bounding box center [725, 598] width 398 height 68
type textarea "x"
type textarea "T"
type textarea "x"
type textarea "TH"
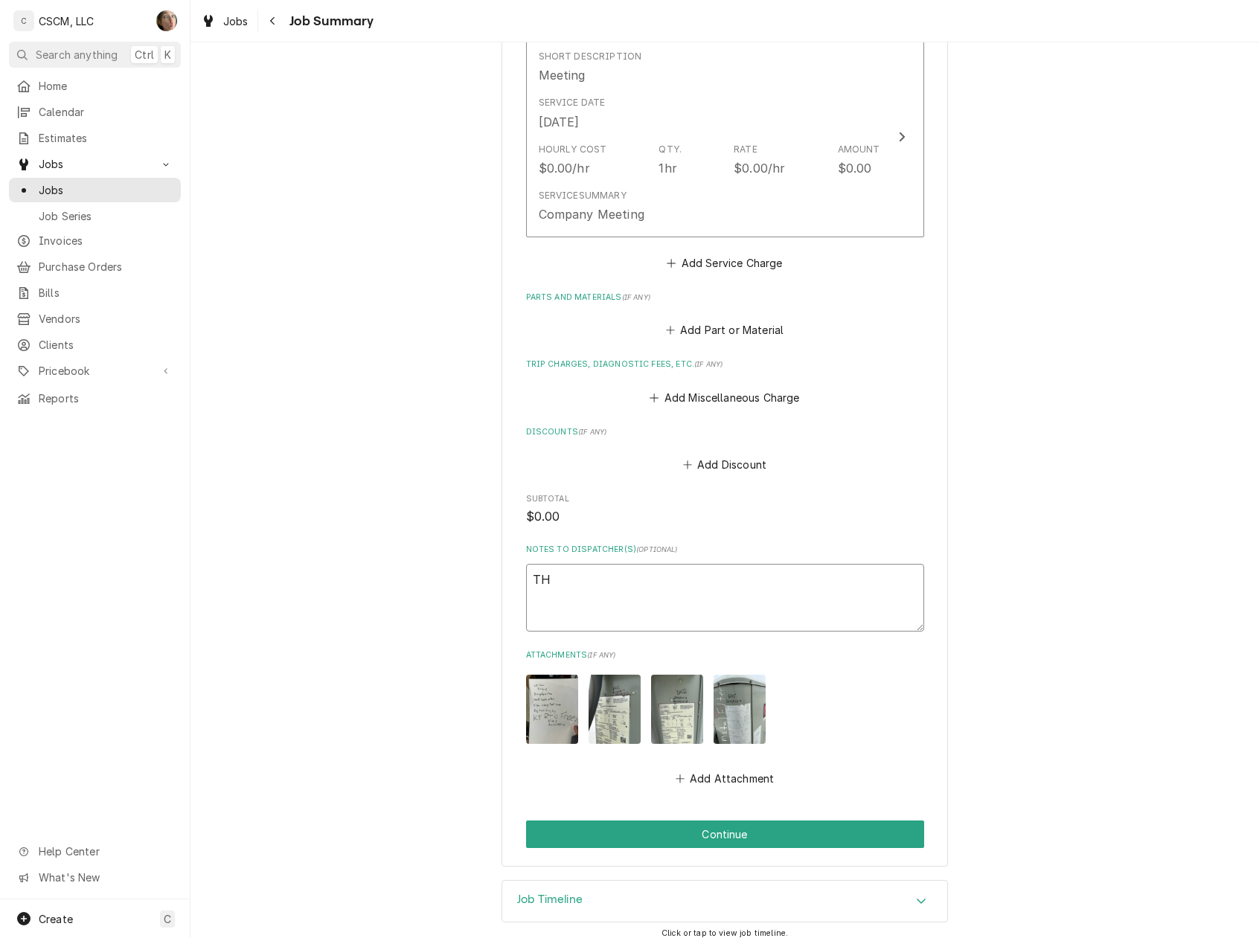
type textarea "x"
type textarea "THI"
type textarea "x"
type textarea "THIS"
type textarea "x"
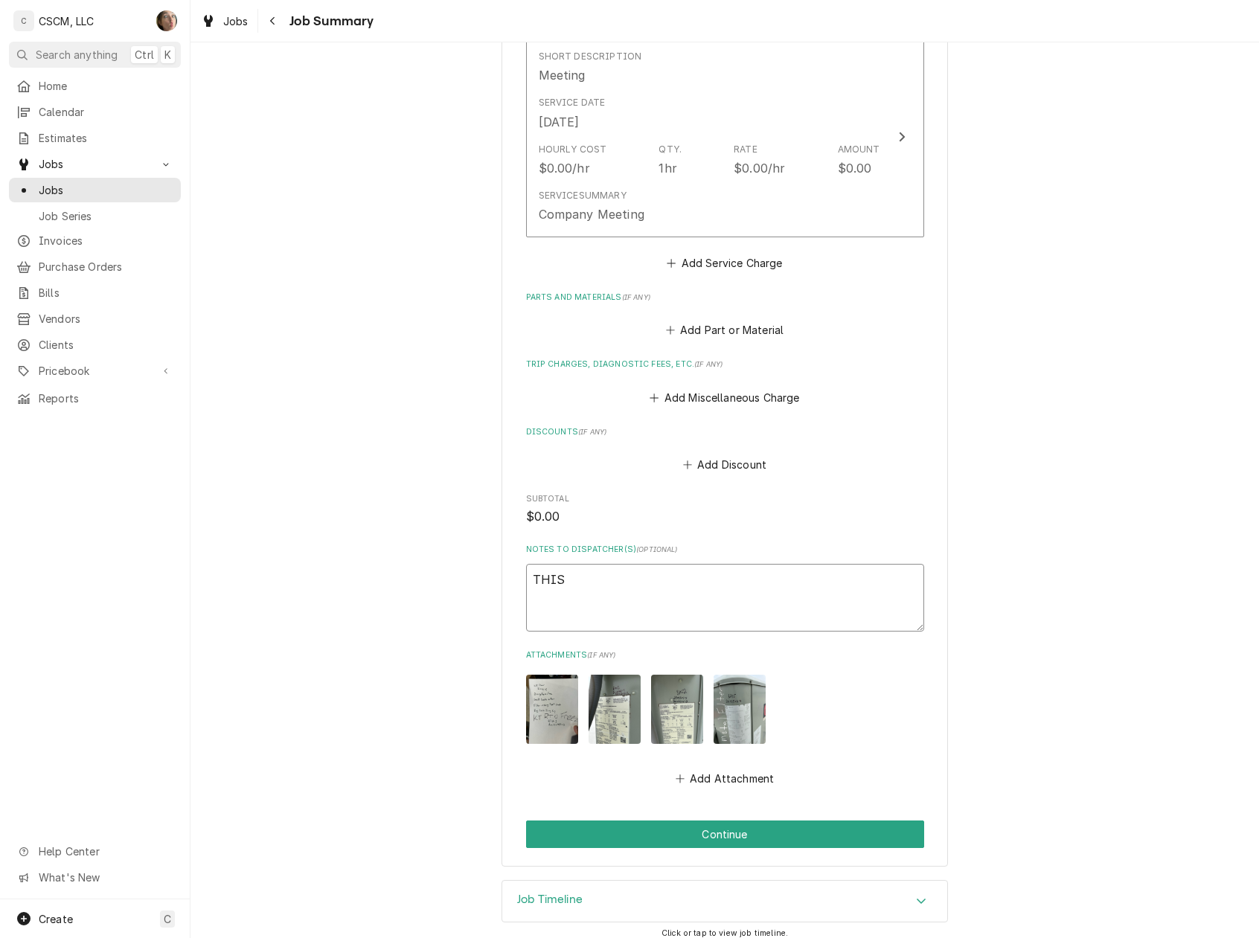
type textarea "THIS"
type textarea "x"
type textarea "THIS W"
type textarea "x"
type textarea "THIS WA"
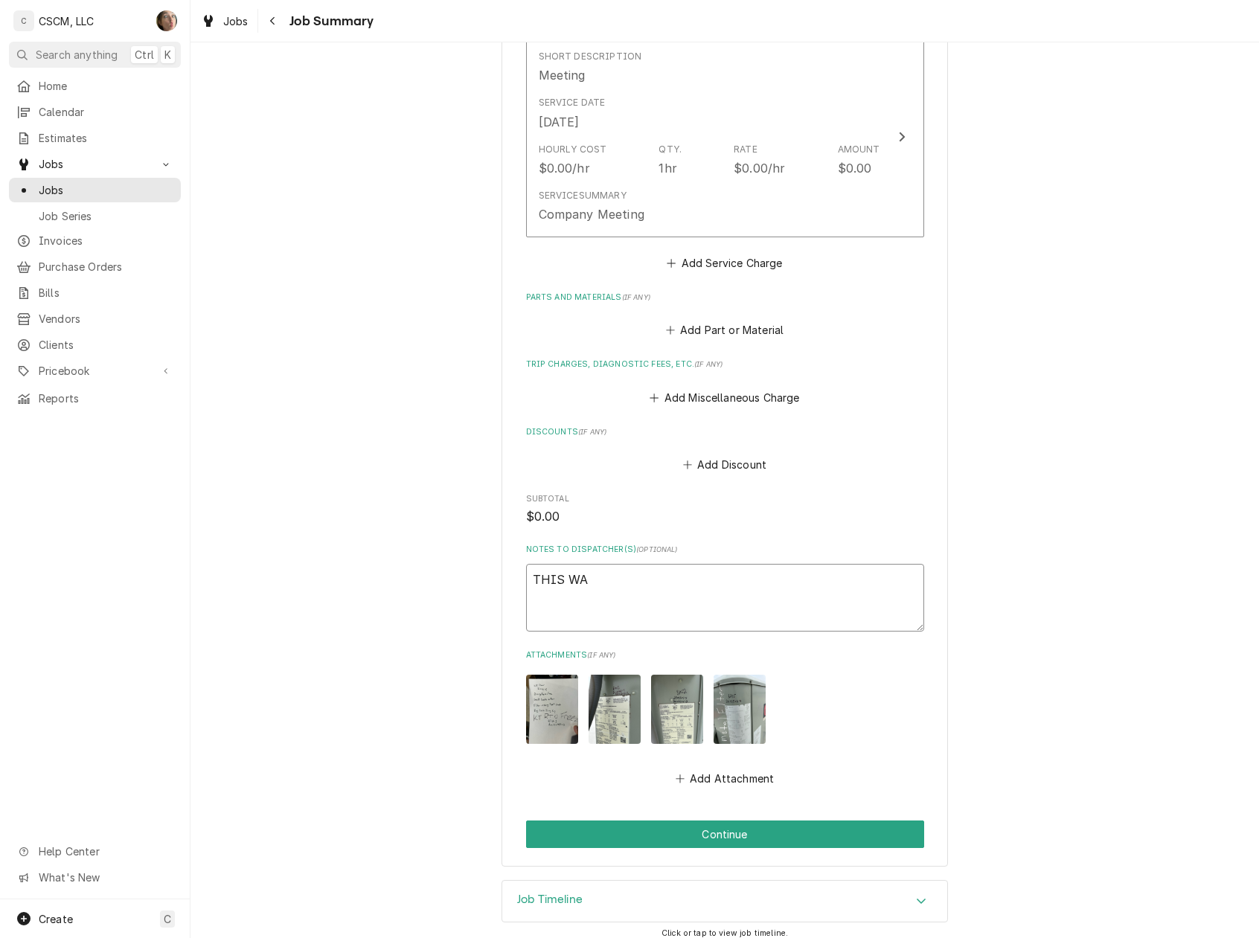
type textarea "x"
type textarea "THIS WAS"
type textarea "x"
type textarea "THIS WAS"
type textarea "x"
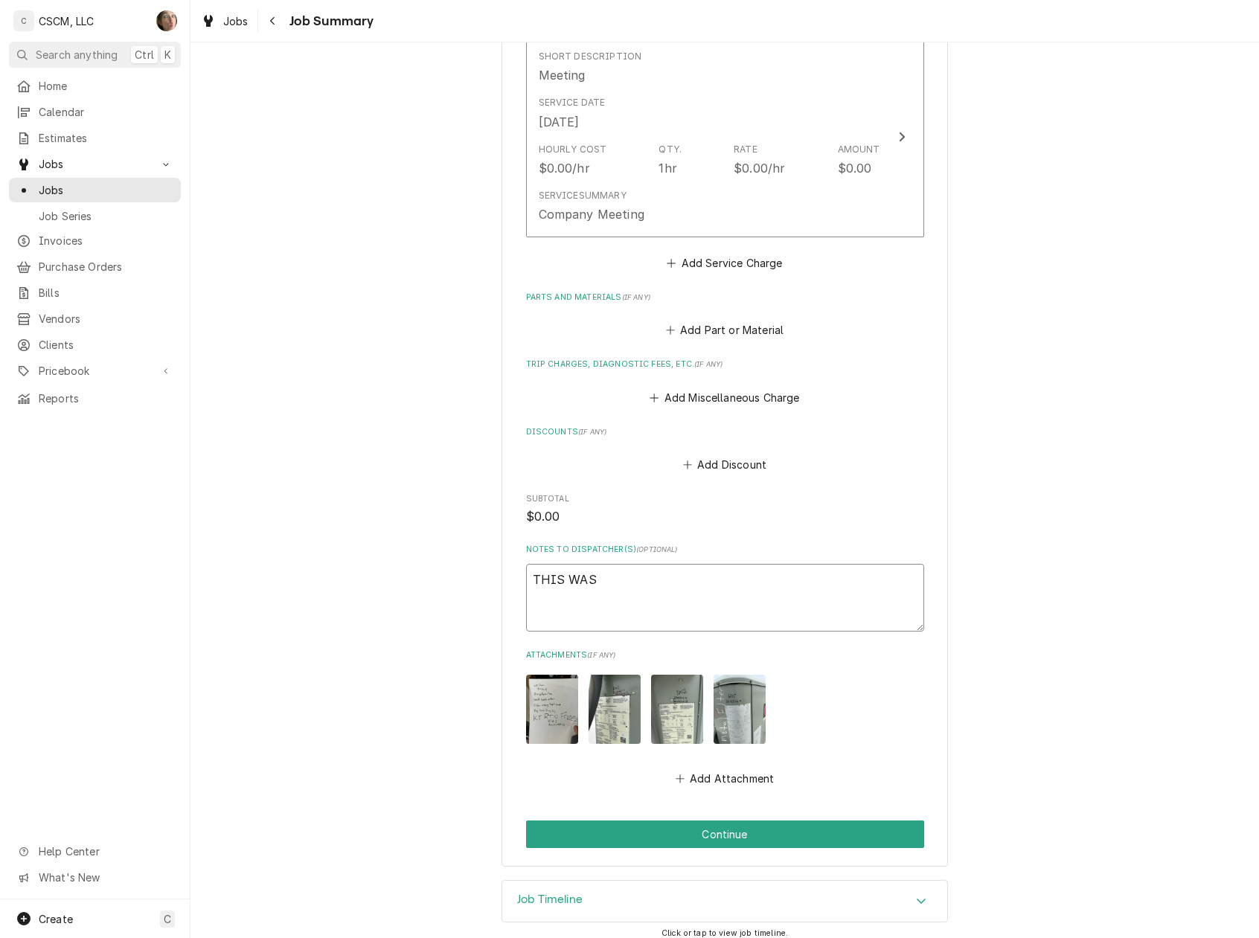
type textarea "THIS WAS"
type textarea "x"
type textarea "THIS WA"
type textarea "x"
type textarea "THIS W"
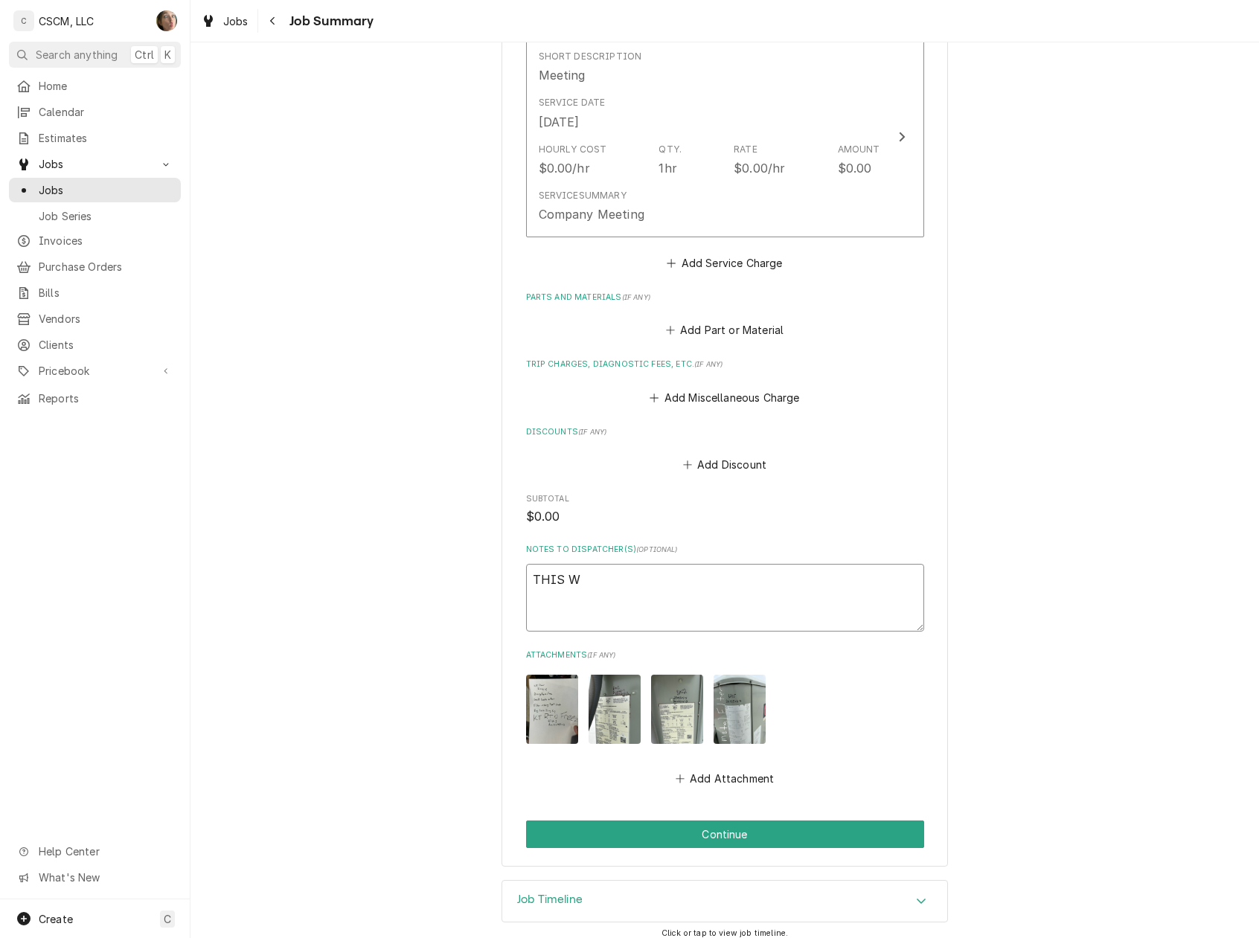
type textarea "x"
type textarea "THIS"
type textarea "x"
type textarea "THIS"
type textarea "x"
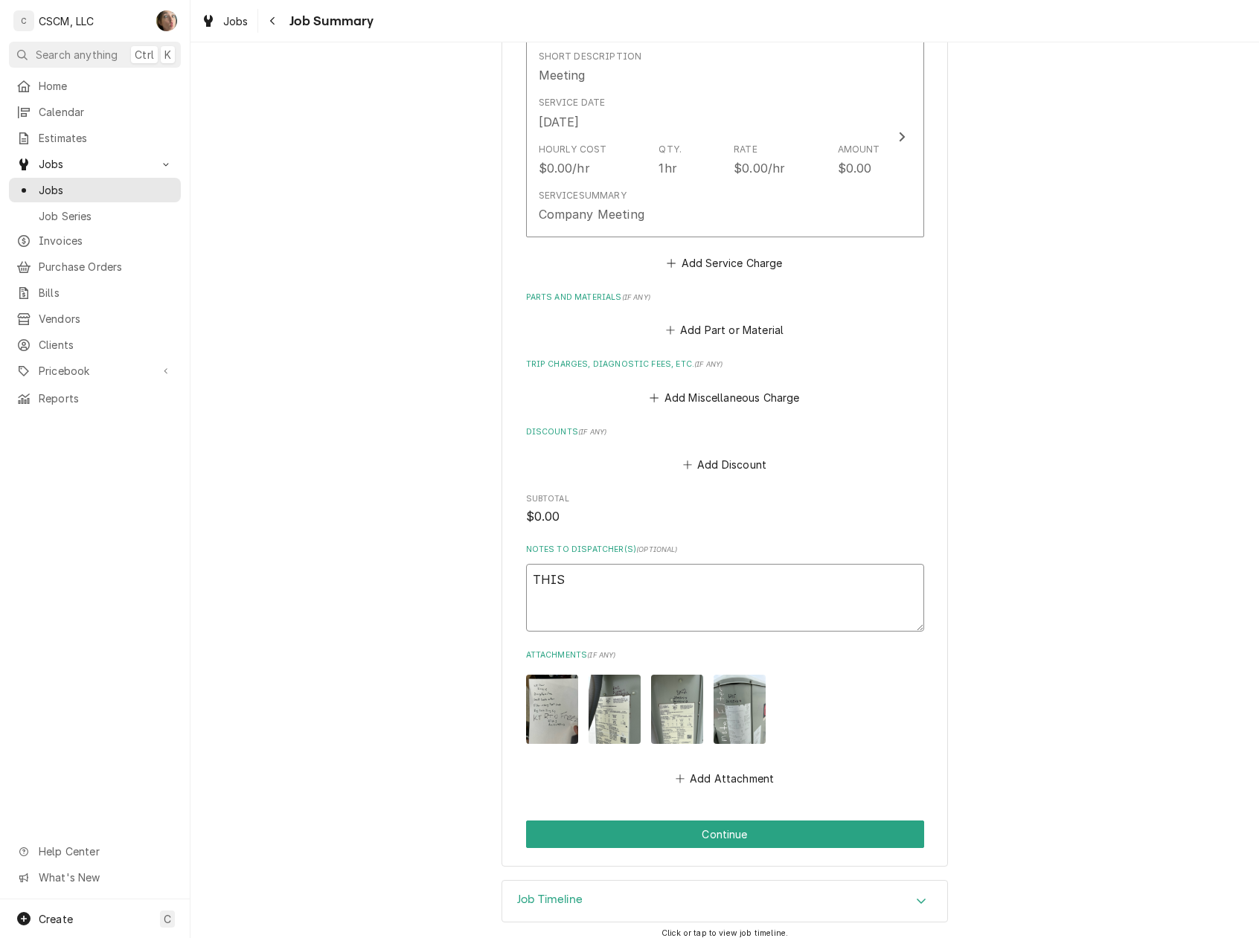
type textarea "THI"
type textarea "x"
type textarea "TH"
type textarea "x"
type textarea "T"
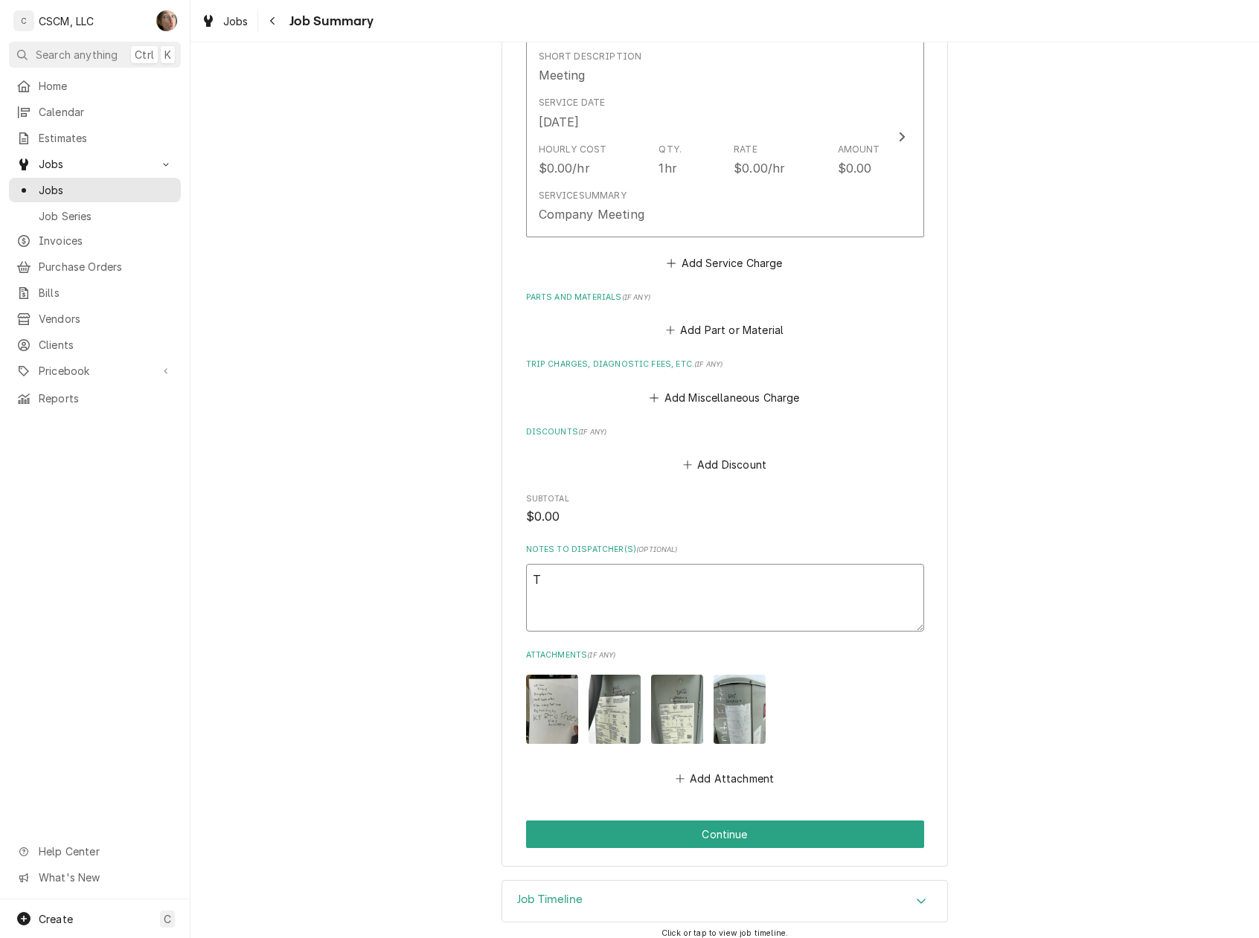
type textarea "x"
type textarea "W"
type textarea "x"
type textarea "WA"
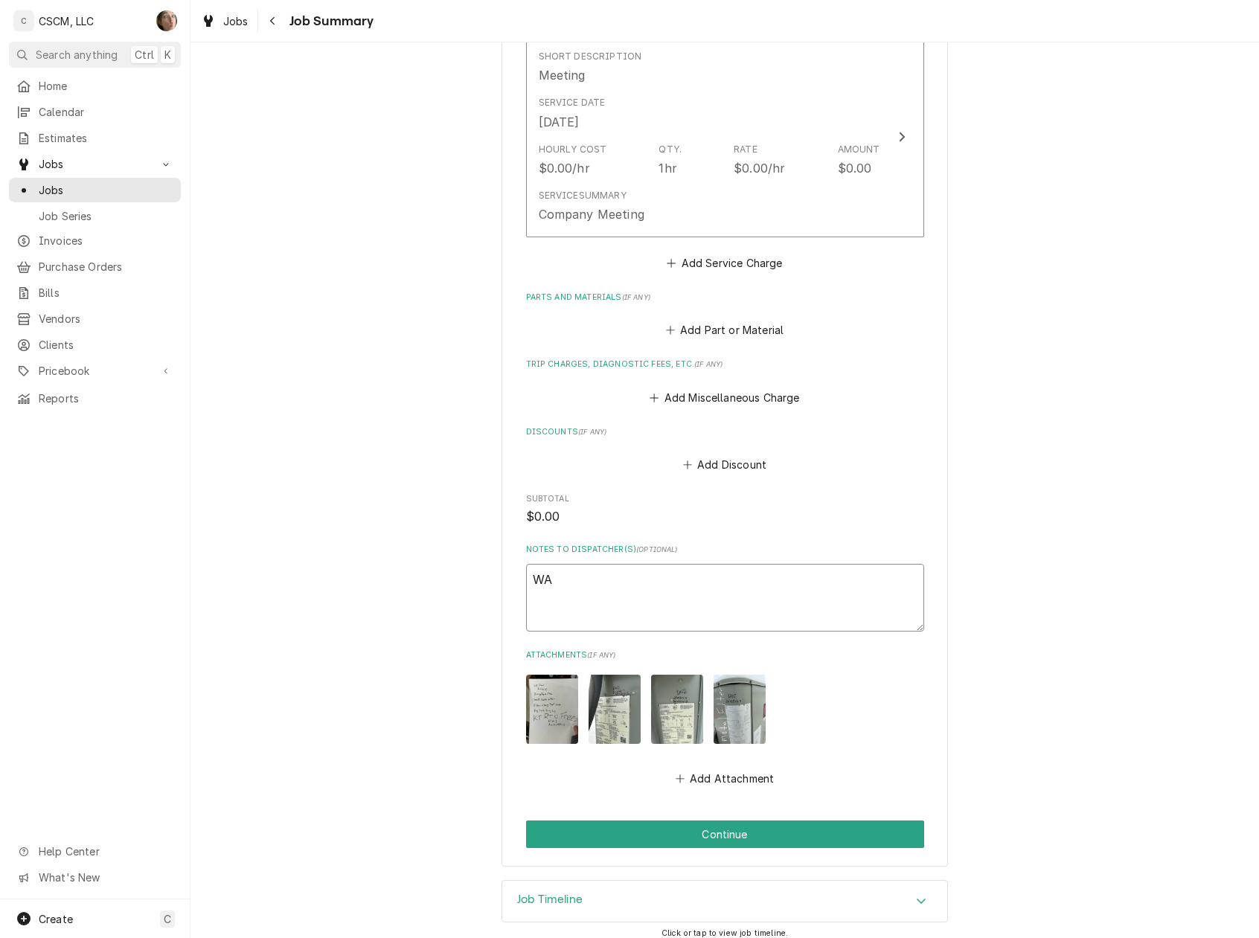
type textarea "x"
type textarea "WAL"
type textarea "x"
type textarea "WA"
type textarea "x"
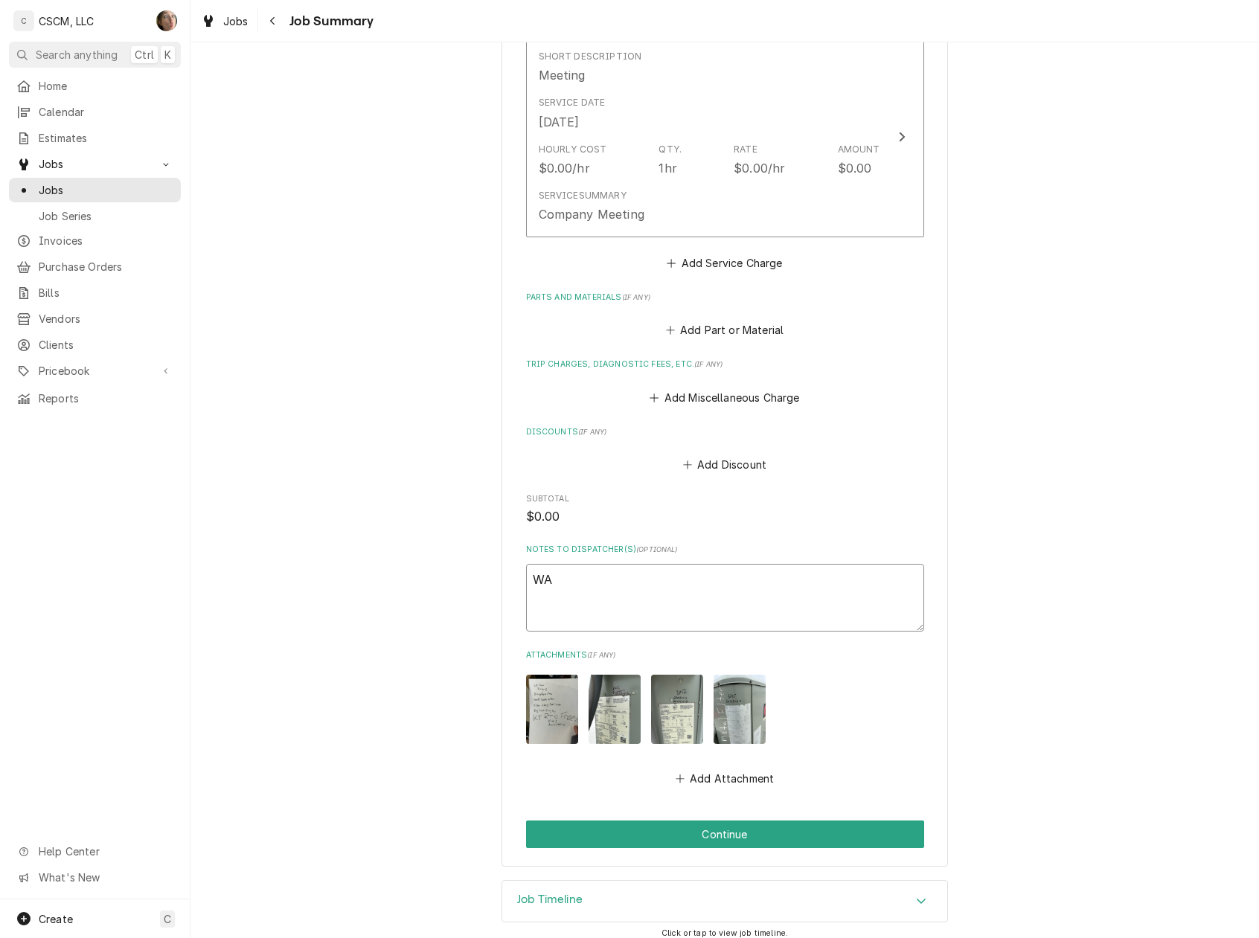
type textarea "W"
type textarea "x"
type textarea "Wa"
type textarea "x"
type textarea "Wal"
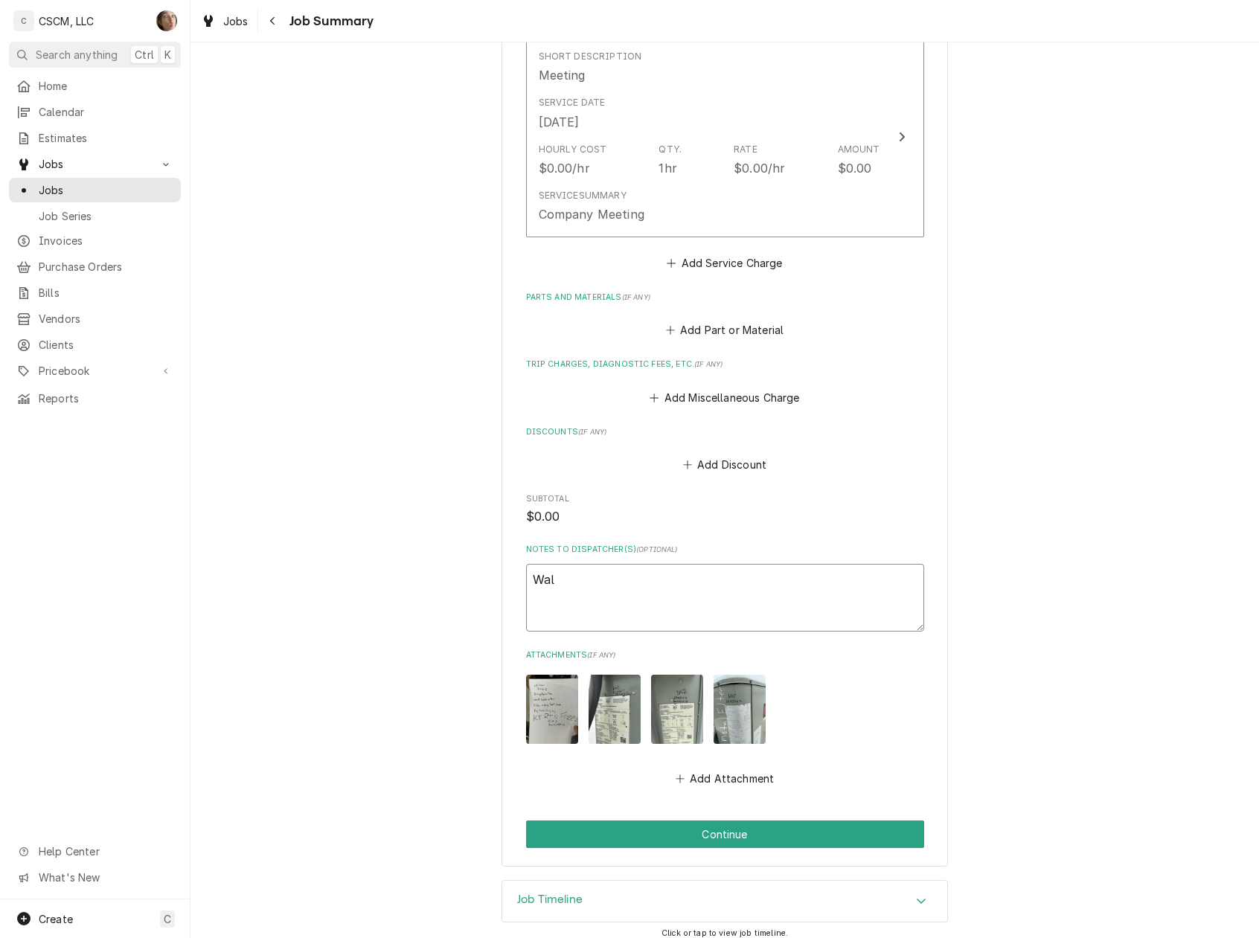
type textarea "x"
type textarea "Walk"
type textarea "x"
type textarea "Walk"
type textarea "x"
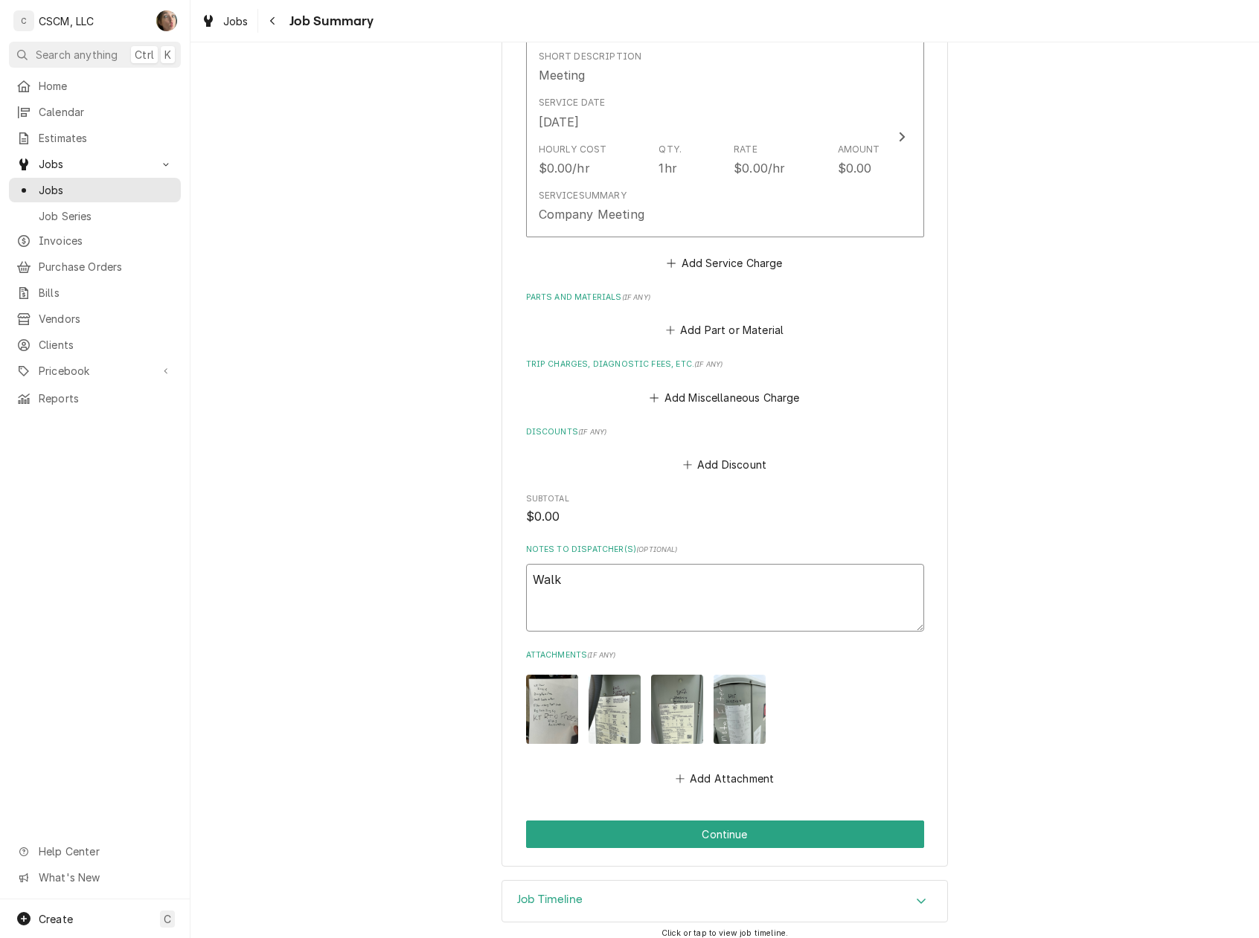
type textarea "Walk t"
type textarea "x"
type textarea "Walk th"
type textarea "x"
type textarea "Walk thr"
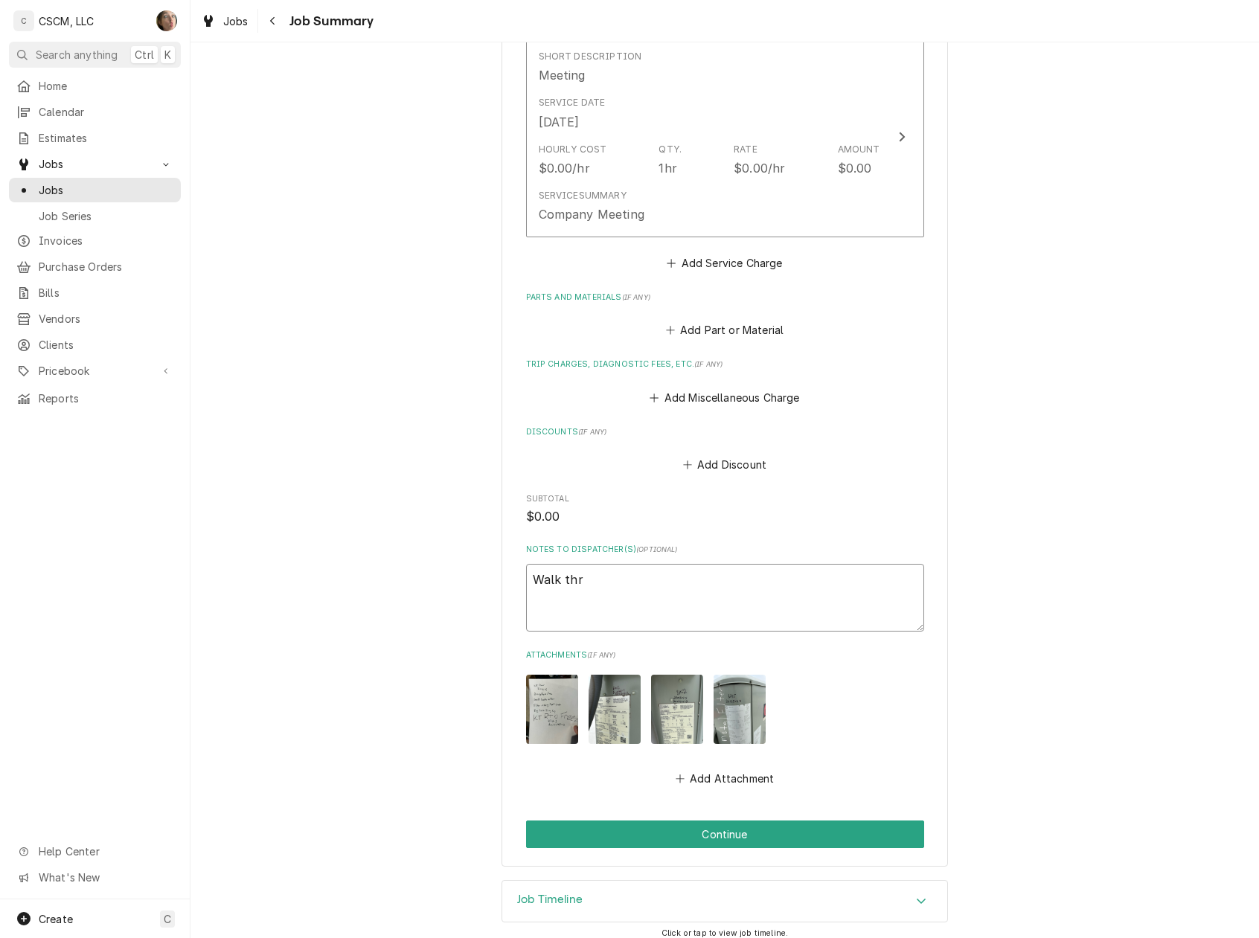
type textarea "x"
type textarea "Walk thru"
type textarea "x"
type textarea "Walk thru"
type textarea "x"
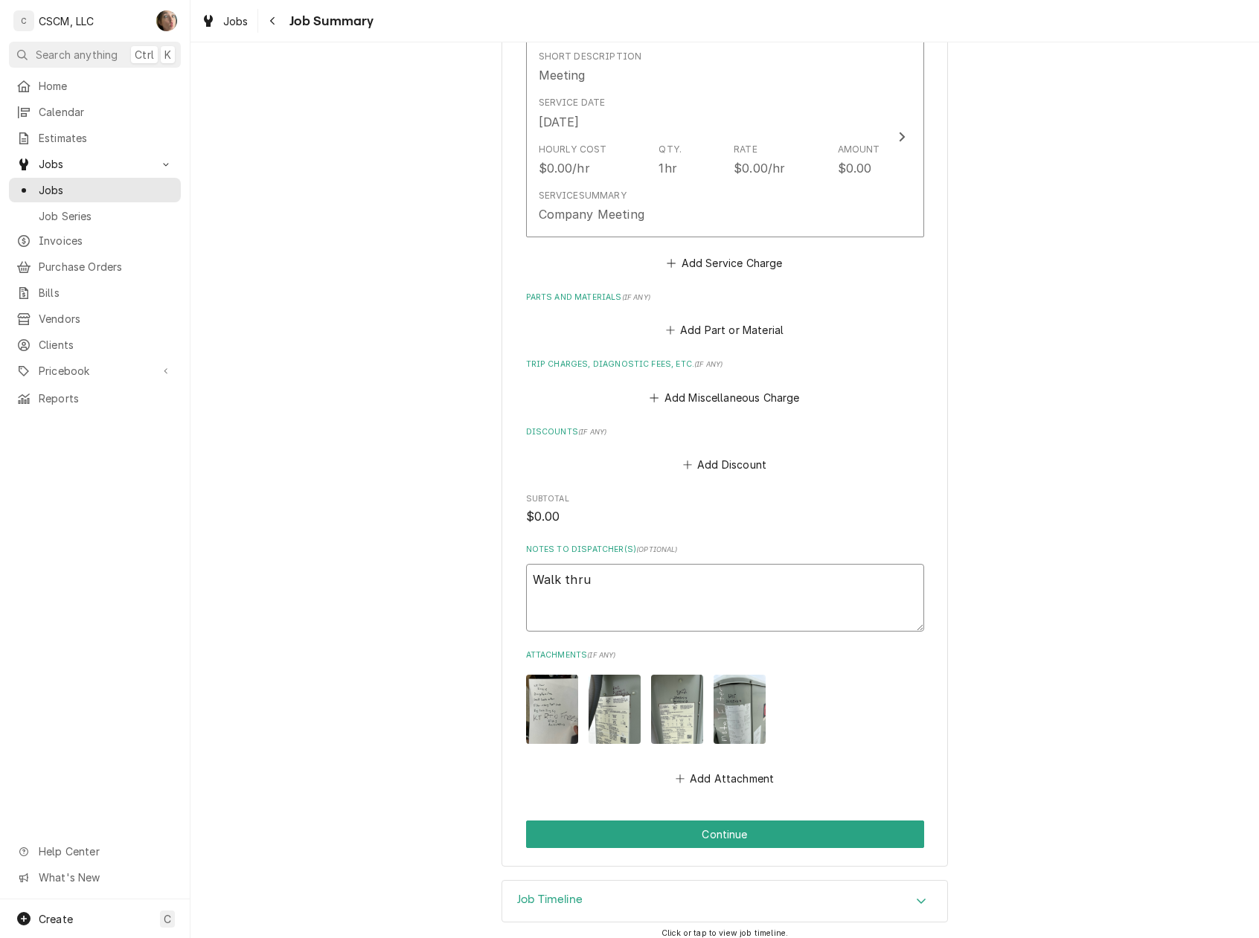
type textarea "Walk thru f"
type textarea "x"
type textarea "Walk thru fo"
type textarea "x"
type textarea "Walk thru for"
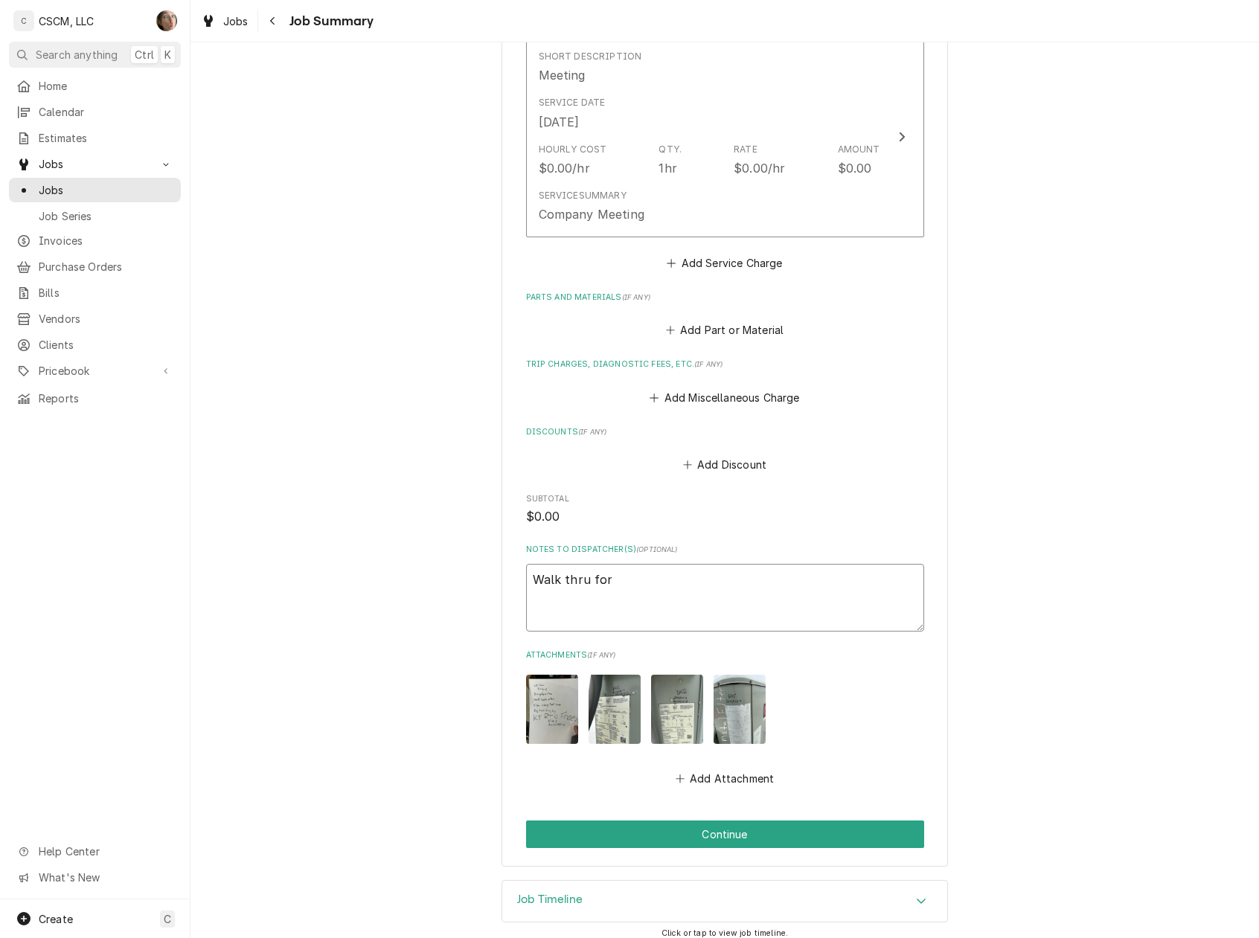
type textarea "x"
type textarea "Walk thru for"
type textarea "x"
type textarea "Walk thru for t"
type textarea "x"
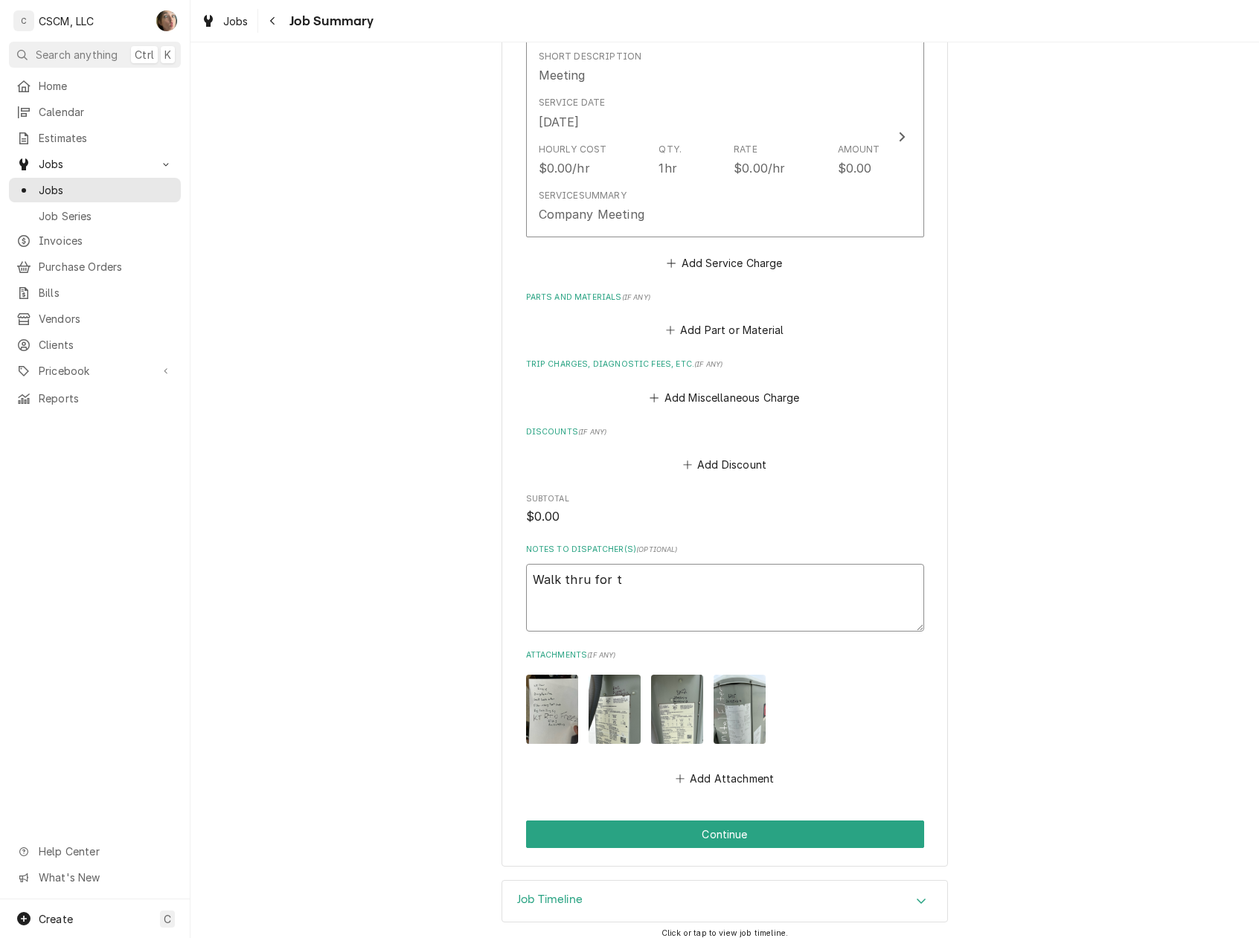
type textarea "Walk thru for th"
type textarea "x"
type textarea "Walk thru for thi"
type textarea "x"
type textarea "Walk thru for this"
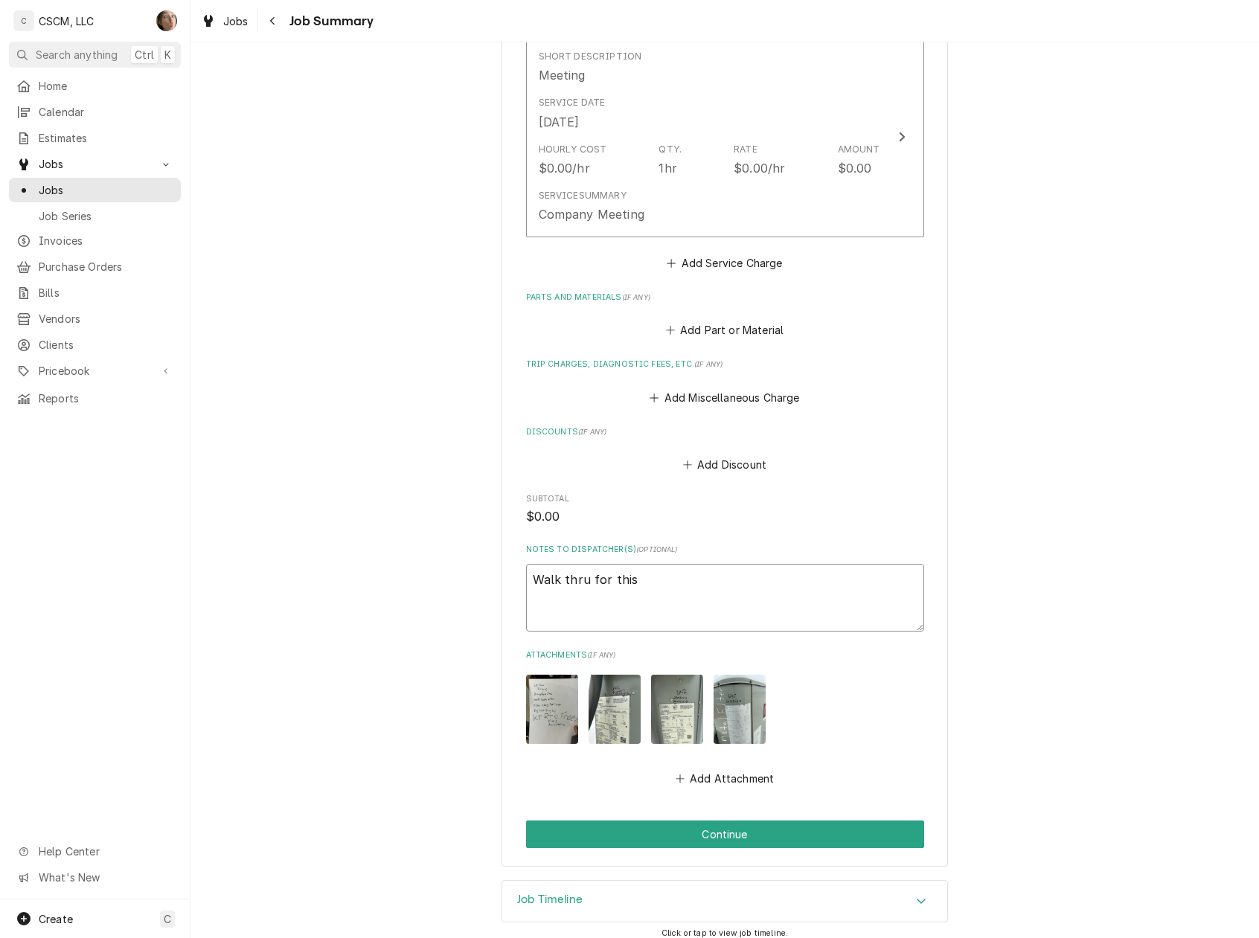
type textarea "x"
type textarea "Walk thru for this"
type textarea "x"
type textarea "Walk thru for this j"
type textarea "x"
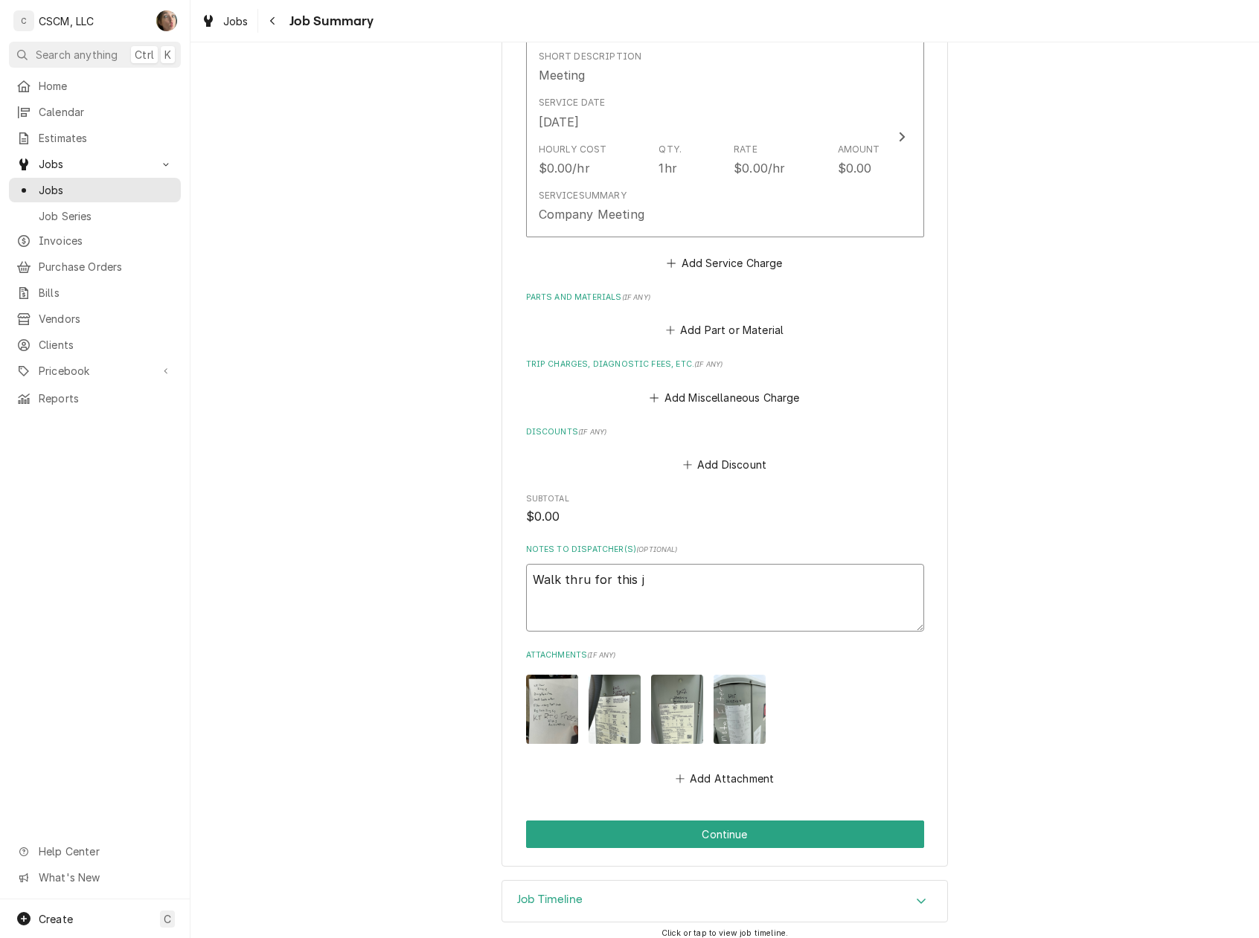
type textarea "Walk thru for this jo"
type textarea "x"
type textarea "Walk thru for this jon"
type textarea "x"
type textarea "Walk thru for this jon."
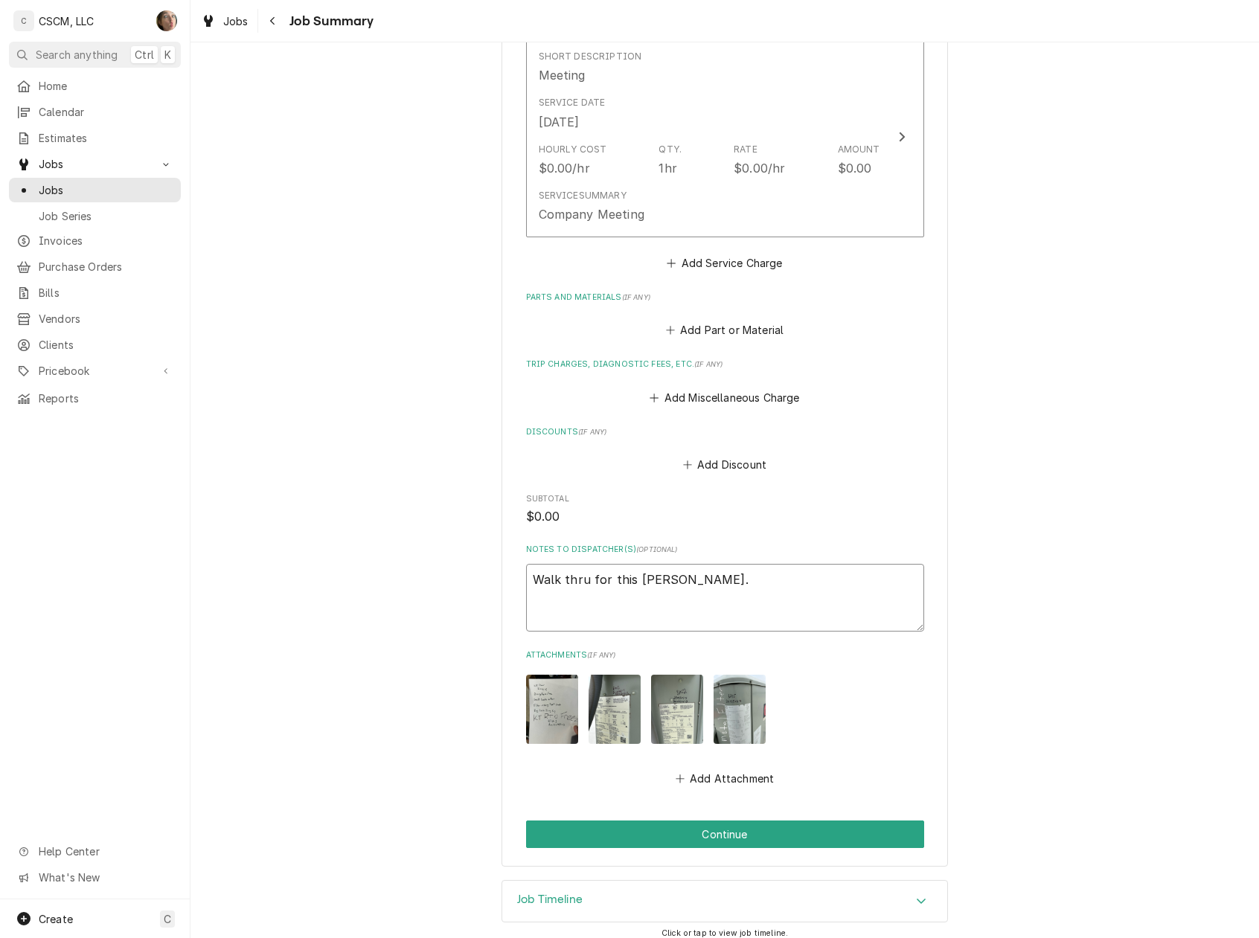
type textarea "x"
type textarea "Walk thru for this jon"
type textarea "x"
type textarea "Walk thru for this jo"
type textarea "x"
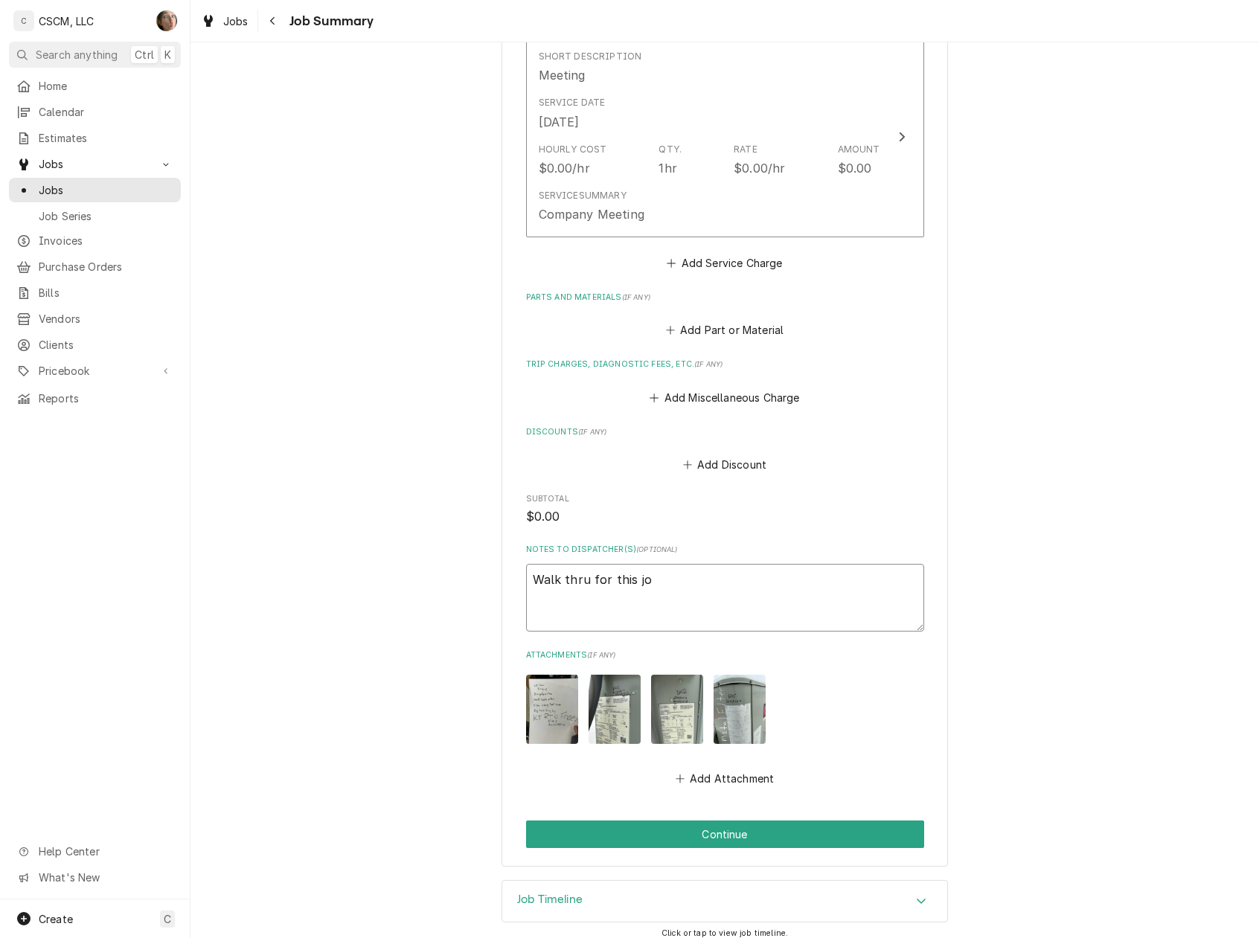
type textarea "Walk thru for this job"
type textarea "x"
type textarea "Walk thru for this job."
click at [765, 894] on div "Job Timeline" at bounding box center [724, 902] width 445 height 42
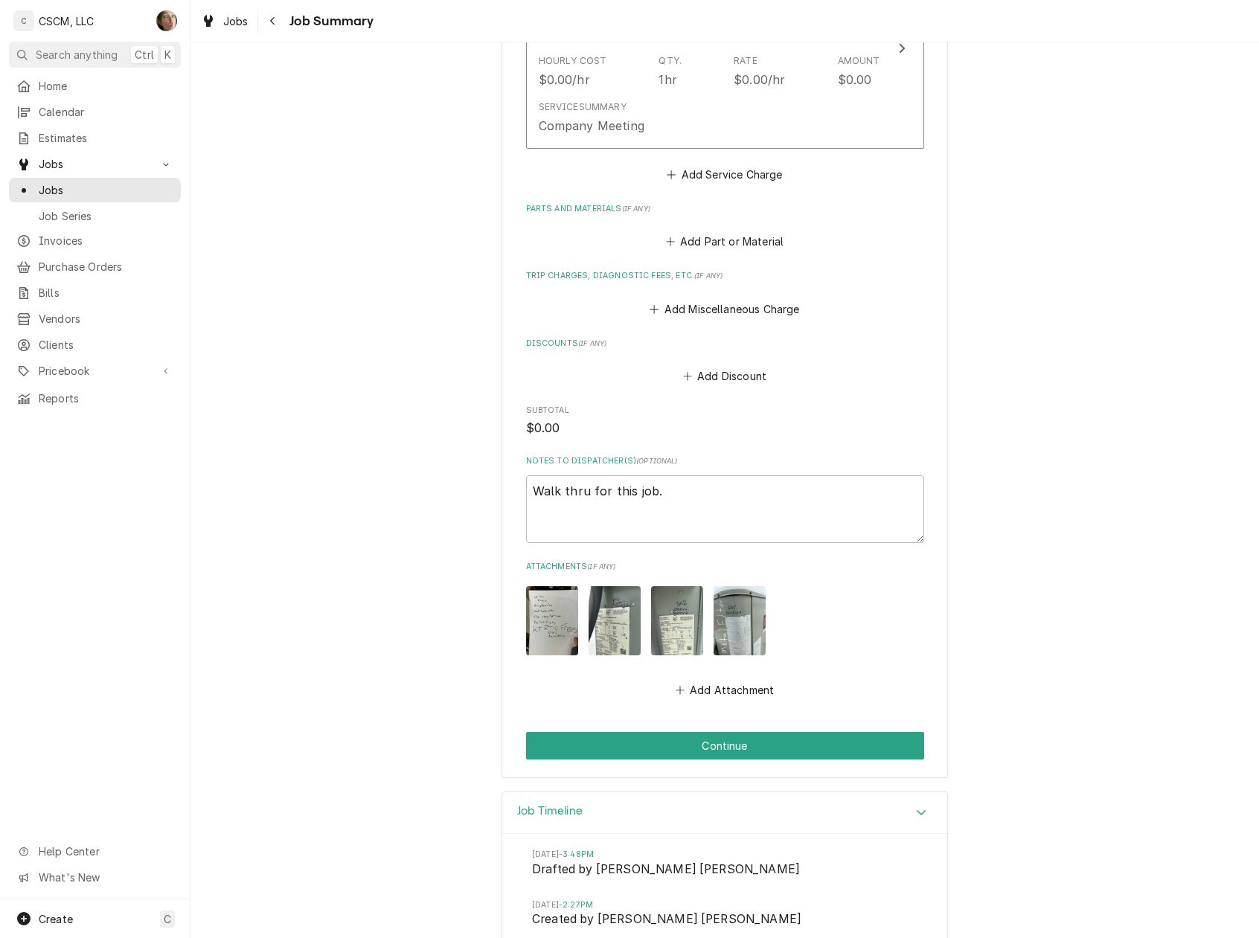
scroll to position [448, 0]
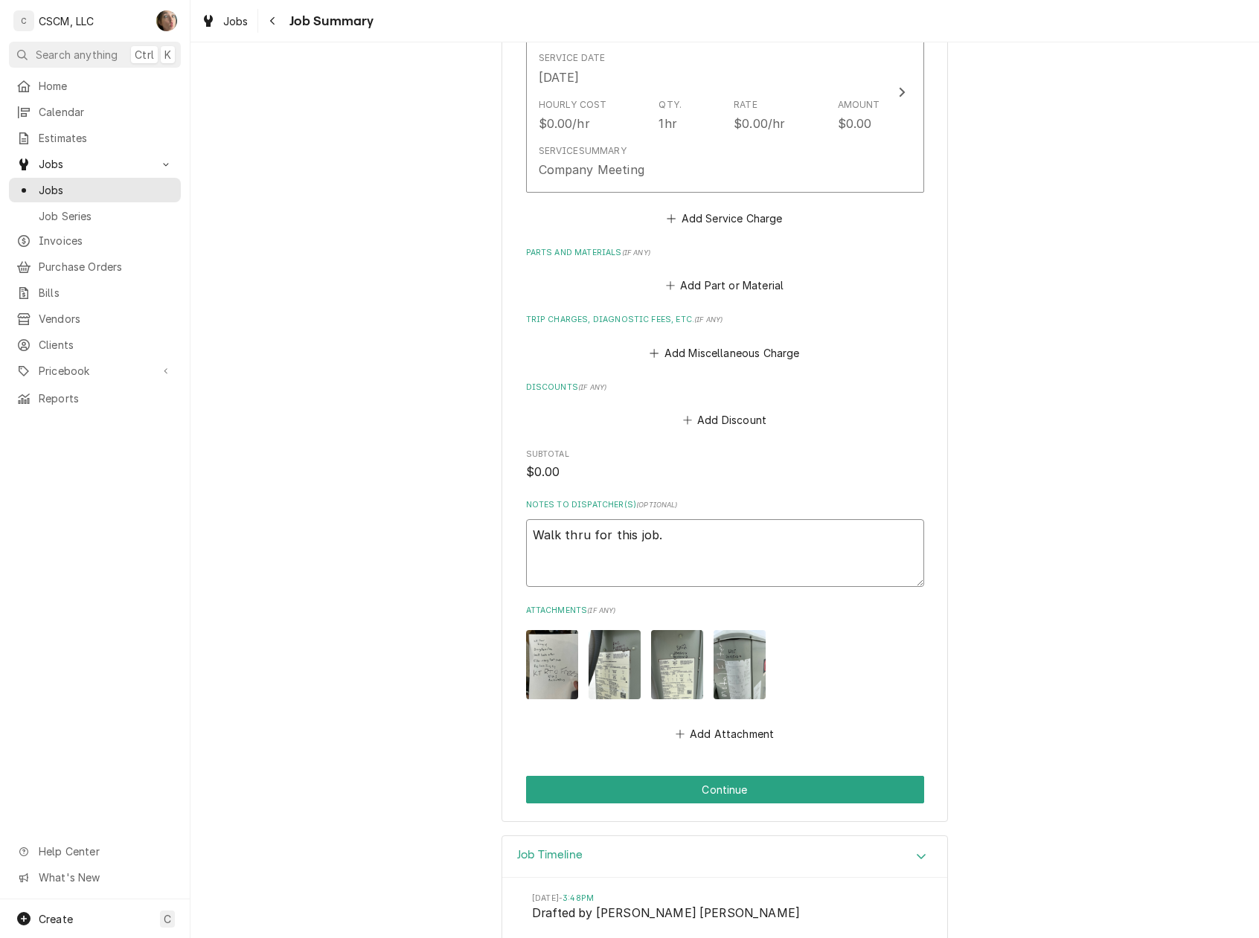
click at [720, 533] on textarea "Walk thru for this job." at bounding box center [725, 553] width 398 height 68
type textarea "x"
type textarea "Walk thru for this job."
type textarea "x"
type textarea "Walk thru for this job. s"
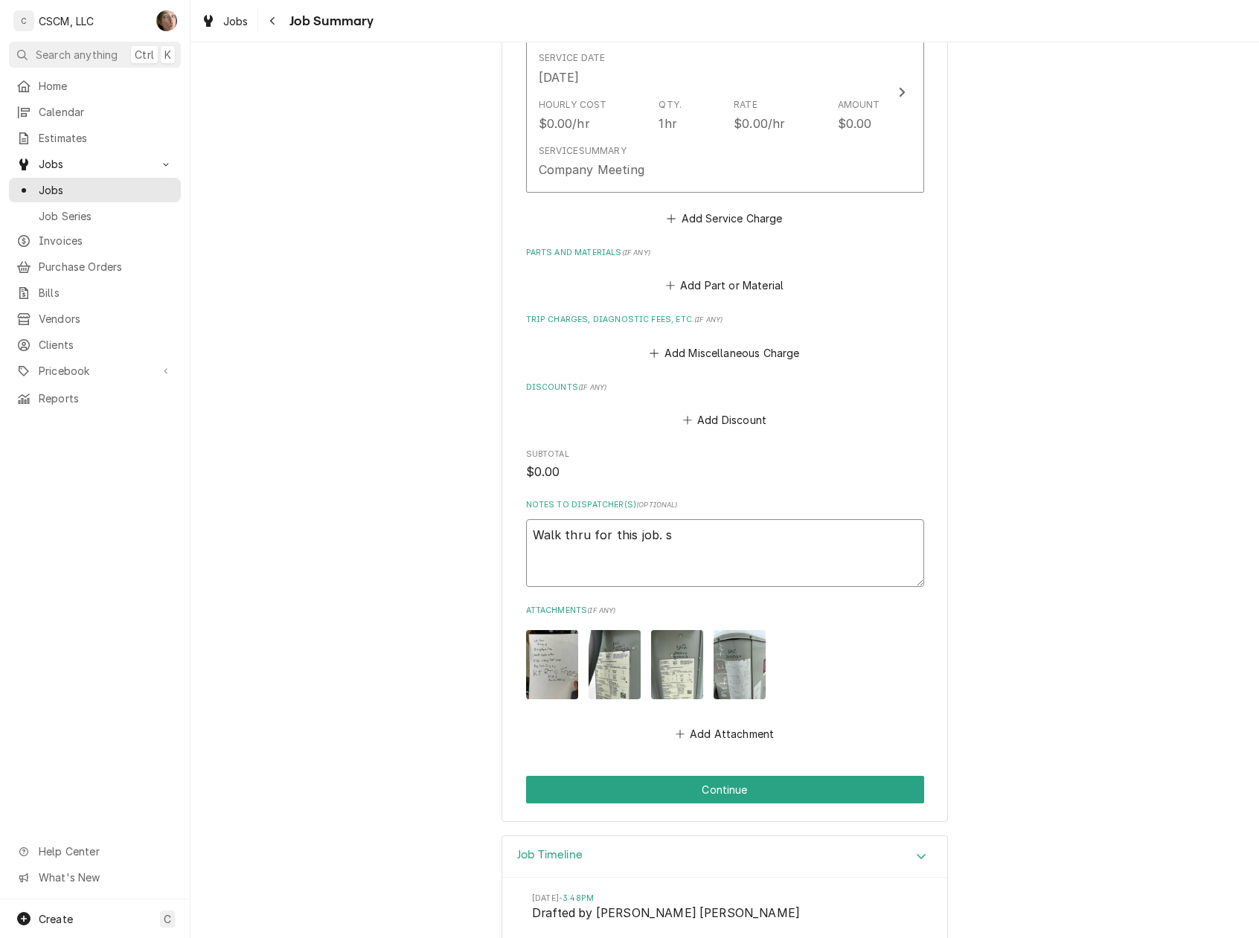
type textarea "x"
type textarea "Walk thru for this job. se"
type textarea "x"
type textarea "Walk thru for this job. see"
type textarea "x"
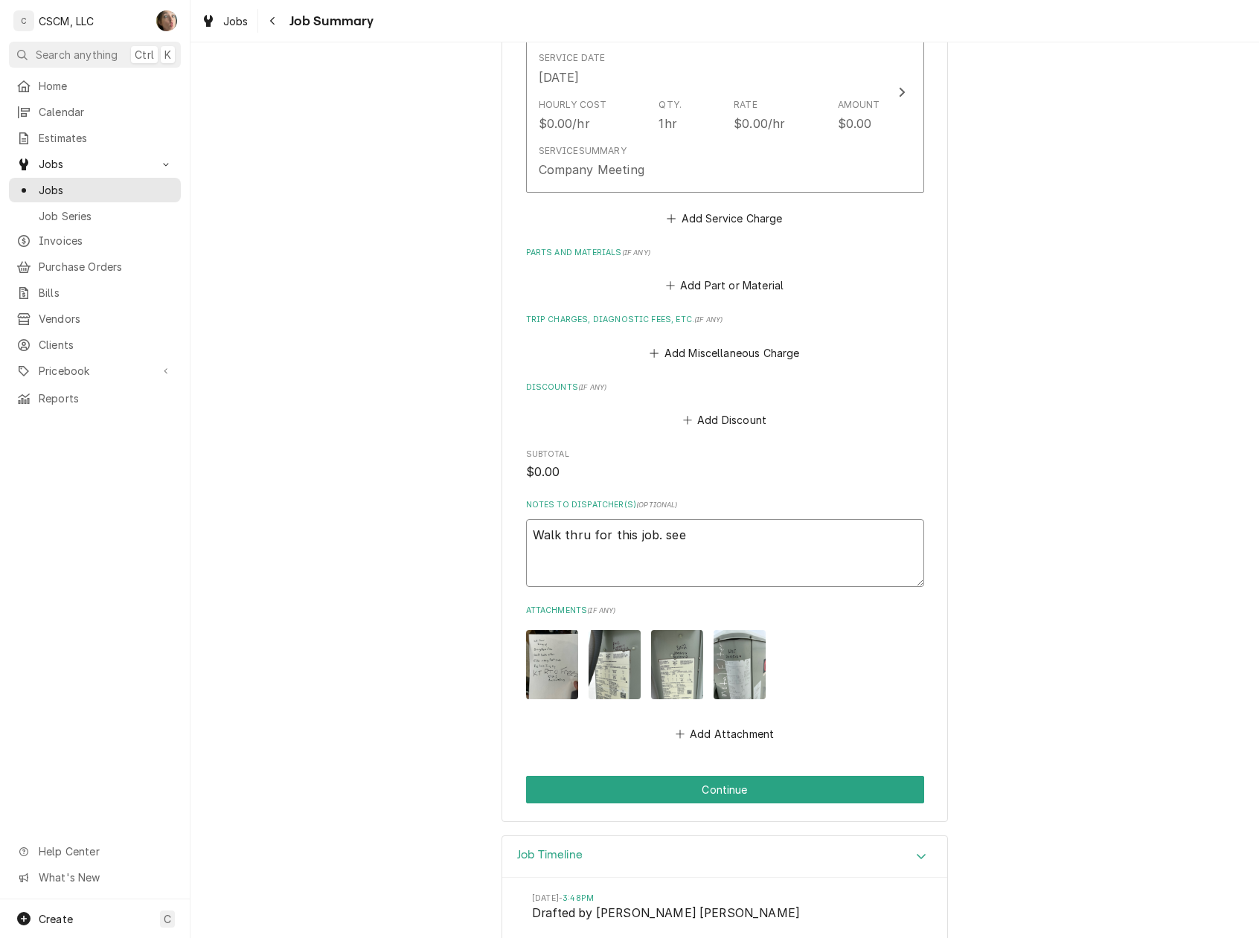
type textarea "Walk thru for this job. see"
type textarea "x"
type textarea "Walk thru for this job. see n"
type textarea "x"
type textarea "Walk thru for this job. see no"
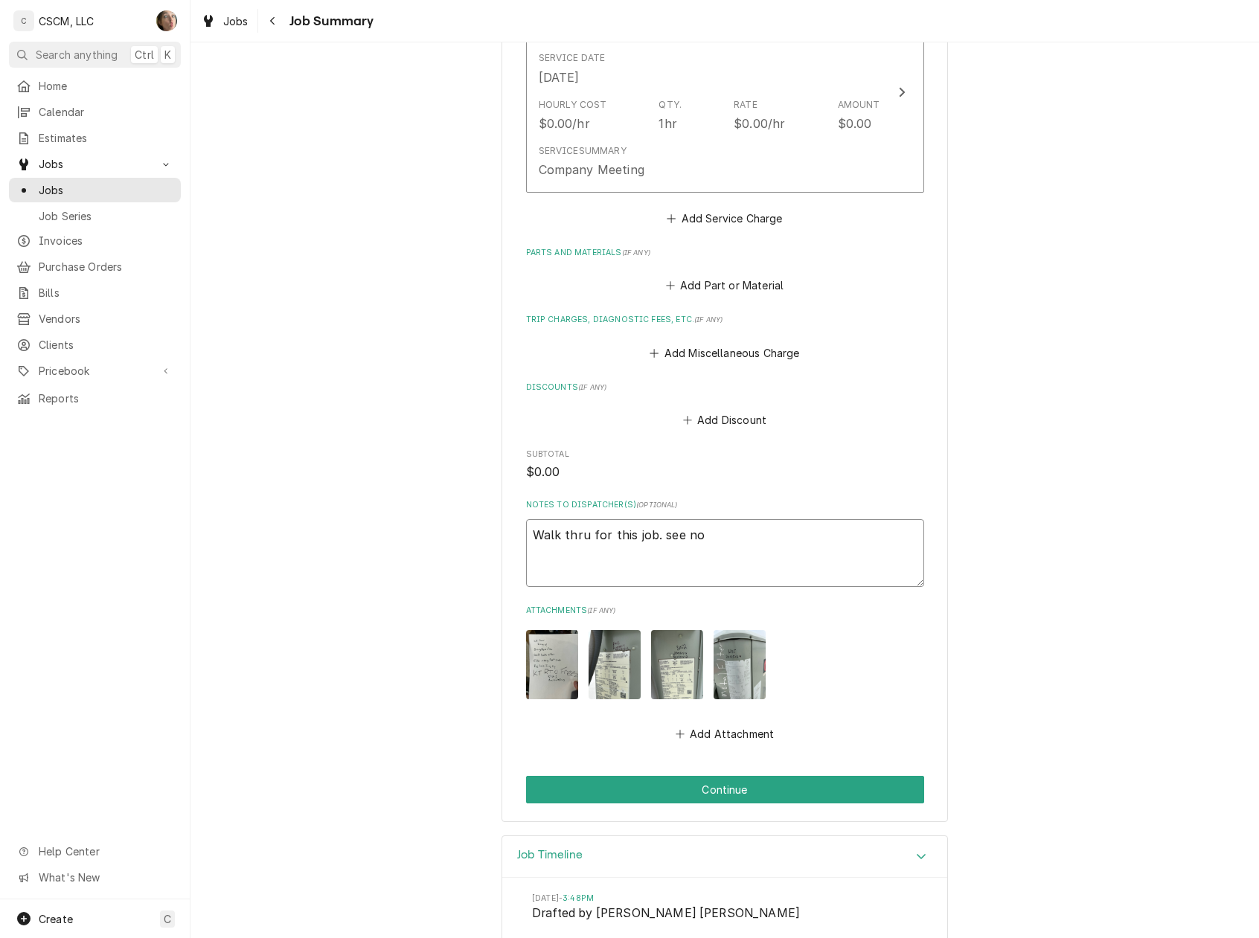
type textarea "x"
type textarea "Walk thru for this job. see not"
type textarea "x"
type textarea "Walk thru for this job. see notes"
type textarea "x"
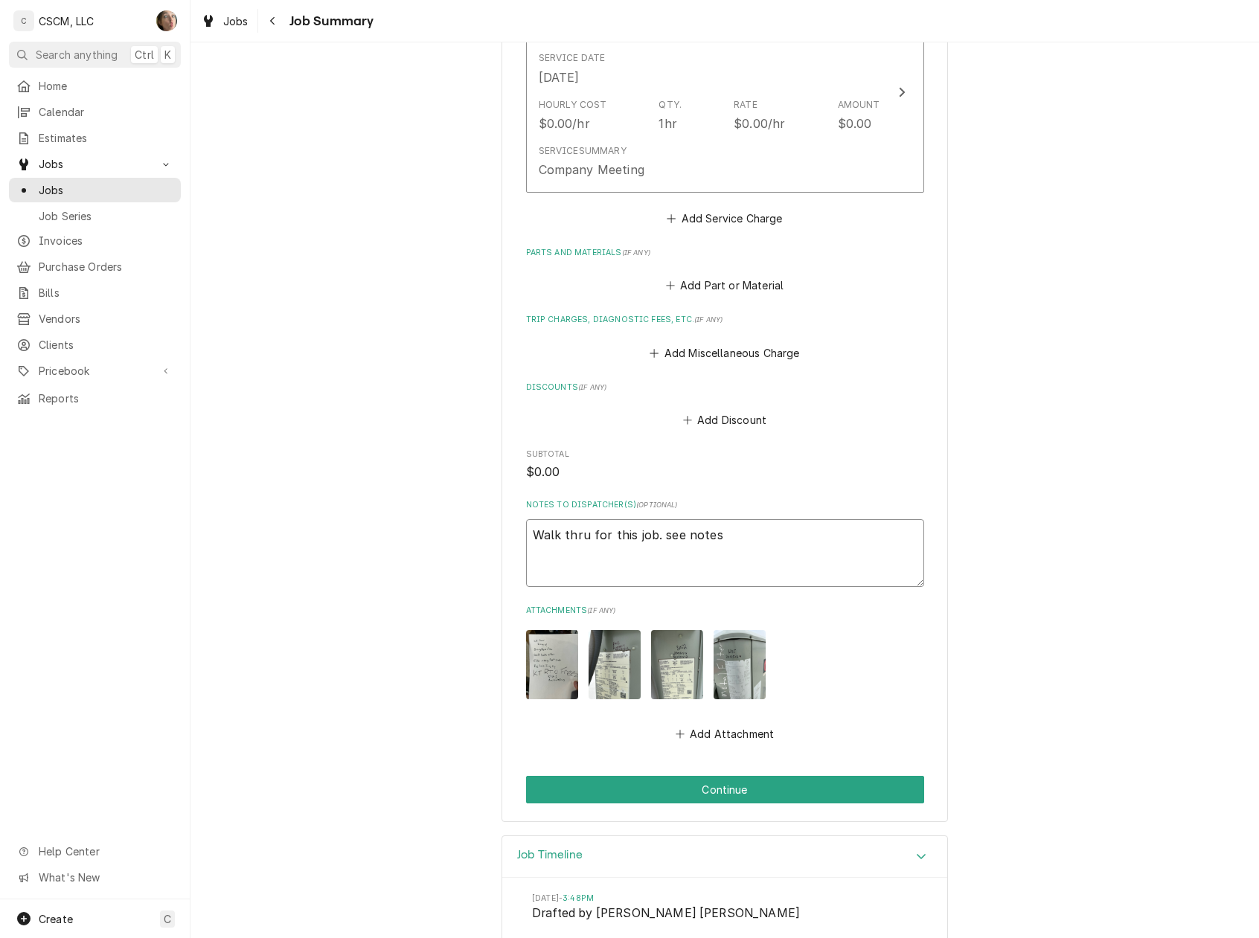
type textarea "Walk thru for this job. see notes"
type textarea "x"
type textarea "Walk thru for this job. see notes f"
type textarea "x"
type textarea "Walk thru for this job. see notes fo"
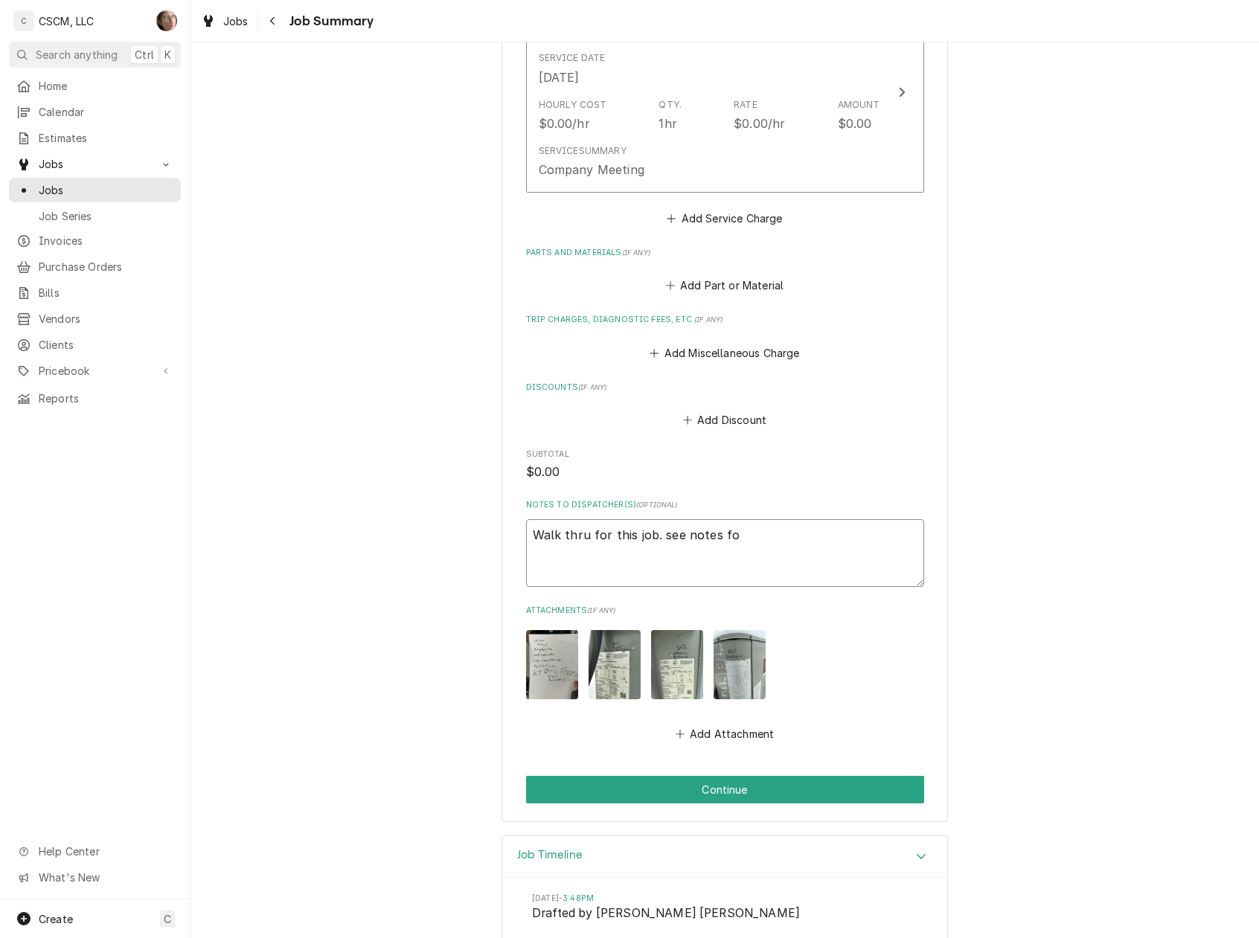
type textarea "x"
type textarea "Walk thru for this job. see notes for"
type textarea "x"
type textarea "Walk thru for this job. see notes for t"
type textarea "x"
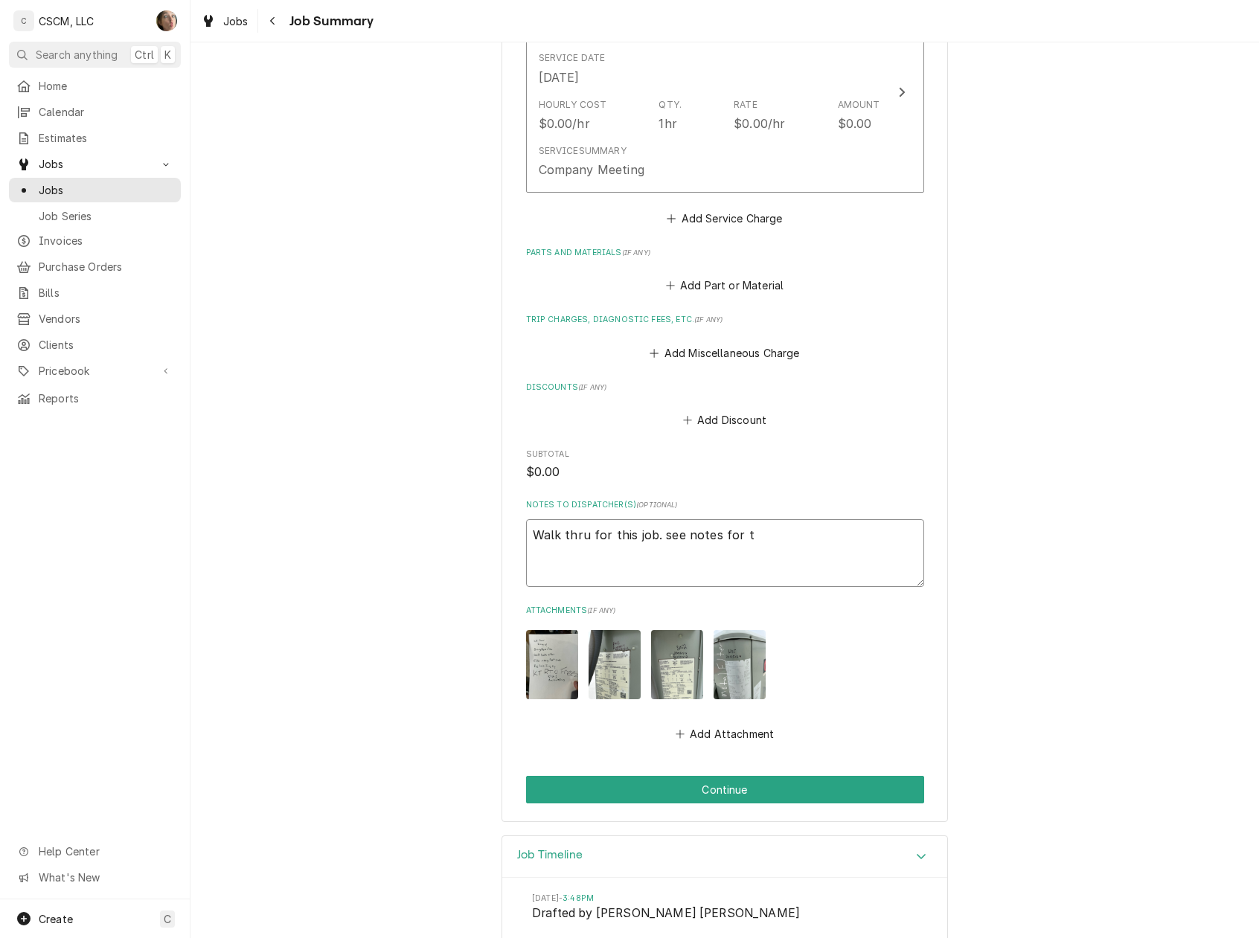
type textarea "Walk thru for this job. see notes for th"
type textarea "x"
type textarea "Walk thru for this job. see notes for the"
type textarea "x"
type textarea "Walk thru for this job. see notes for the"
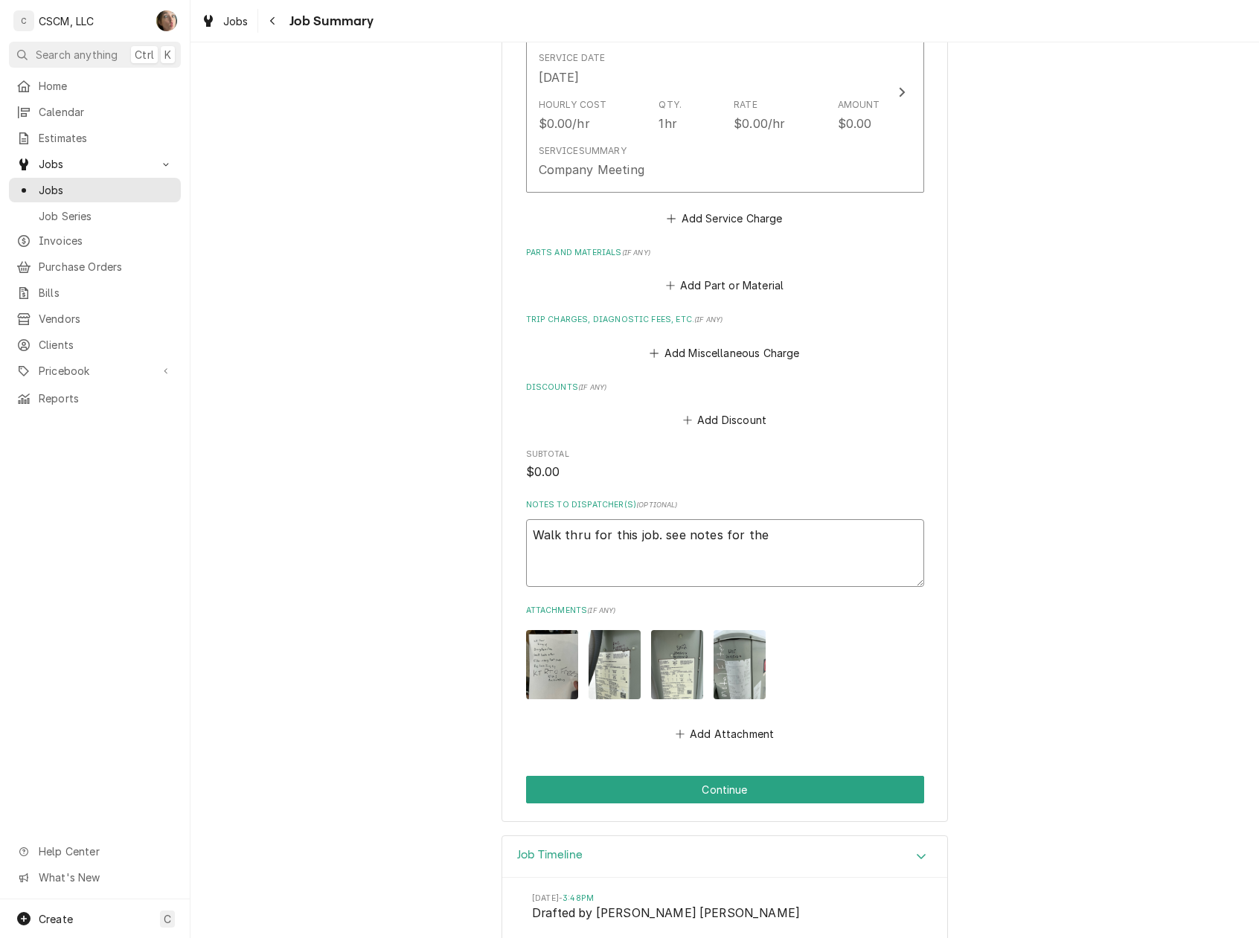
type textarea "x"
type textarea "Walk thru for this job. see notes for the e"
type textarea "x"
type textarea "Walk thru for this job. see notes for the eq"
type textarea "x"
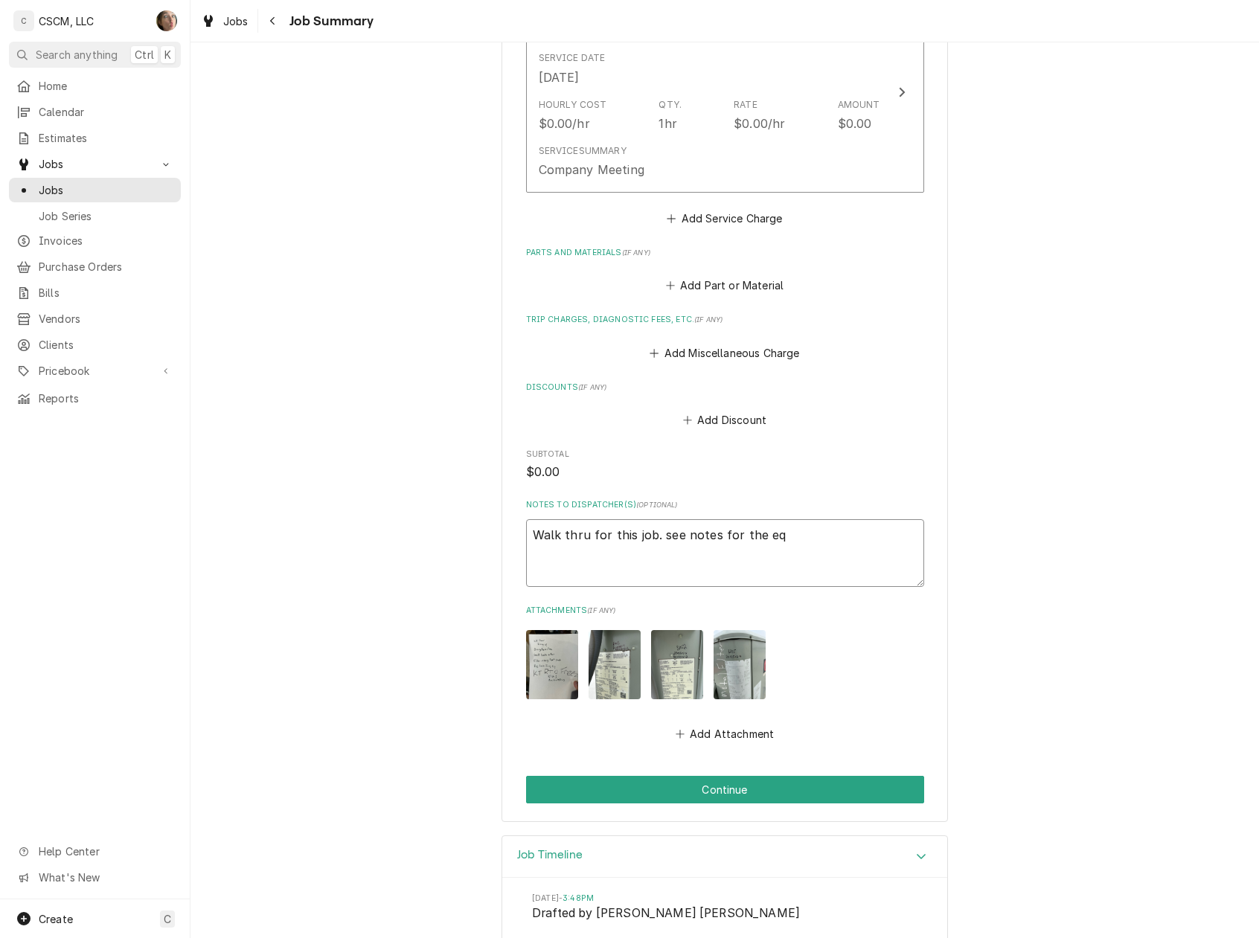
type textarea "Walk thru for this job. see notes for the equ"
type textarea "x"
type textarea "Walk thru for this job. see notes for the equi"
type textarea "x"
type textarea "Walk thru for this job. see notes for the equip"
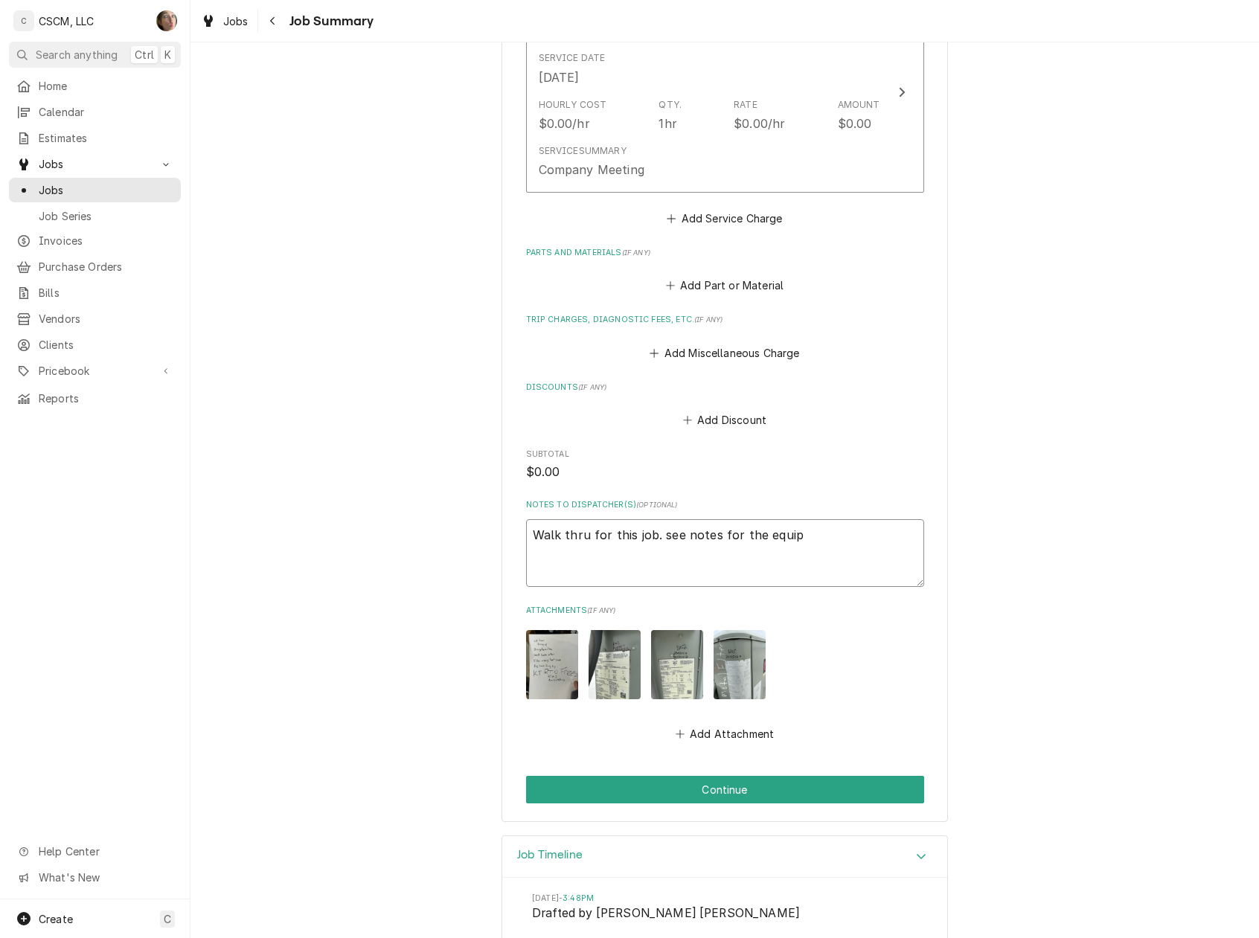
type textarea "x"
type textarea "Walk thru for this job. see notes for the equipm"
type textarea "x"
type textarea "Walk thru for this job. see notes for the equipme"
type textarea "x"
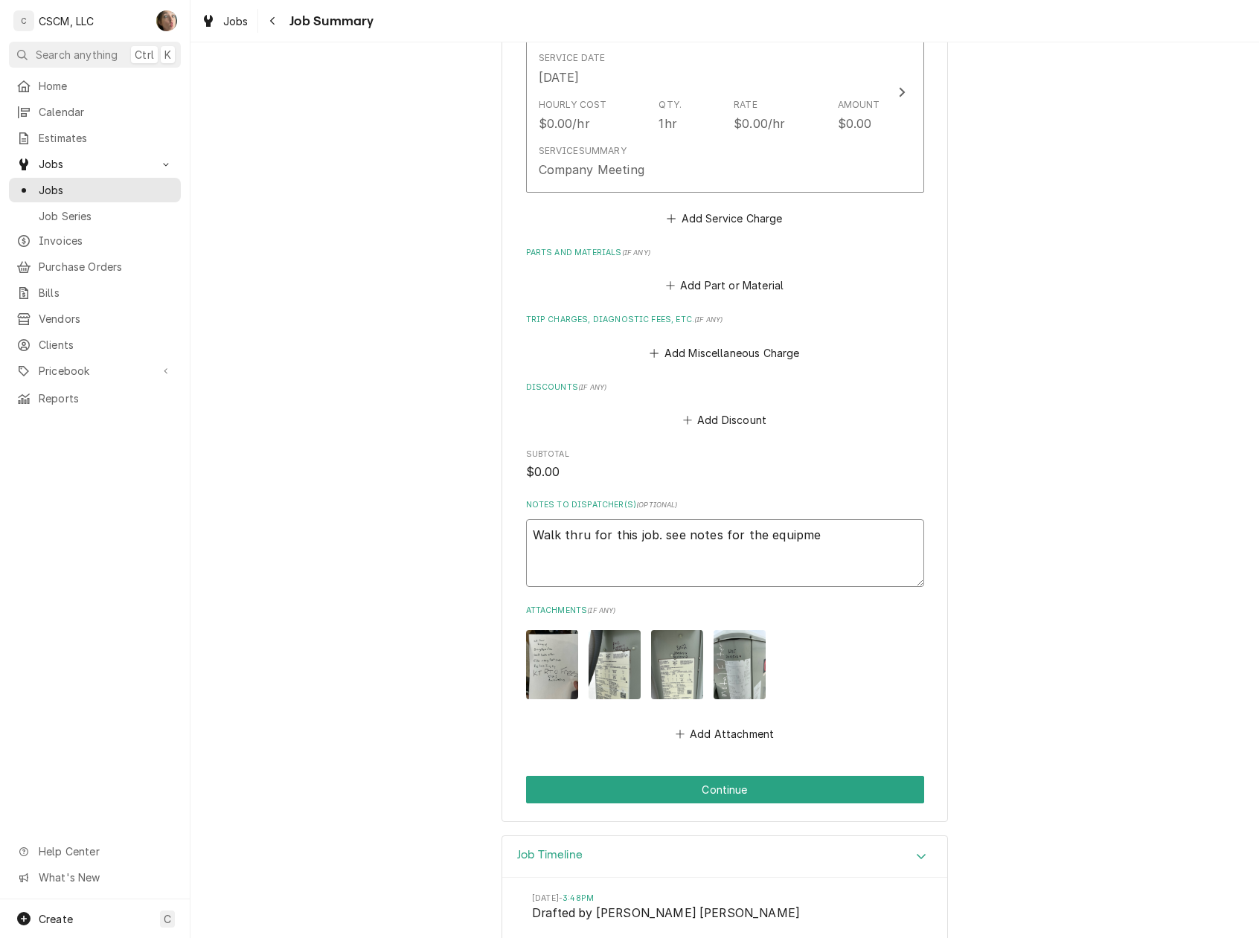
type textarea "Walk thru for this job. see notes for the equipmen"
type textarea "x"
type textarea "Walk thru for this job. see notes for the equipment"
type textarea "x"
type textarea "Walk thru for this job. see notes for the equipment"
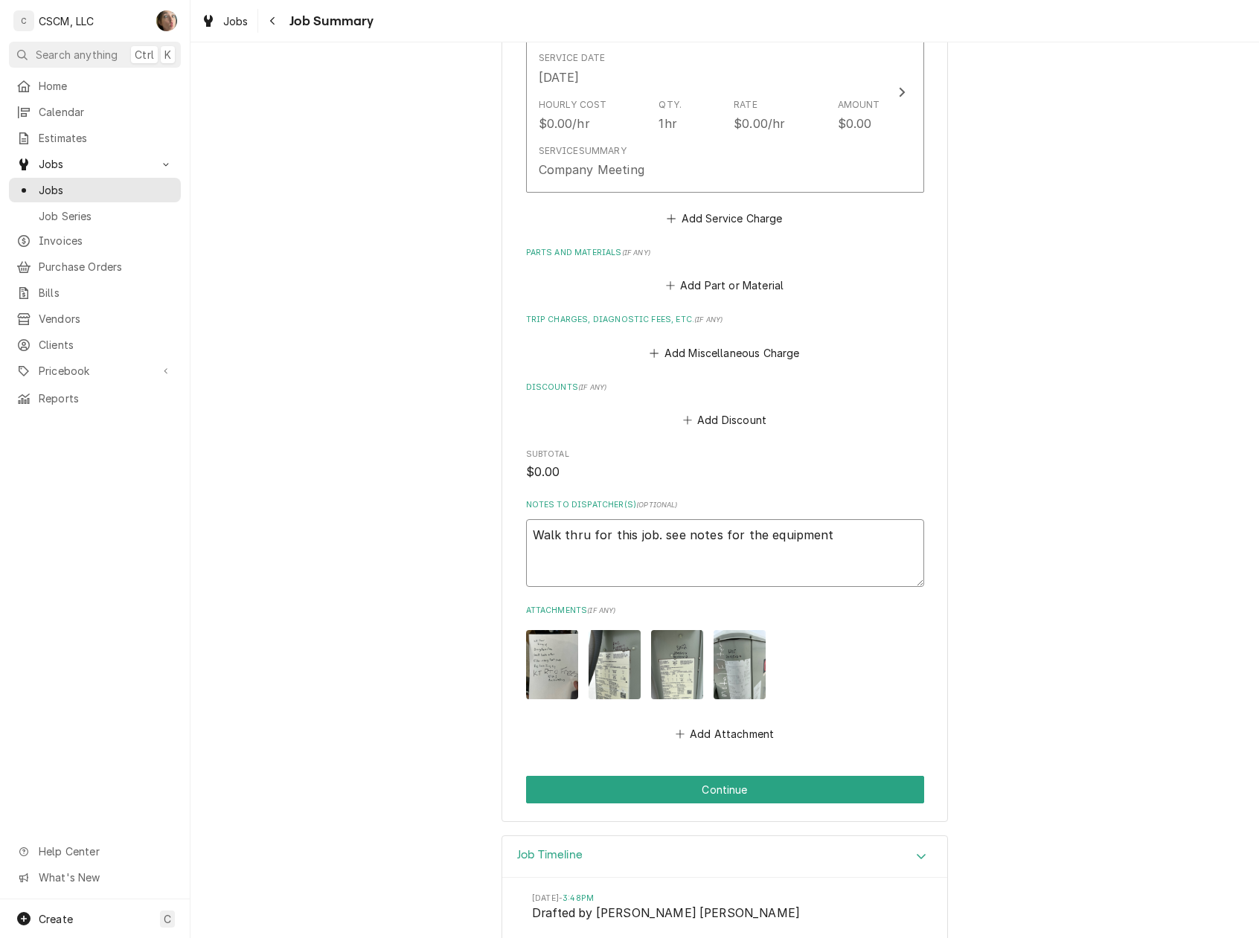
type textarea "x"
type textarea "Walk thru for this job. see notes for the equipment s"
type textarea "x"
type textarea "Walk thru for this job. see notes for the equipment sa"
type textarea "x"
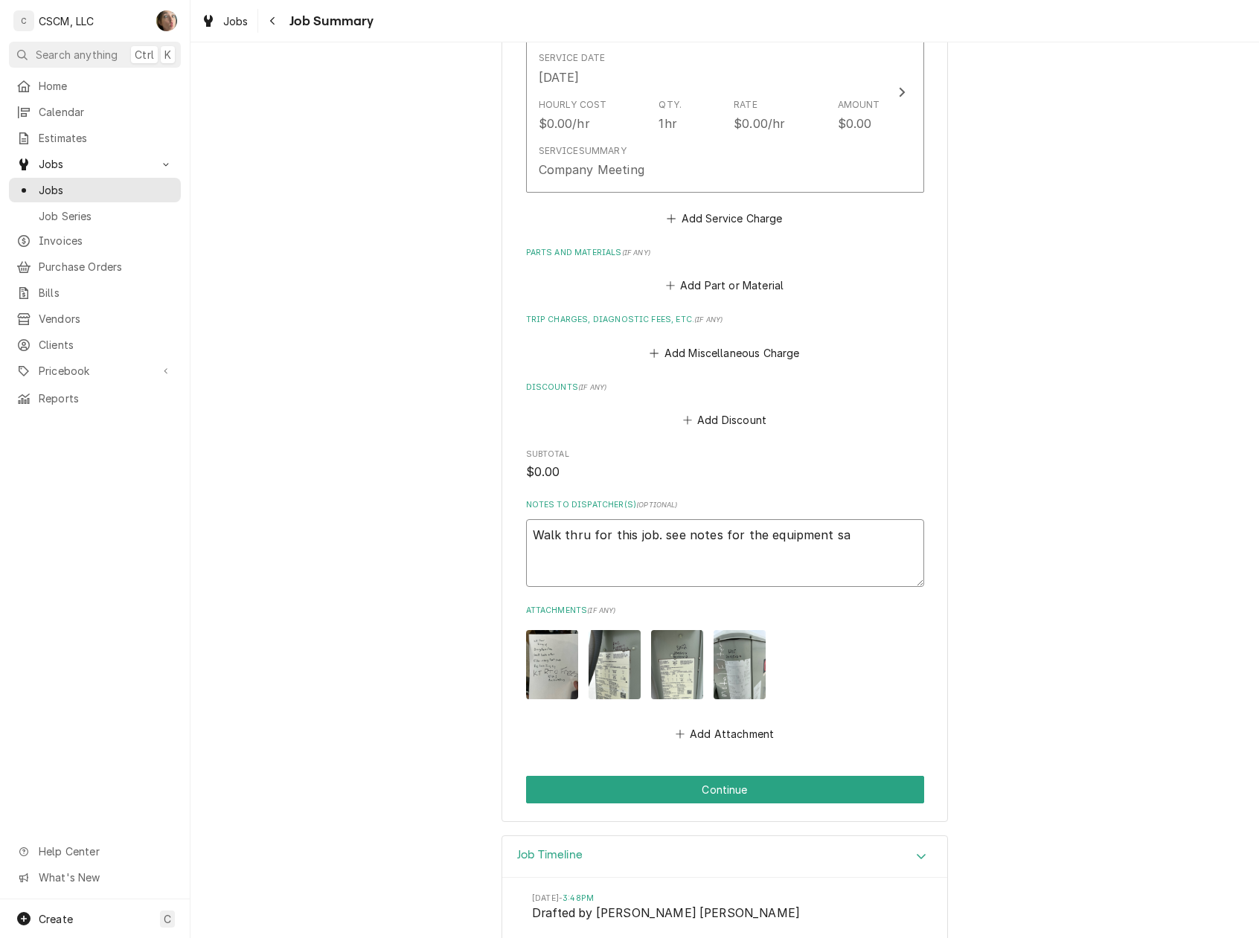
type textarea "Walk thru for this job. see notes for the equipment sam"
type textarea "x"
type textarea "Walk thru for this job. see notes for the equipment sam"
type textarea "x"
type textarea "Walk thru for this job. see notes for the equipment sam n"
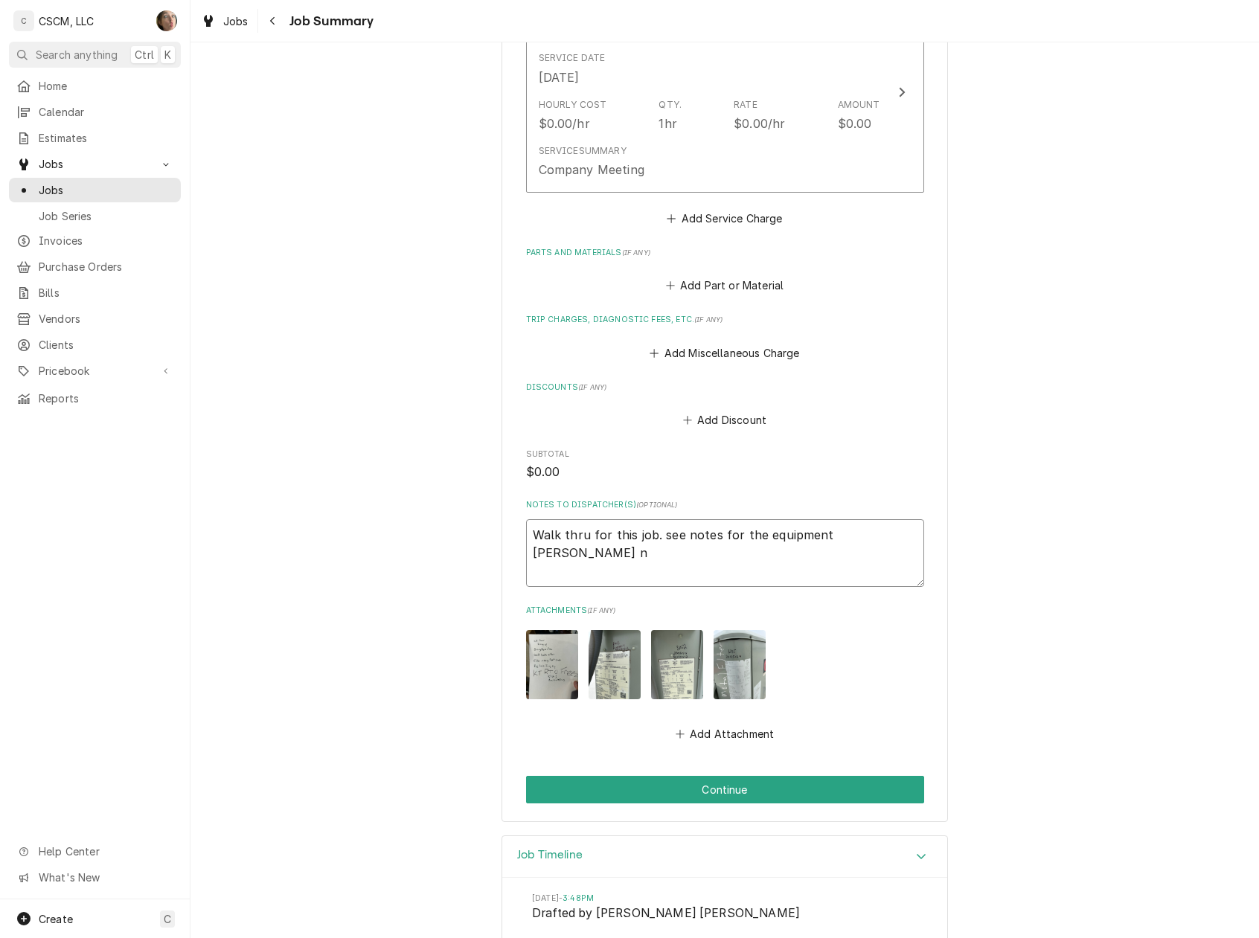
type textarea "x"
type textarea "Walk thru for this job. see notes for the equipment sam nt"
type textarea "x"
type textarea "Walk thru for this job. see notes for the equipment sam n"
type textarea "x"
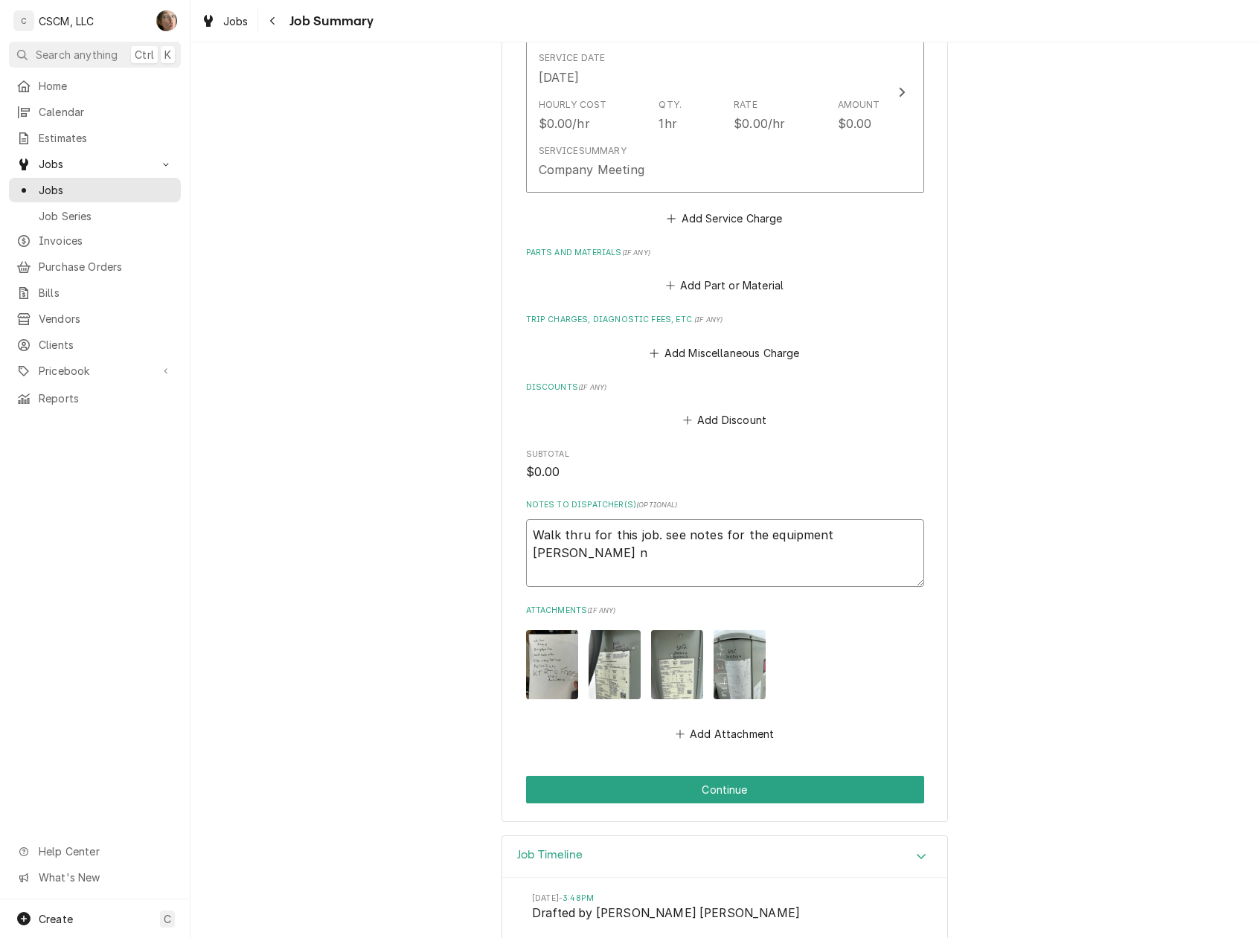
type textarea "Walk thru for this job. see notes for the equipment sam no"
type textarea "x"
type textarea "Walk thru for this job. see notes for the equipment sam not"
type textarea "x"
type textarea "Walk thru for this job. see notes for the equipment sam note"
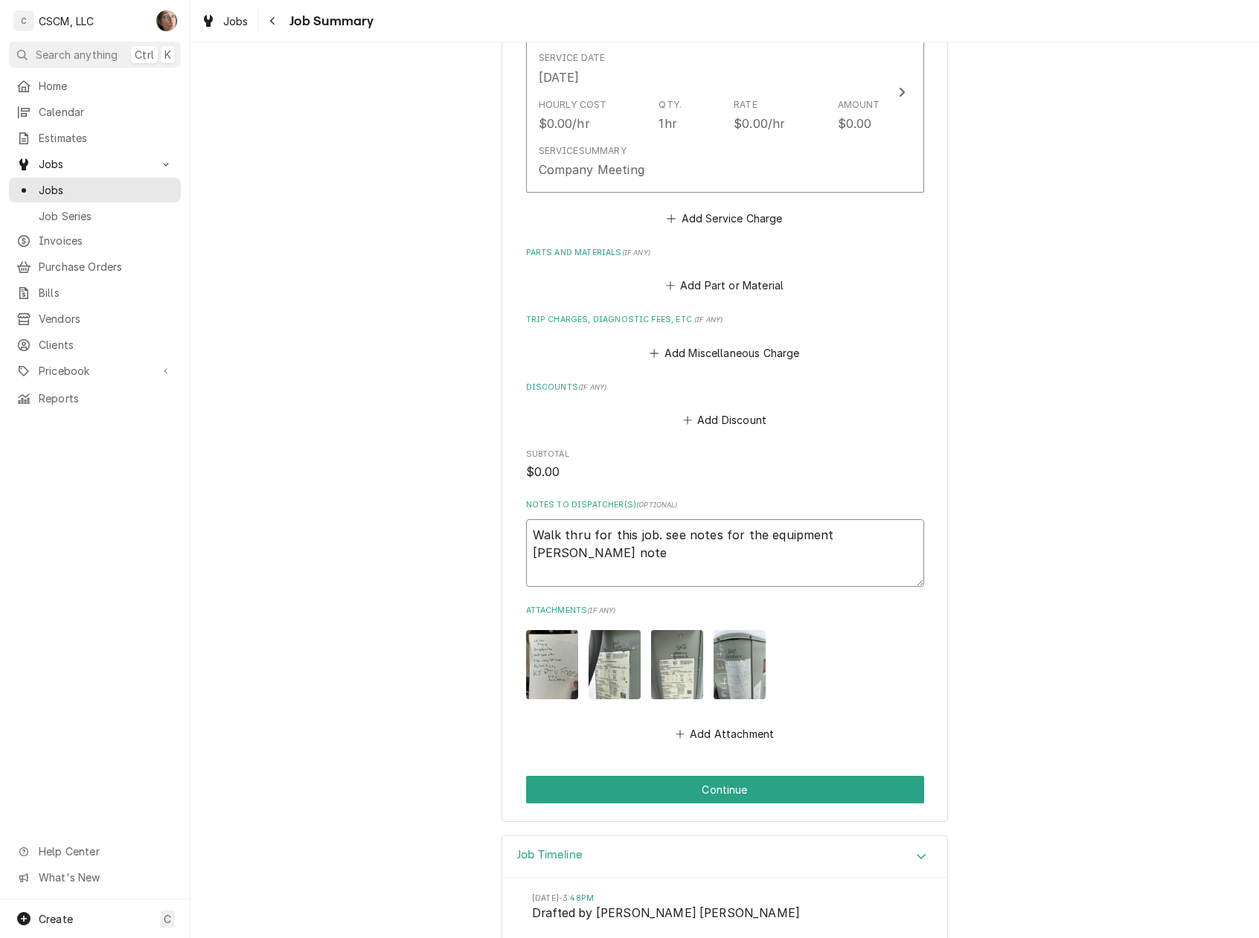
type textarea "x"
type textarea "Walk thru for this job. see notes for the equipment sam notes"
type textarea "x"
type textarea "Walk thru for this job. see notes for the equipment sam note"
type textarea "x"
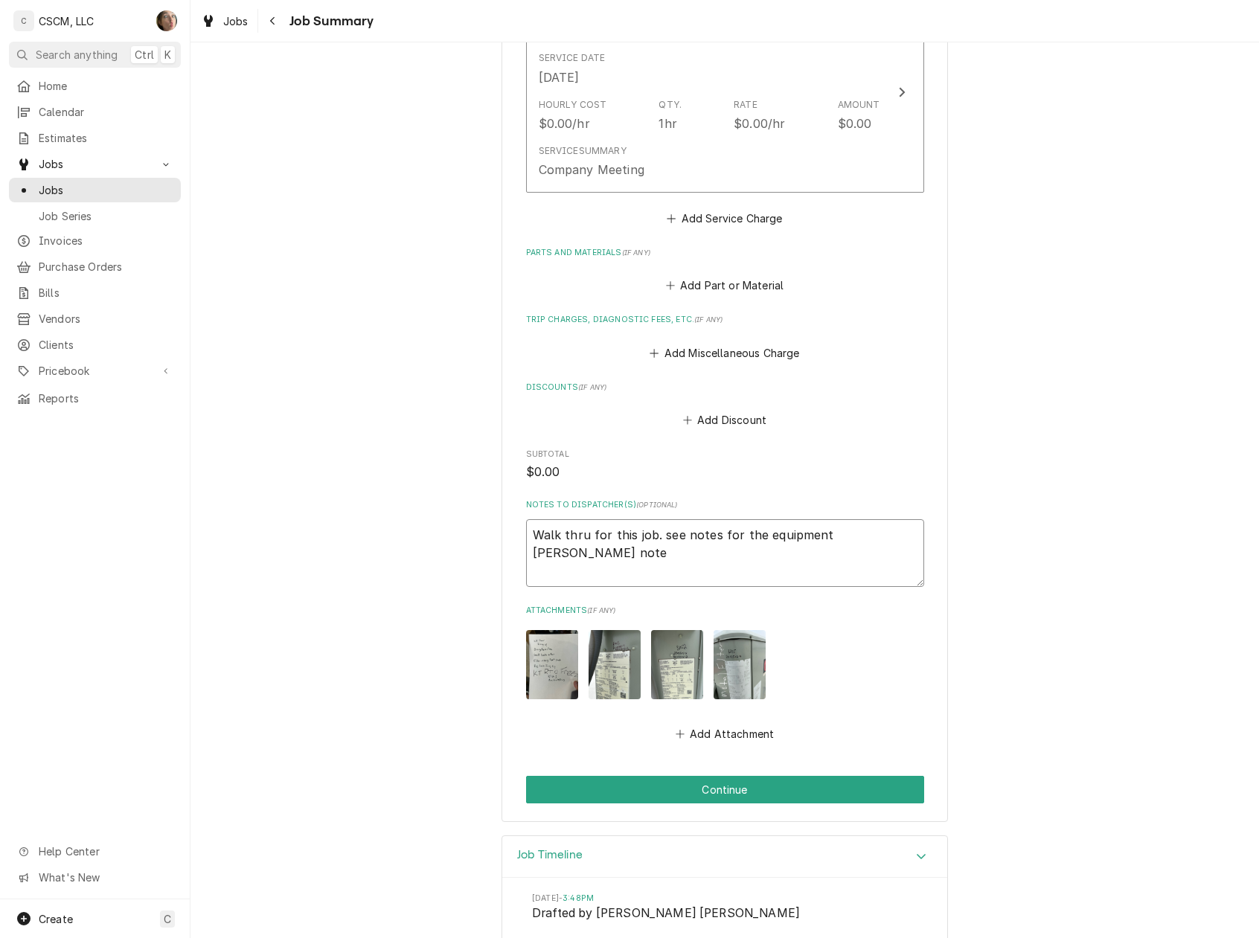
type textarea "Walk thru for this job. see notes for the equipment sam noted"
type textarea "x"
type textarea "Walk thru for this job. see notes for the equipment am noted"
type textarea "x"
type textarea "Walk thru for this job. see notes for the equipment Sam noted"
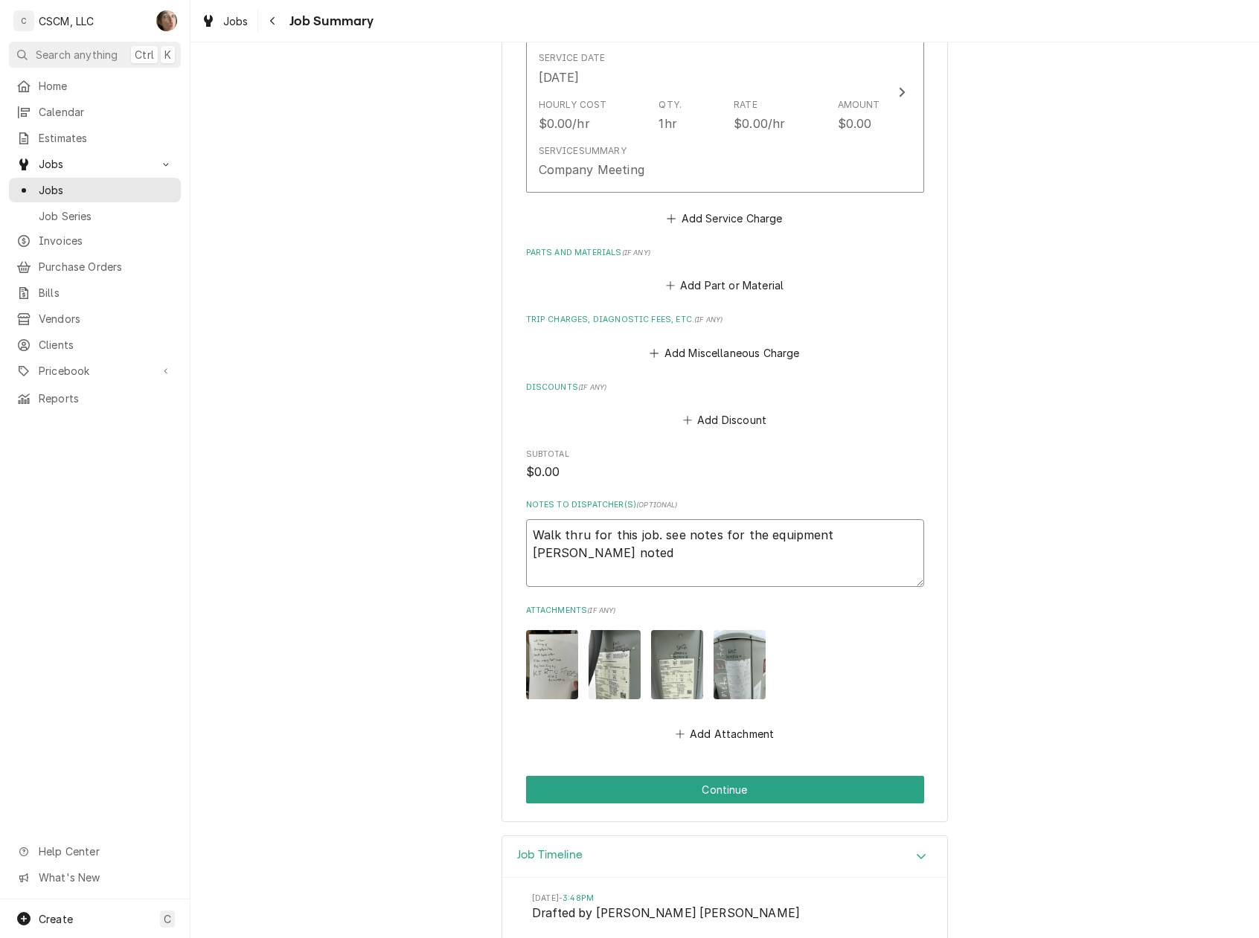
click at [879, 527] on textarea "Walk thru for this job. see notes for the equipment Sam noted" at bounding box center [725, 553] width 398 height 68
type textarea "x"
type textarea "Walk thru for this job. see notes for the equipment Sam noted."
type textarea "x"
type textarea "Walk thru for this job. see notes for the equipment Sam noted."
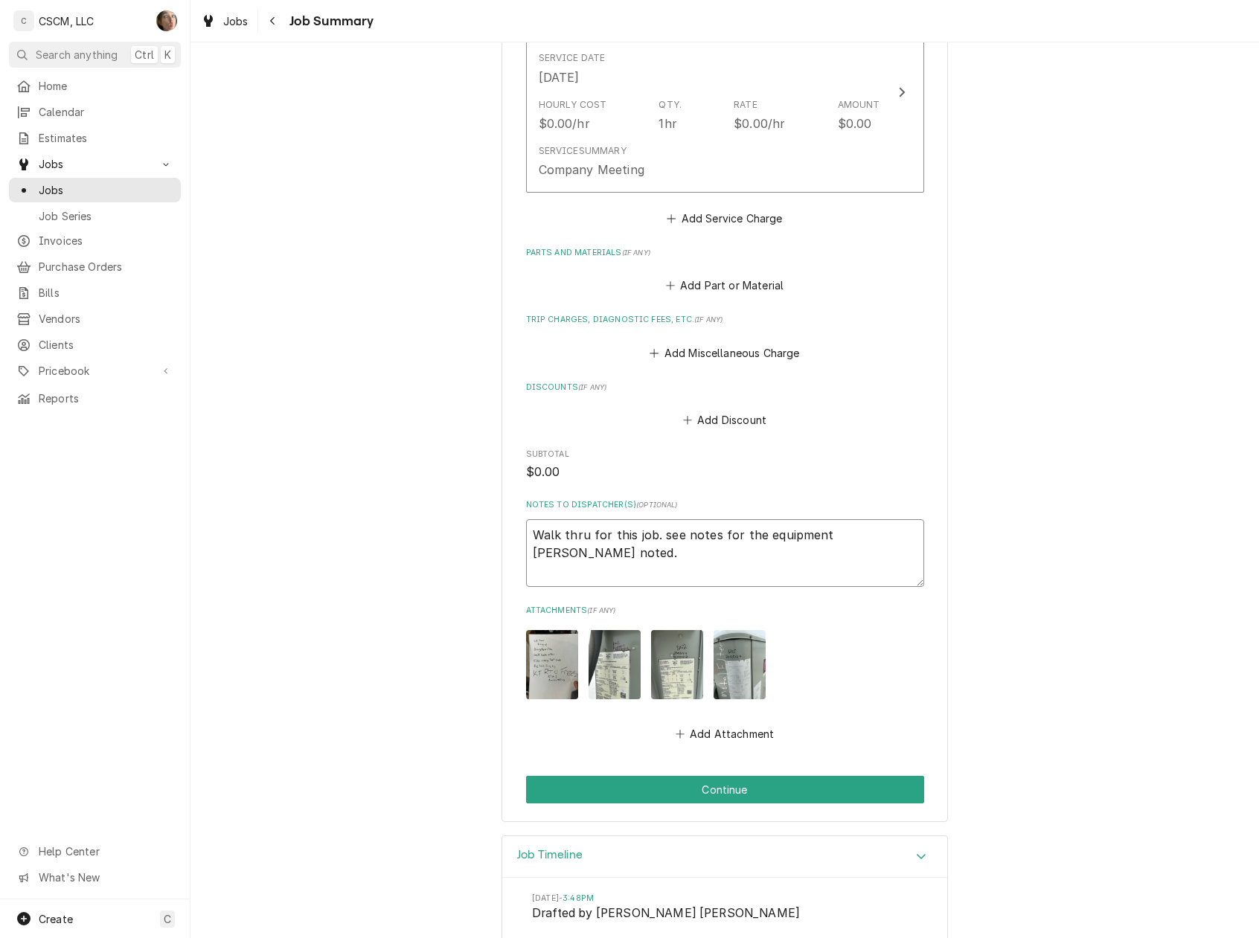
type textarea "x"
type textarea "Walk thru for this job. see notes for the equipment Sam noted. c"
type textarea "x"
type textarea "Walk thru for this job. see notes for the equipment Sam noted. cl"
type textarea "x"
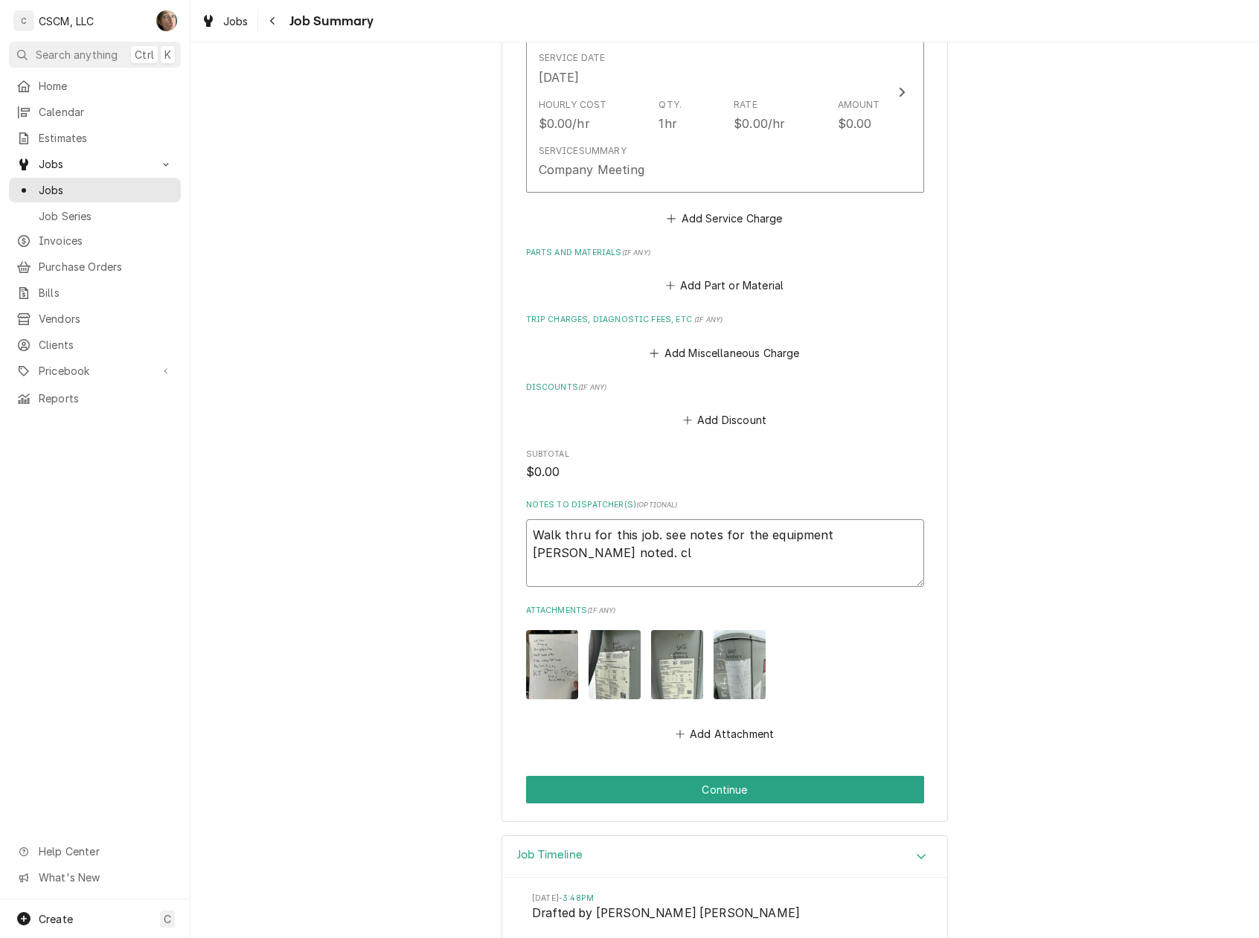
type textarea "Walk thru for this job. see notes for the equipment Sam noted. clo"
type textarea "x"
type textarea "Walk thru for this job. see notes for the equipment Sam noted. clos"
type textarea "x"
type textarea "Walk thru for this job. see notes for the equipment Sam noted. close"
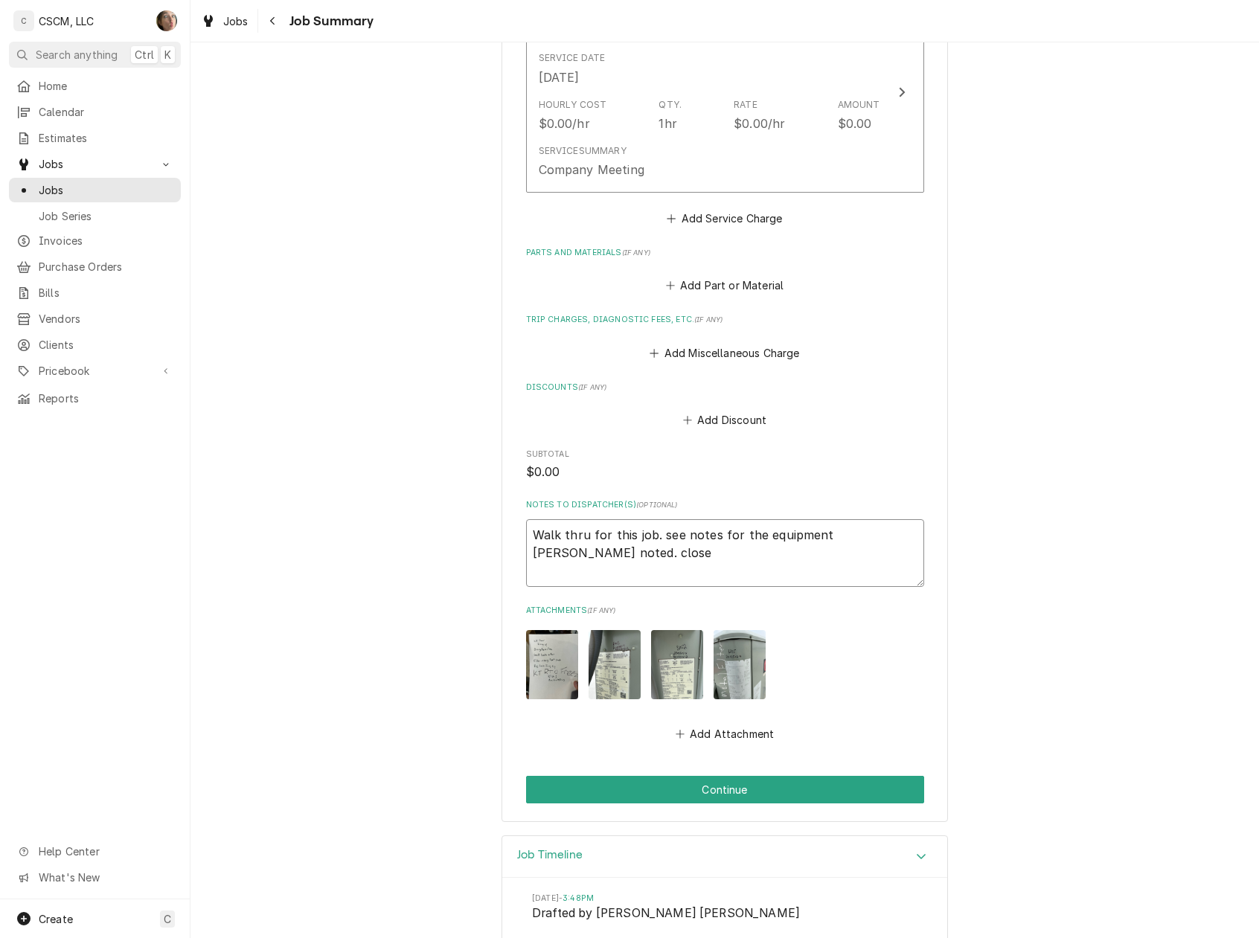
type textarea "x"
type textarea "Walk thru for this job. see notes for the equipment Sam noted. close"
type textarea "x"
type textarea "Walk thru for this job. see notes for the equipment Sam noted. close t"
click at [819, 778] on button "Continue" at bounding box center [725, 790] width 398 height 28
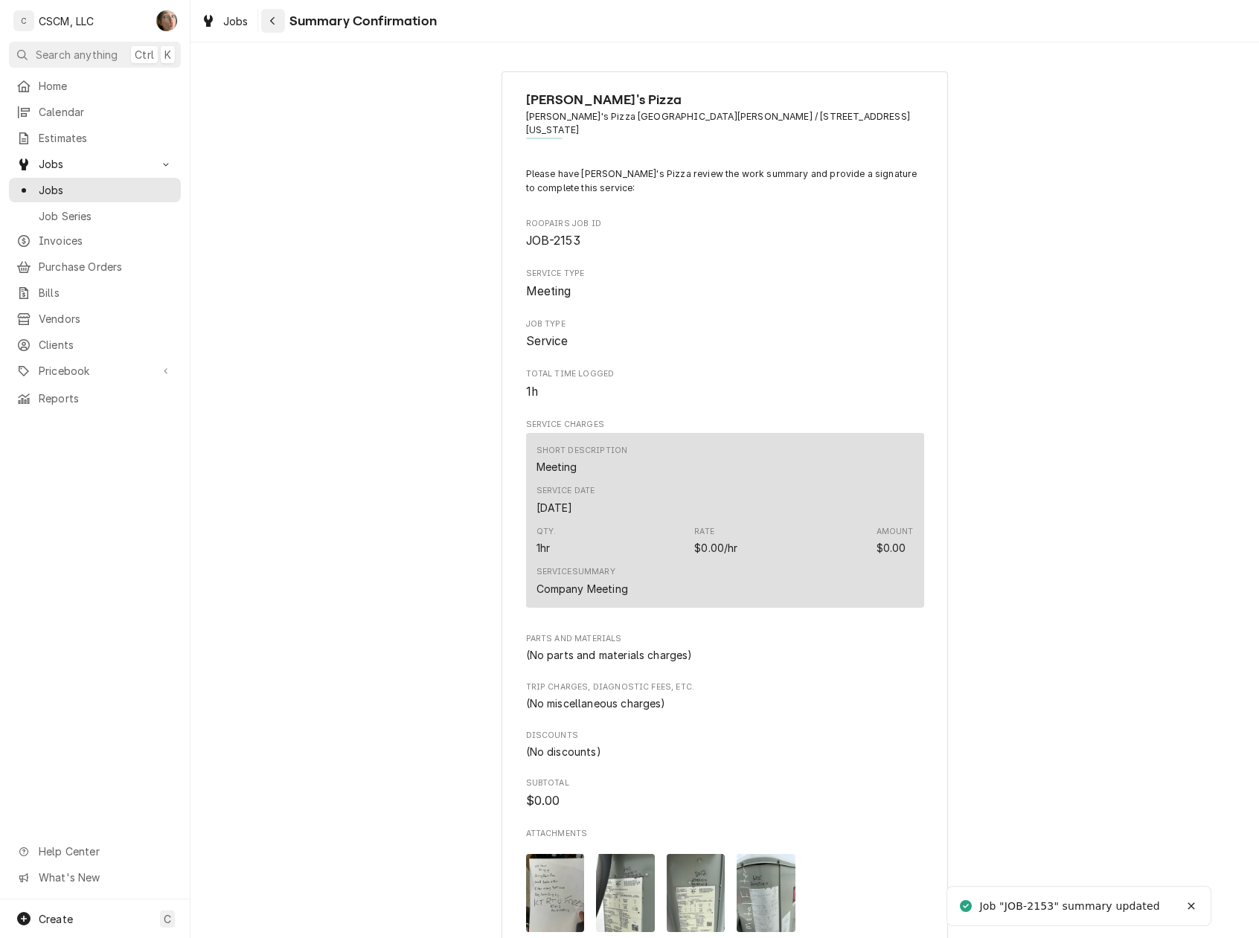
click at [278, 25] on div "Navigate back" at bounding box center [273, 20] width 15 height 15
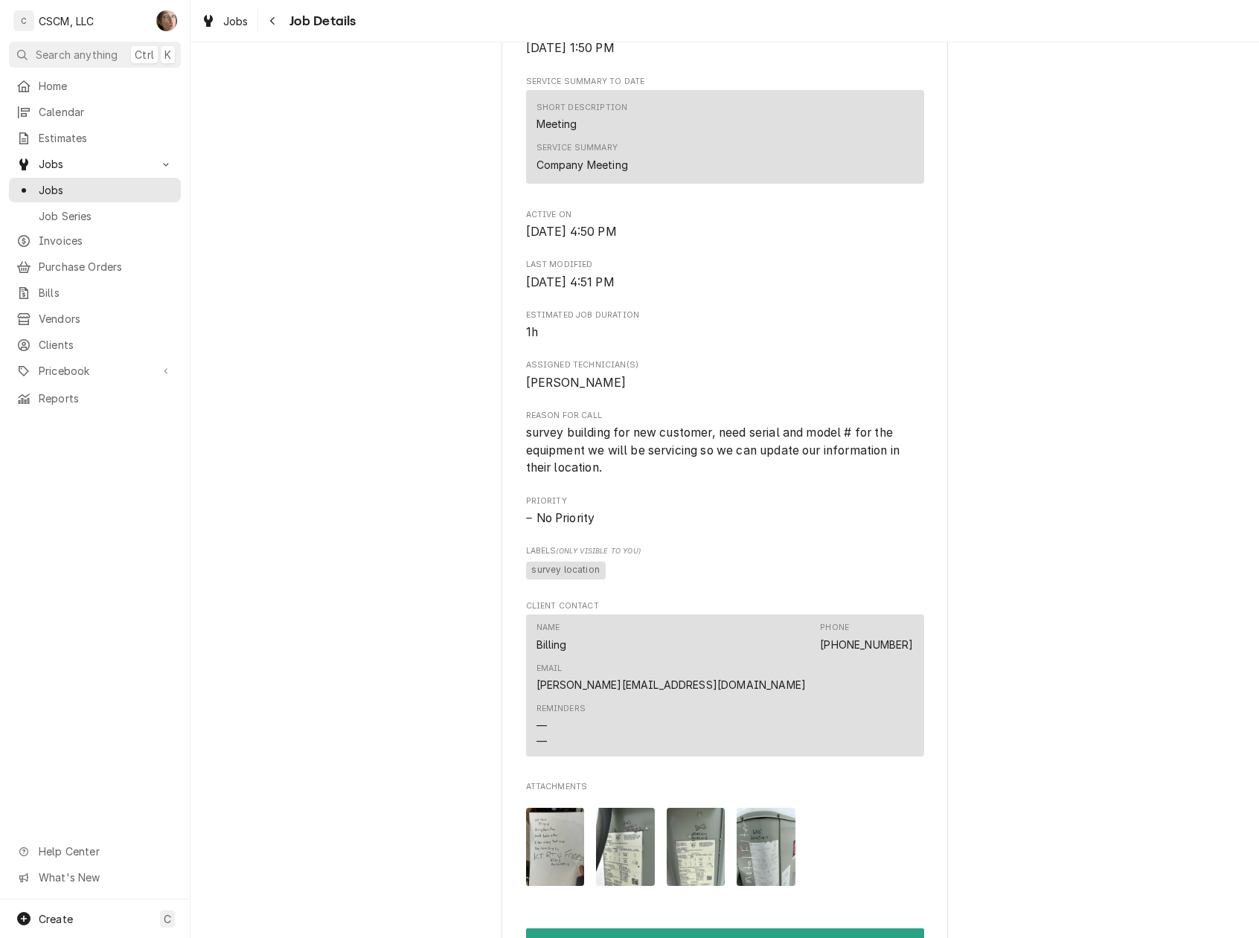
scroll to position [893, 0]
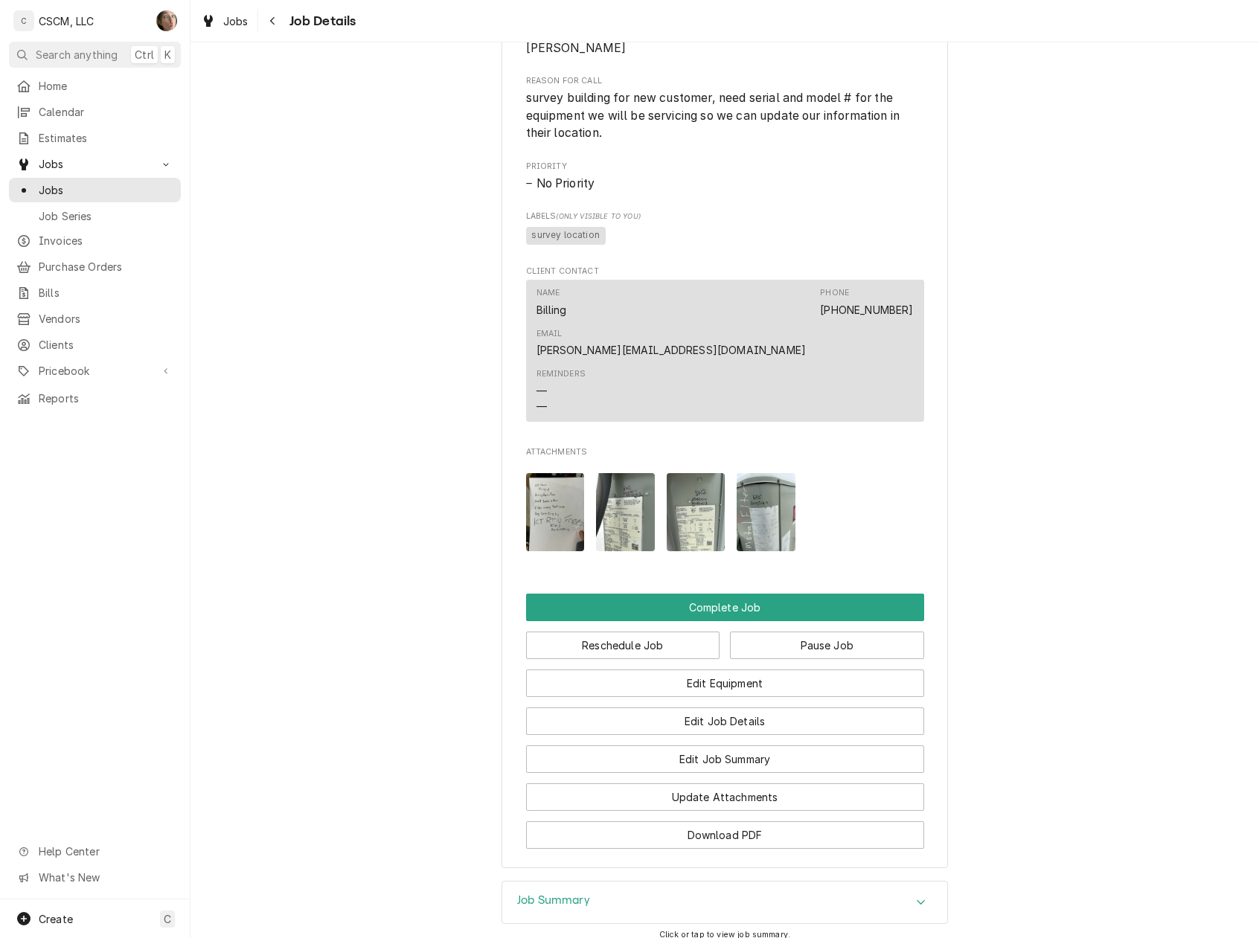
click at [557, 492] on img "Attachments" at bounding box center [555, 512] width 59 height 78
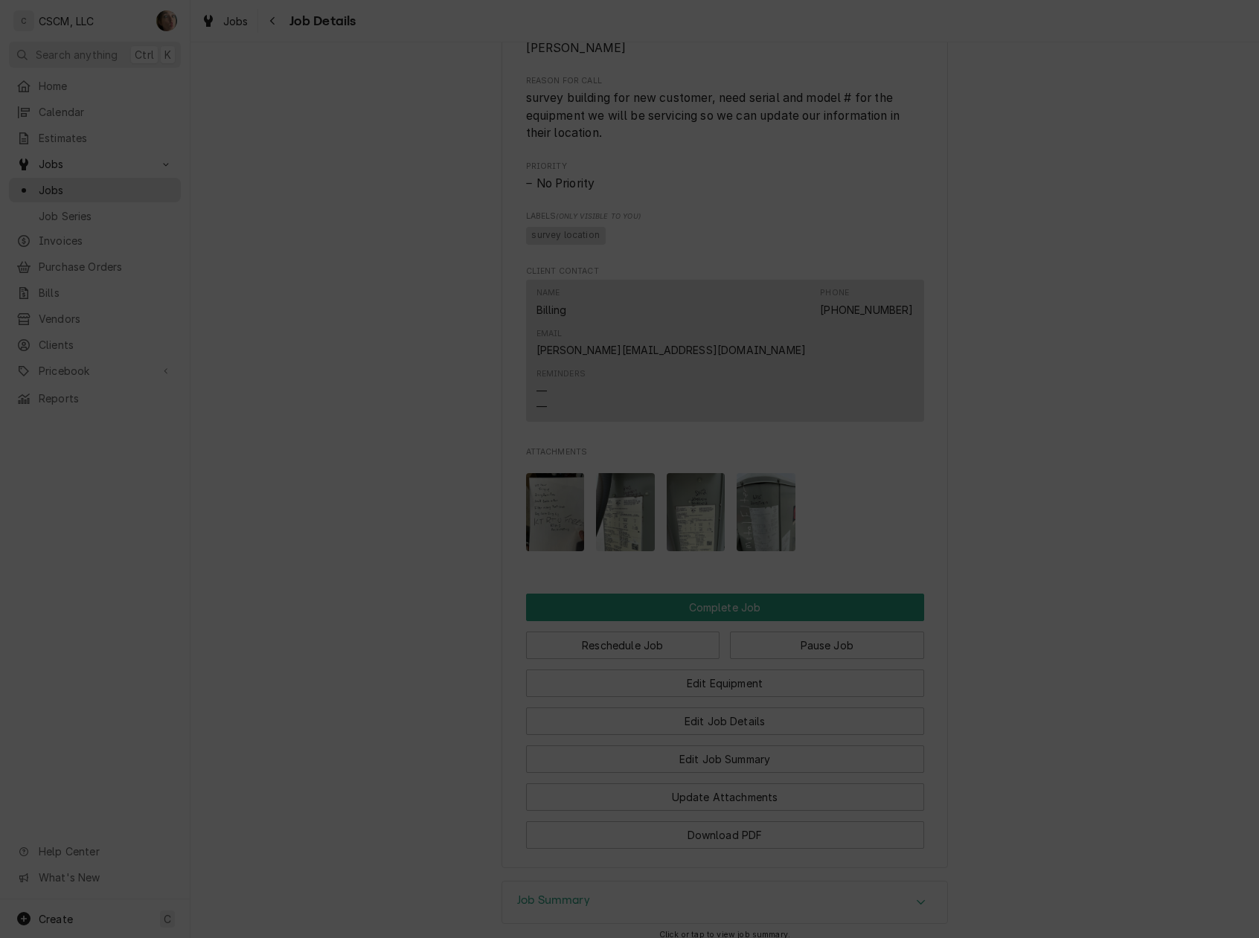
click at [762, 242] on div "button" at bounding box center [754, 242] width 15 height 15
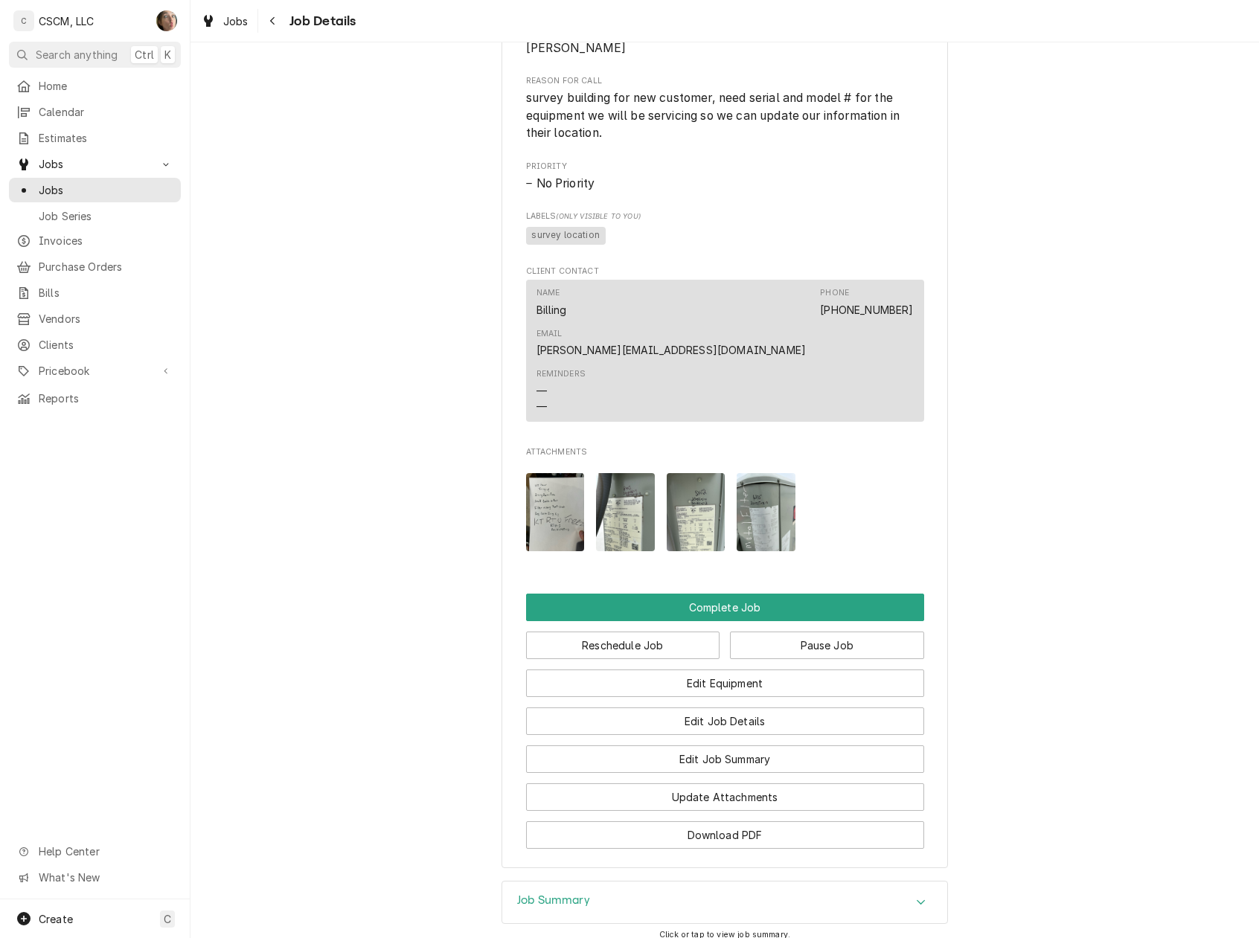
click at [620, 473] on img "Attachments" at bounding box center [625, 512] width 59 height 78
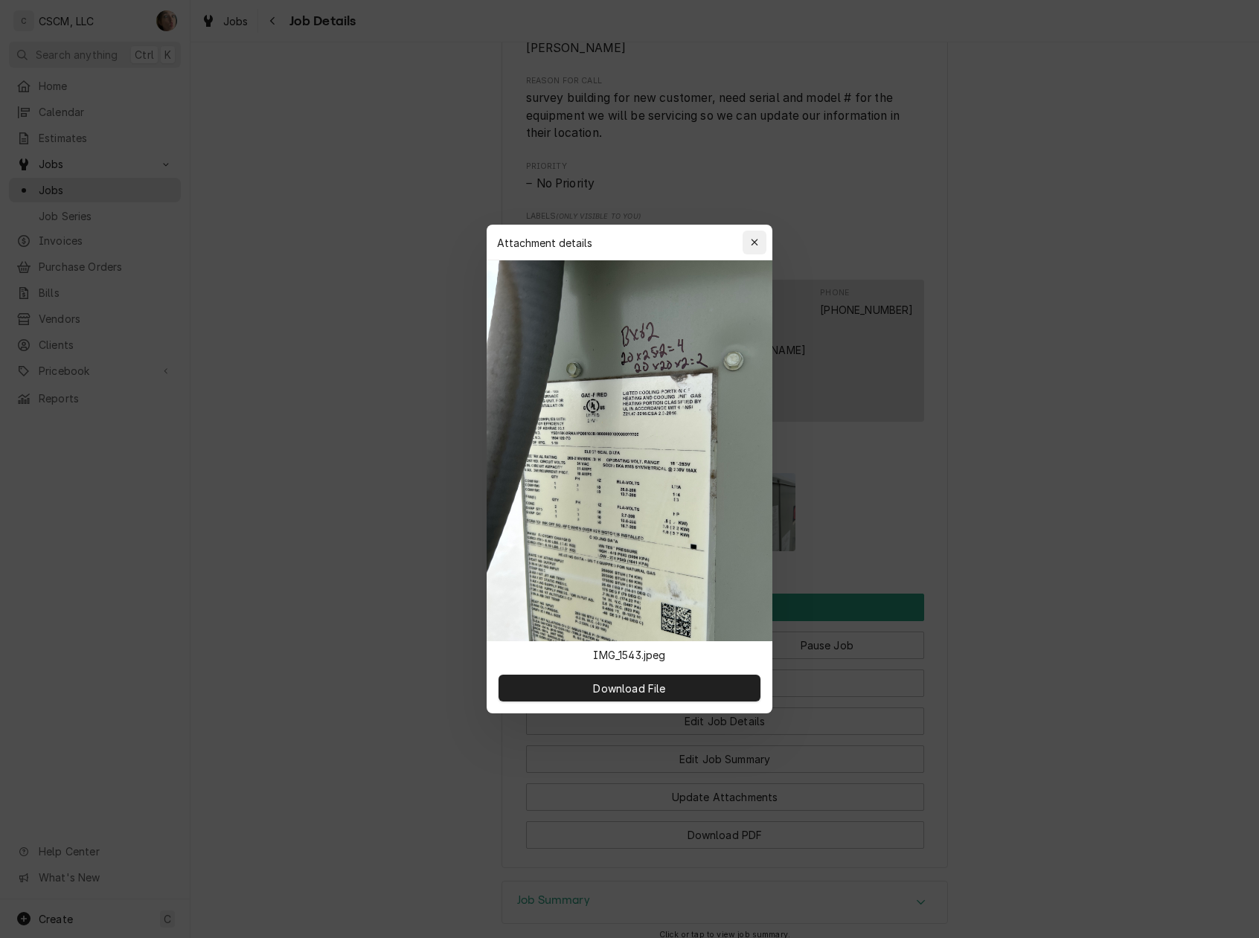
click at [760, 239] on div "button" at bounding box center [754, 242] width 15 height 15
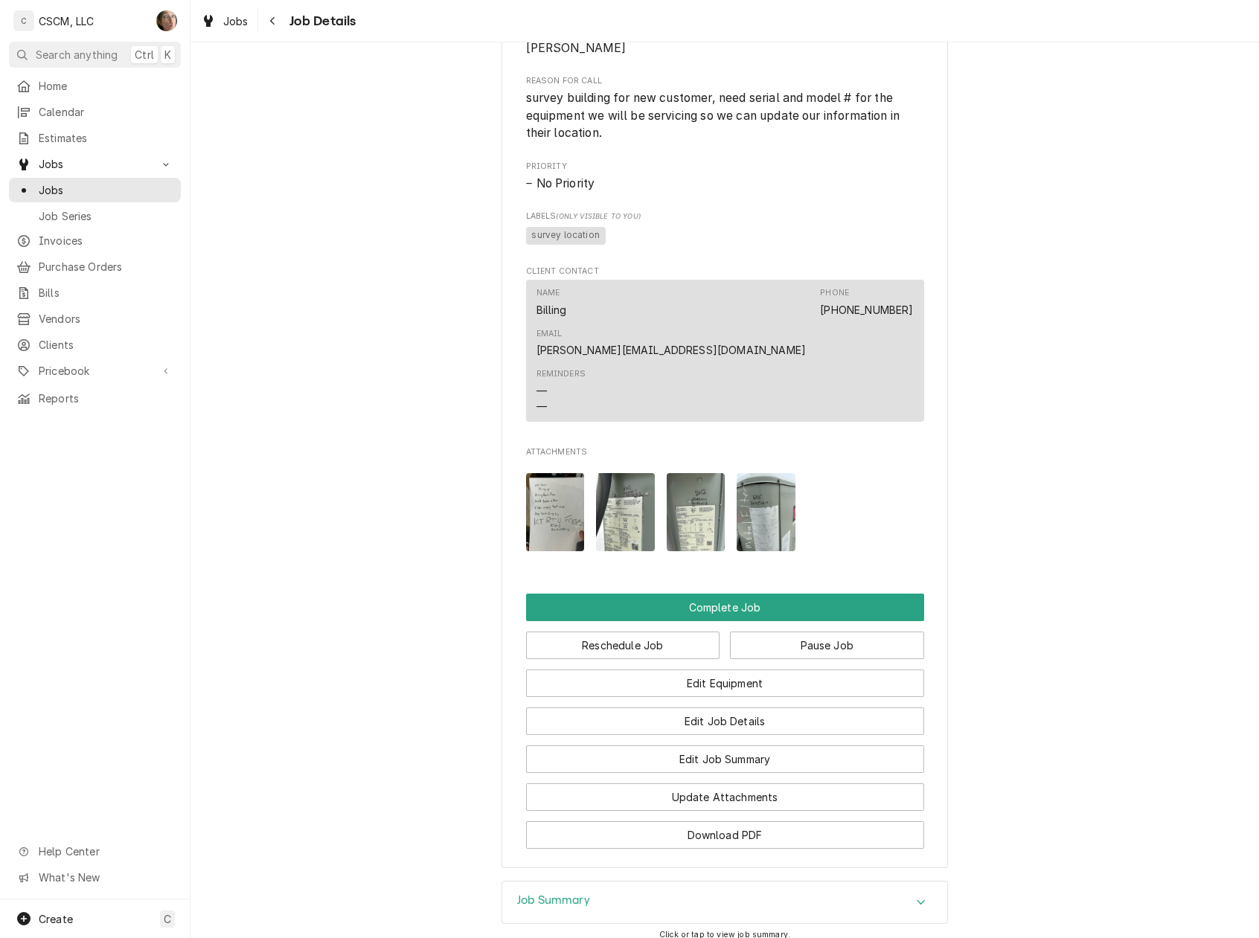
click at [673, 473] on img "Attachments" at bounding box center [696, 512] width 59 height 78
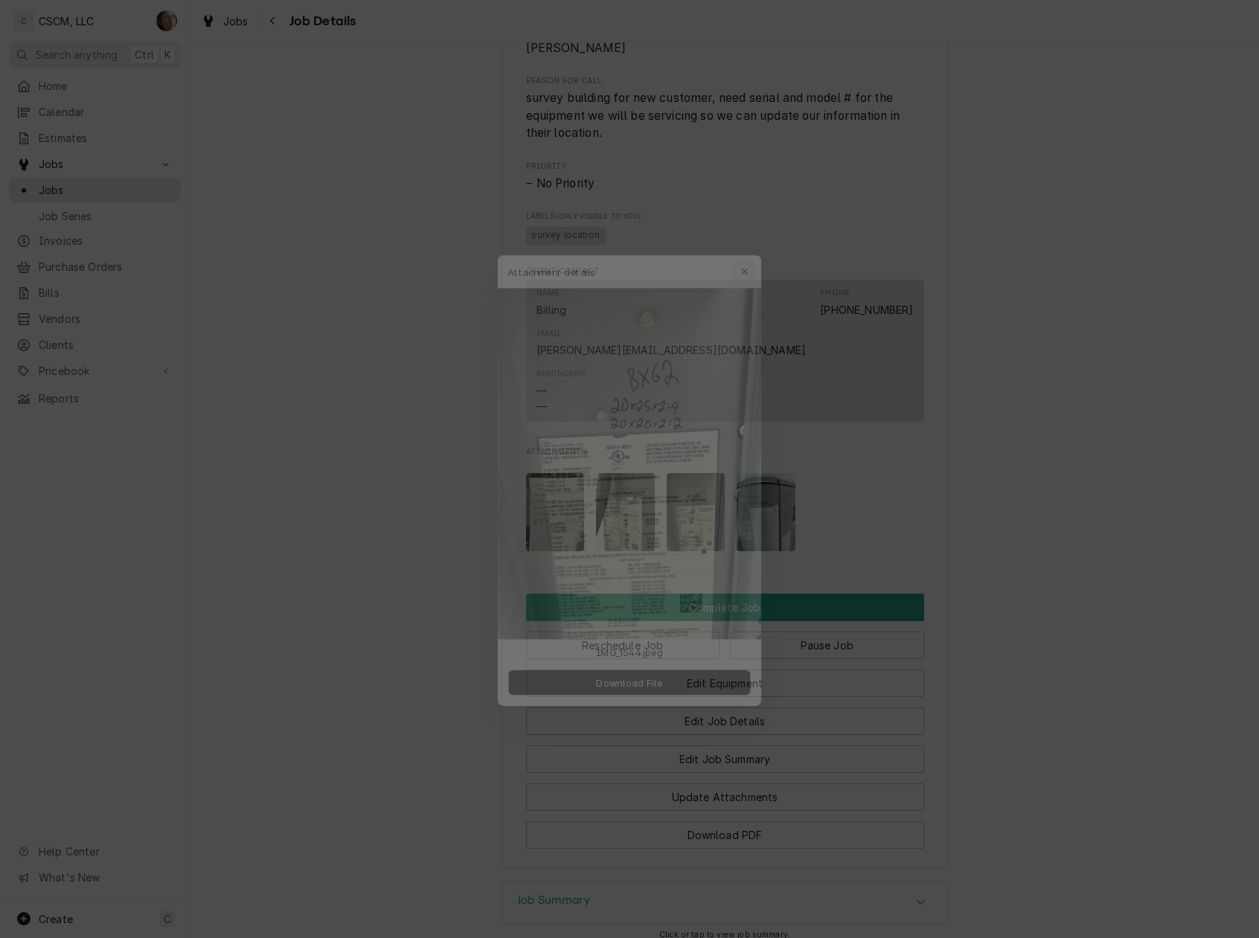
click at [762, 232] on button "button" at bounding box center [755, 243] width 24 height 24
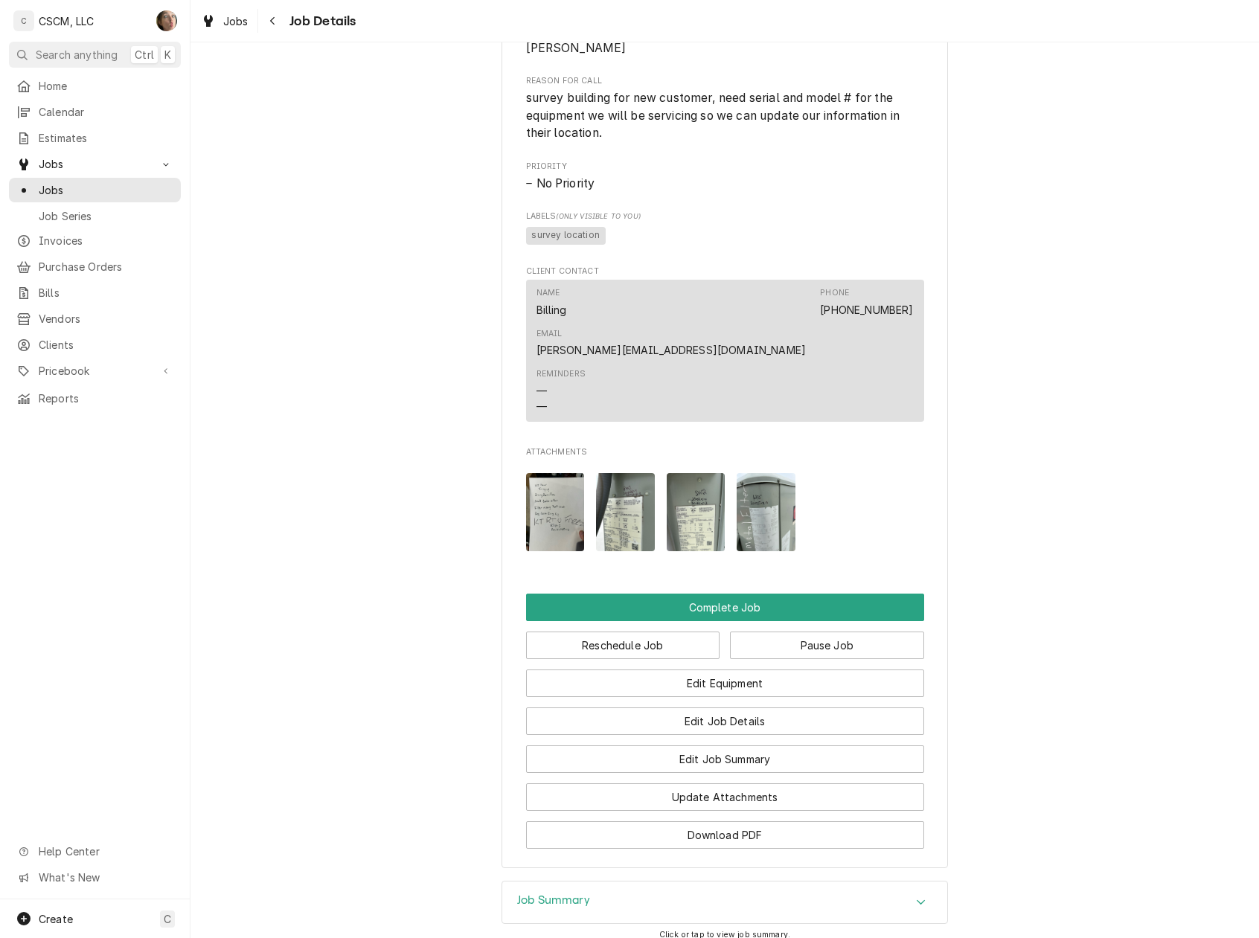
click at [754, 480] on img "Attachments" at bounding box center [766, 512] width 59 height 78
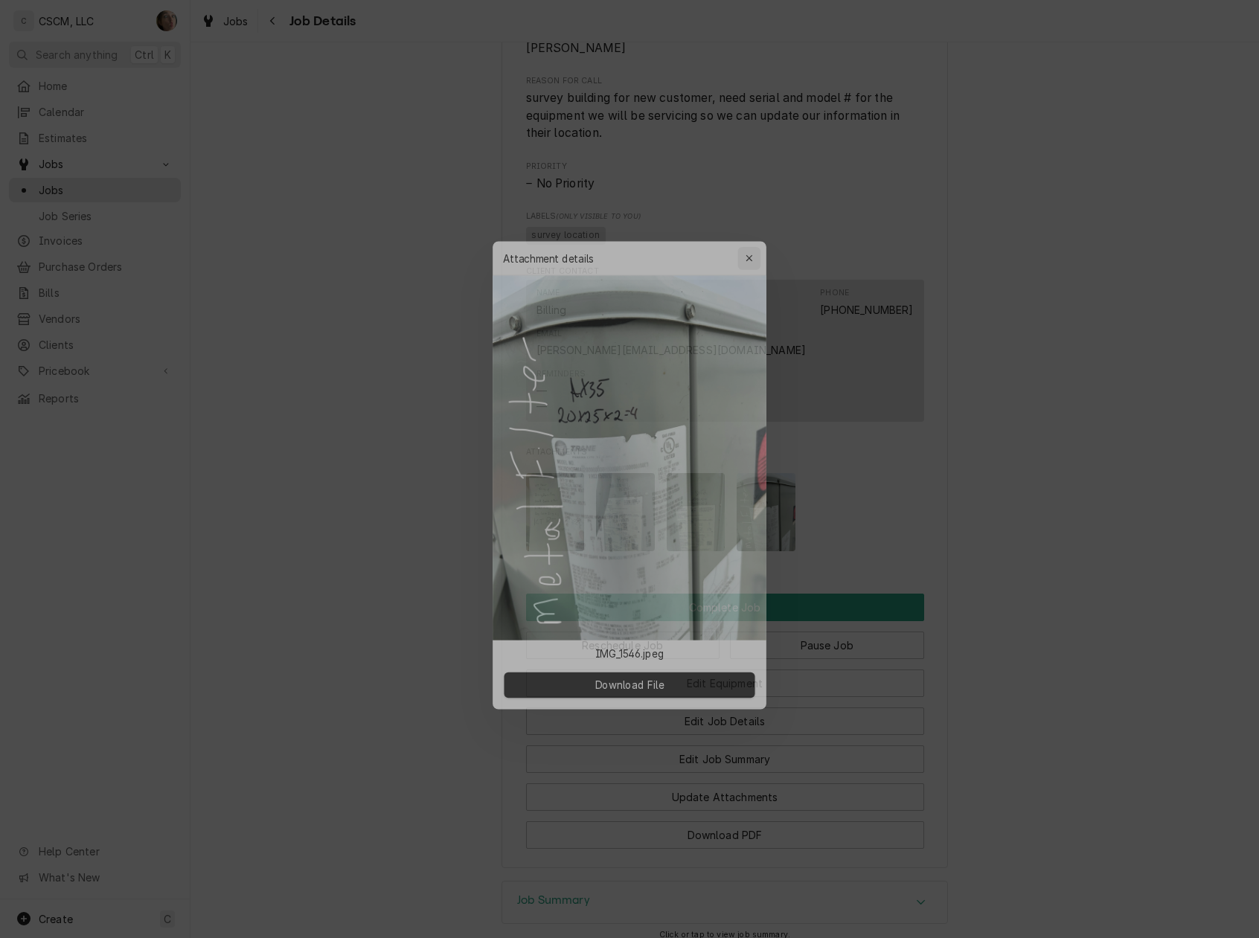
click at [754, 242] on icon "button" at bounding box center [754, 243] width 7 height 7
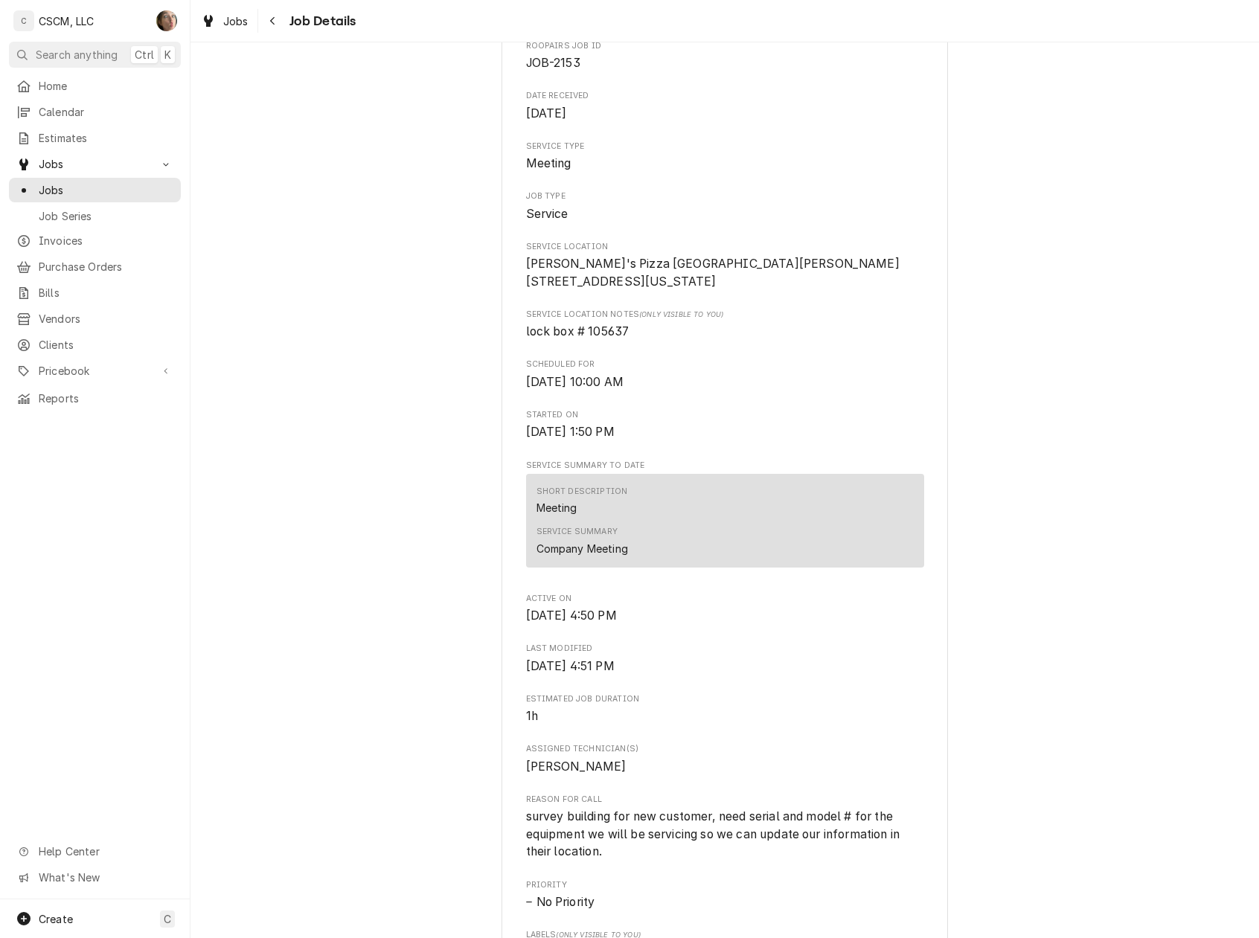
scroll to position [0, 0]
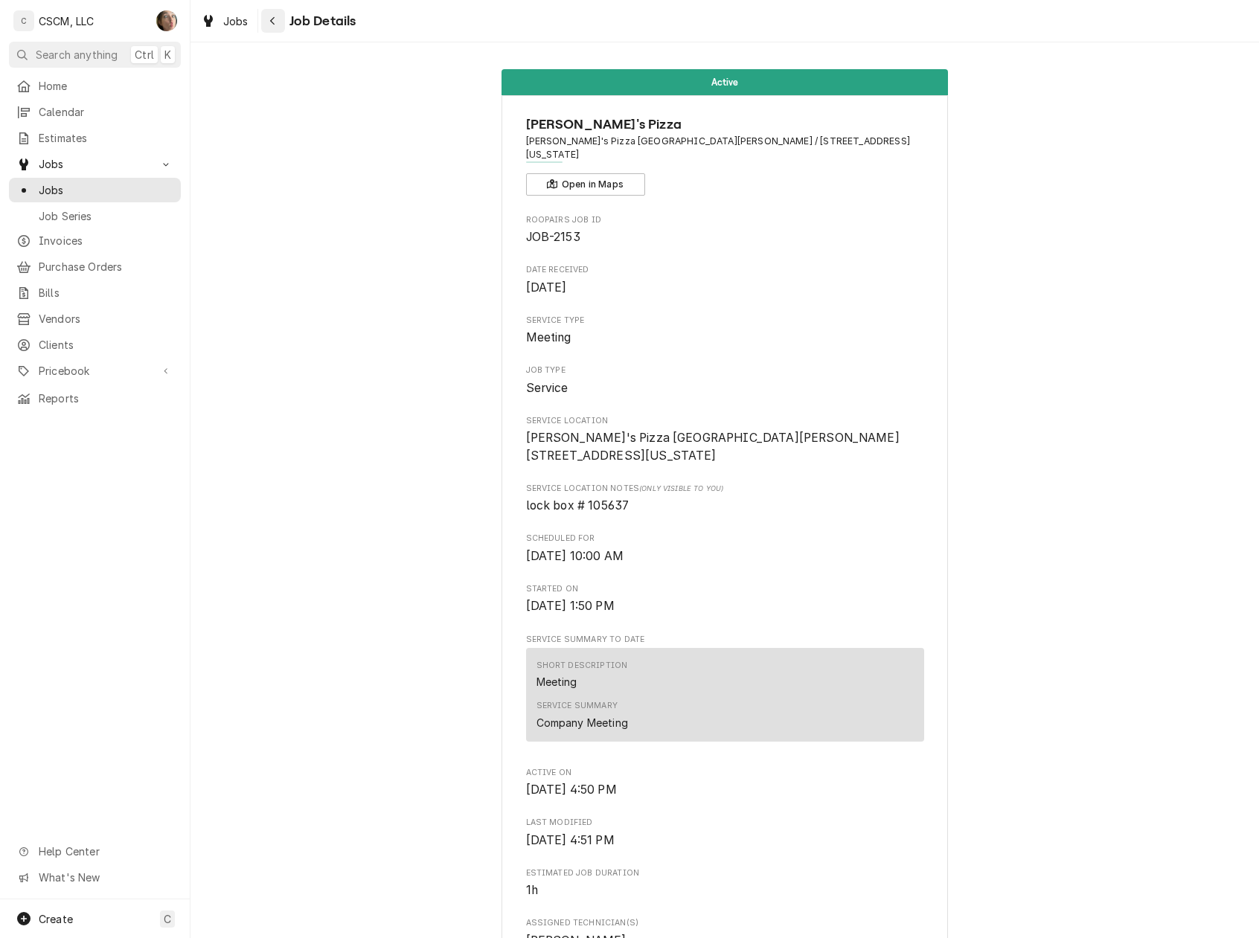
click at [268, 22] on div "Navigate back" at bounding box center [273, 20] width 15 height 15
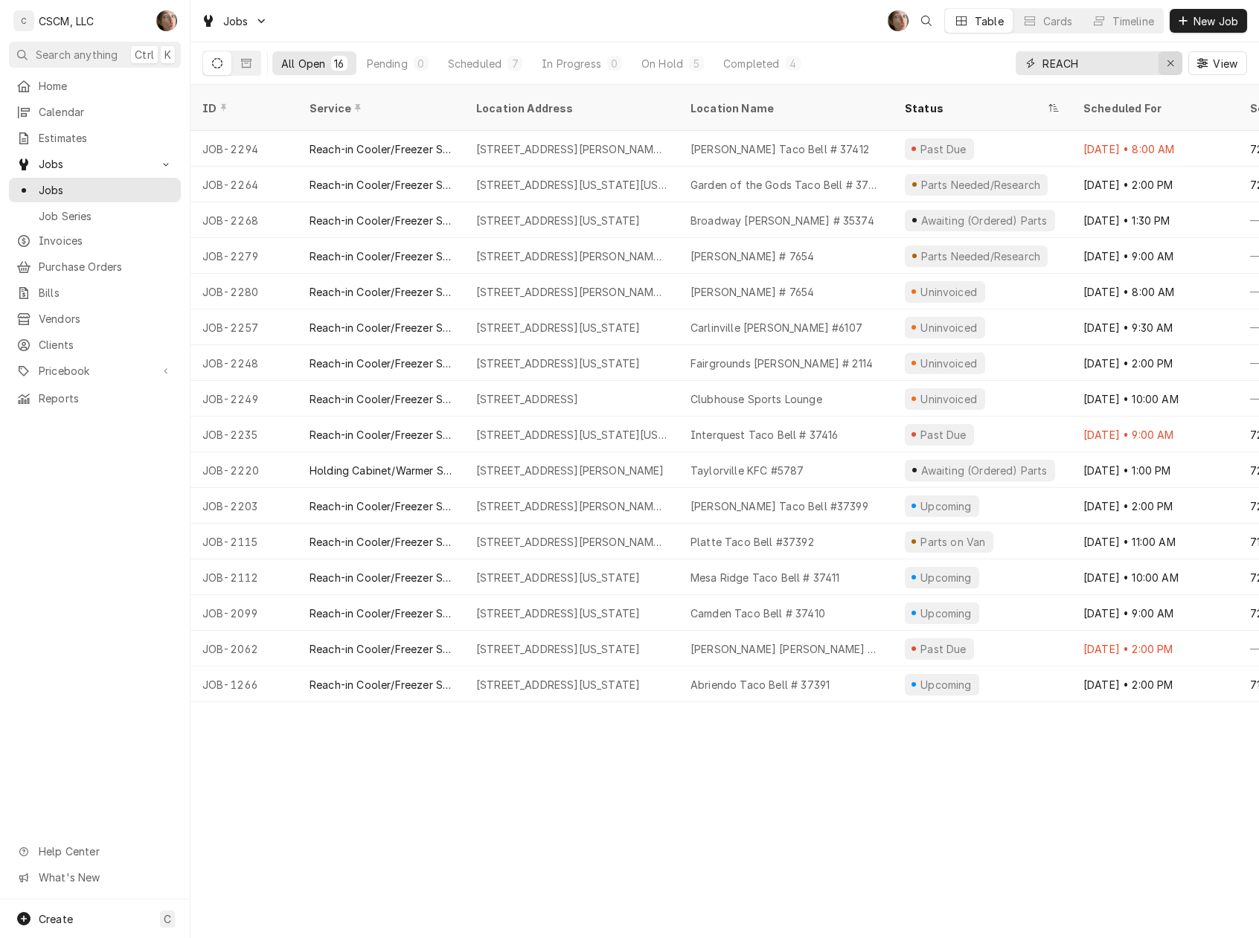
click at [1163, 67] on div "Erase input" at bounding box center [1170, 63] width 15 height 15
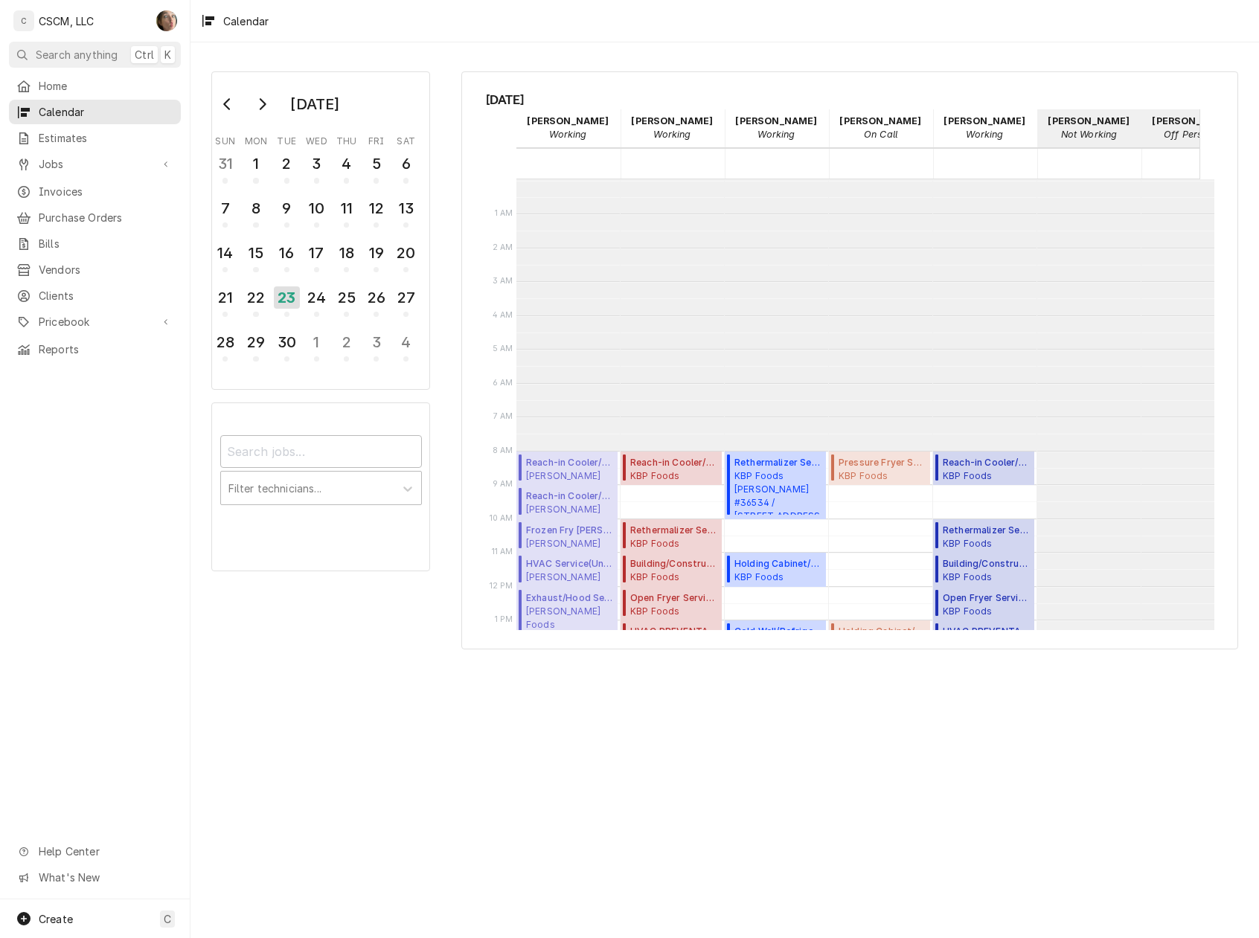
scroll to position [271, 0]
